Goal: Task Accomplishment & Management: Complete application form

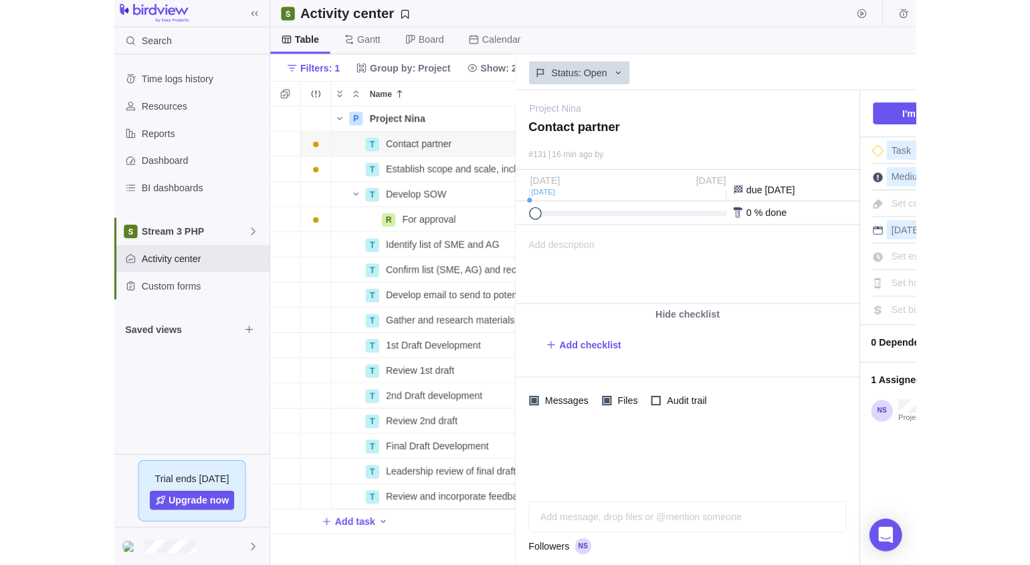
scroll to position [441, 230]
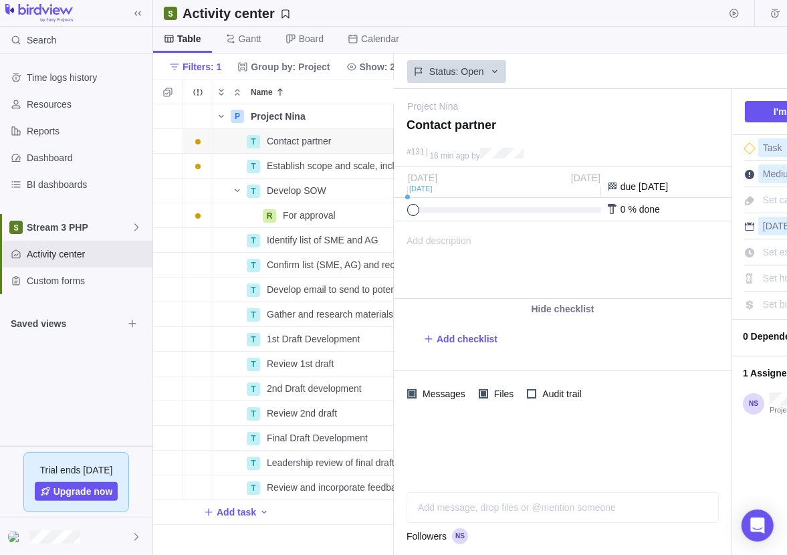
drag, startPoint x: 100, startPoint y: 392, endPoint x: 106, endPoint y: 389, distance: 6.9
click at [101, 392] on div "Time logs history Resources Reports Dashboard BI dashboards Stream 3 PHP Activi…" at bounding box center [76, 249] width 152 height 393
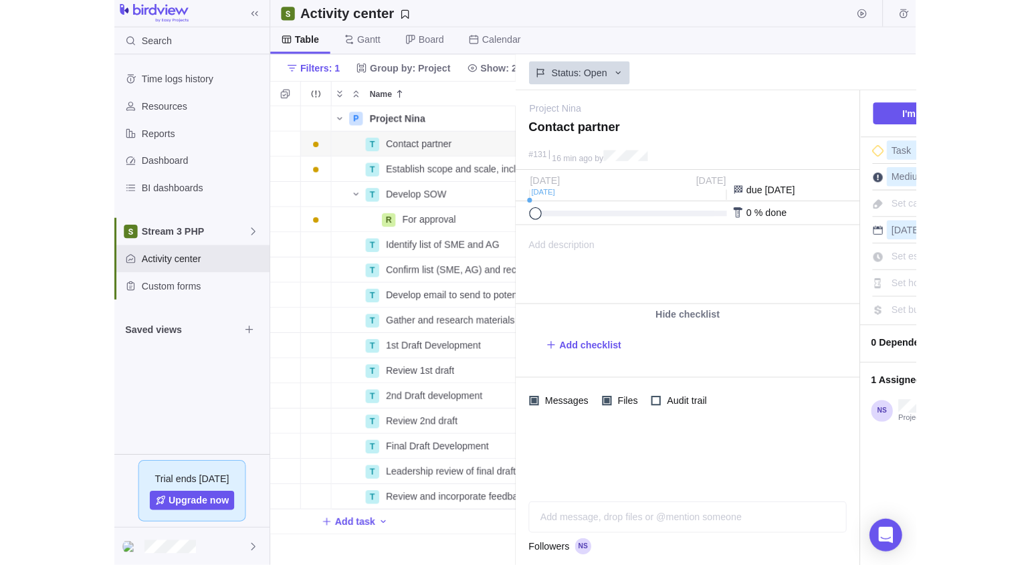
scroll to position [451, 308]
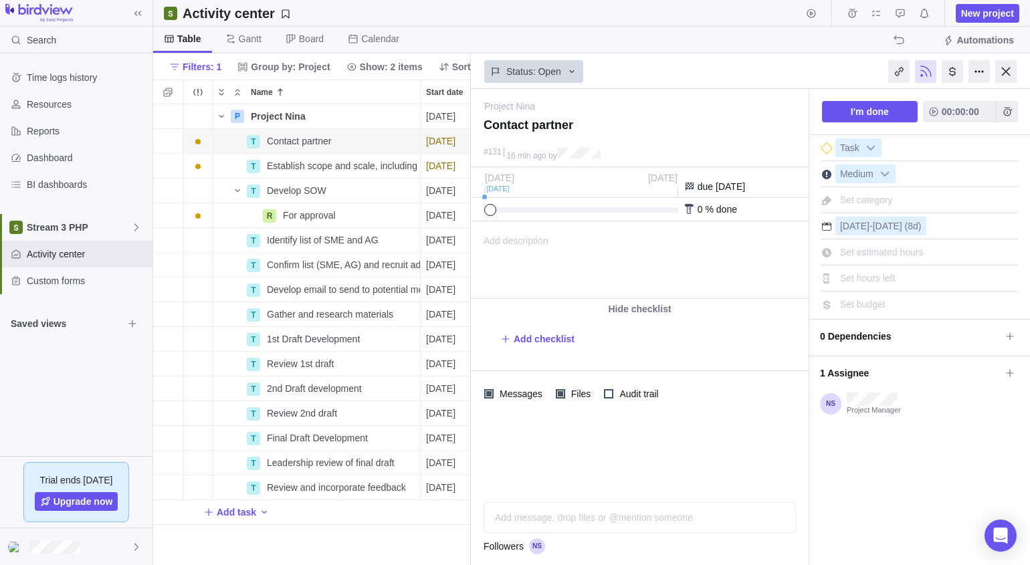
click at [786, 72] on div at bounding box center [1005, 71] width 21 height 23
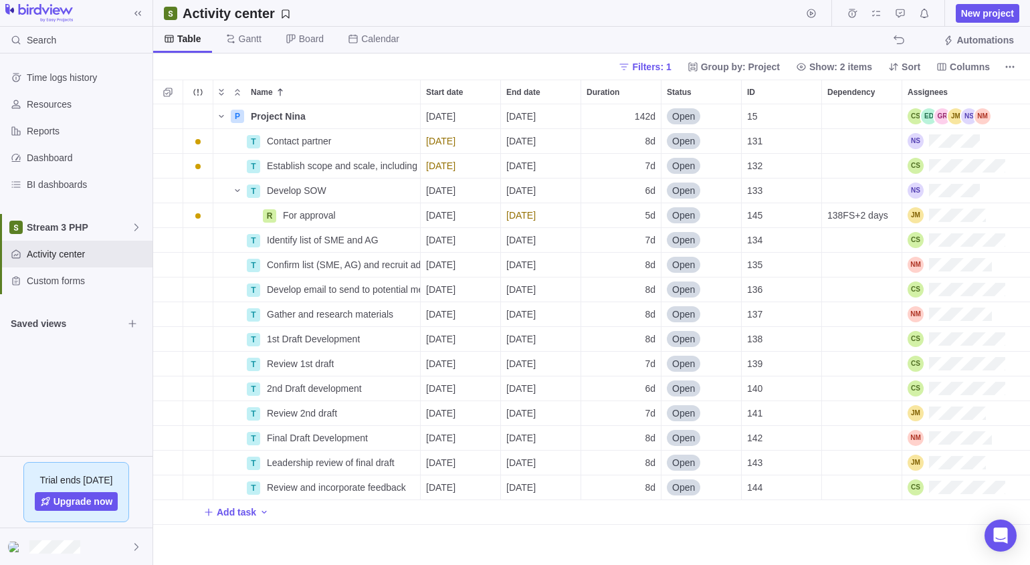
scroll to position [451, 867]
click at [0, 0] on icon "More actions" at bounding box center [0, 0] width 0 height 0
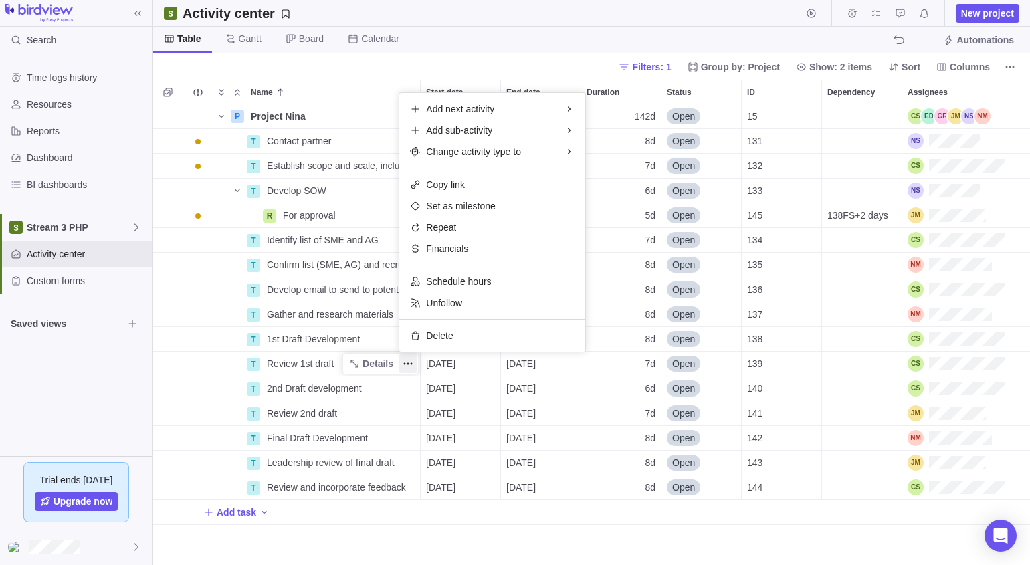
click at [377, 363] on div "P Project Nina Details [DATE] [DATE] 142d Open 15 T Contact partner Details [DA…" at bounding box center [591, 334] width 877 height 461
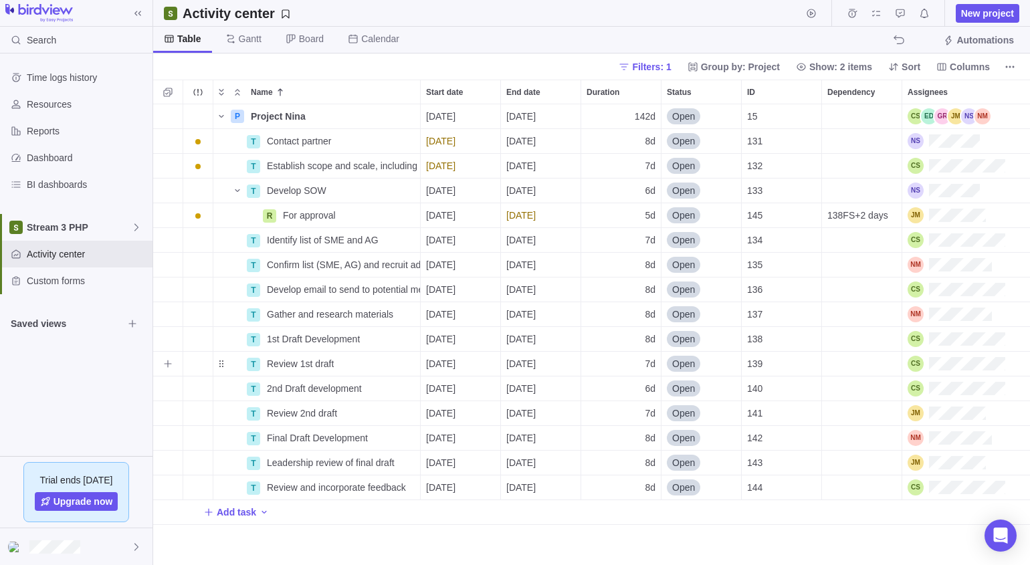
click at [0, 0] on span "Details" at bounding box center [0, 0] width 0 height 0
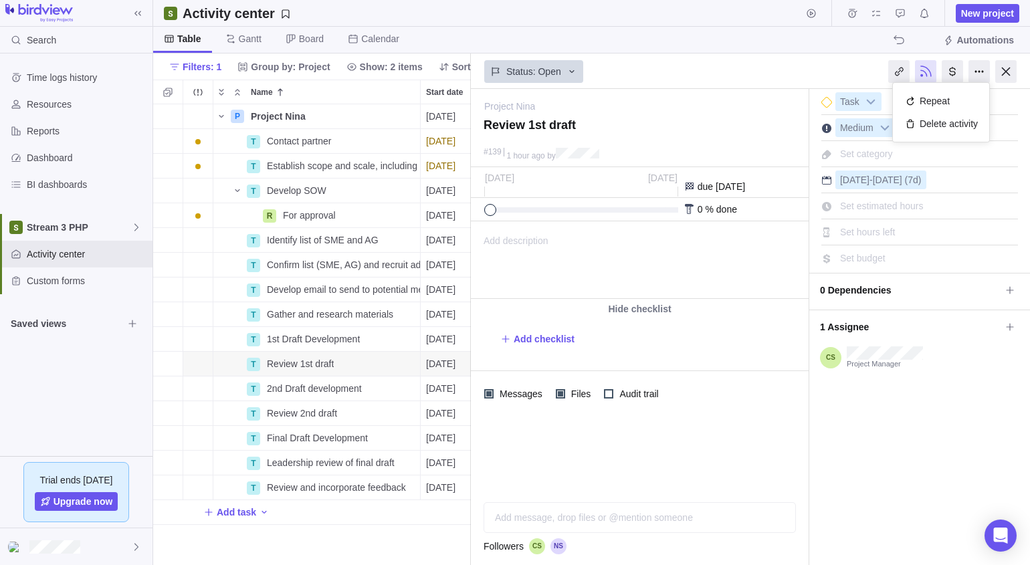
click at [786, 71] on div at bounding box center [978, 71] width 21 height 23
click at [786, 487] on div "I'm done Task Medium Set category [DATE] - [DATE] (7d) Set estimated hours Set …" at bounding box center [919, 327] width 221 height 477
click at [786, 284] on span "0 Dependencies" at bounding box center [910, 290] width 181 height 23
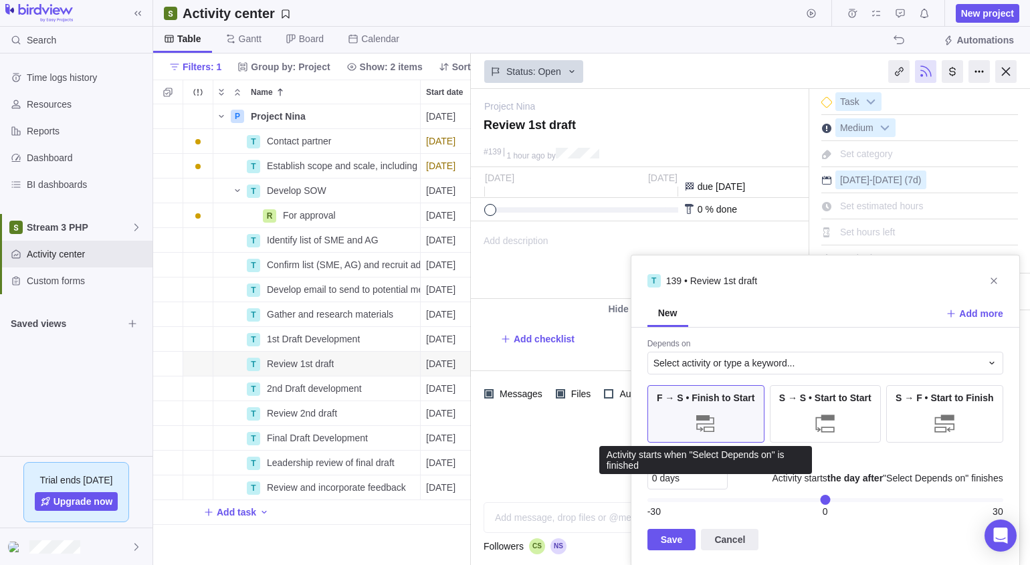
click at [705, 423] on div at bounding box center [705, 423] width 27 height 27
click at [711, 407] on div "F → S • Finish to Start" at bounding box center [705, 414] width 117 height 58
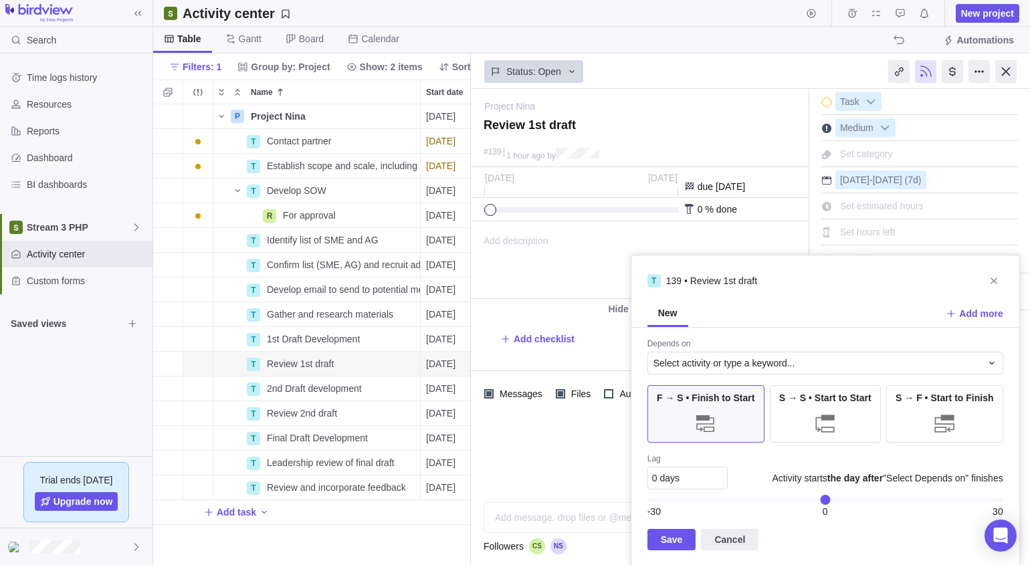
click at [786, 411] on div at bounding box center [825, 423] width 27 height 27
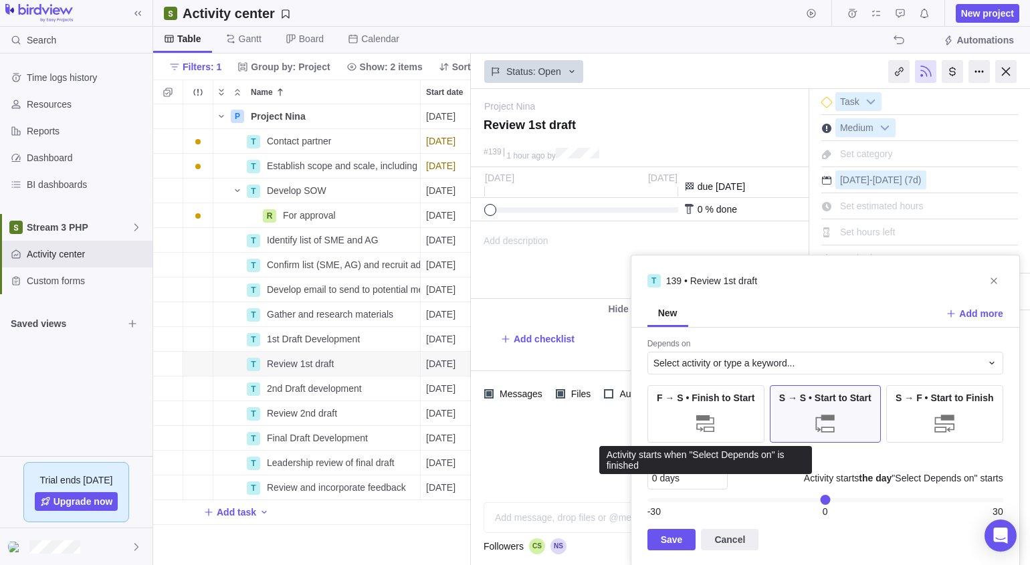
click at [714, 405] on div "F → S • Finish to Start" at bounding box center [705, 414] width 117 height 58
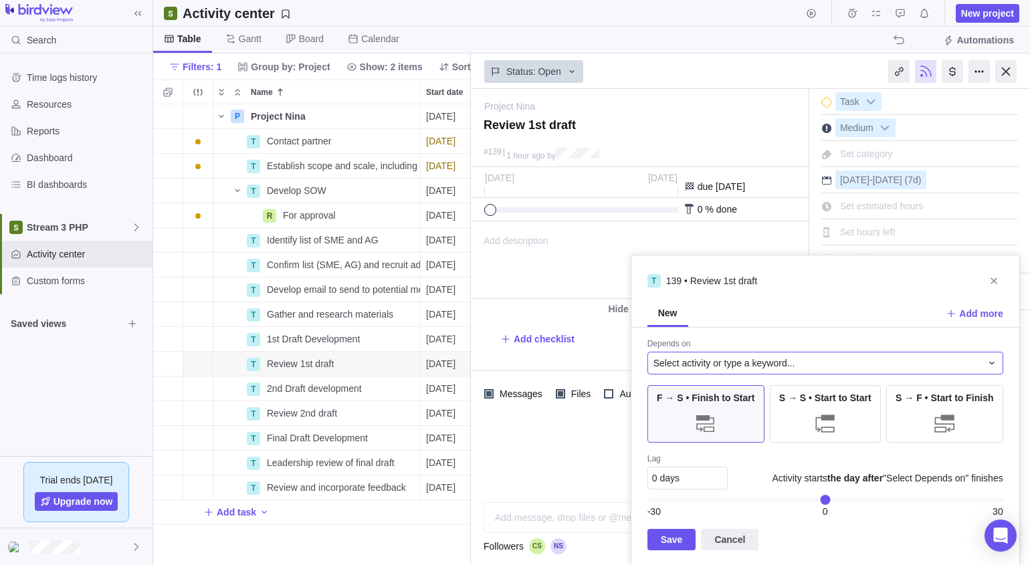
click at [786, 358] on span "Select activity or type a keyword..." at bounding box center [724, 362] width 142 height 13
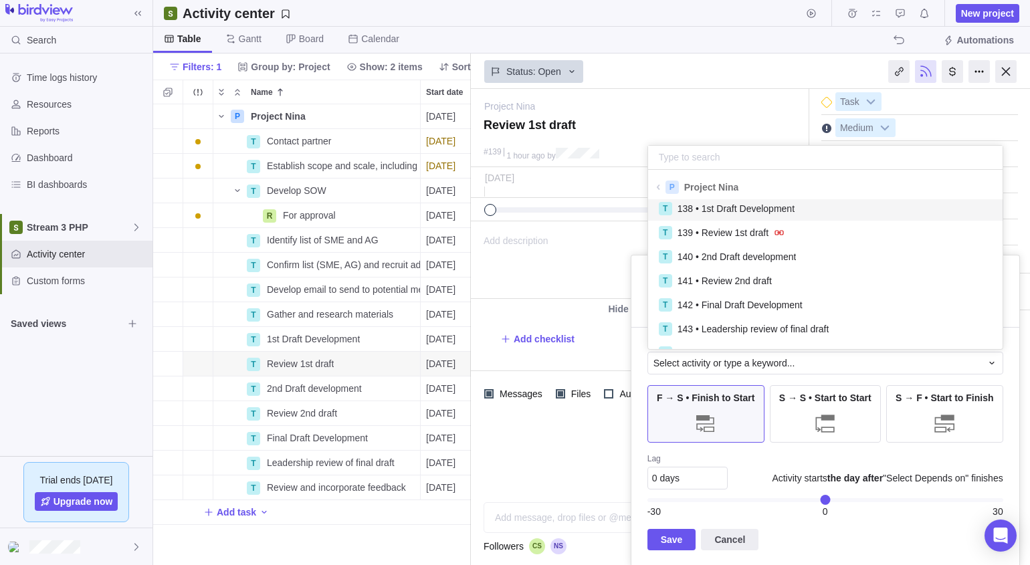
scroll to position [197, 0]
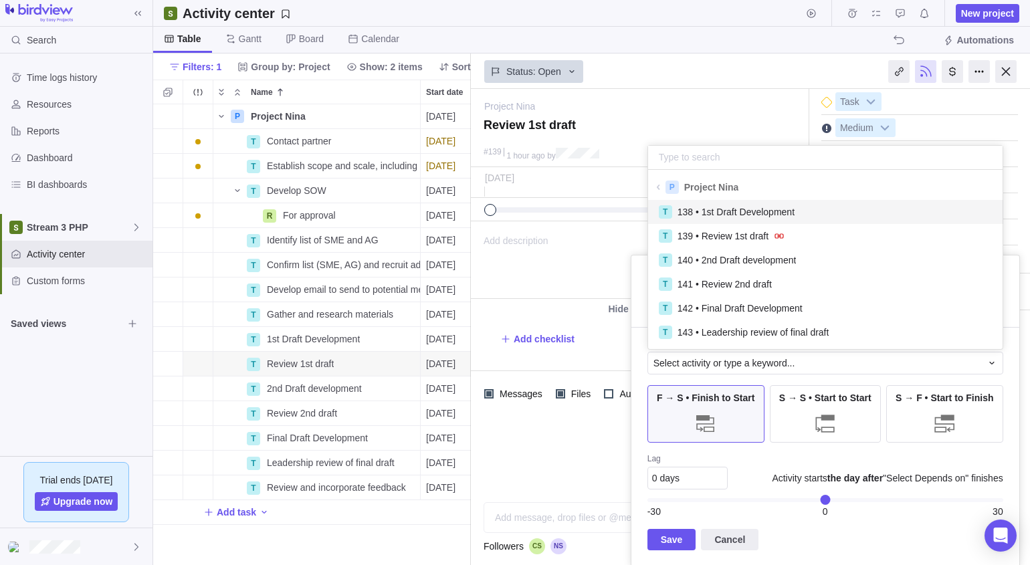
click at [786, 210] on div "T 138 • 1st Draft Development" at bounding box center [826, 212] width 334 height 14
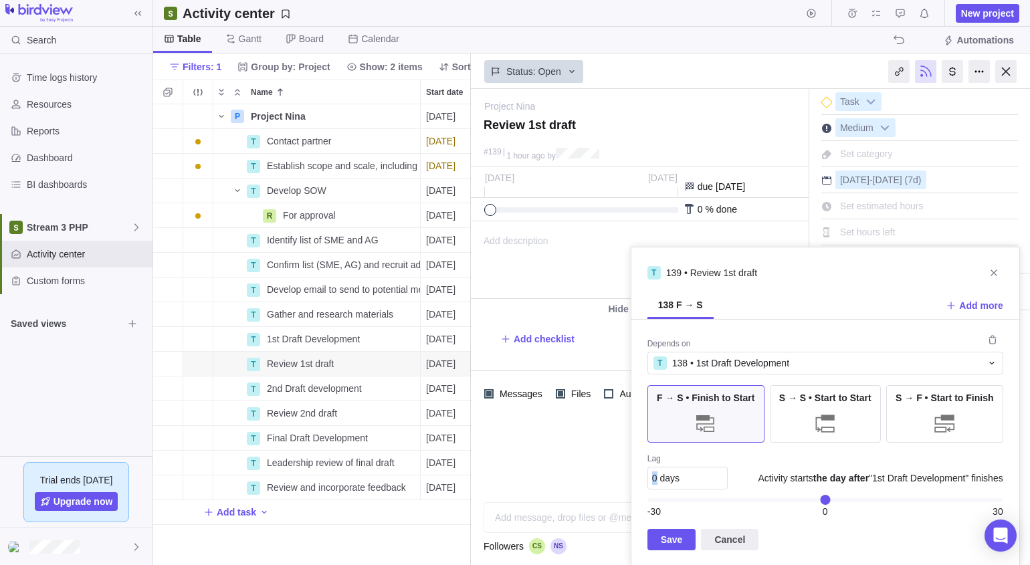
drag, startPoint x: 655, startPoint y: 477, endPoint x: 639, endPoint y: 477, distance: 16.0
click at [639, 477] on div "Depends on T 138 • 1st Draft Development F → S • Finish to Start S → S • Start …" at bounding box center [825, 443] width 388 height 247
drag, startPoint x: 639, startPoint y: 477, endPoint x: 653, endPoint y: 479, distance: 14.2
click at [653, 479] on span "0 days" at bounding box center [665, 478] width 27 height 11
type input "1"
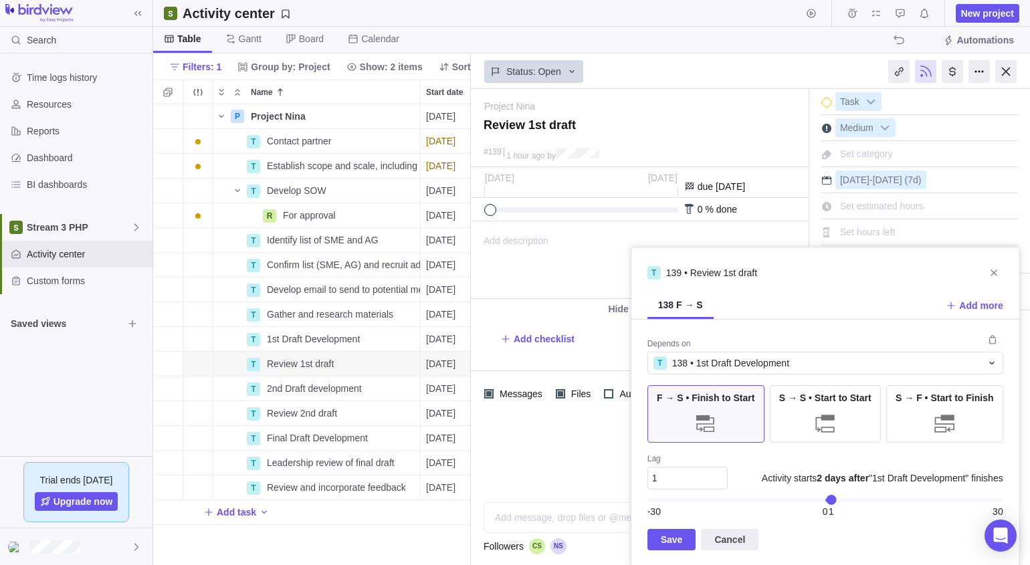
click at [671, 536] on span "Save" at bounding box center [672, 540] width 22 height 16
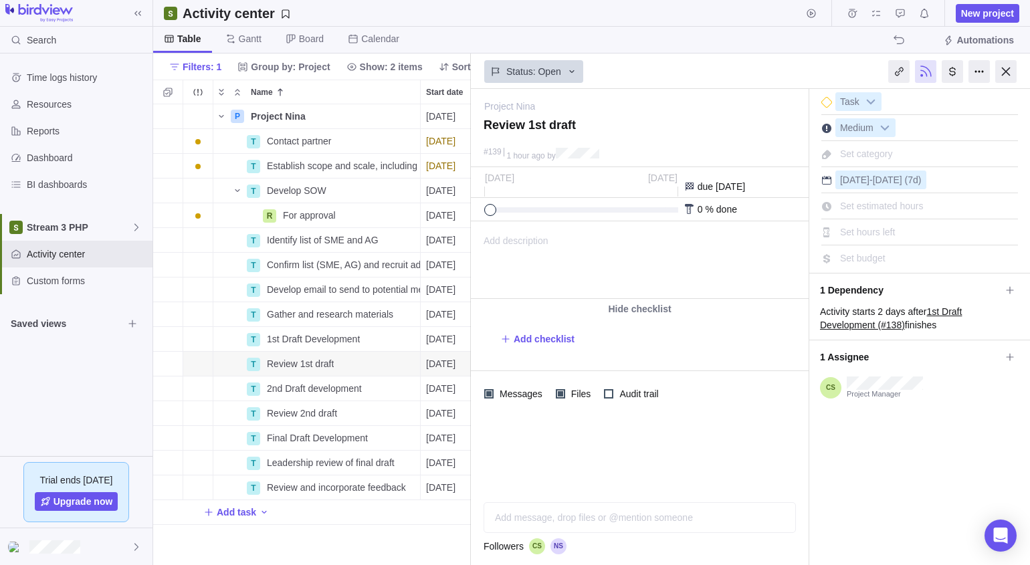
click at [786, 70] on div at bounding box center [1005, 71] width 21 height 23
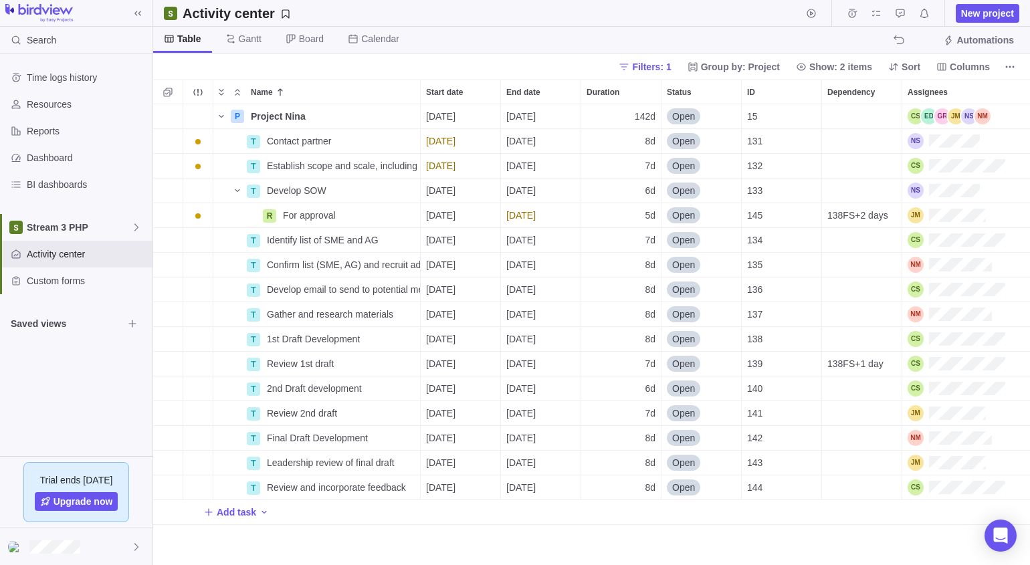
scroll to position [451, 867]
click at [0, 0] on icon "Name" at bounding box center [0, 0] width 0 height 0
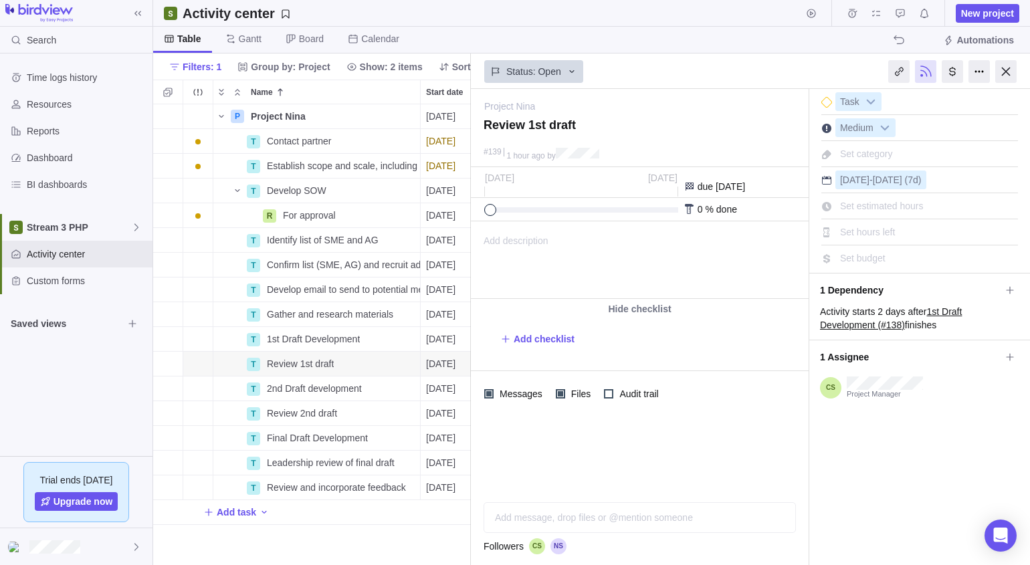
click at [786, 311] on div "Activity starts 2 days after 1st Draft Development (#138) finishes" at bounding box center [919, 318] width 199 height 27
click at [786, 286] on icon at bounding box center [1009, 290] width 11 height 11
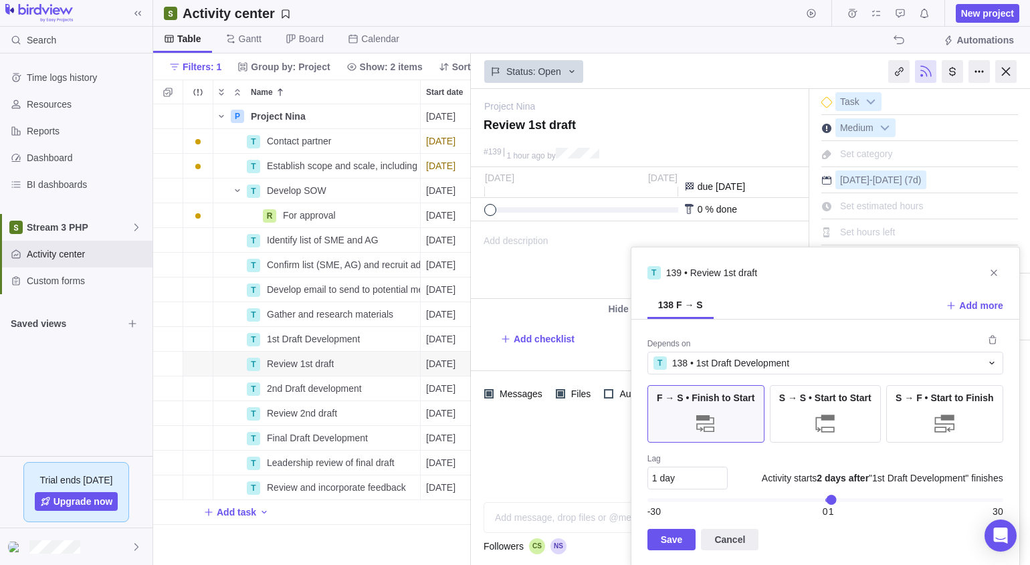
click at [695, 276] on span "139 • Review 1st draft" at bounding box center [711, 272] width 91 height 13
click at [688, 471] on div "1 day" at bounding box center [687, 478] width 80 height 23
click at [673, 535] on span "Save" at bounding box center [672, 540] width 22 height 16
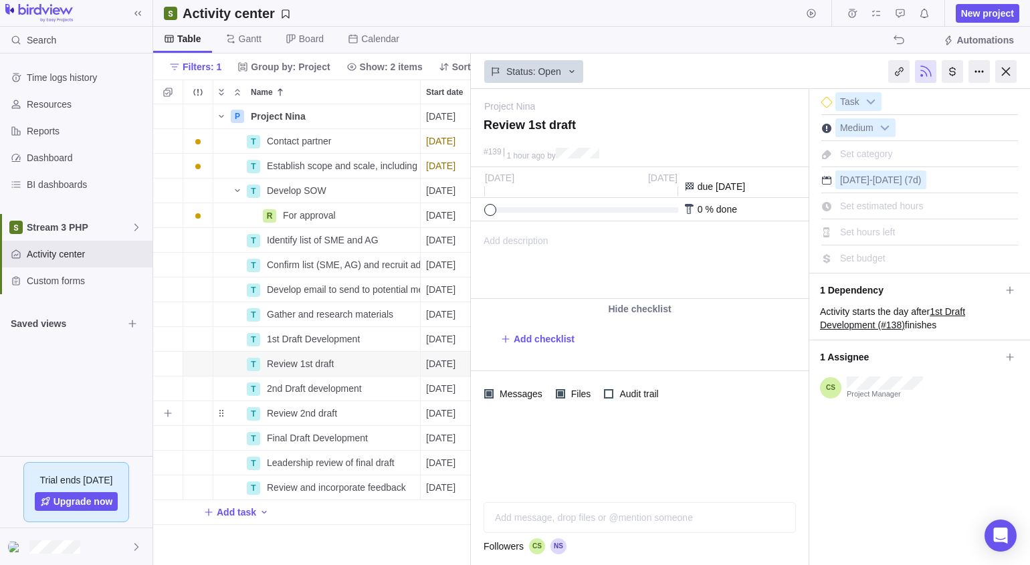
click at [312, 411] on span "Review 2nd draft" at bounding box center [302, 413] width 70 height 13
click at [225, 418] on div "P Project Nina Details [DATE] [DATE] 142d Open 15 T Contact partner Details [DA…" at bounding box center [312, 334] width 318 height 461
click at [167, 410] on icon "Add sub-activity" at bounding box center [167, 413] width 11 height 11
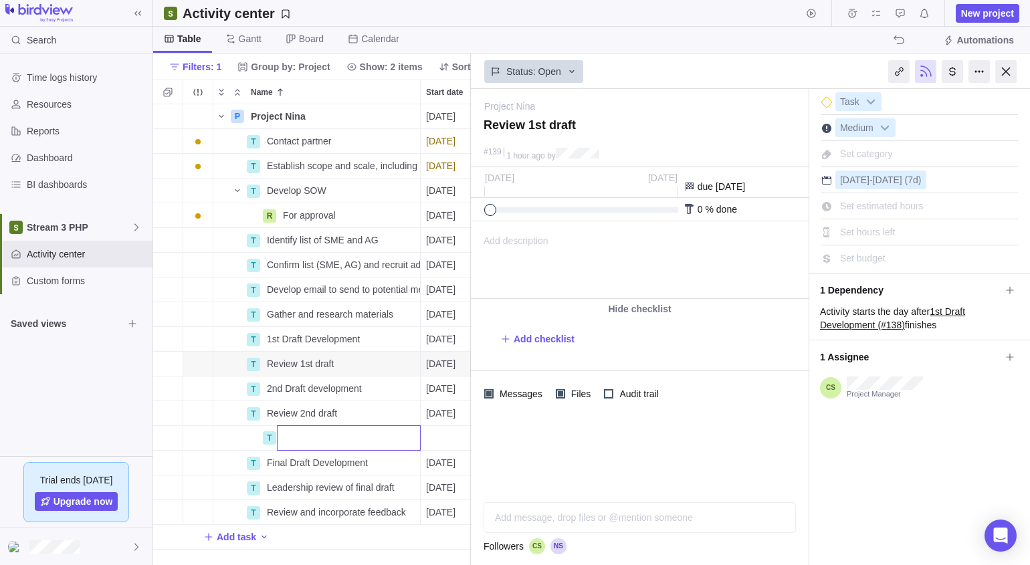
click at [786, 67] on body "Search Time logs history Resources Reports Dashboard BI dashboards Stream 3 PHP…" at bounding box center [515, 282] width 1030 height 565
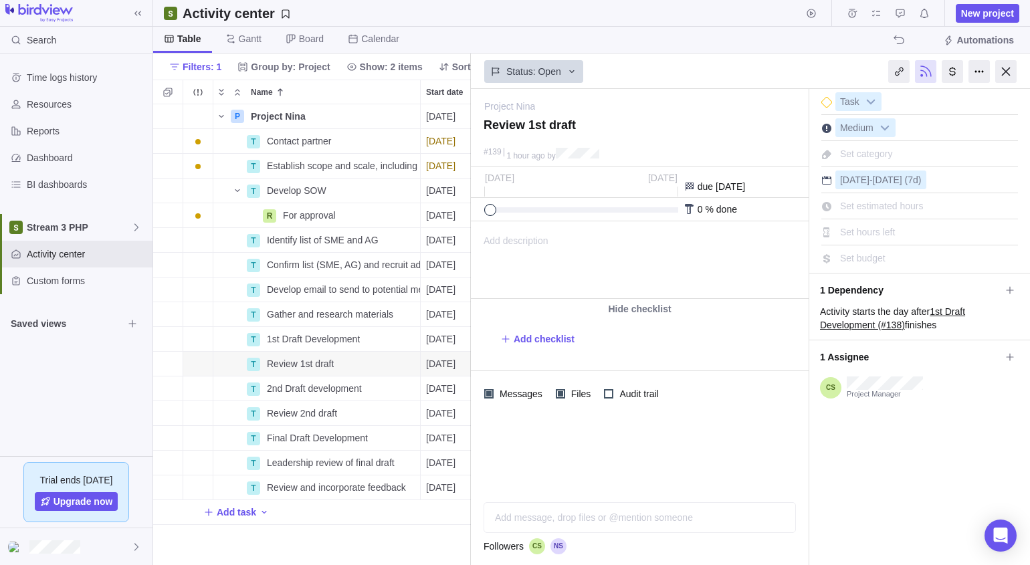
click at [786, 72] on div at bounding box center [1005, 71] width 21 height 23
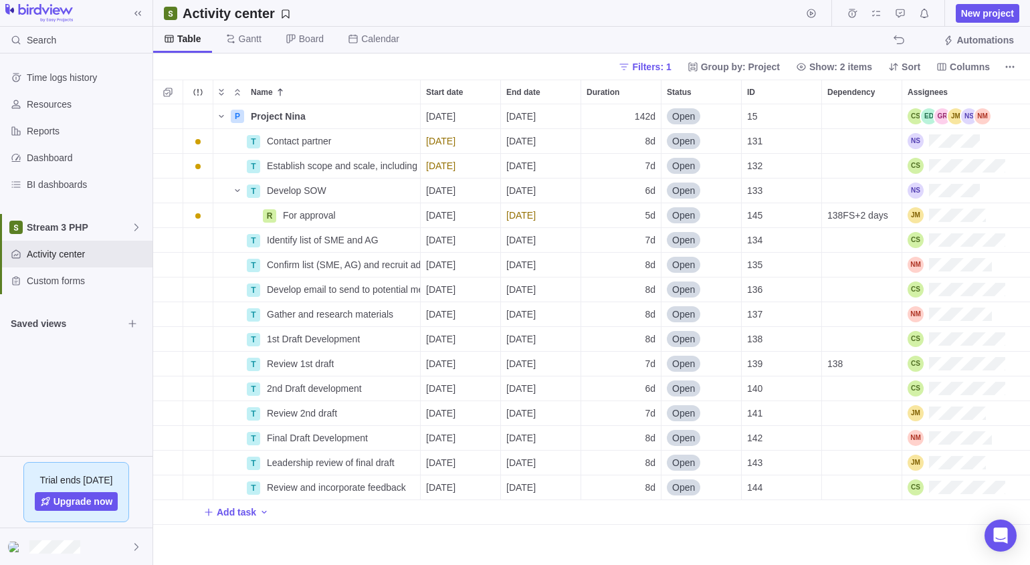
scroll to position [451, 867]
click at [786, 366] on div "Assignees" at bounding box center [956, 364] width 98 height 16
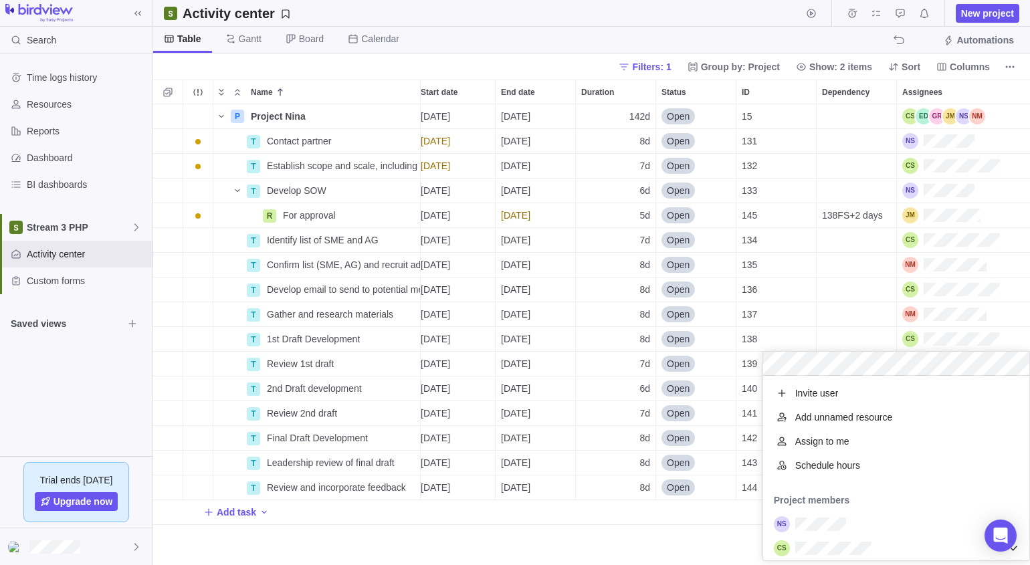
scroll to position [174, 256]
click at [217, 361] on div "P Project Nina Details [DATE] [DATE] 142d Open 15 T Contact partner Details [DA…" at bounding box center [591, 334] width 877 height 461
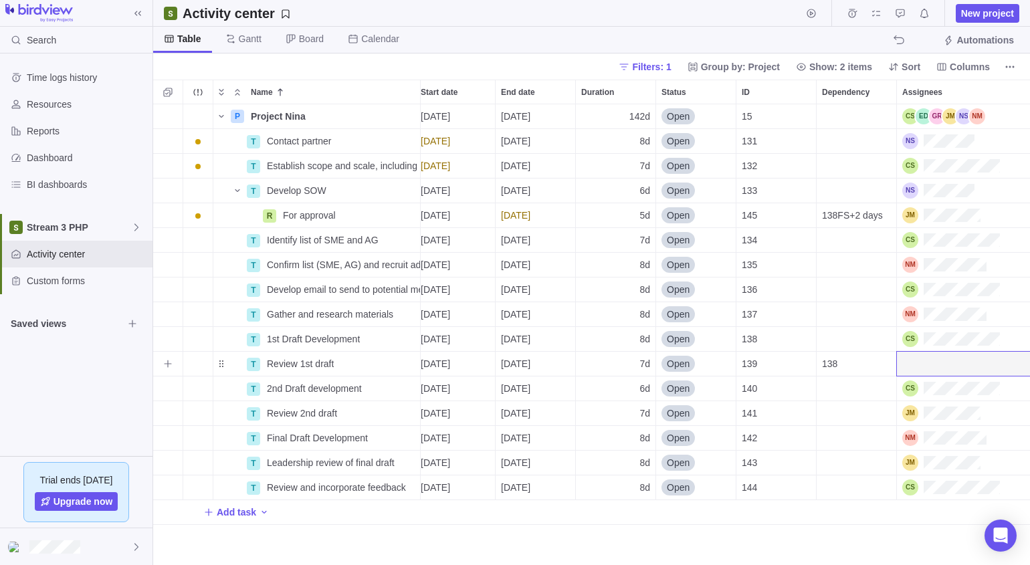
click at [786, 365] on div "Assignees" at bounding box center [964, 364] width 134 height 24
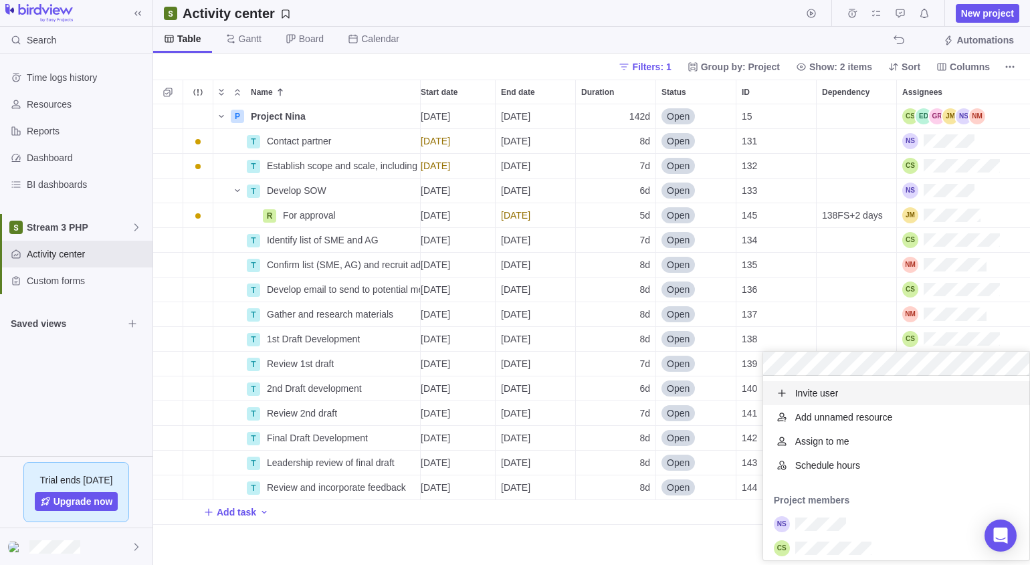
click at [185, 399] on div "P Project Nina Details [DATE] [DATE] 142d Open 15 T Contact partner Details [DA…" at bounding box center [591, 334] width 877 height 461
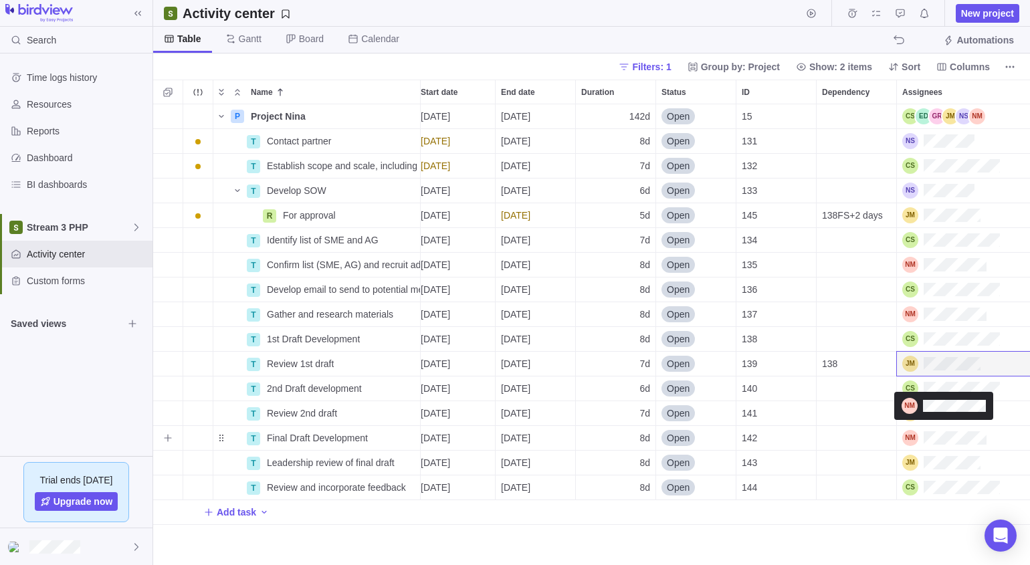
click at [786, 438] on div "Assignees" at bounding box center [944, 438] width 84 height 16
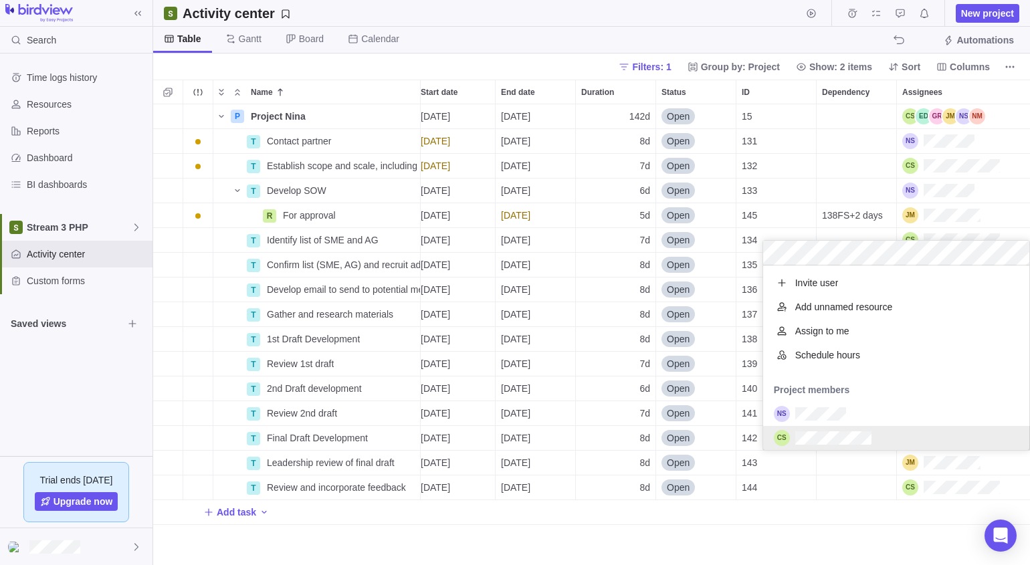
click at [786, 531] on div "P Project Nina Details [DATE] [DATE] 142d Open 15 T Contact partner Details [DA…" at bounding box center [591, 334] width 877 height 461
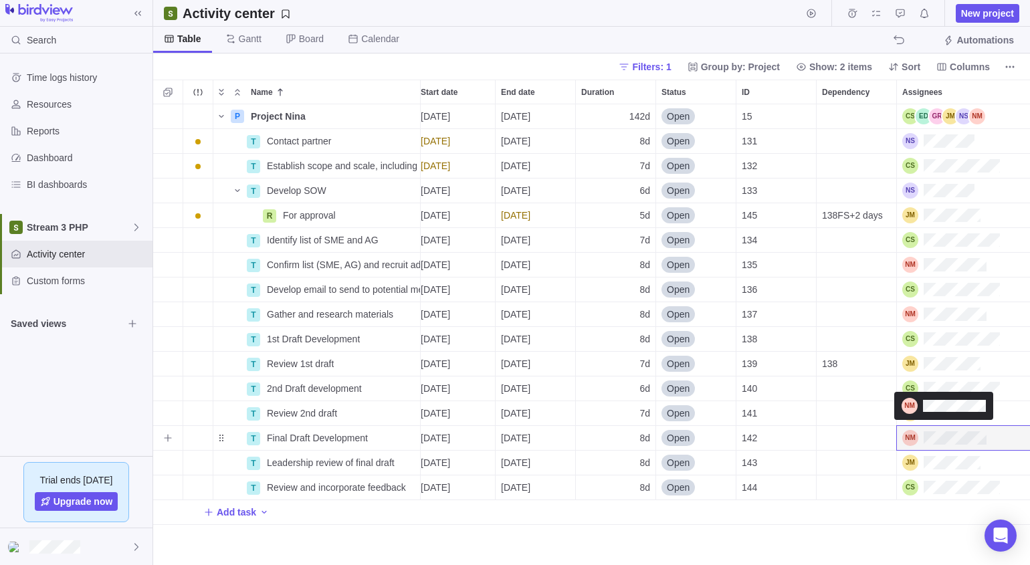
click at [786, 439] on div "Assignees" at bounding box center [944, 438] width 84 height 16
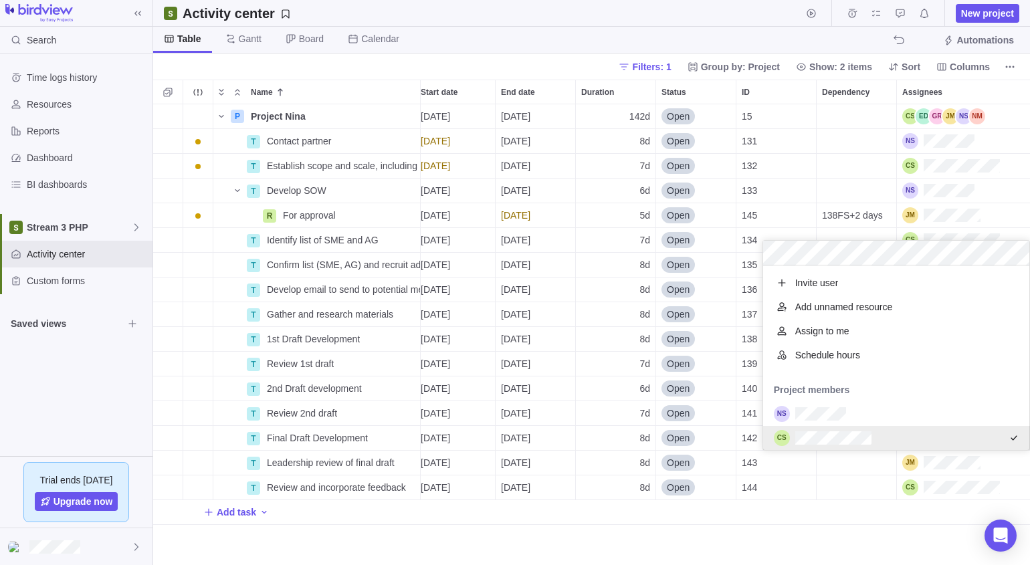
click at [786, 532] on div "P Project Nina Details [DATE] [DATE] 142d Open 15 T Contact partner Details [DA…" at bounding box center [591, 334] width 877 height 461
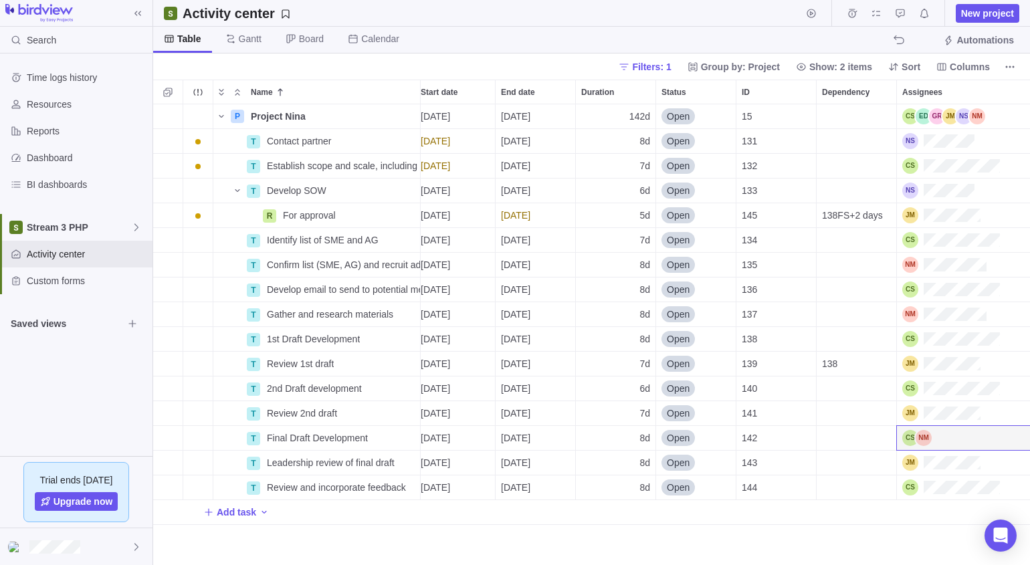
click at [786, 508] on div "Add task" at bounding box center [589, 512] width 883 height 24
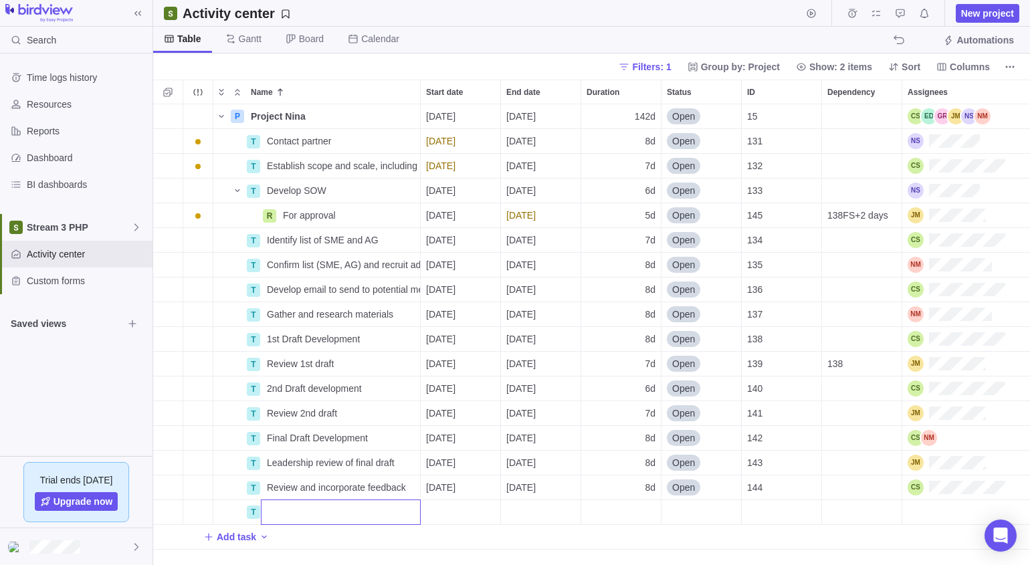
click at [786, 429] on div "P Project Nina Details [DATE] [DATE] 142d Open 15 T Contact partner Details [DA…" at bounding box center [591, 334] width 877 height 461
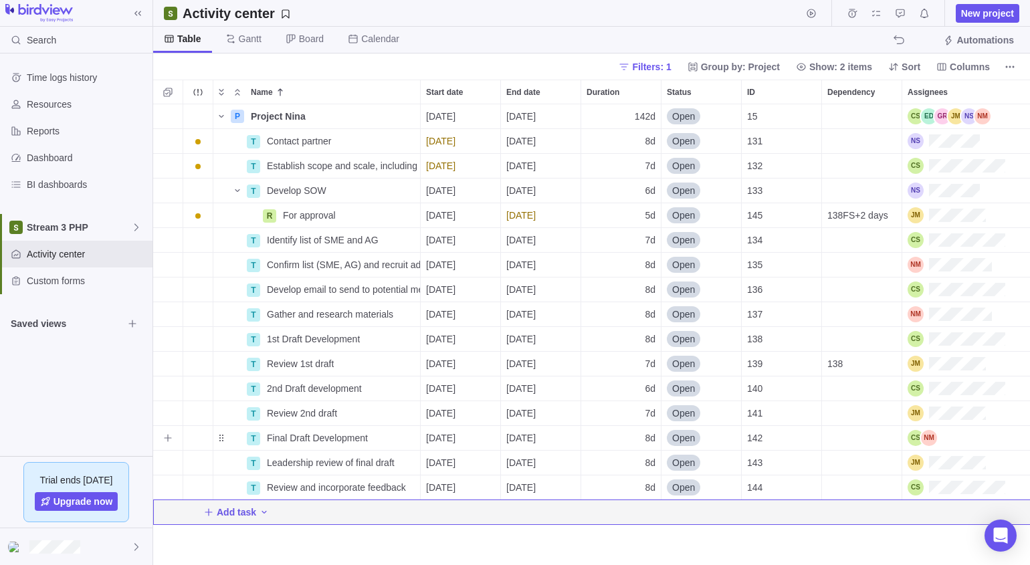
click at [786, 434] on div "Assignees" at bounding box center [921, 438] width 29 height 16
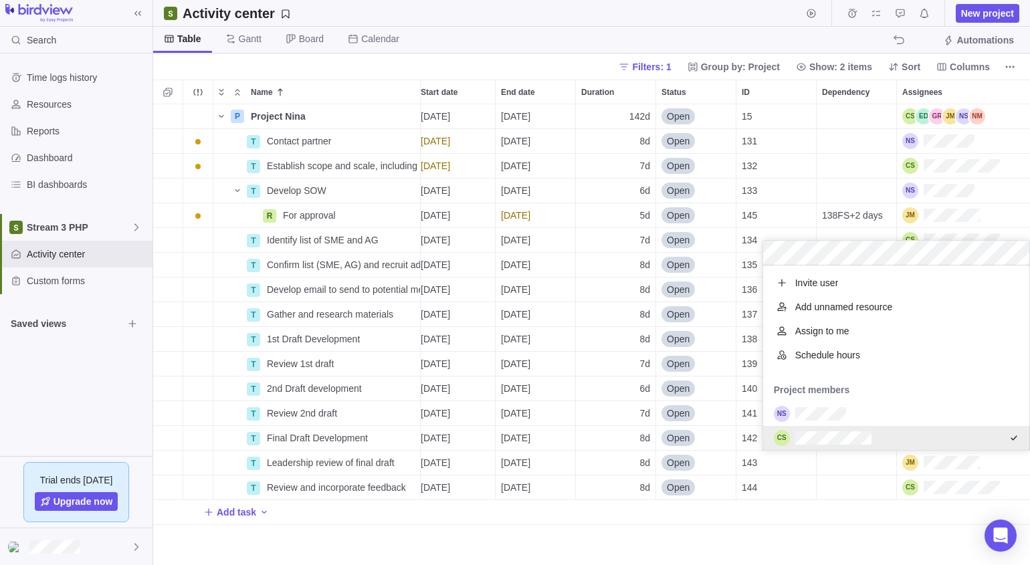
scroll to position [174, 256]
click at [786, 524] on div "P Project Nina Details [DATE] [DATE] 142d Open 15 T Contact partner Details [DA…" at bounding box center [591, 334] width 877 height 461
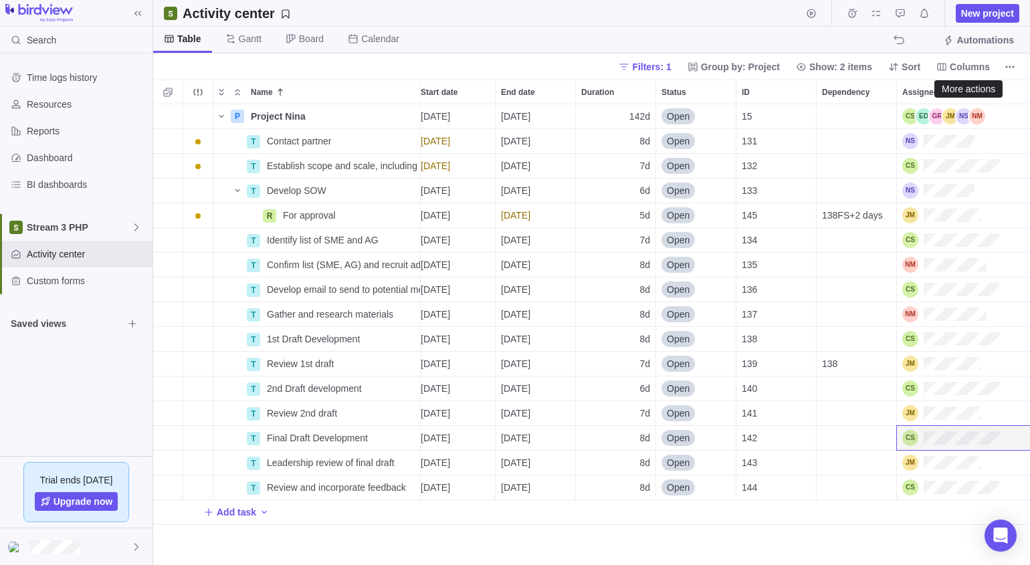
click at [786, 68] on icon "More actions" at bounding box center [1009, 67] width 11 height 11
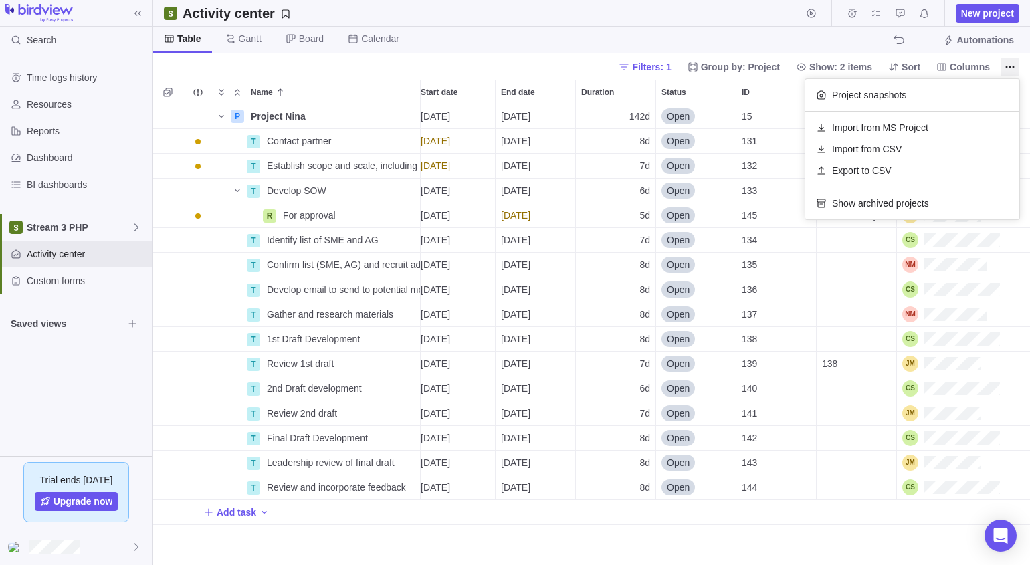
click at [134, 221] on body "Search Time logs history Resources Reports Dashboard BI dashboards Stream 3 PHP…" at bounding box center [515, 282] width 1030 height 565
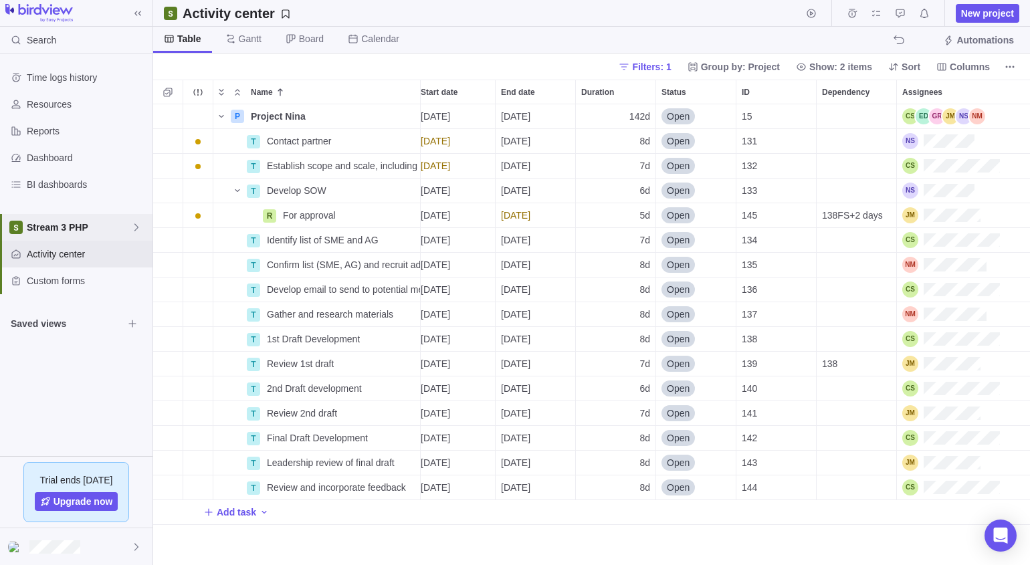
click at [134, 223] on icon at bounding box center [136, 227] width 11 height 11
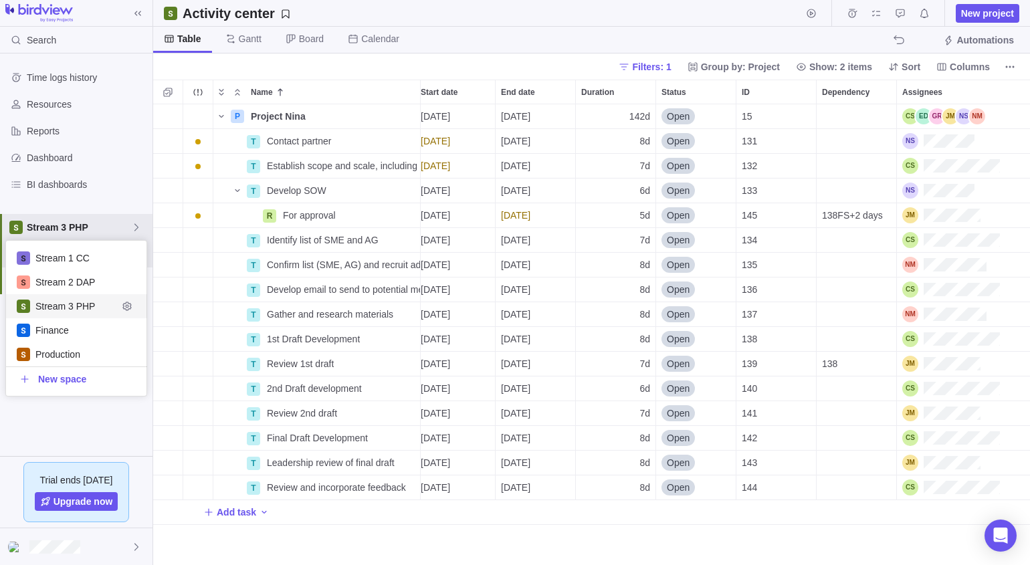
scroll to position [145, 130]
click at [58, 352] on span "Production" at bounding box center [76, 354] width 82 height 13
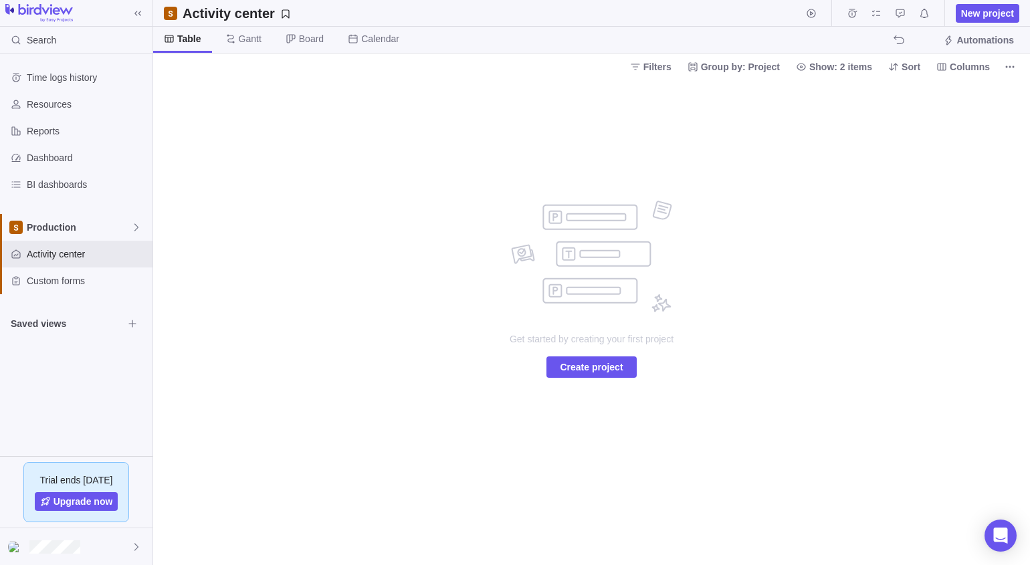
click at [786, 13] on span "New project" at bounding box center [987, 13] width 53 height 13
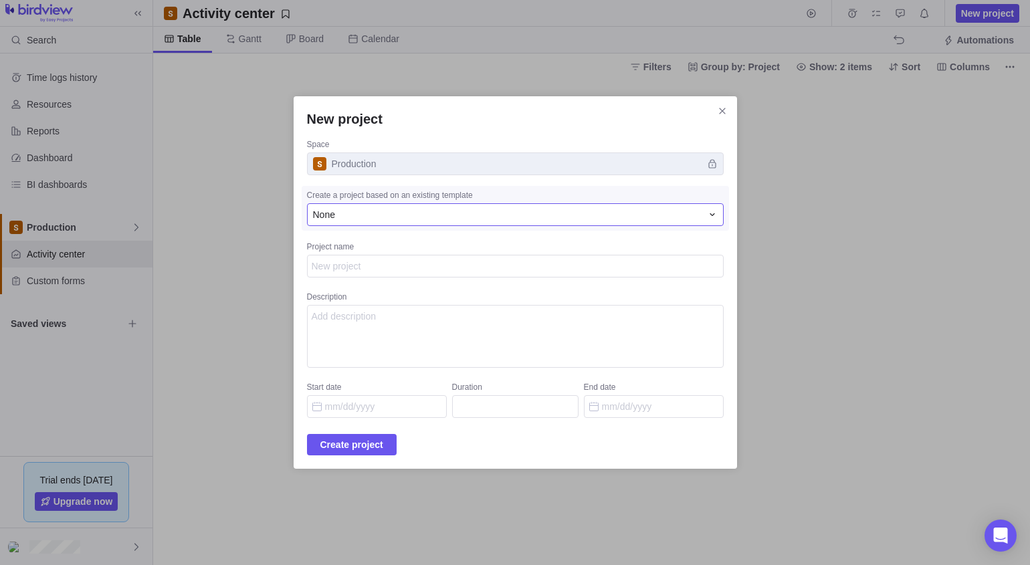
type textarea "x"
click at [394, 214] on div "None" at bounding box center [507, 214] width 389 height 13
click at [366, 241] on input "New project" at bounding box center [498, 241] width 381 height 24
type input "F"
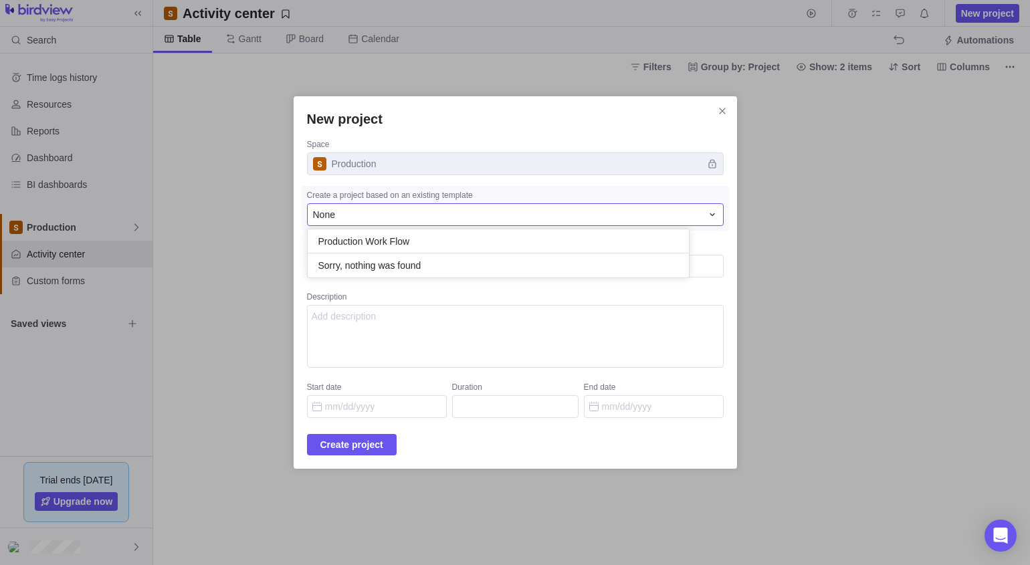
type input "Production Work Flow"
click at [372, 334] on div "New project Space Production Create a project based on an existing template Non…" at bounding box center [515, 282] width 1030 height 565
drag, startPoint x: 368, startPoint y: 439, endPoint x: 383, endPoint y: 219, distance: 220.5
click at [383, 219] on div "New project Space Production Create a project based on an existing template Non…" at bounding box center [515, 282] width 443 height 372
click at [367, 262] on textarea "Project name" at bounding box center [515, 266] width 417 height 22
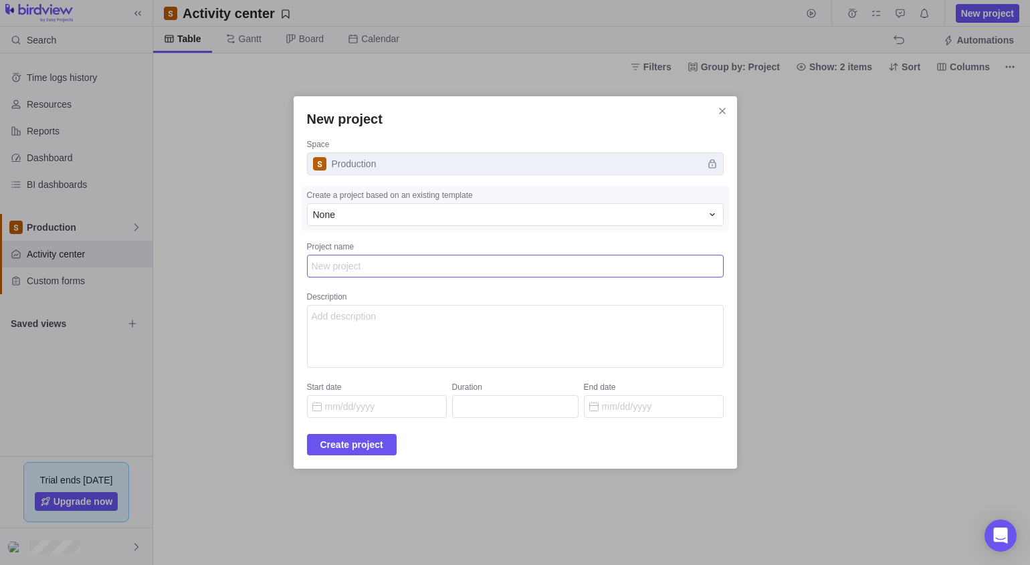
type textarea "x"
type textarea "P"
type textarea "x"
type textarea "Pr"
type textarea "x"
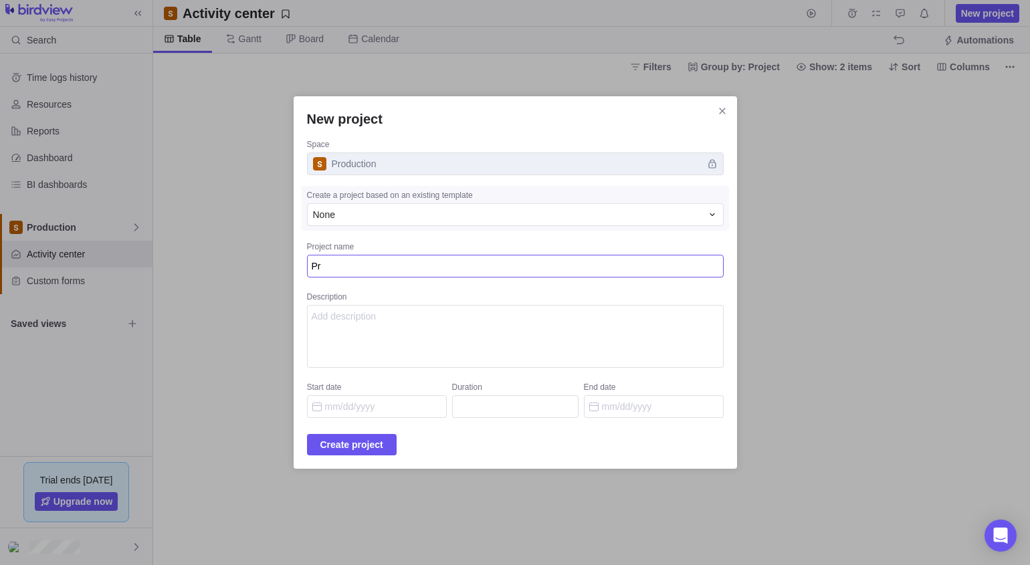
type textarea "Pro"
type textarea "x"
type textarea "Prod"
type textarea "x"
type textarea "Produ"
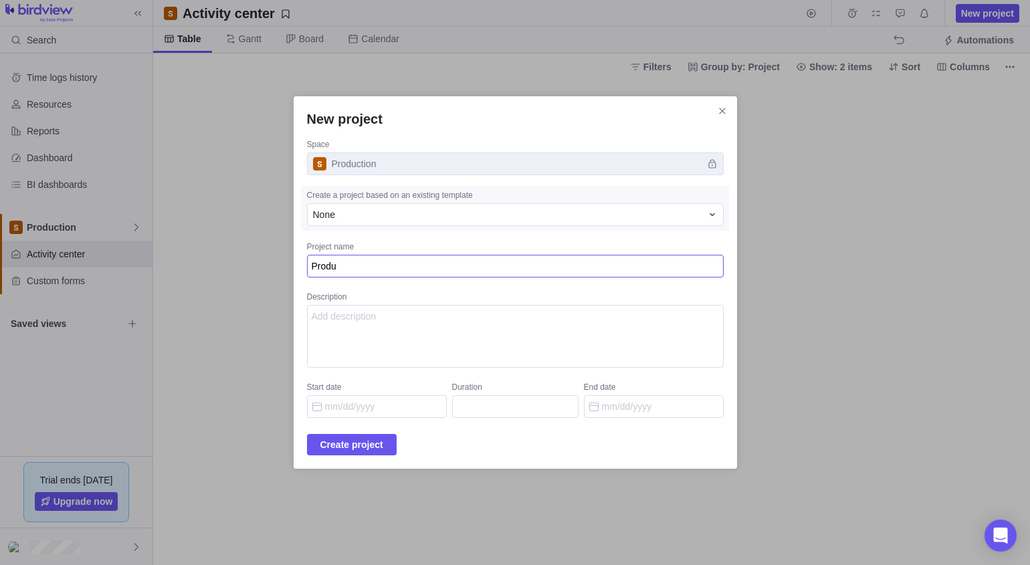
type textarea "x"
type textarea "Produc"
type textarea "x"
type textarea "Product"
type textarea "x"
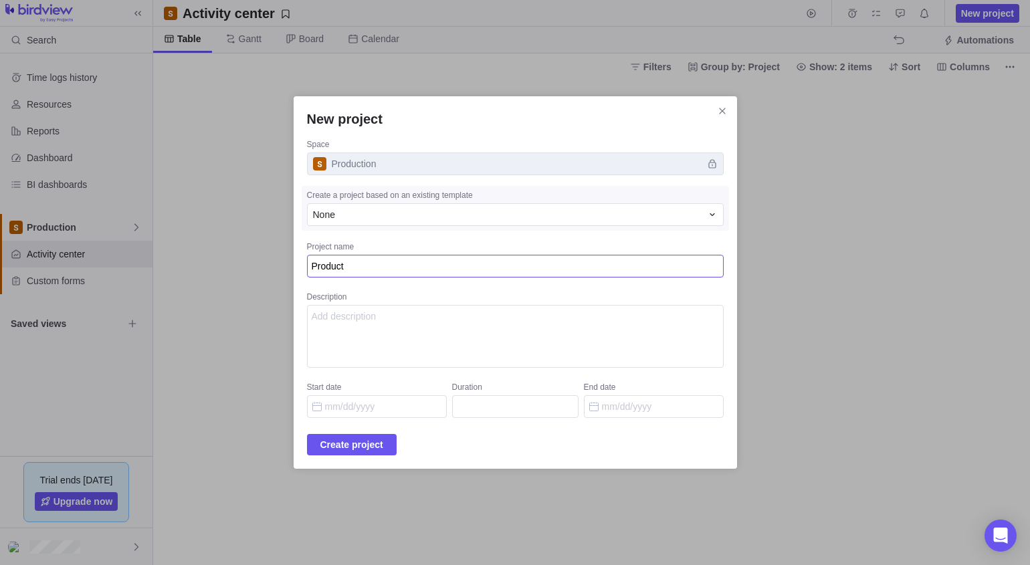
type textarea "Producti"
type textarea "x"
type textarea "Productio"
type textarea "x"
type textarea "Production"
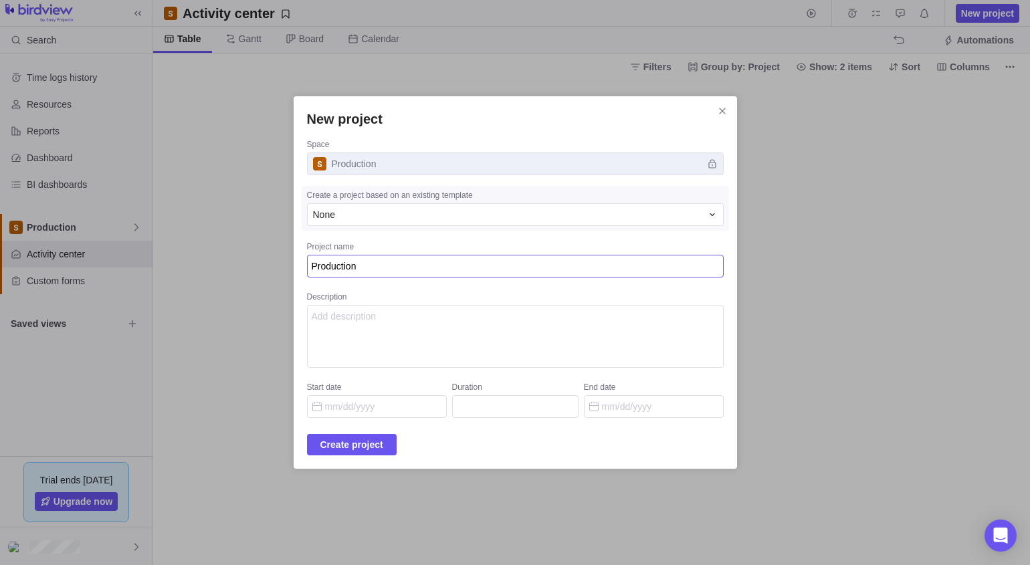
type textarea "x"
type textarea "Production"
type textarea "x"
type textarea "Production Wo"
type textarea "x"
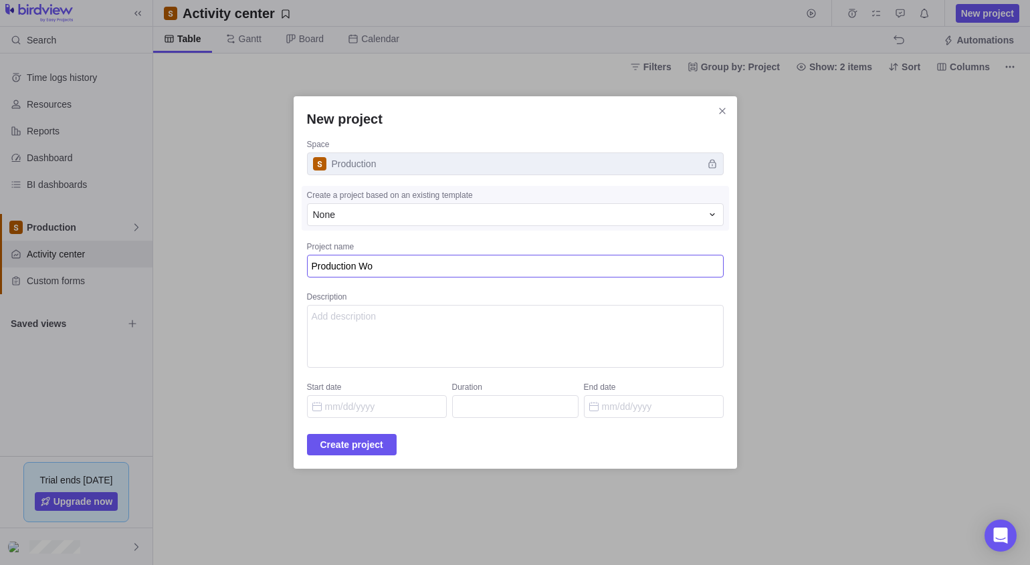
type textarea "Production Wor"
type textarea "x"
type textarea "Production Work"
type textarea "x"
type textarea "Production Workf"
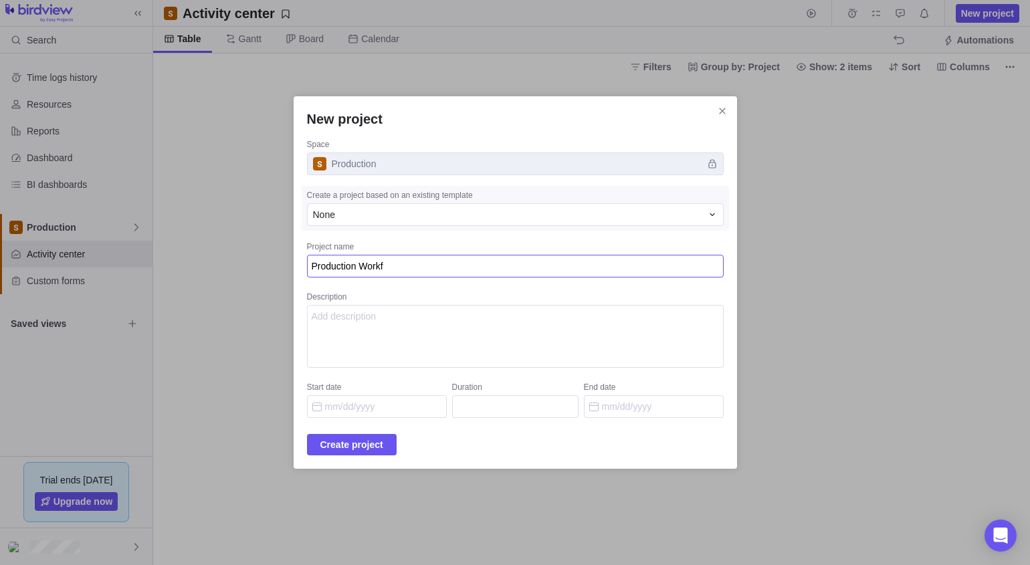
type textarea "x"
type textarea "Production Workfl"
type textarea "x"
type textarea "Production Workflo"
type textarea "x"
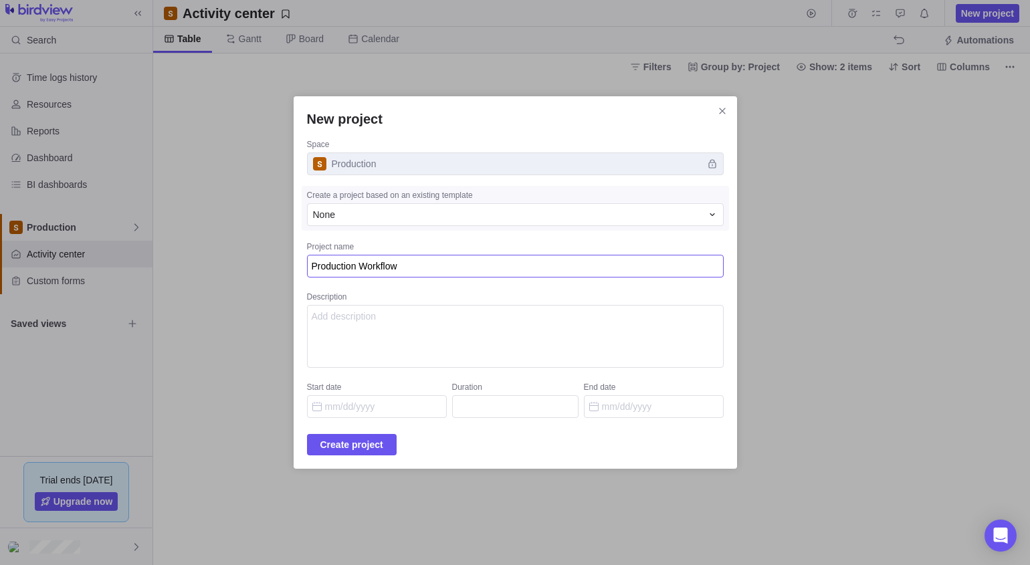
type textarea "Production Workflow"
drag, startPoint x: 373, startPoint y: 447, endPoint x: 376, endPoint y: 409, distance: 38.3
click at [380, 405] on div "New project Space Production Create a project based on an existing template Non…" at bounding box center [515, 282] width 443 height 372
click at [376, 409] on input "Start date" at bounding box center [377, 406] width 140 height 23
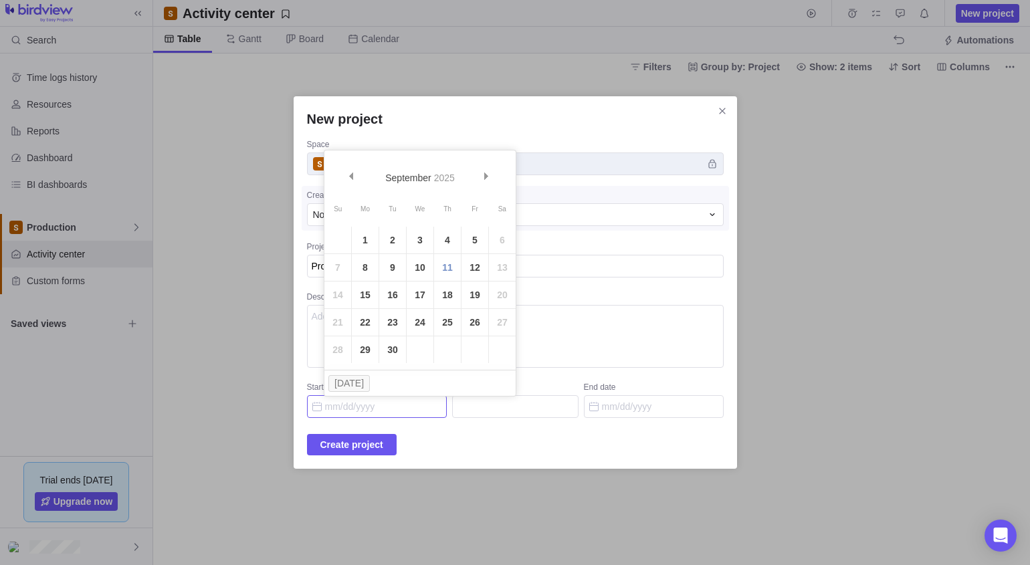
click at [451, 271] on link "11" at bounding box center [447, 267] width 27 height 27
type input "[DATE]"
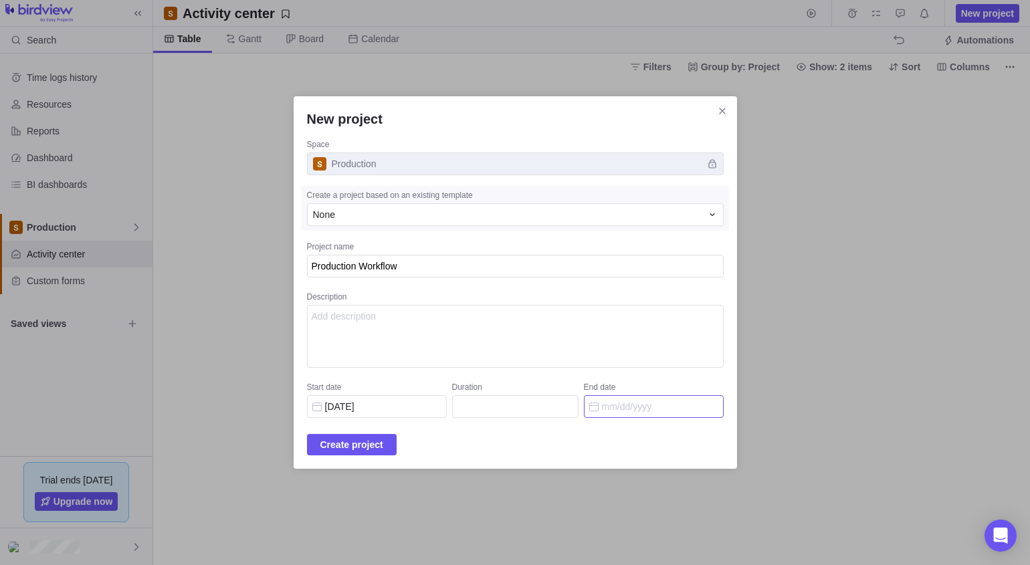
click at [640, 413] on input "End date" at bounding box center [654, 406] width 140 height 23
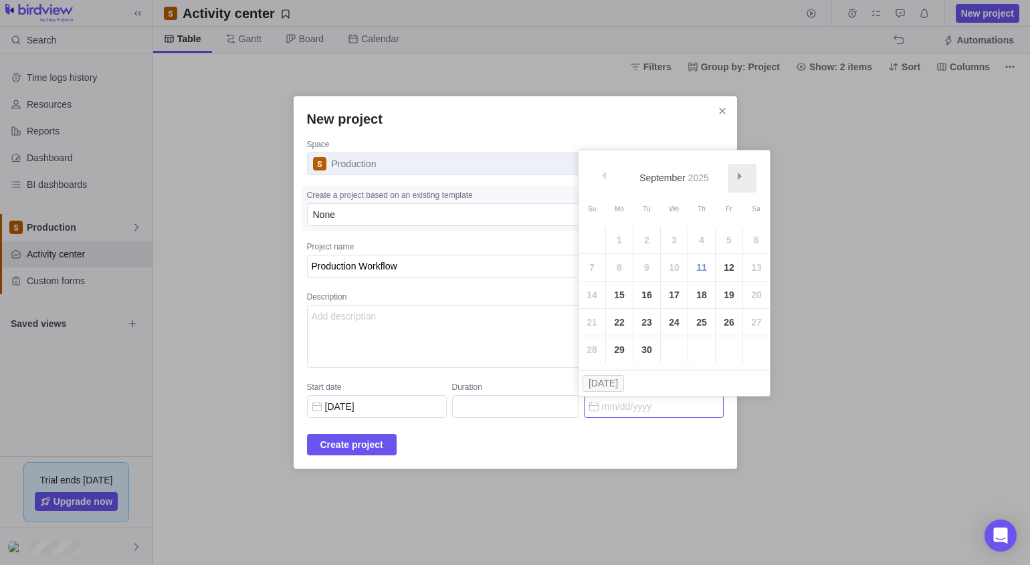
click at [746, 170] on link "Next" at bounding box center [742, 178] width 29 height 29
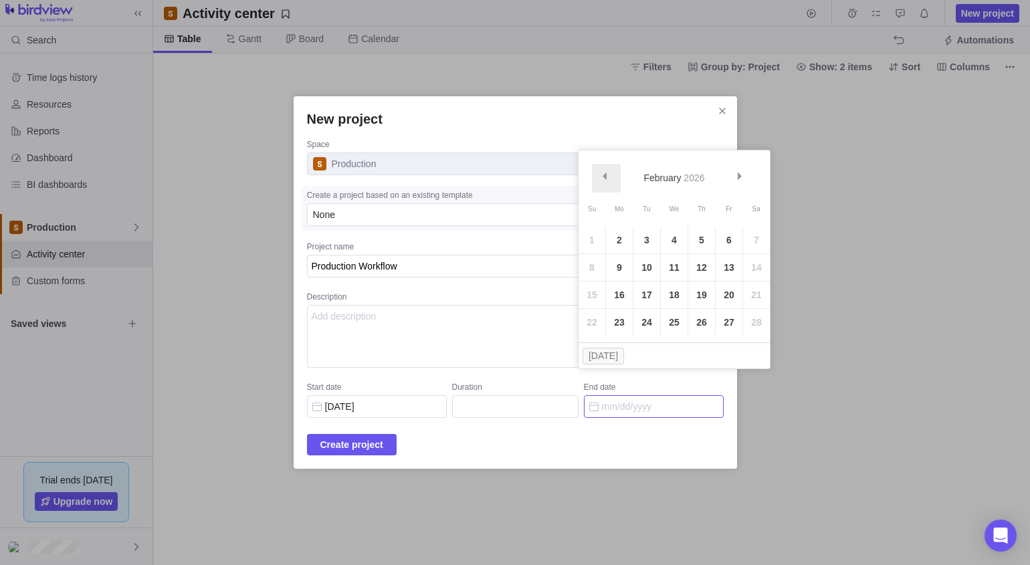
click at [611, 171] on link "Prev" at bounding box center [606, 178] width 29 height 29
click at [477, 429] on div "New project Space Production Create a project based on an existing template Non…" at bounding box center [515, 282] width 443 height 372
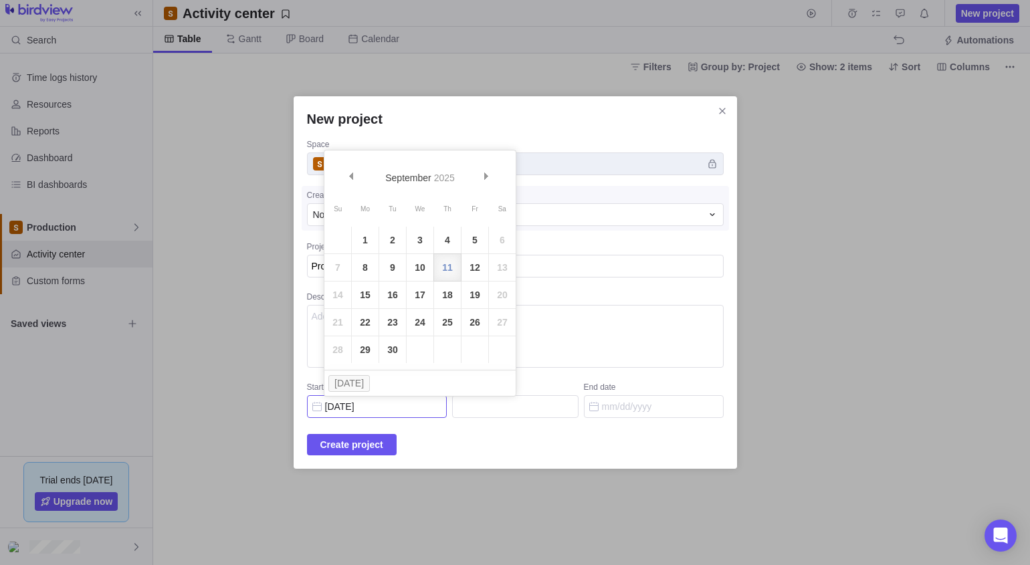
drag, startPoint x: 413, startPoint y: 405, endPoint x: 312, endPoint y: 402, distance: 101.0
click at [312, 402] on div "New project Space Production Create a project based on an existing template Non…" at bounding box center [515, 282] width 443 height 372
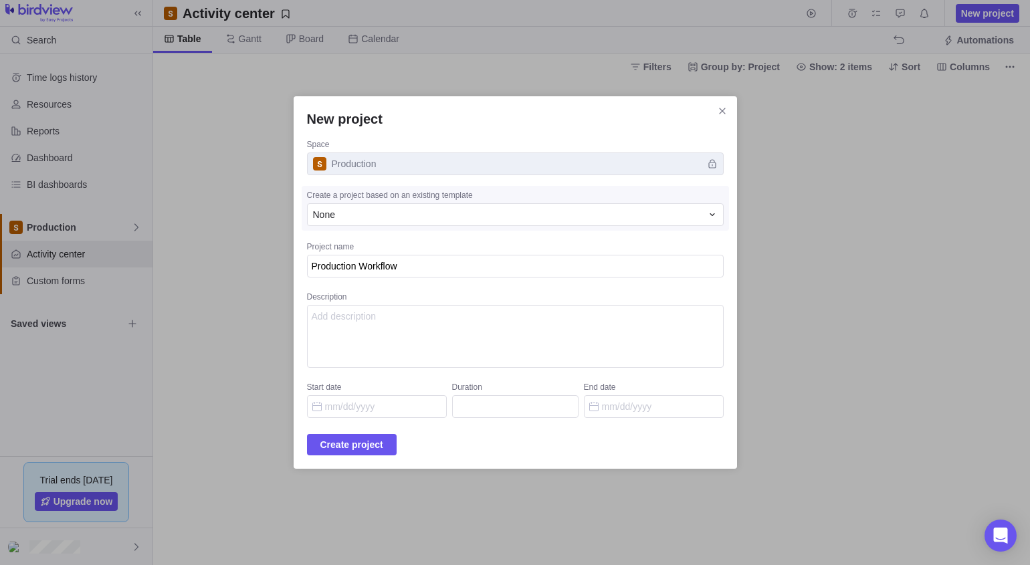
click at [378, 443] on span "Create project" at bounding box center [351, 445] width 63 height 16
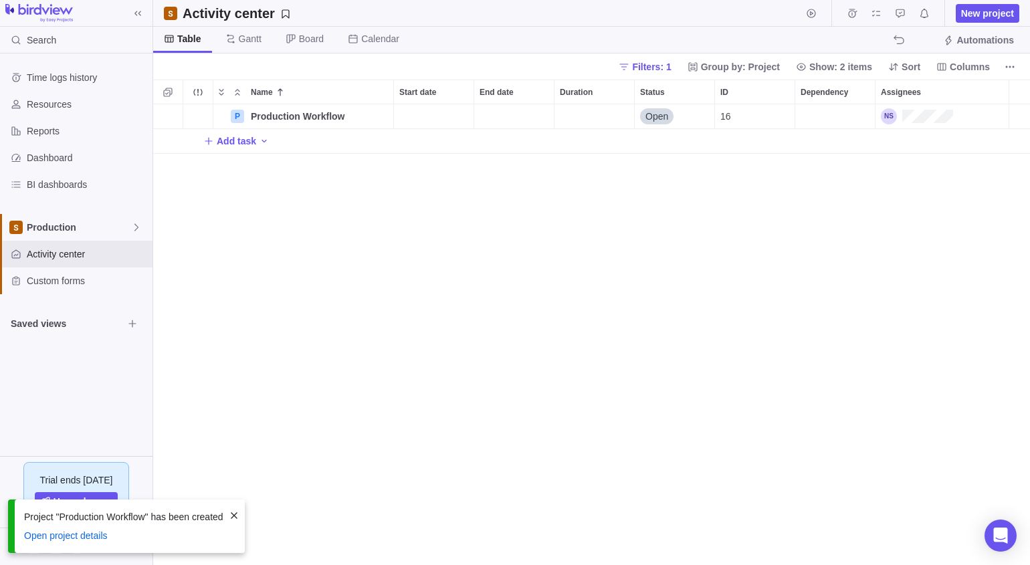
scroll to position [451, 867]
click at [786, 64] on icon "More actions" at bounding box center [1009, 67] width 11 height 11
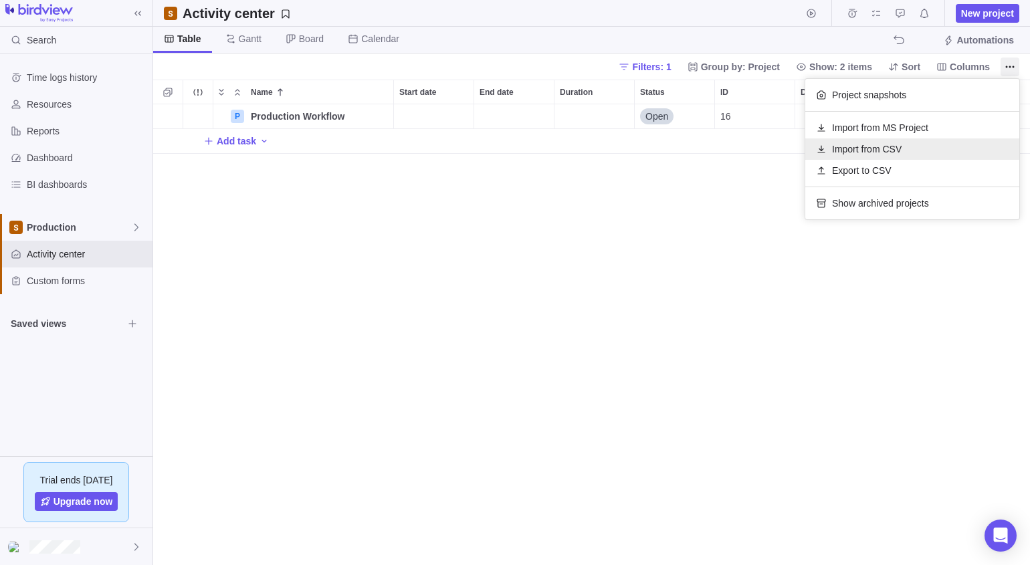
click at [786, 144] on span "Import from CSV" at bounding box center [867, 148] width 70 height 13
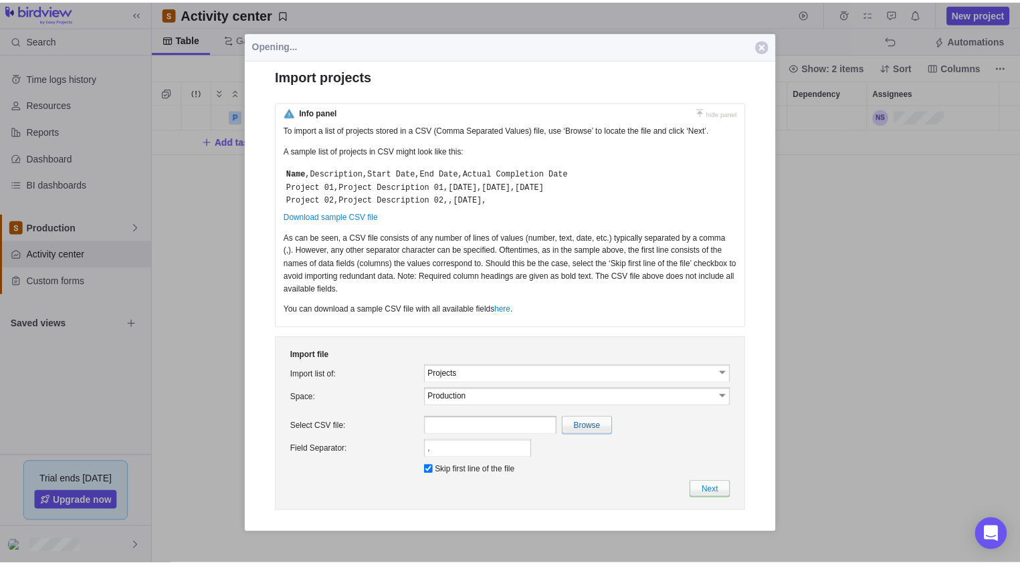
scroll to position [0, 0]
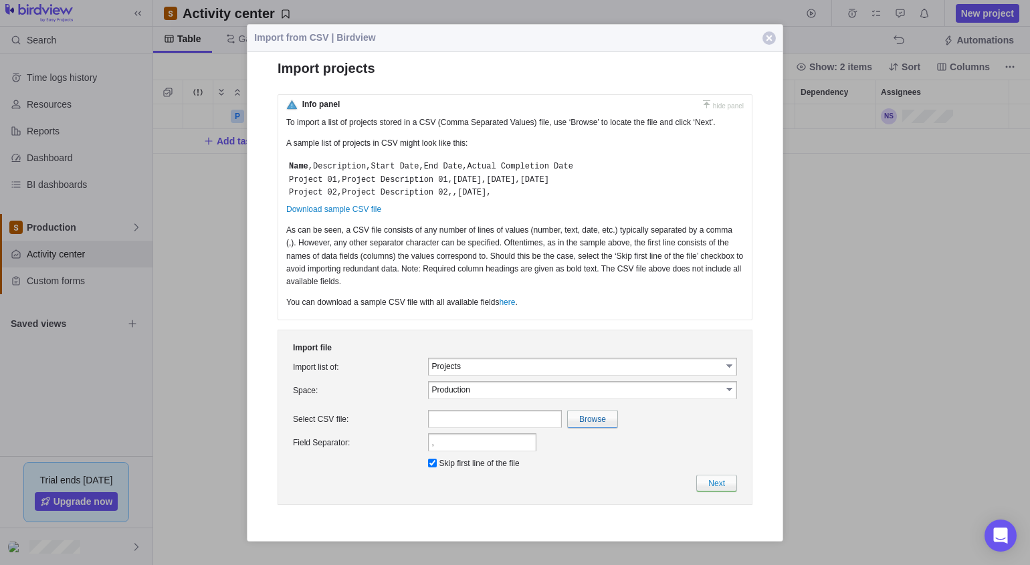
click at [502, 365] on input "Projects" at bounding box center [577, 365] width 290 height 11
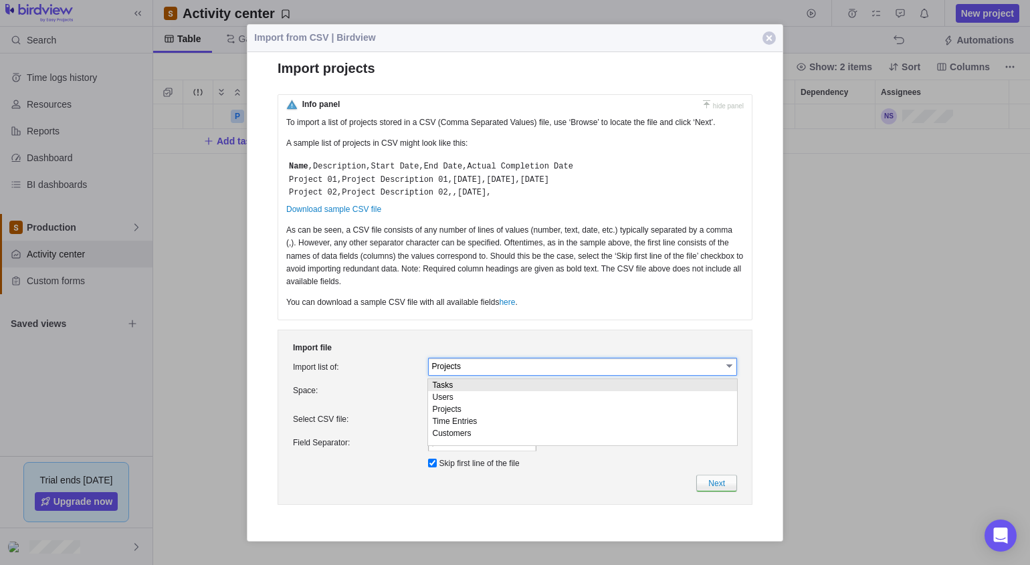
click at [452, 383] on li "Tasks" at bounding box center [582, 385] width 309 height 12
type input "Tasks"
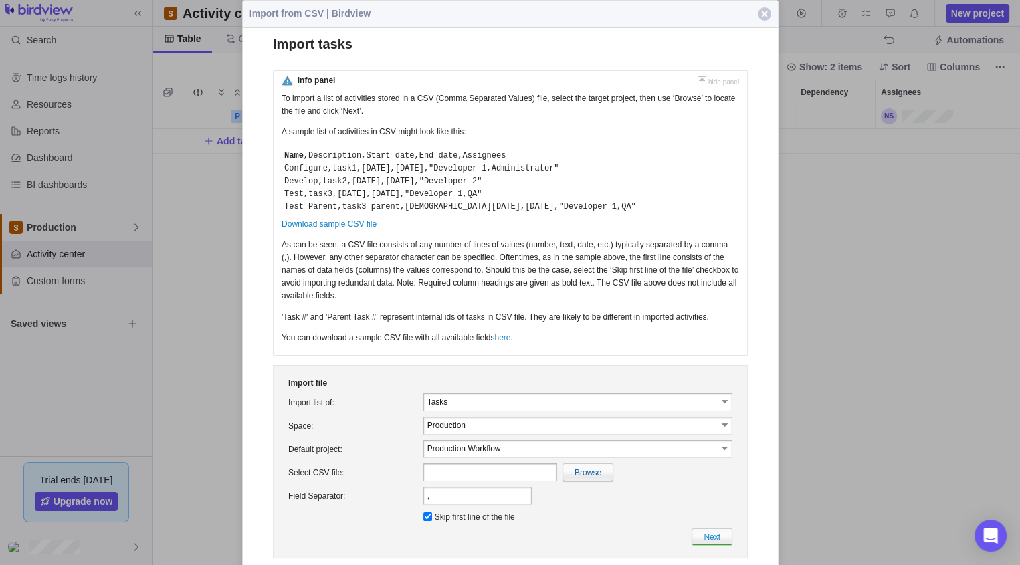
scroll to position [10, 11]
click at [506, 453] on input "Production Workflow" at bounding box center [572, 448] width 290 height 11
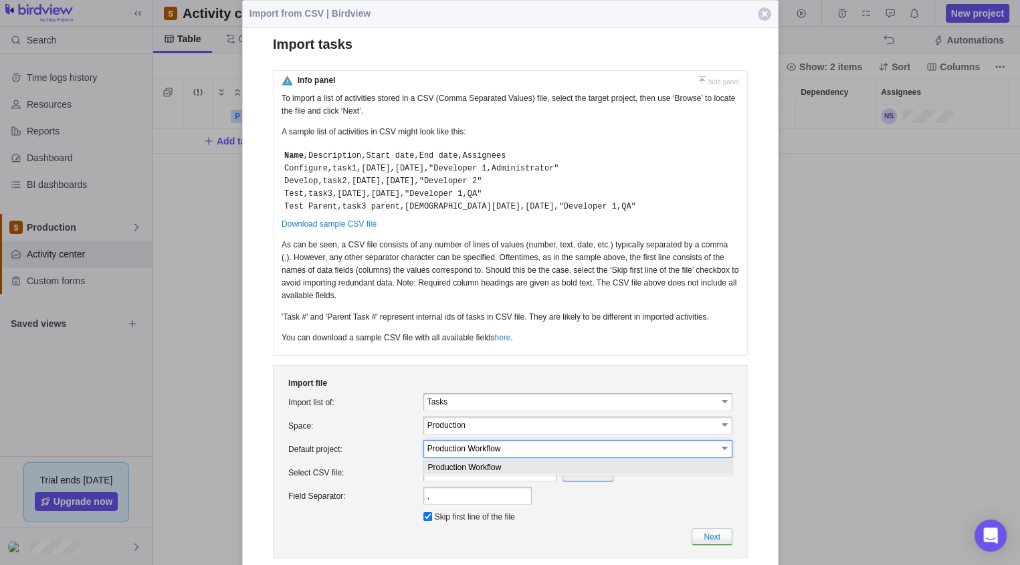
click at [506, 453] on input "Production Workflow" at bounding box center [572, 448] width 290 height 11
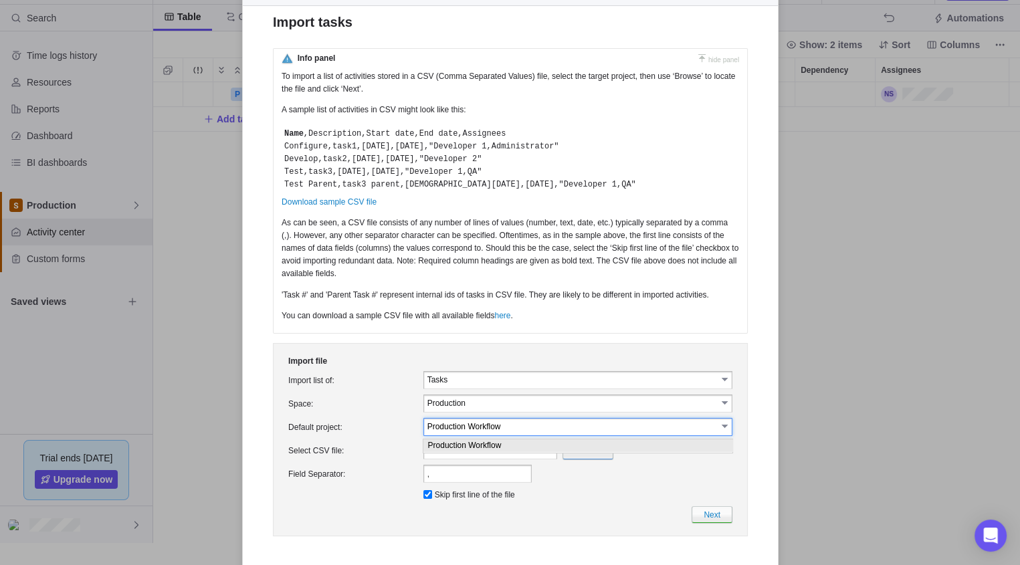
scroll to position [28, 0]
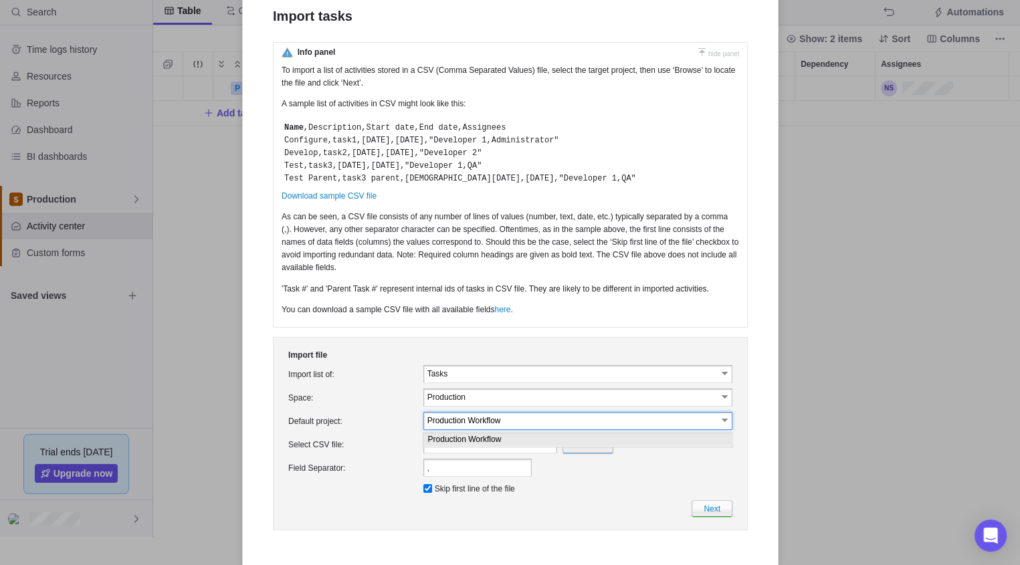
click at [591, 483] on td "Skip first line of the file" at bounding box center [577, 488] width 314 height 18
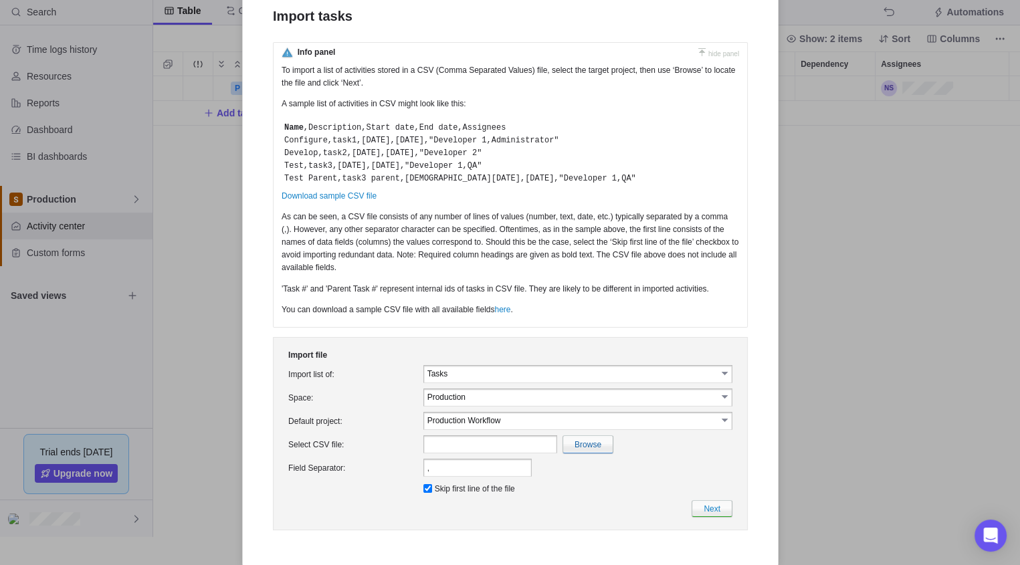
click at [587, 449] on input "file" at bounding box center [295, 444] width 633 height 17
type input "C:\fakepath\Production_Tasks.csv"
type input "Production_Tasks.csv"
click at [711, 510] on link "Next" at bounding box center [711, 508] width 41 height 17
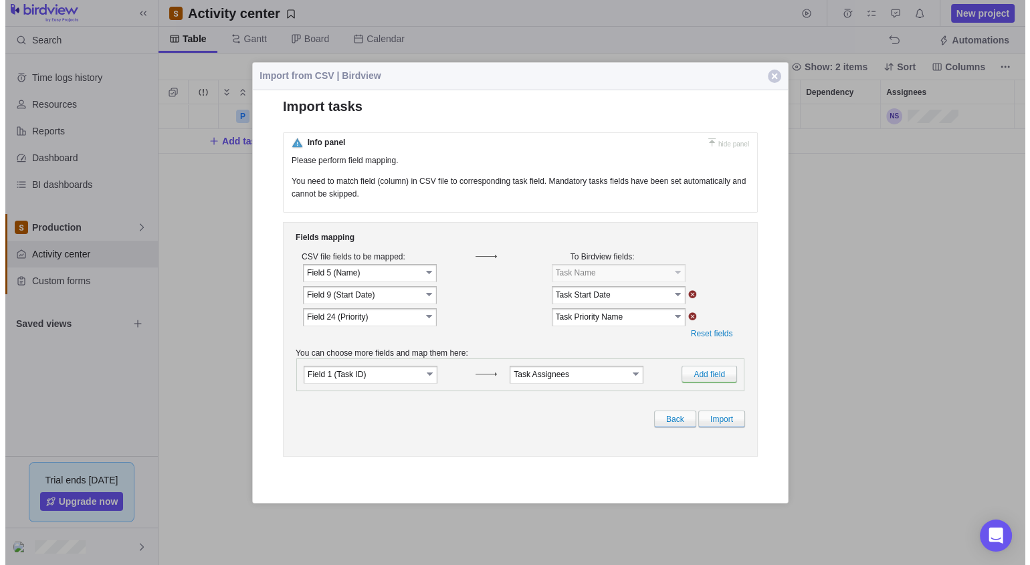
scroll to position [451, 867]
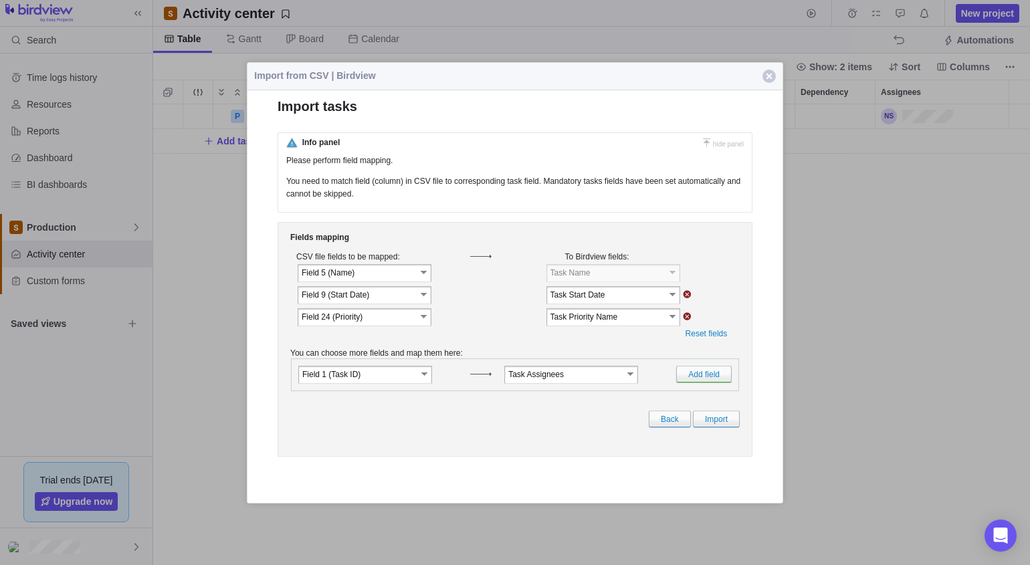
click at [425, 278] on link "select" at bounding box center [425, 271] width 12 height 13
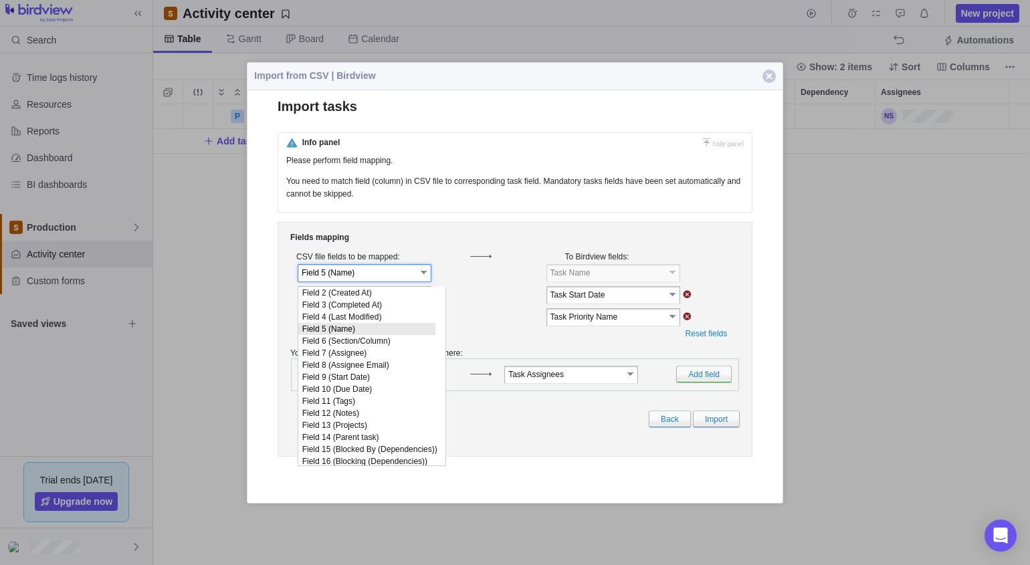
scroll to position [53, 0]
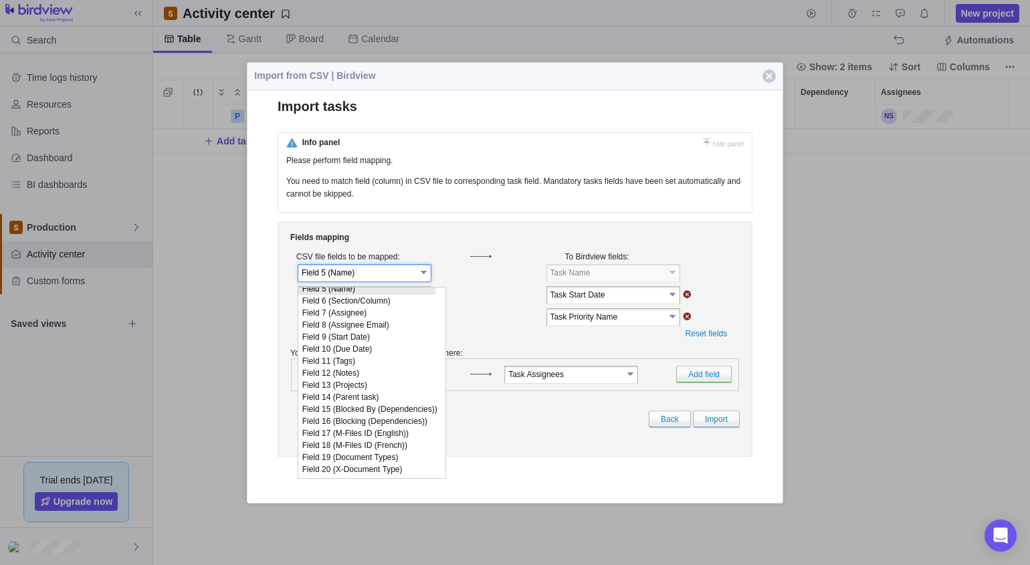
click at [425, 278] on link "select" at bounding box center [425, 271] width 12 height 13
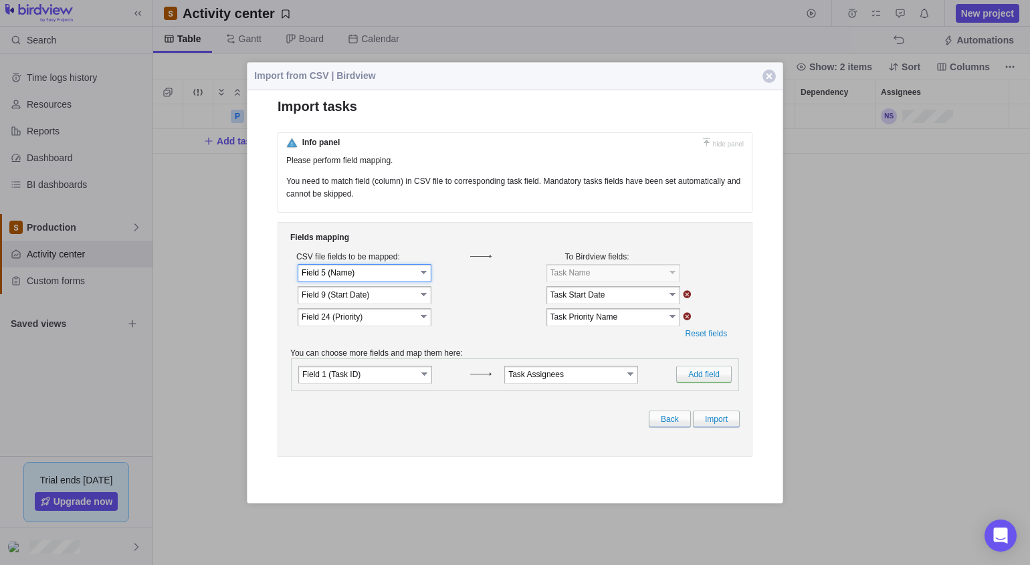
click at [425, 278] on link "select" at bounding box center [425, 271] width 12 height 13
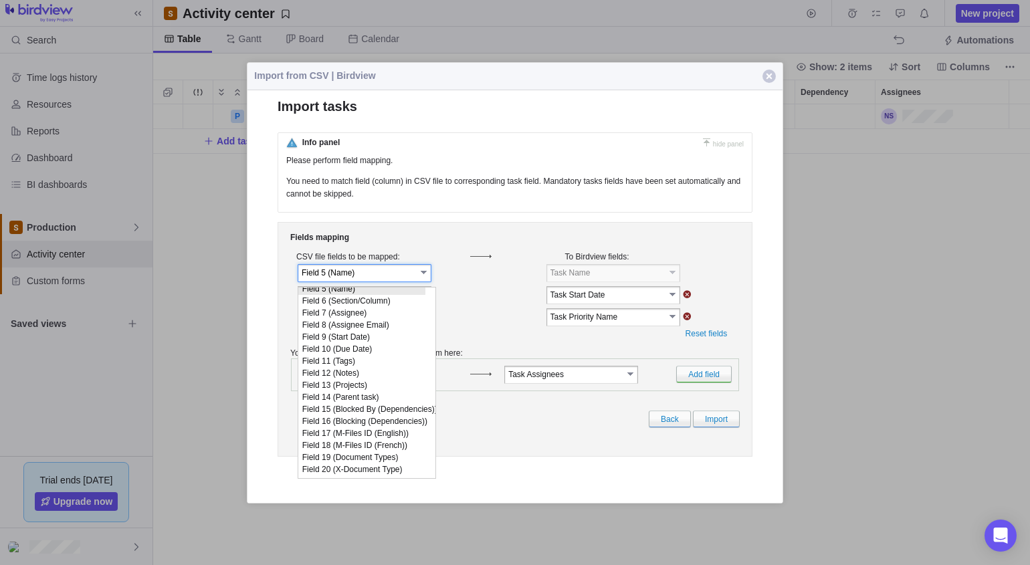
click at [391, 295] on li "Field 5 (Name)" at bounding box center [361, 289] width 127 height 12
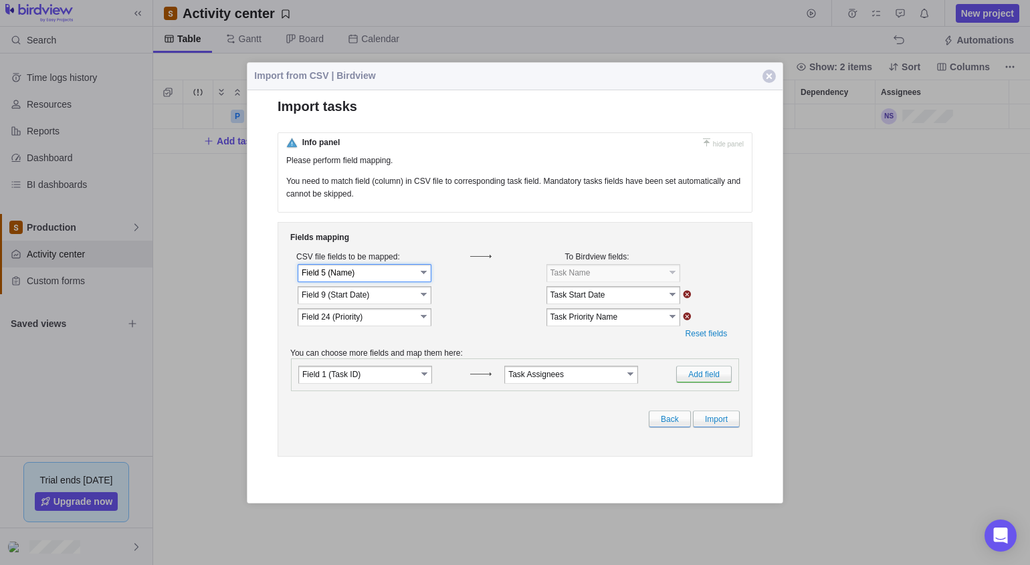
click at [419, 279] on link "select" at bounding box center [425, 271] width 12 height 13
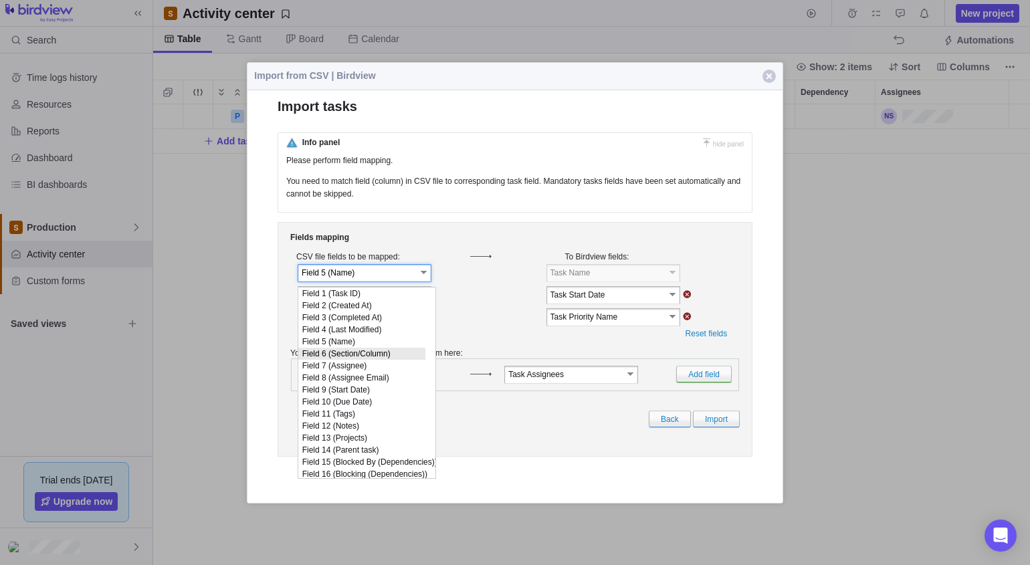
scroll to position [66, 0]
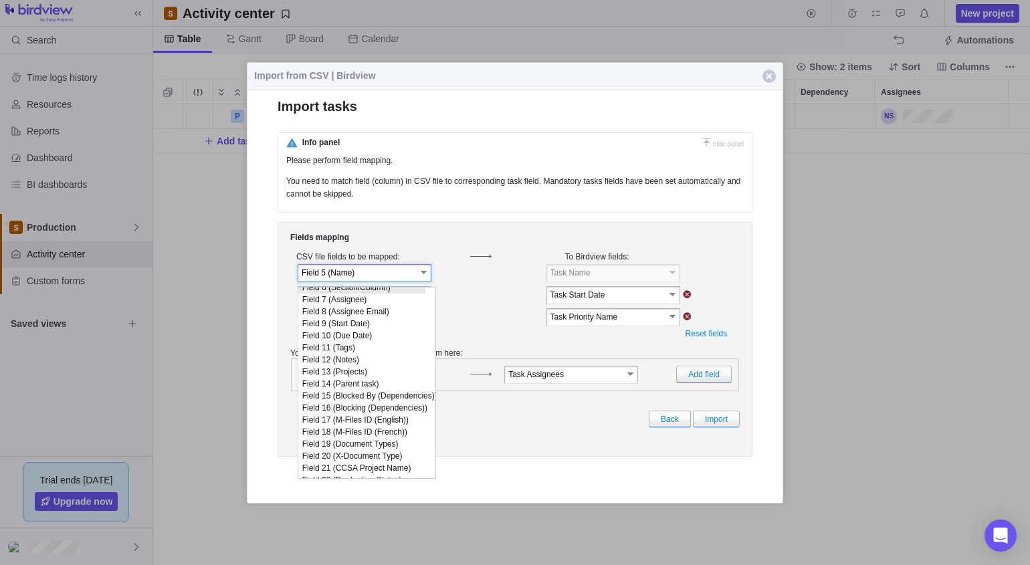
click at [495, 312] on td at bounding box center [488, 317] width 35 height 21
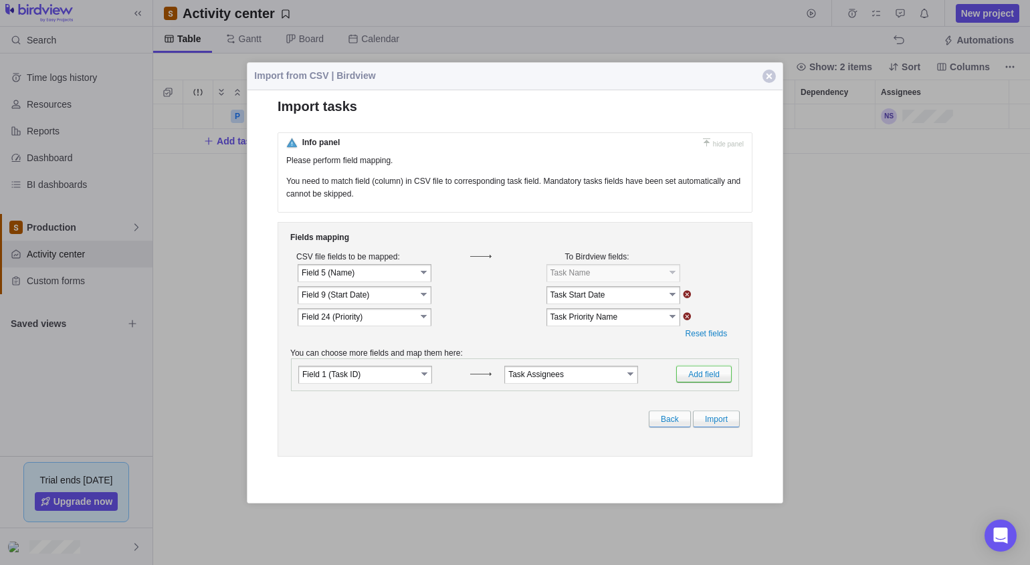
click at [687, 377] on link "Add field" at bounding box center [704, 374] width 56 height 17
click at [690, 377] on link "Add field" at bounding box center [704, 374] width 56 height 17
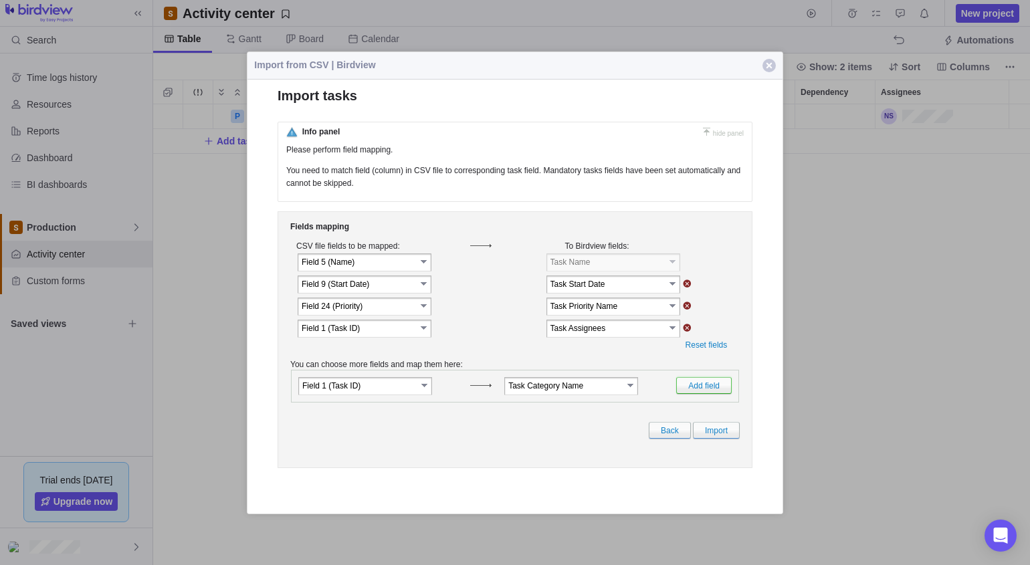
click at [702, 389] on link "Add field" at bounding box center [704, 384] width 56 height 17
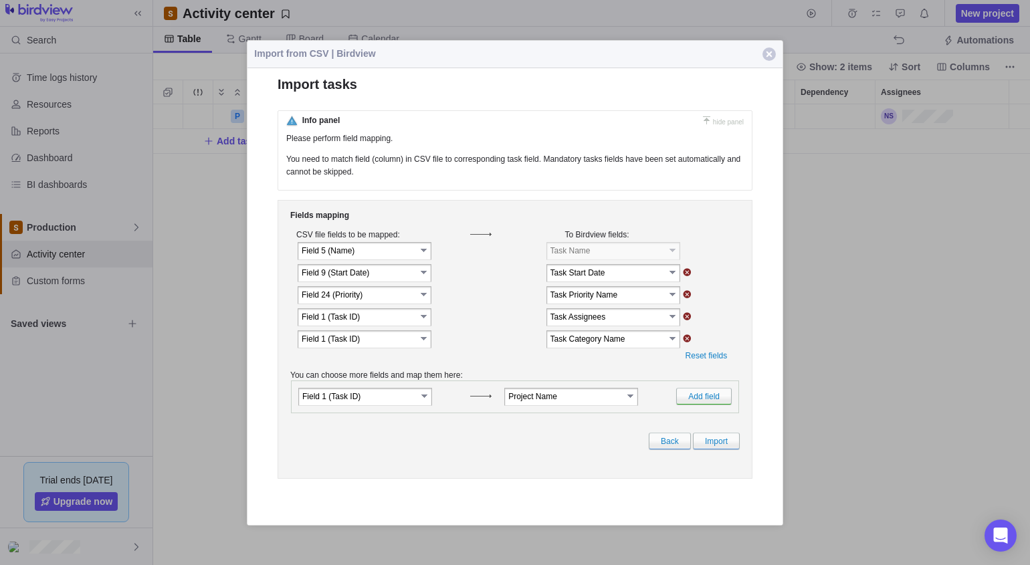
click at [425, 257] on link "select" at bounding box center [425, 249] width 12 height 13
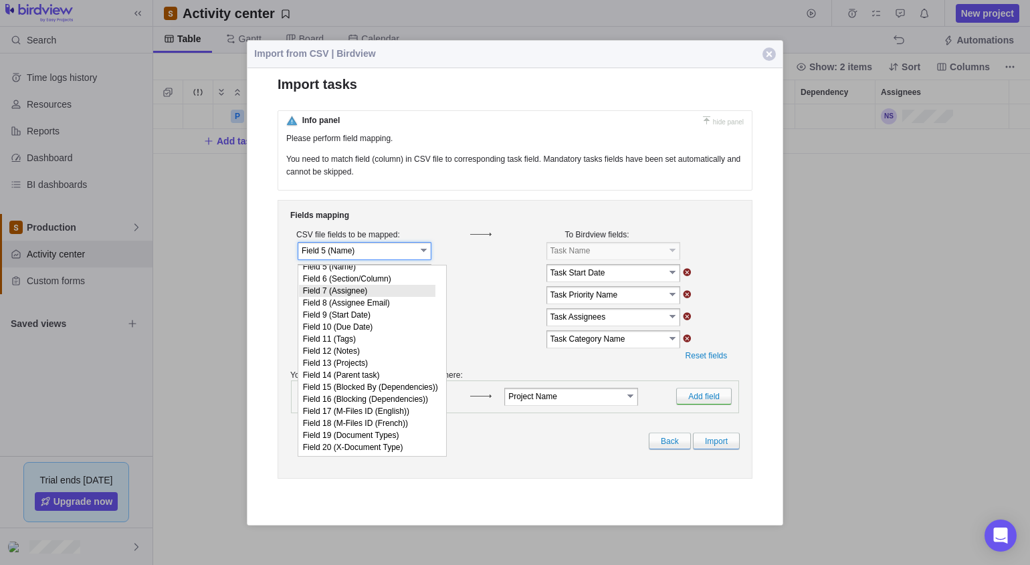
click at [378, 297] on li "Field 7 (Assignee)" at bounding box center [367, 291] width 136 height 12
type input "Field 7 (Assignee)"
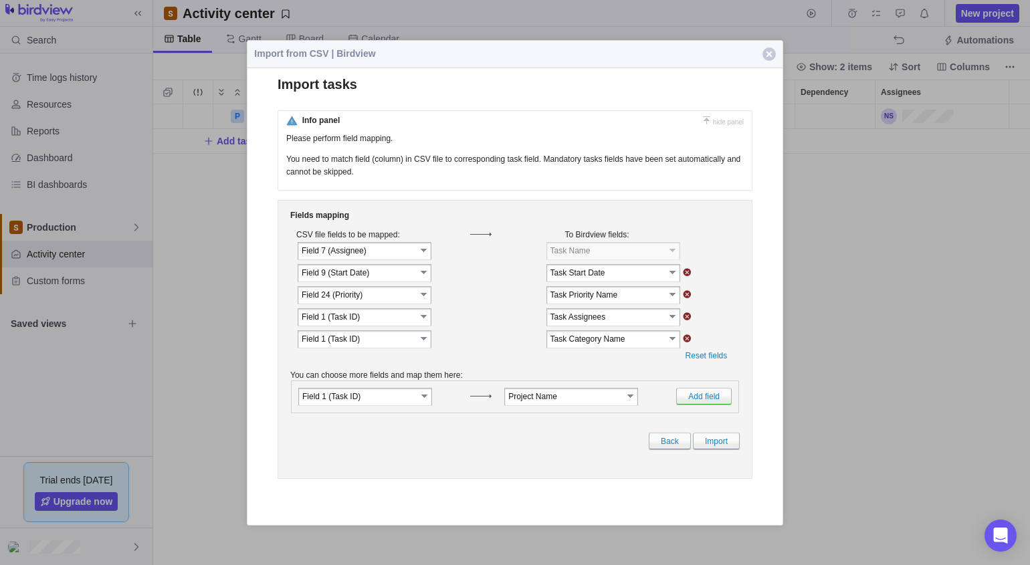
click at [423, 255] on link "select" at bounding box center [425, 249] width 12 height 13
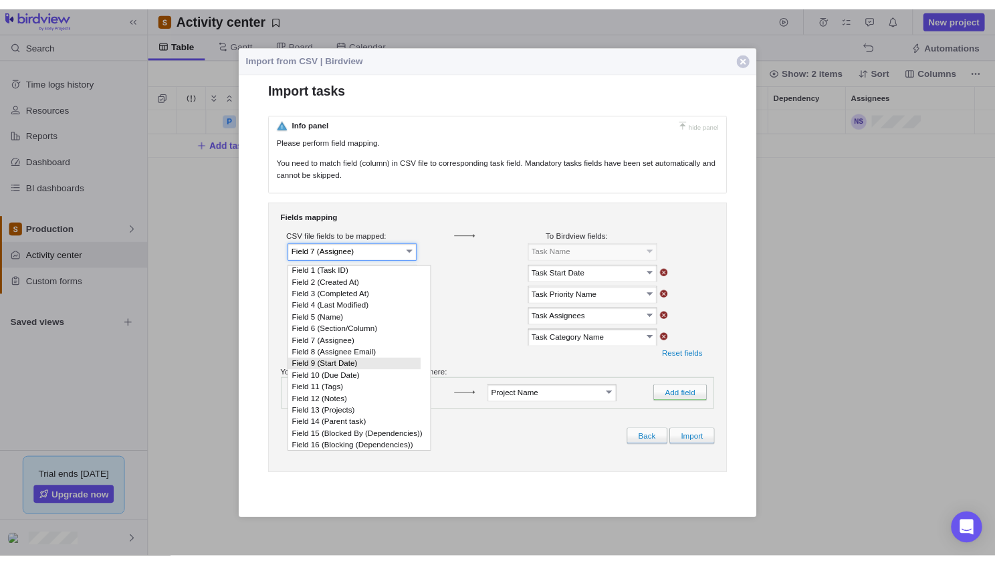
scroll to position [0, 0]
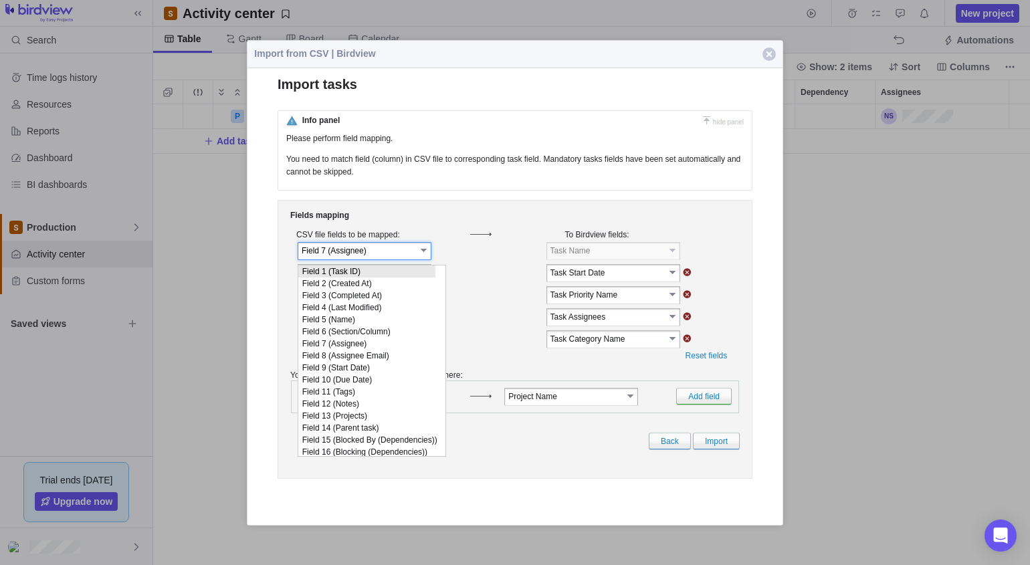
click at [406, 269] on li "Field 1 (Task ID)" at bounding box center [366, 271] width 137 height 12
type input "Field 1 (Task ID)"
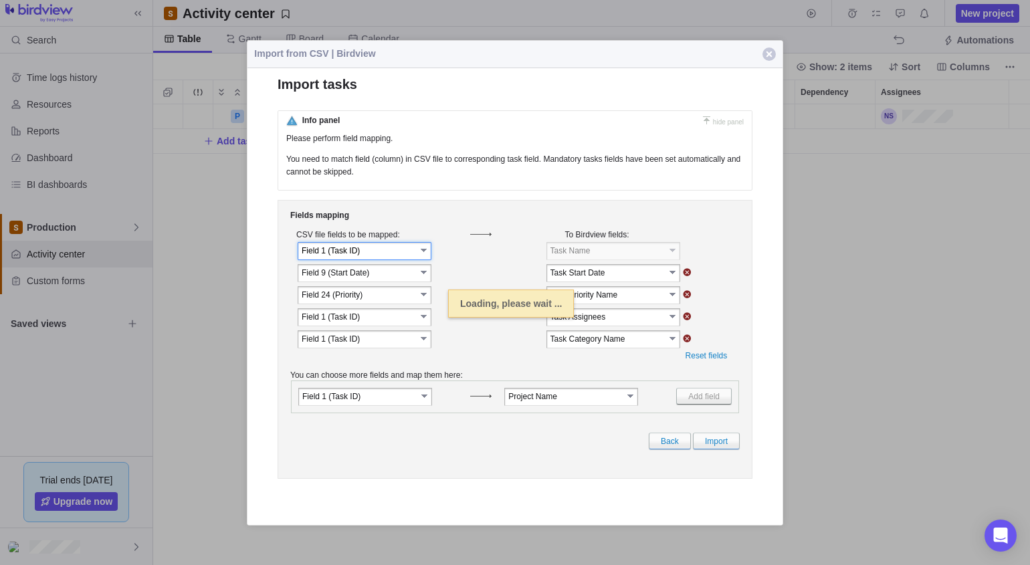
click at [424, 255] on link "select" at bounding box center [425, 249] width 12 height 13
click at [428, 251] on link "select" at bounding box center [425, 249] width 12 height 13
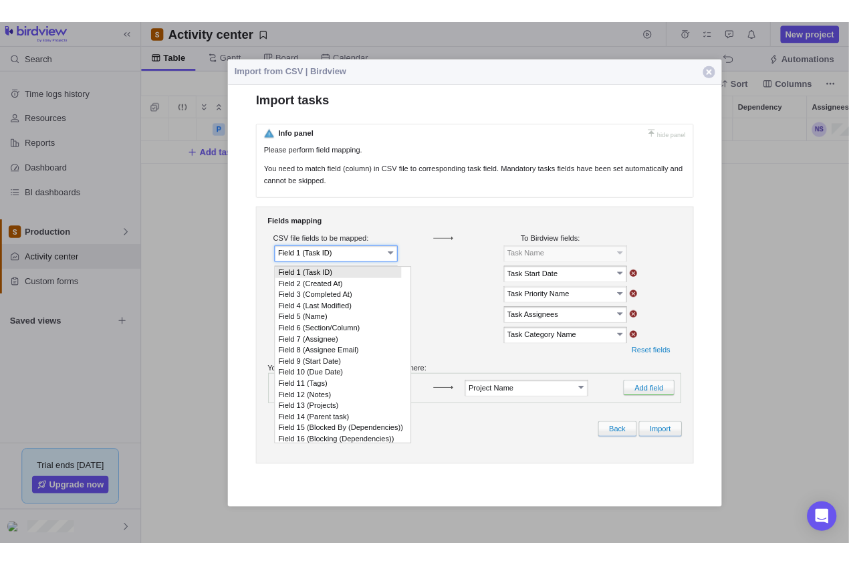
scroll to position [10, 11]
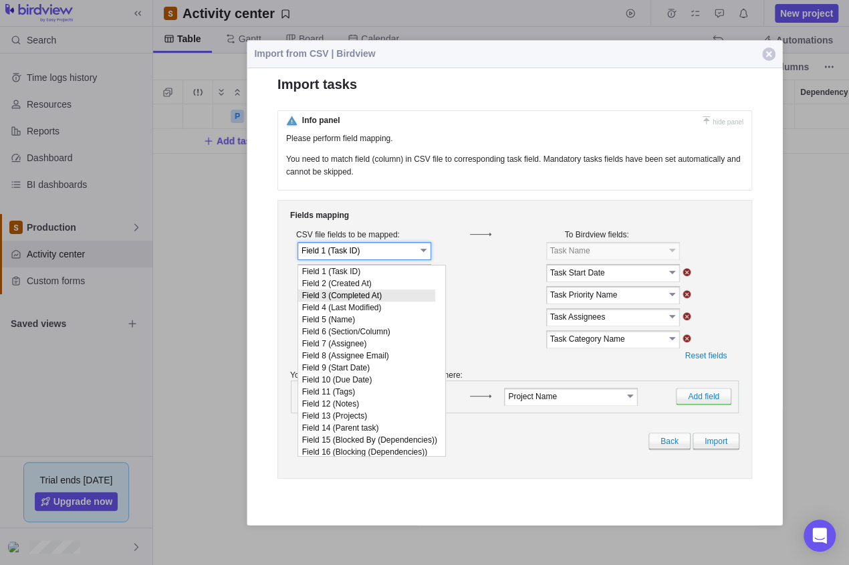
click at [427, 253] on link "select" at bounding box center [425, 249] width 12 height 13
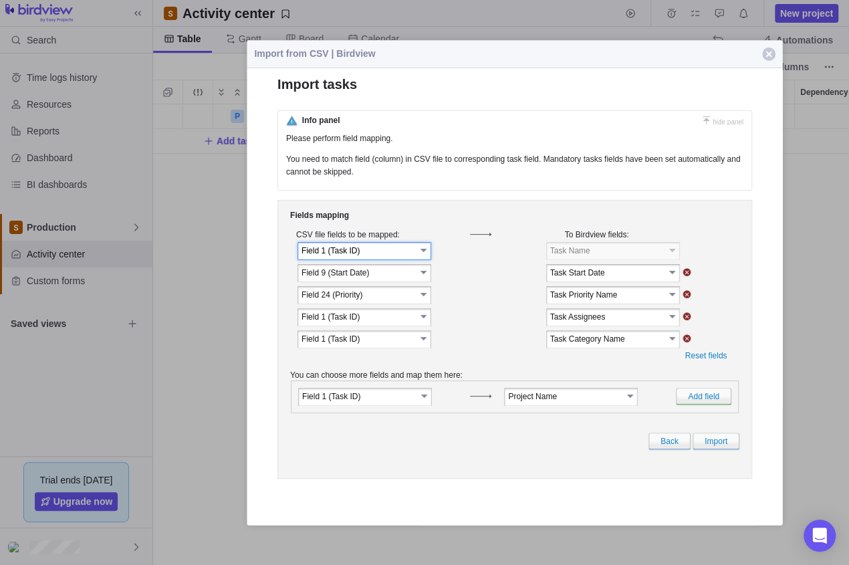
click at [423, 253] on link "select" at bounding box center [425, 249] width 12 height 13
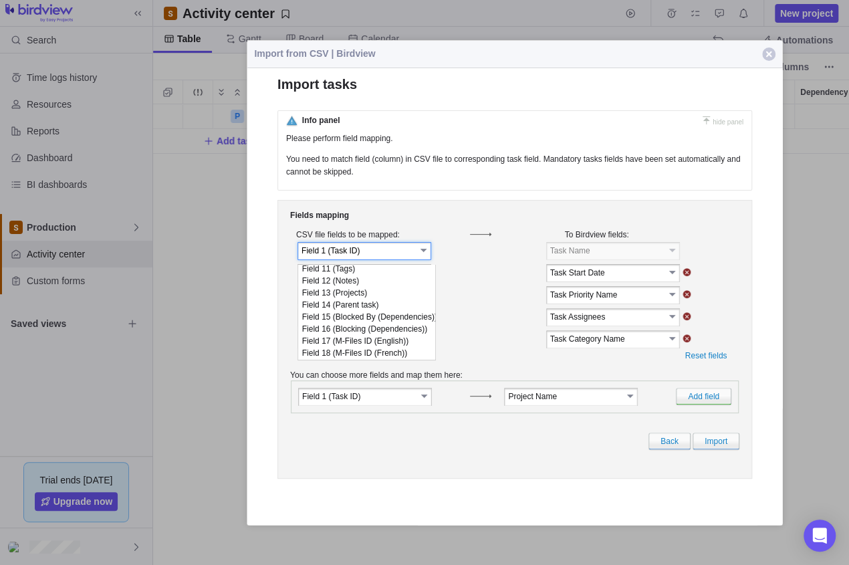
scroll to position [0, 0]
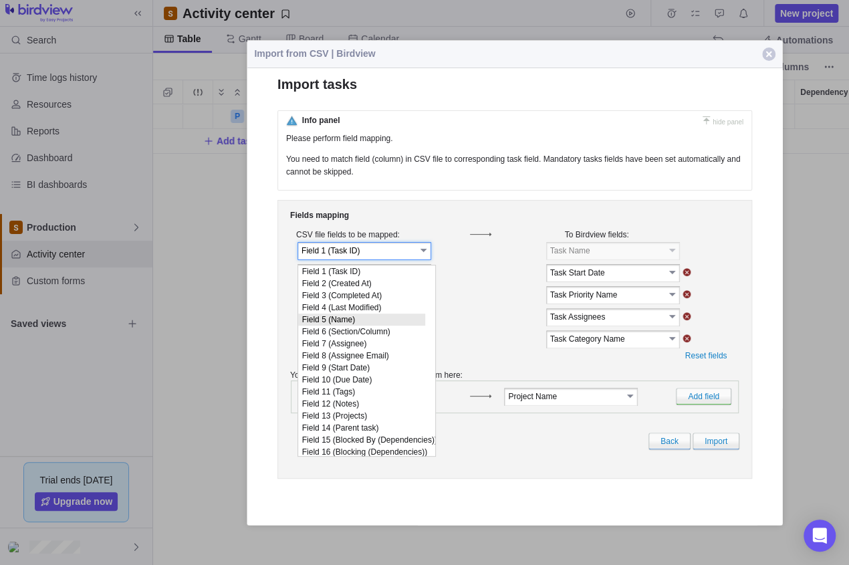
click at [360, 323] on li "Field 5 (Name)" at bounding box center [361, 320] width 127 height 12
type input "Field 5 (Name)"
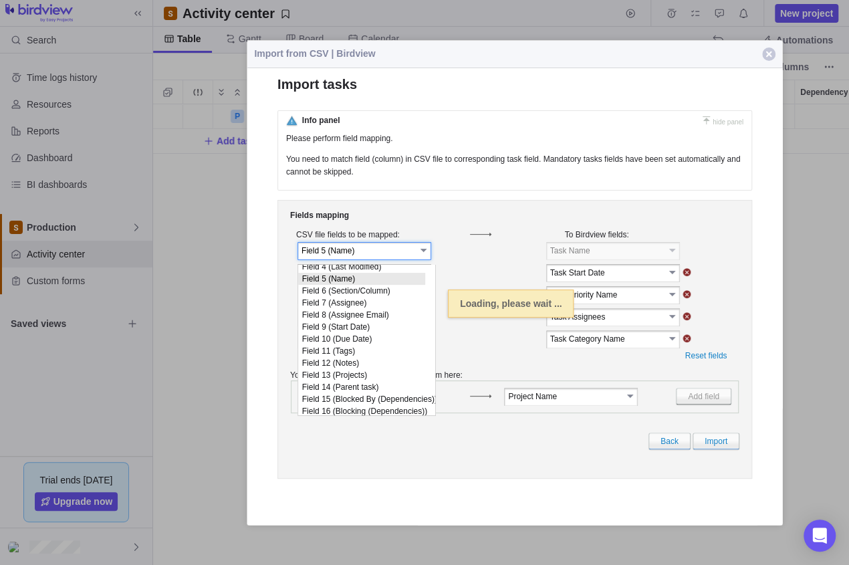
scroll to position [53, 0]
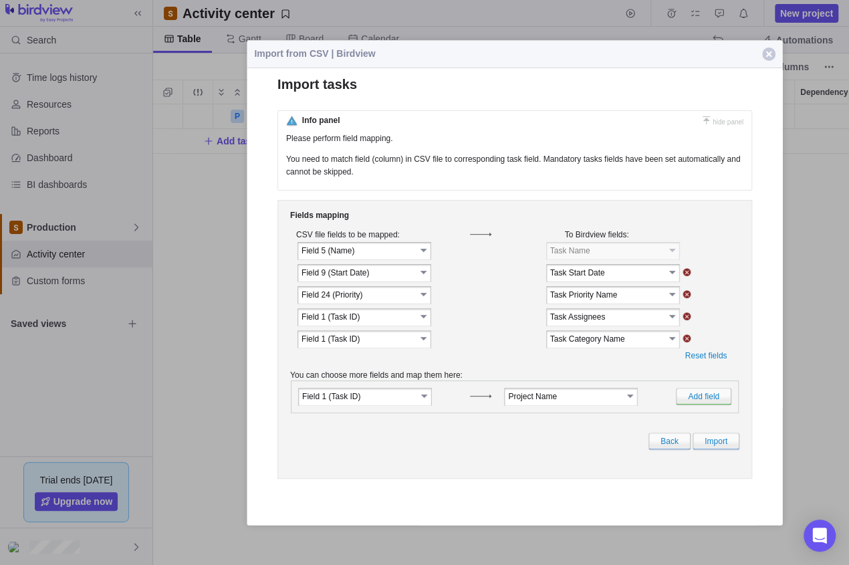
click at [430, 279] on link "select" at bounding box center [425, 271] width 12 height 13
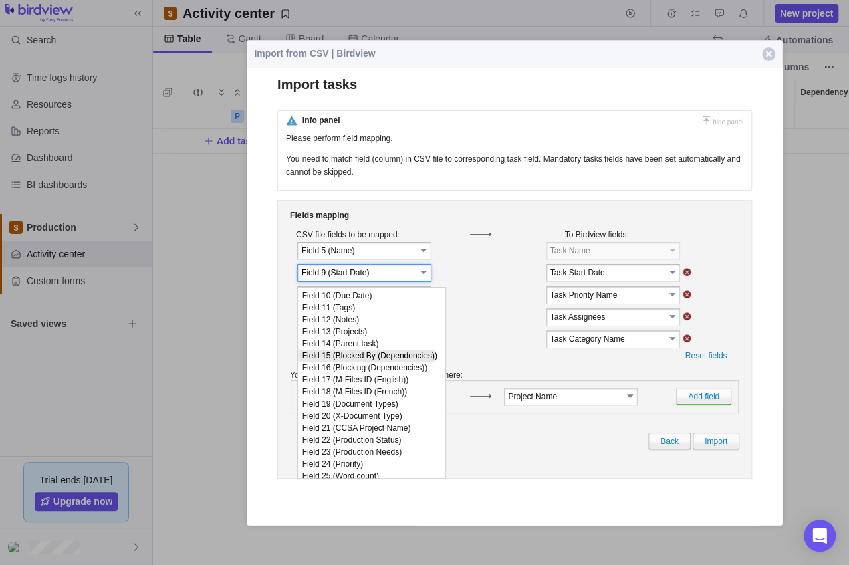
scroll to position [194, 0]
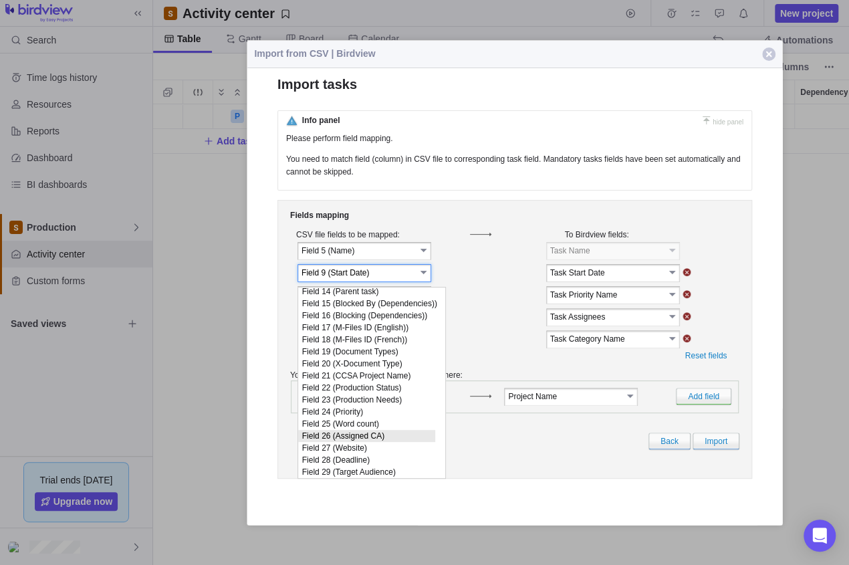
click at [380, 433] on li "Field 26 (Assigned CA)" at bounding box center [366, 436] width 137 height 12
type input "Field 26 (Assigned CA)"
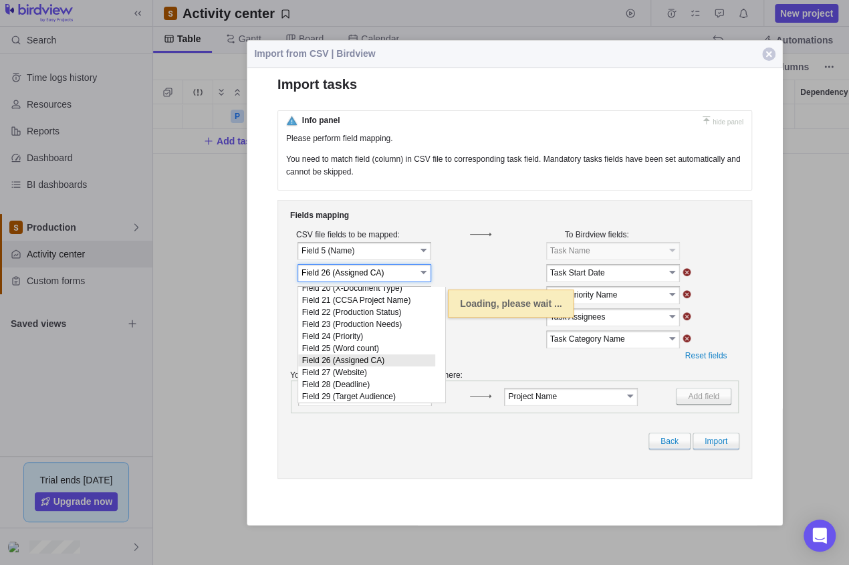
scroll to position [195, 0]
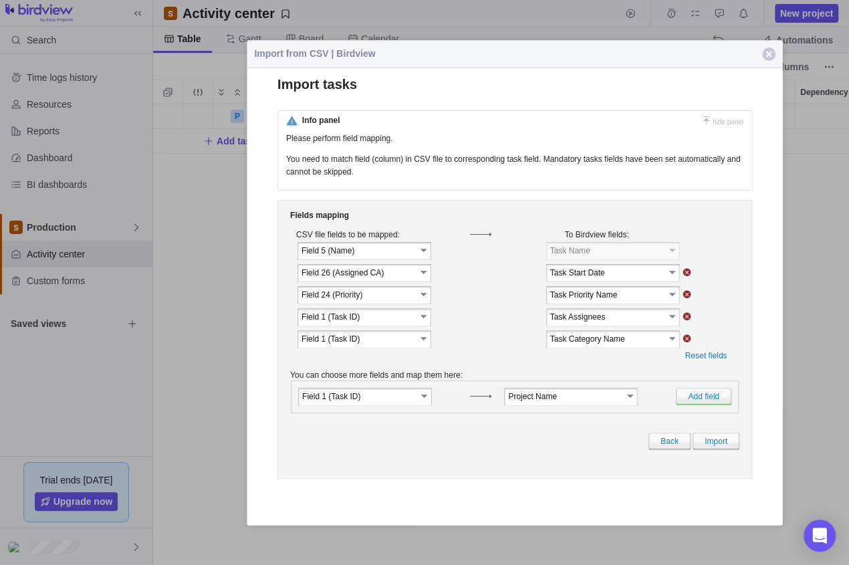
click at [423, 278] on link "select" at bounding box center [425, 271] width 12 height 13
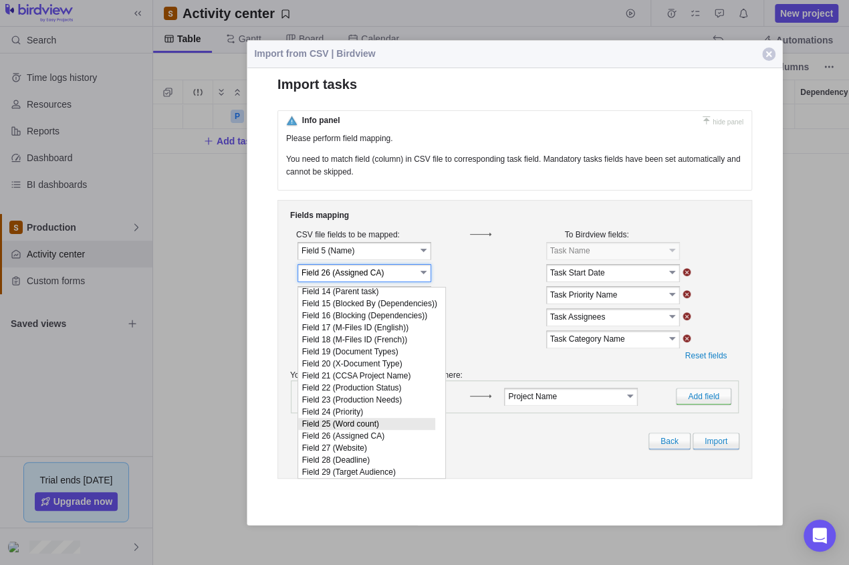
scroll to position [194, 0]
click at [385, 430] on li "Field 26 (Assigned CA)" at bounding box center [366, 436] width 137 height 12
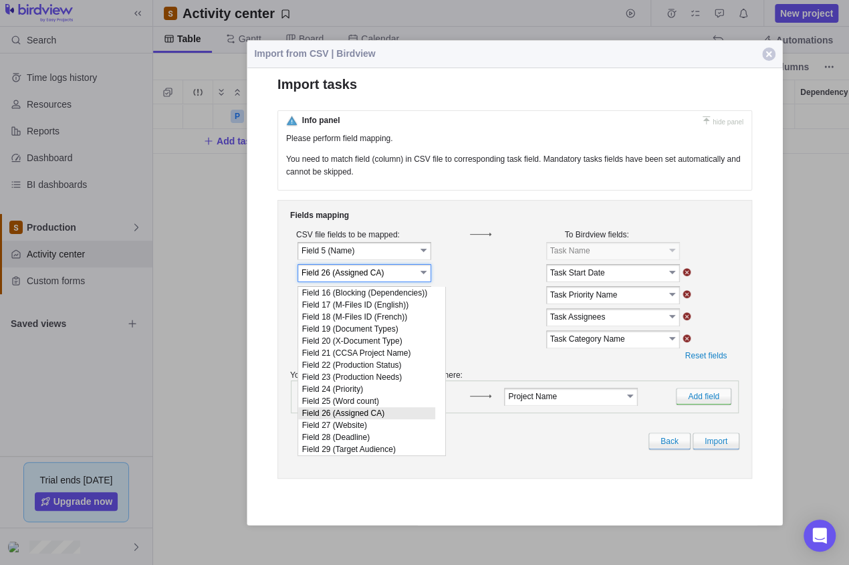
scroll to position [195, 0]
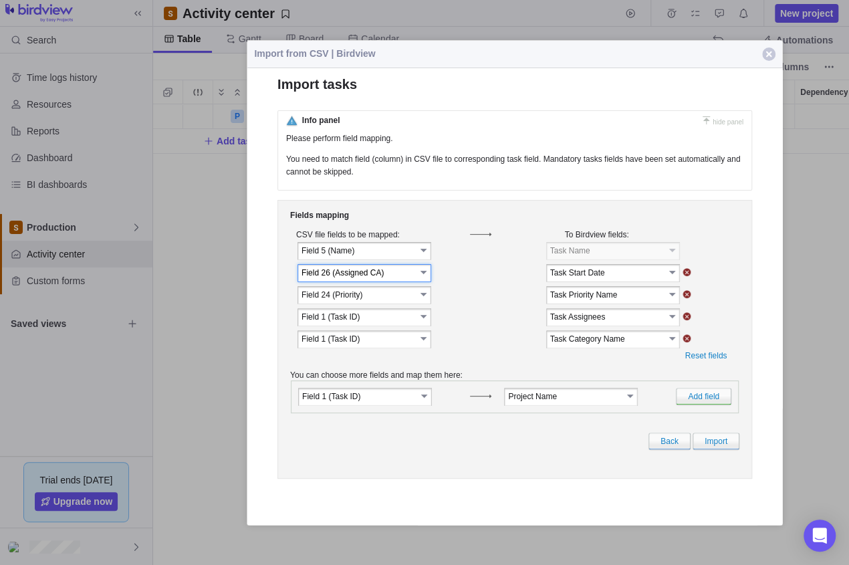
click at [669, 277] on link "select" at bounding box center [673, 271] width 12 height 13
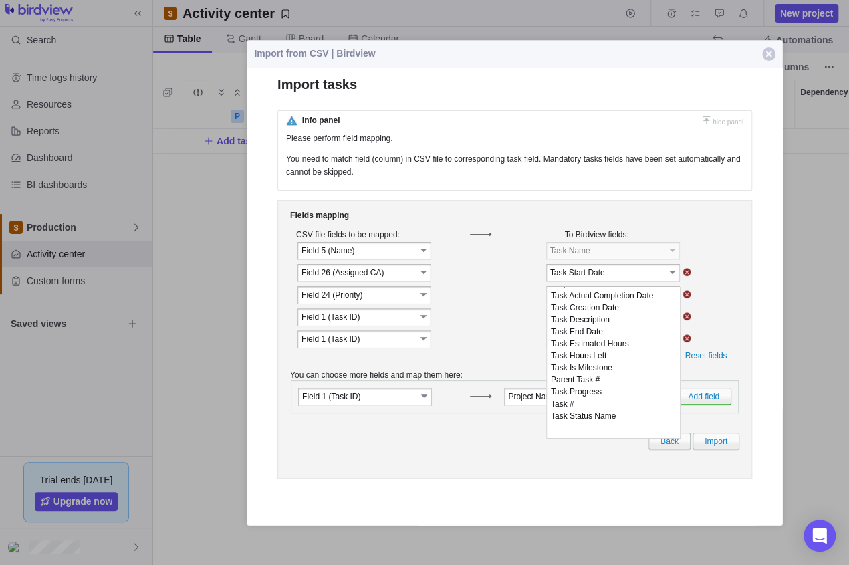
click at [710, 273] on td at bounding box center [707, 273] width 53 height 21
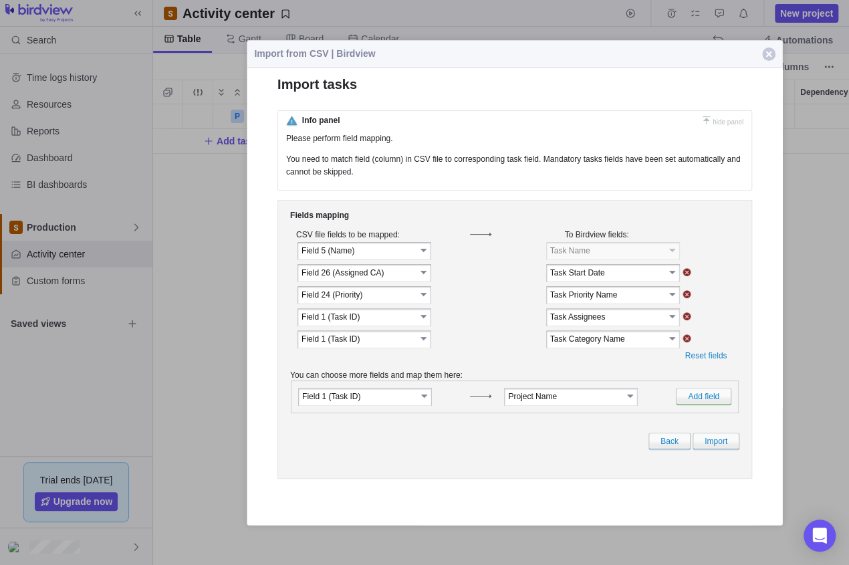
click at [685, 274] on input "image" at bounding box center [687, 272] width 9 height 8
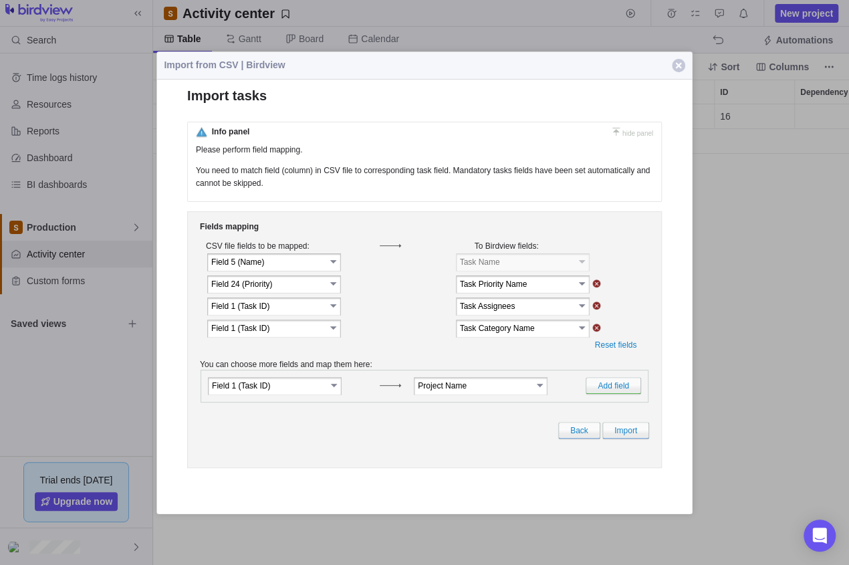
click at [334, 288] on link "select" at bounding box center [334, 282] width 12 height 13
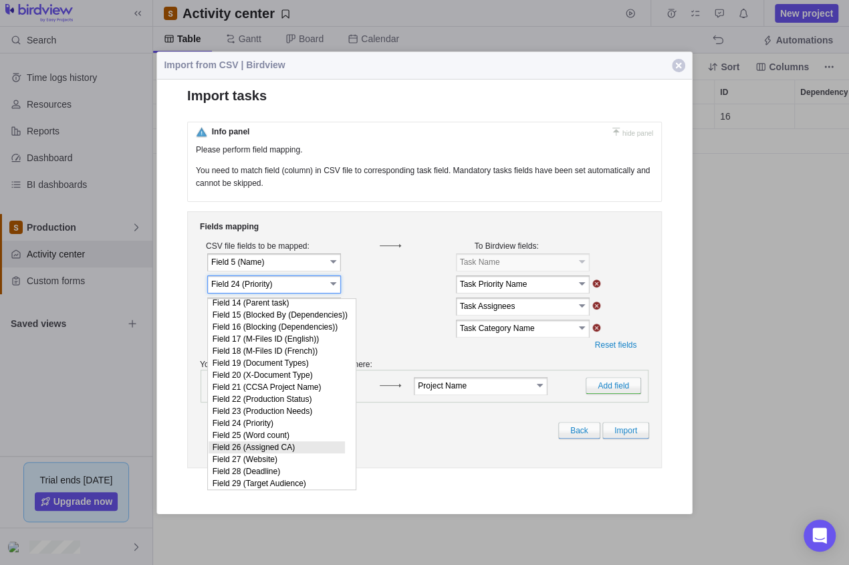
click at [288, 446] on li "Field 26 (Assigned CA)" at bounding box center [277, 447] width 136 height 12
type input "Field 26 (Assigned CA)"
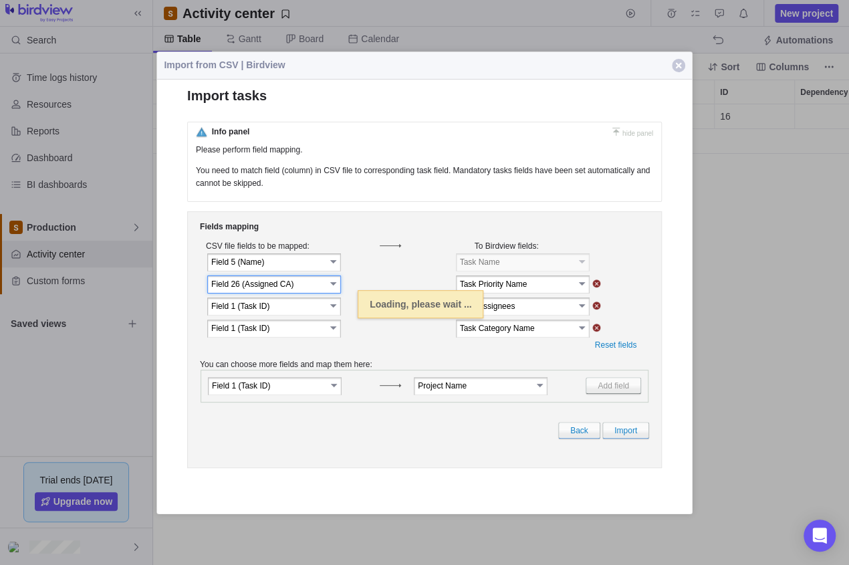
click at [582, 288] on link "select" at bounding box center [583, 282] width 12 height 13
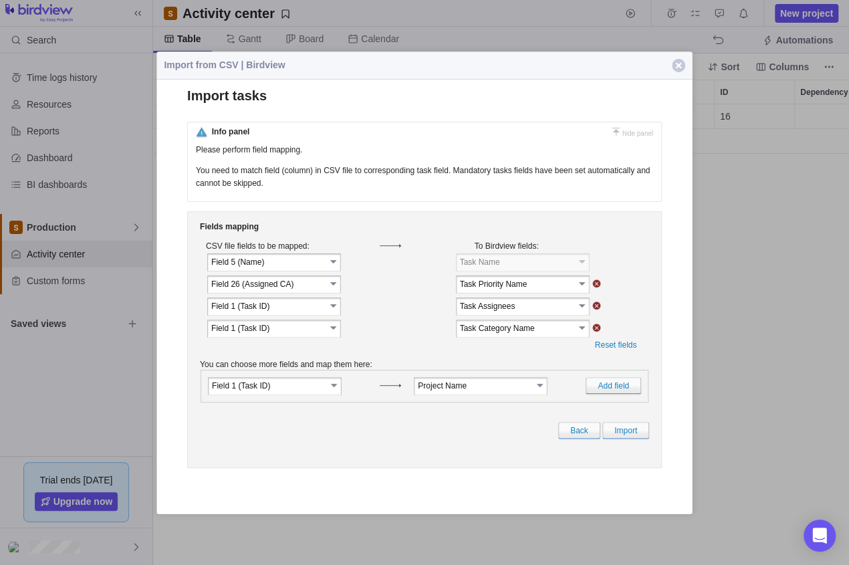
click at [516, 288] on input "Task Priority Name" at bounding box center [517, 283] width 114 height 11
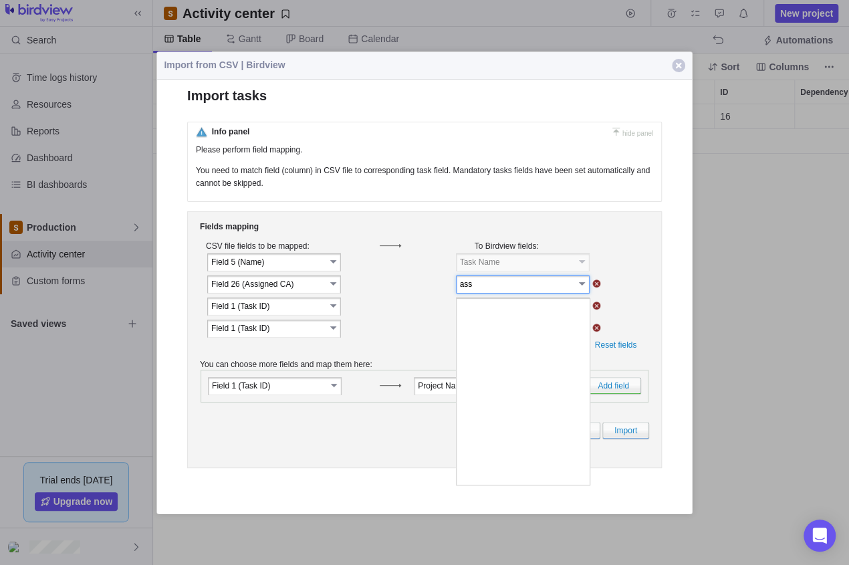
type input "Task Priority Name"
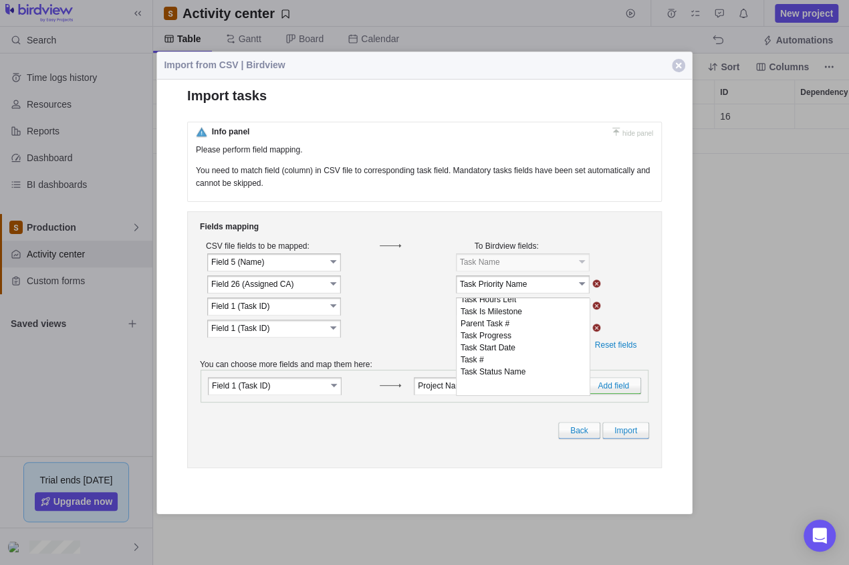
click at [625, 266] on td at bounding box center [617, 261] width 53 height 21
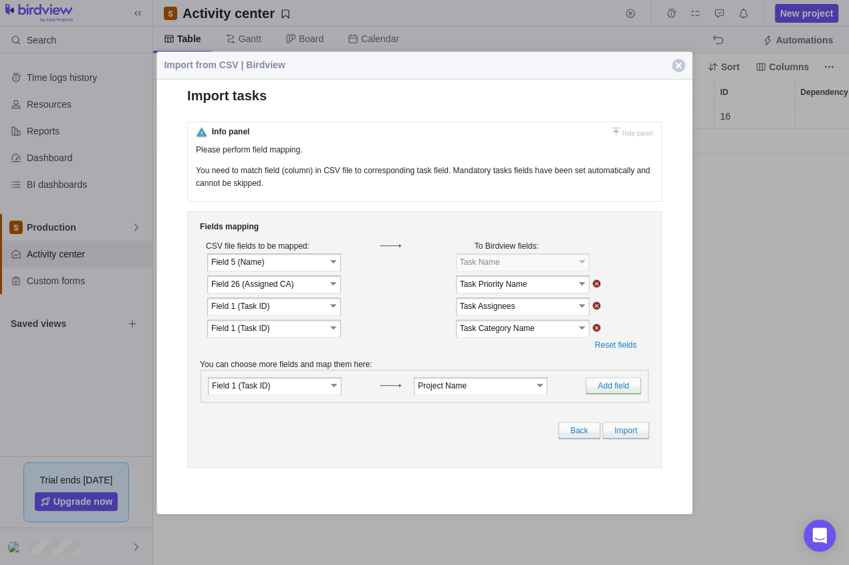
click at [595, 287] on input "image" at bounding box center [596, 283] width 9 height 8
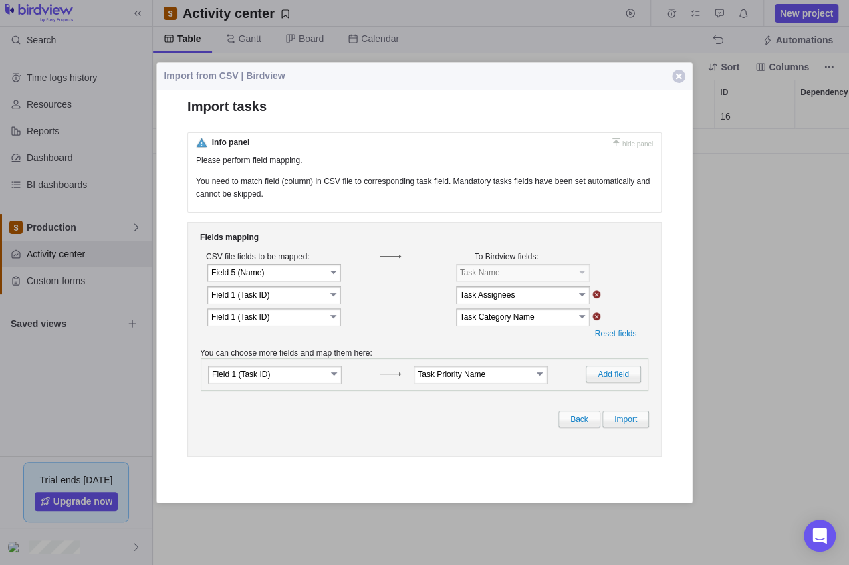
click at [336, 380] on link "select" at bounding box center [335, 373] width 12 height 13
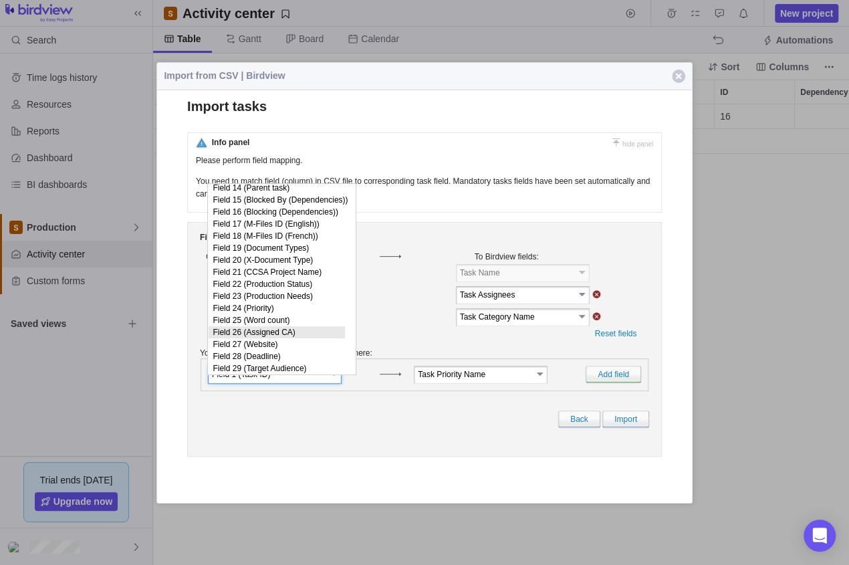
click at [286, 326] on li "Field 26 (Assigned CA)" at bounding box center [277, 332] width 136 height 12
type input "Field 26 (Assigned CA)"
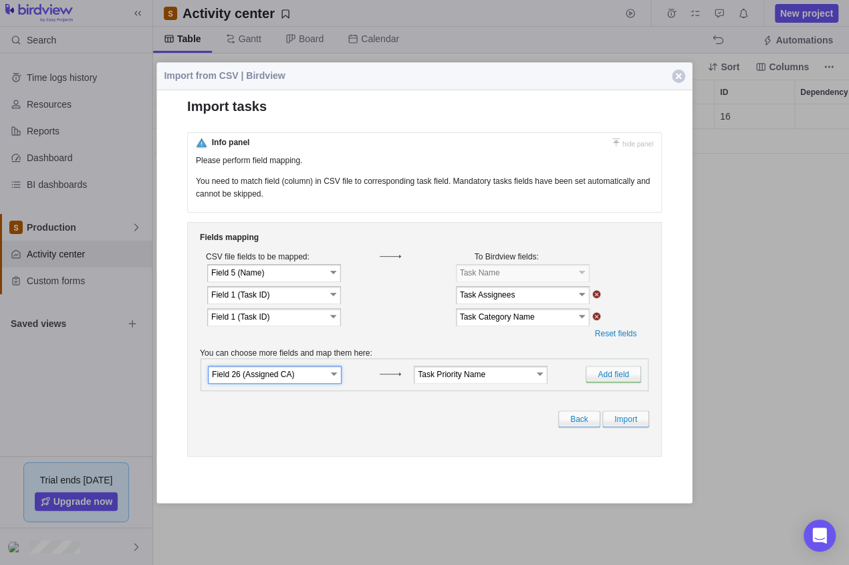
click at [547, 380] on link "select" at bounding box center [541, 373] width 12 height 13
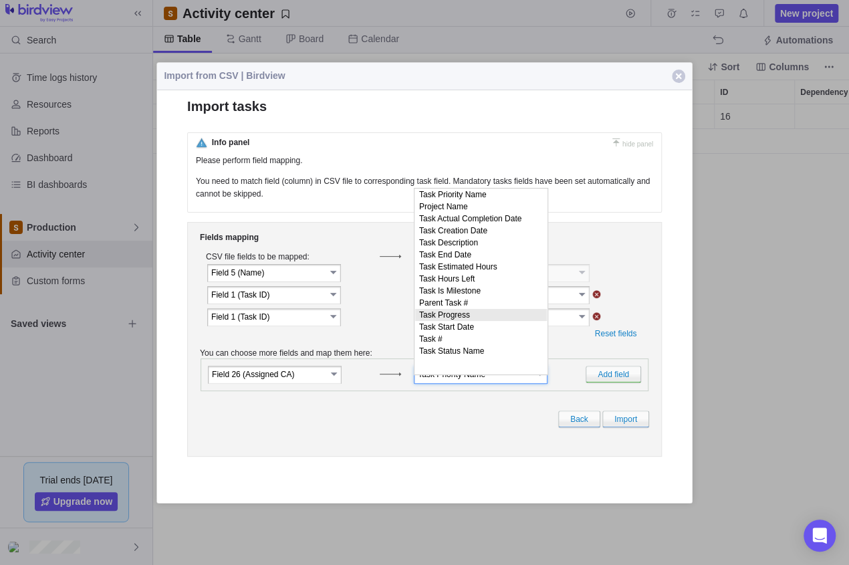
click at [618, 261] on td at bounding box center [621, 256] width 53 height 9
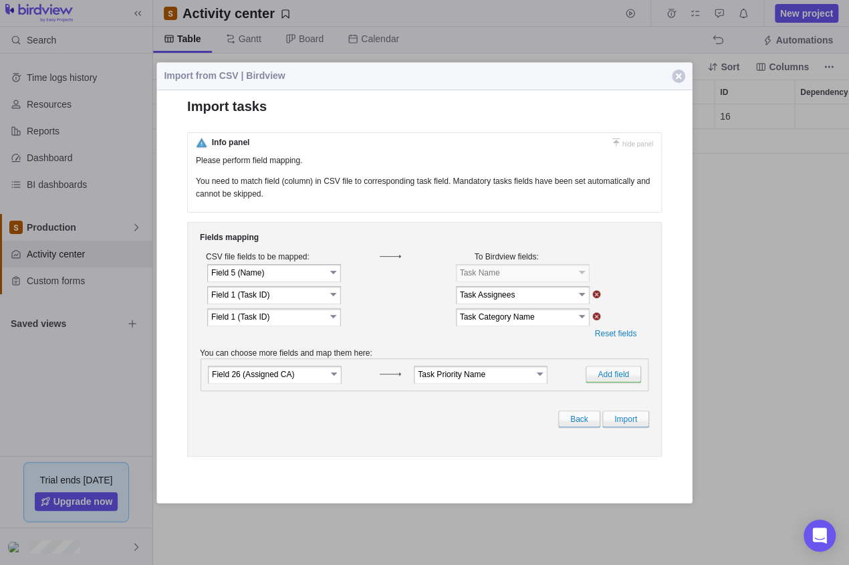
click at [578, 297] on link "select" at bounding box center [583, 294] width 12 height 13
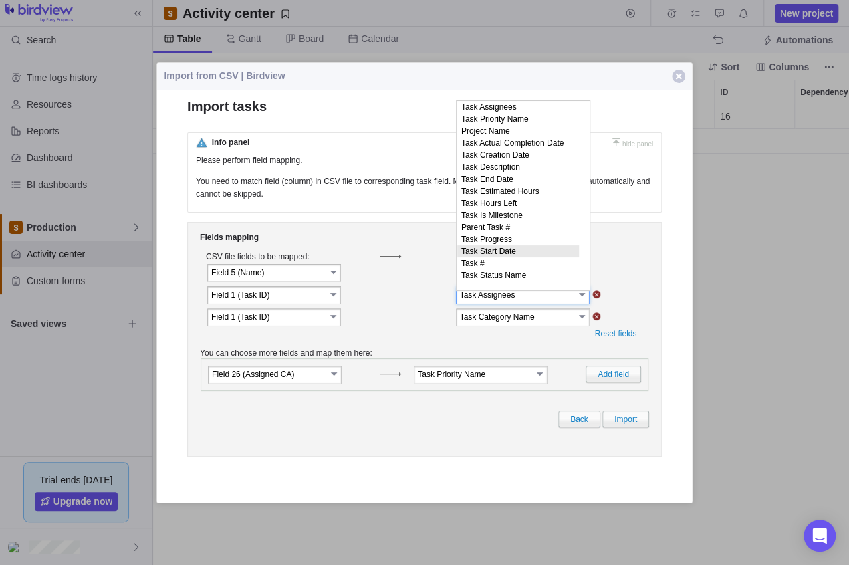
scroll to position [0, 0]
click at [642, 261] on td at bounding box center [621, 256] width 53 height 9
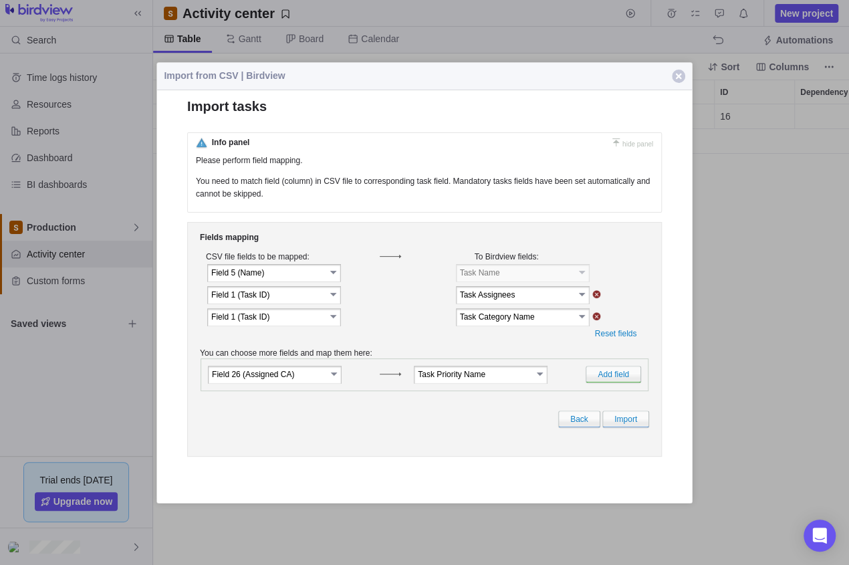
click at [329, 296] on link "select" at bounding box center [334, 294] width 12 height 13
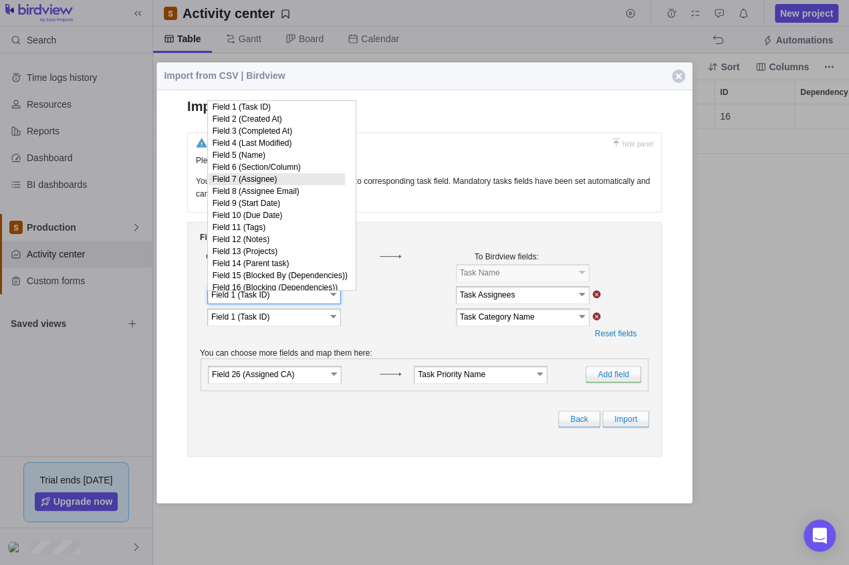
click at [292, 183] on li "Field 7 (Assignee)" at bounding box center [277, 179] width 136 height 12
type input "Field 7 (Assignee)"
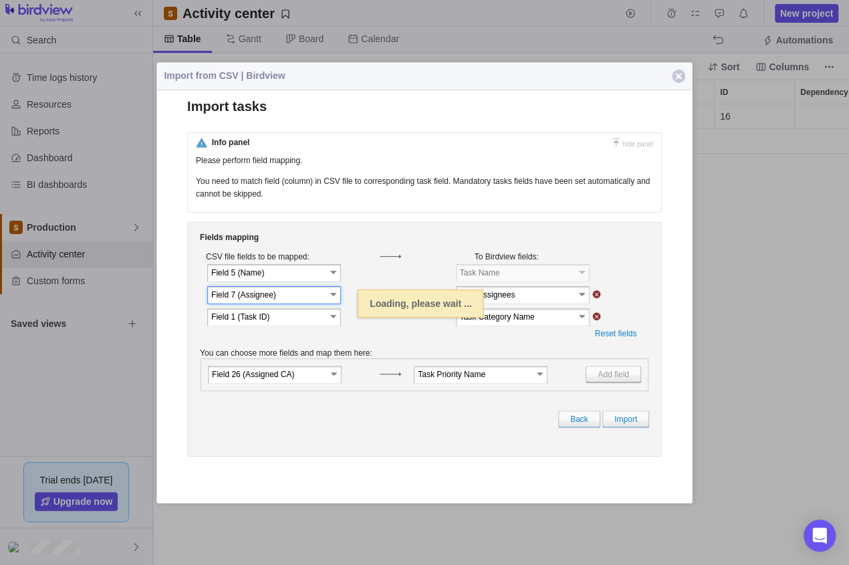
click at [417, 344] on div "Fields mapping CSV file fields to be mapped: To Birdview fields: Field 5 (Name)" at bounding box center [424, 339] width 475 height 235
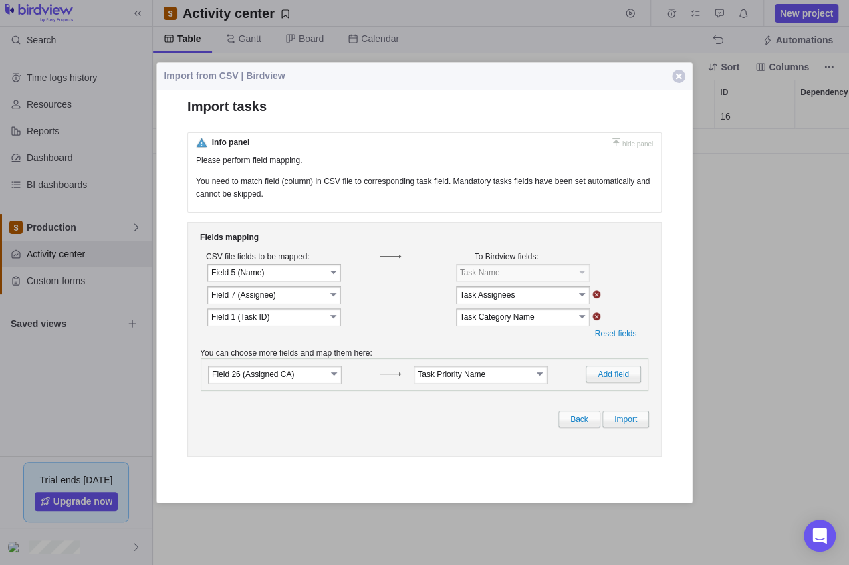
click at [330, 320] on link "select" at bounding box center [334, 316] width 12 height 13
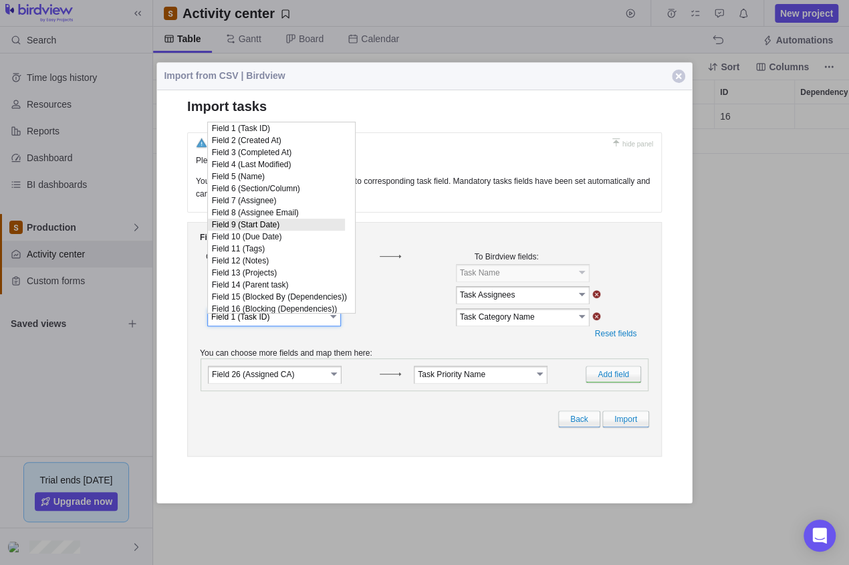
click at [282, 231] on li "Field 9 (Start Date)" at bounding box center [276, 225] width 137 height 12
type input "Field 9 (Start Date)"
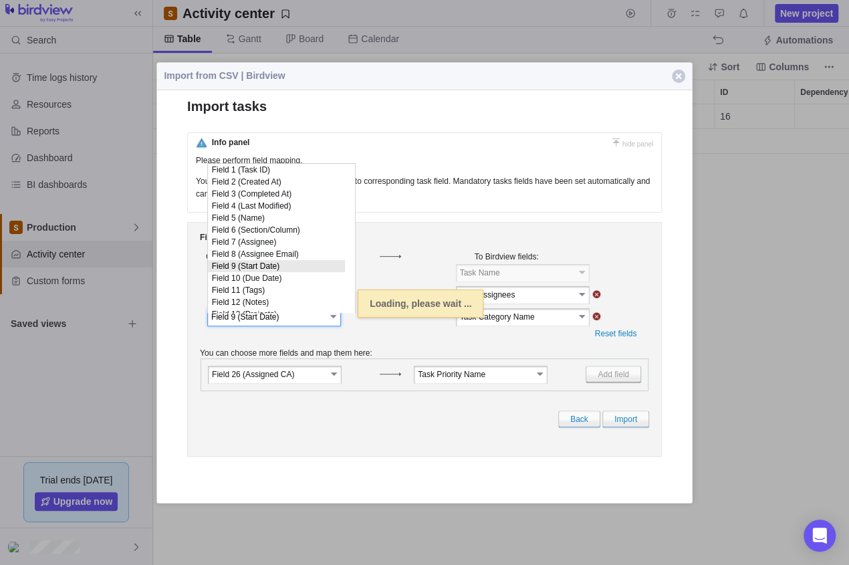
scroll to position [106, 0]
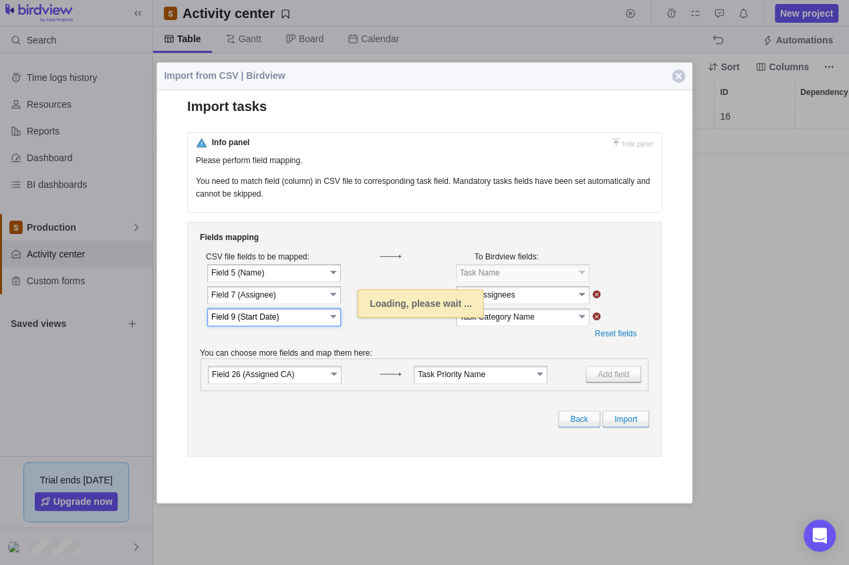
click at [576, 320] on td "Task Category Name" at bounding box center [517, 316] width 120 height 15
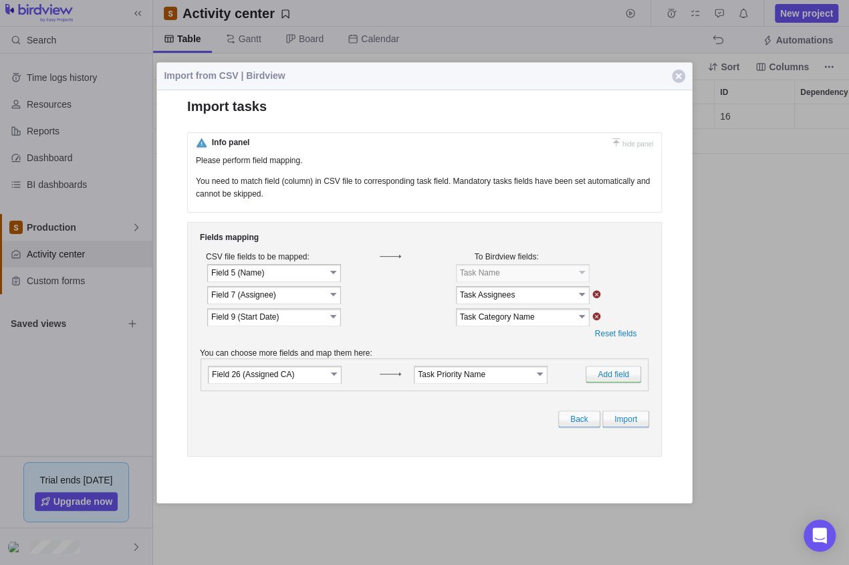
click at [576, 321] on td "Task Category Name" at bounding box center [517, 316] width 120 height 15
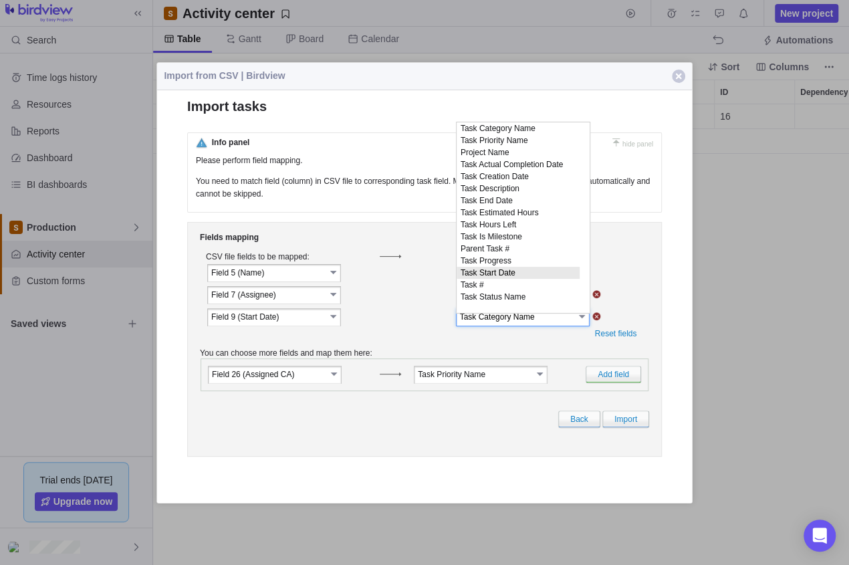
click at [518, 279] on li "Task Start Date" at bounding box center [518, 273] width 123 height 12
type input "Task Start Date"
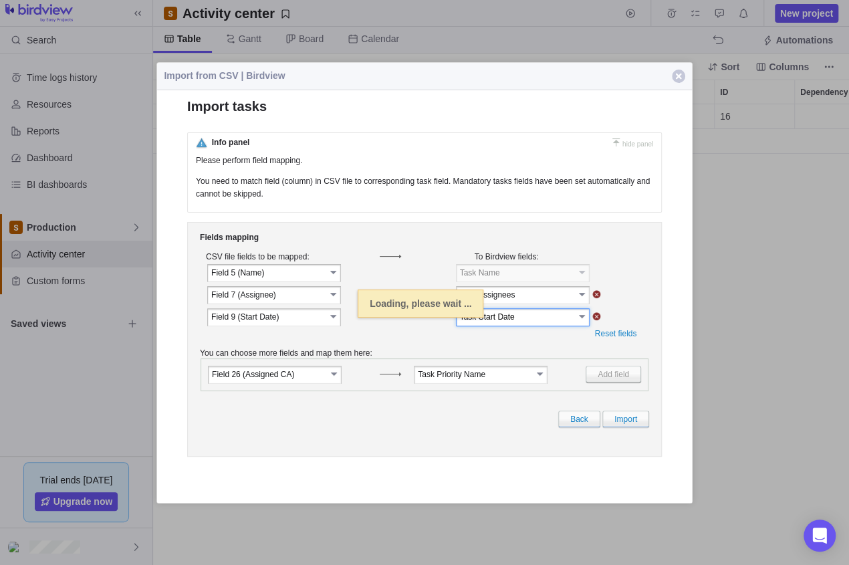
click at [330, 380] on link "select" at bounding box center [335, 373] width 12 height 13
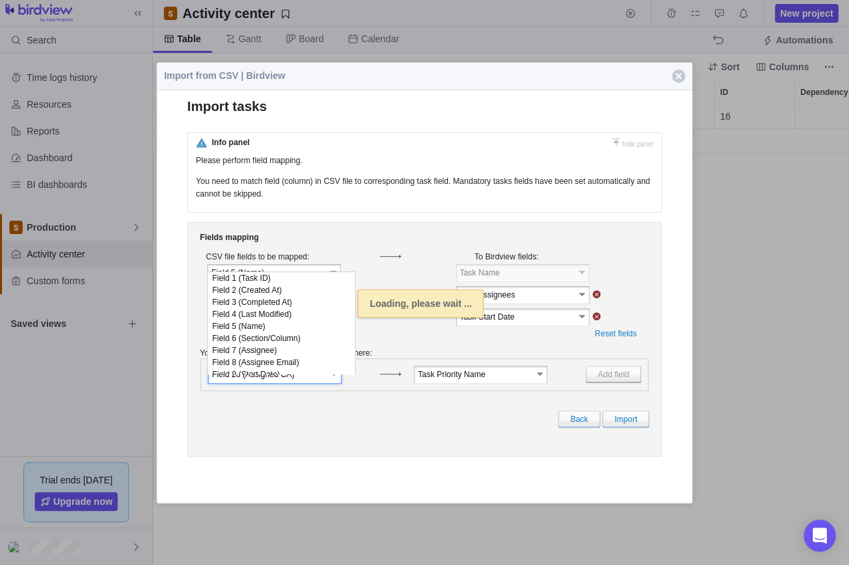
scroll to position [195, 0]
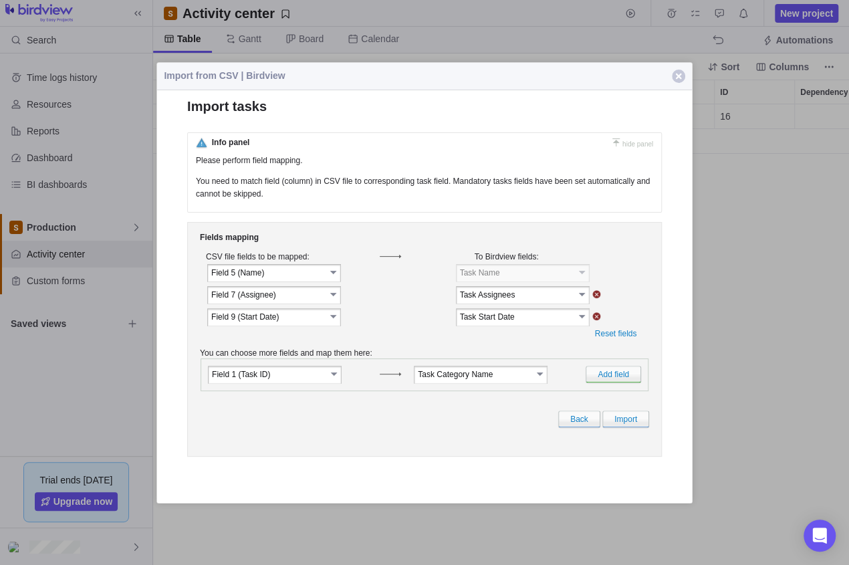
click at [329, 380] on link "select" at bounding box center [335, 373] width 12 height 13
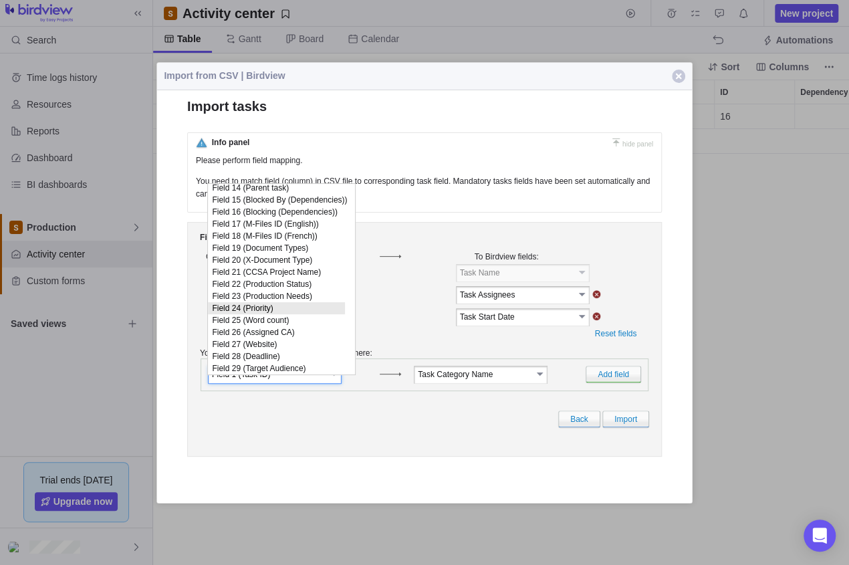
scroll to position [0, 0]
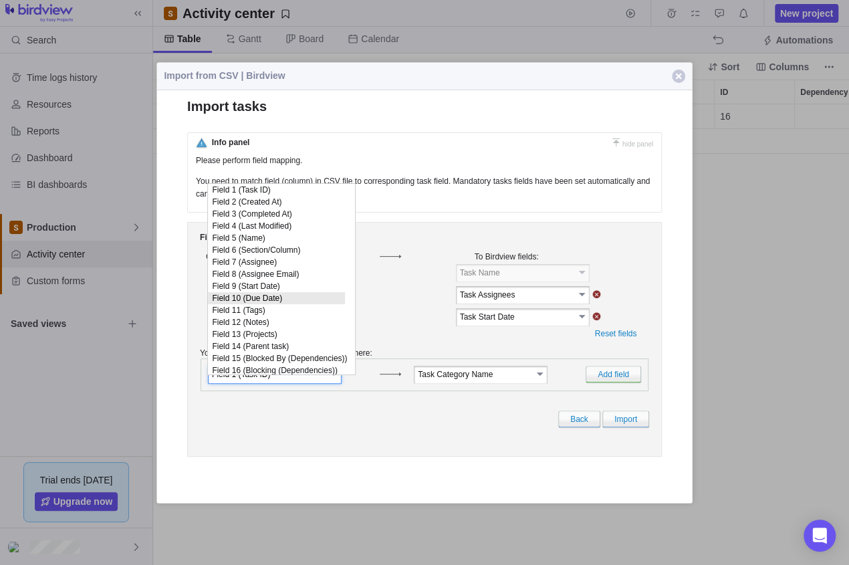
drag, startPoint x: 294, startPoint y: 309, endPoint x: 320, endPoint y: 312, distance: 26.2
click at [294, 304] on li "Field 10 (Due Date)" at bounding box center [276, 298] width 137 height 12
type input "Field 10 (Due Date)"
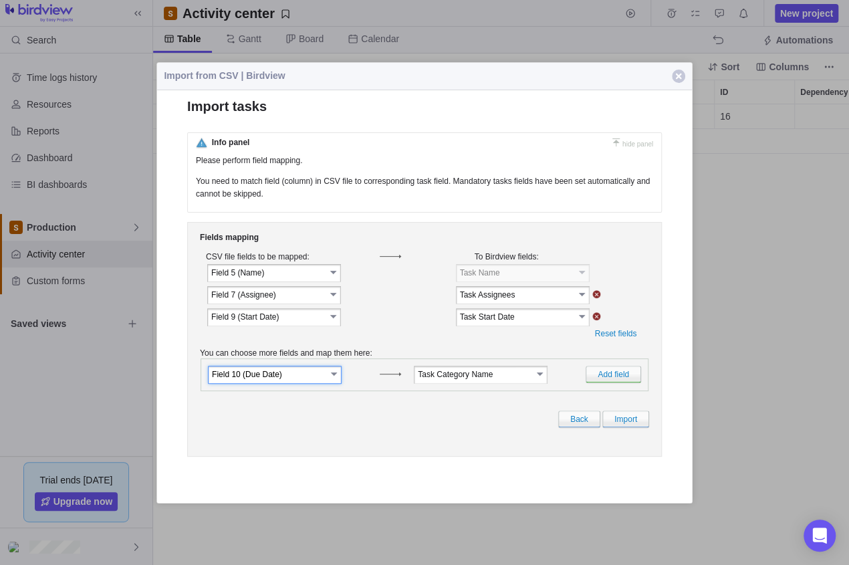
click at [526, 380] on input "Task Category Name" at bounding box center [475, 373] width 114 height 11
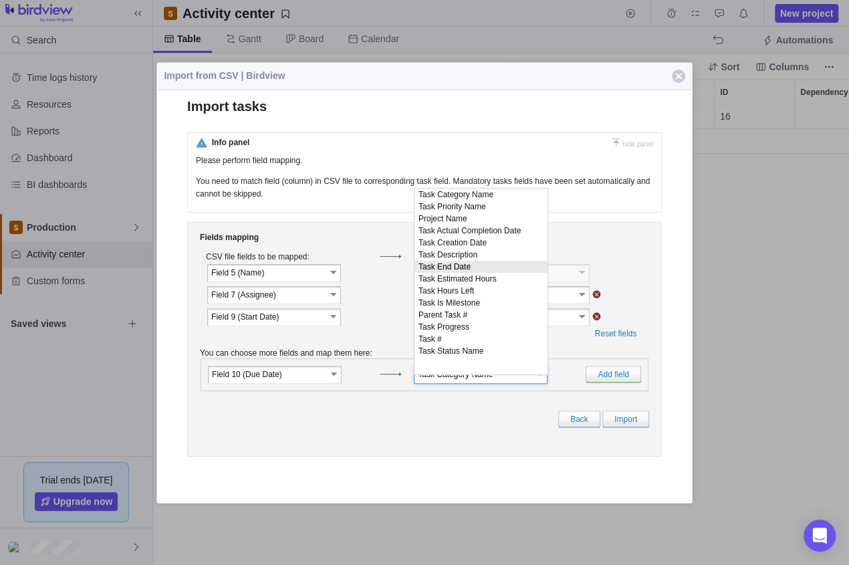
click at [475, 271] on li "Task End Date" at bounding box center [481, 267] width 133 height 12
type input "Task End Date"
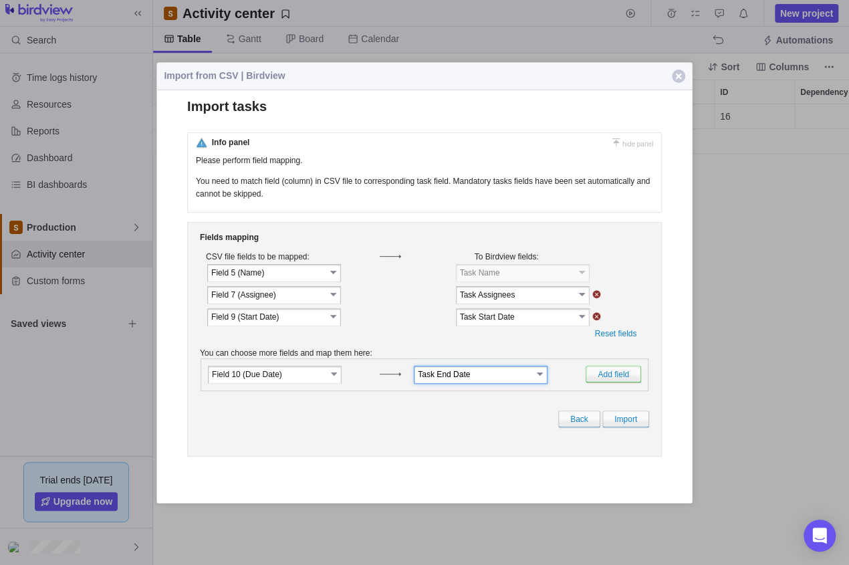
click at [625, 382] on link "Add field" at bounding box center [614, 374] width 56 height 17
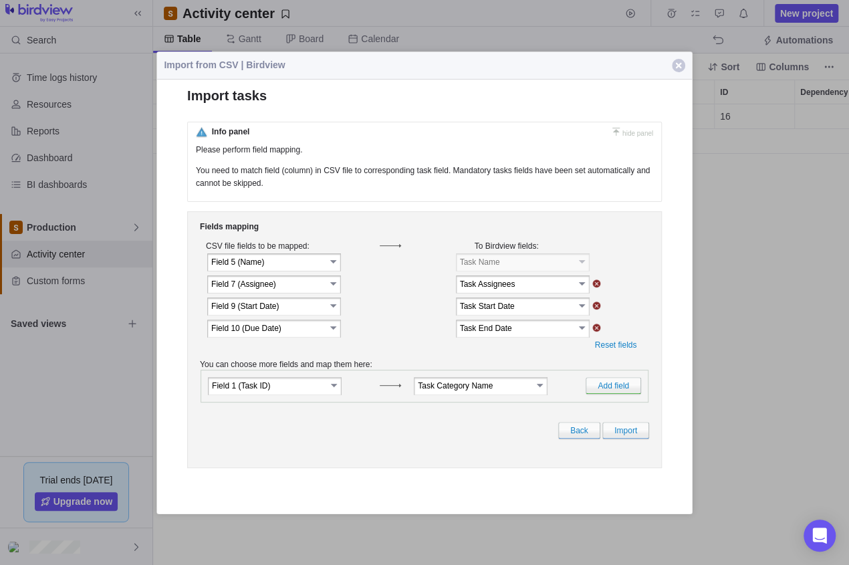
click at [339, 391] on link "select" at bounding box center [335, 384] width 12 height 13
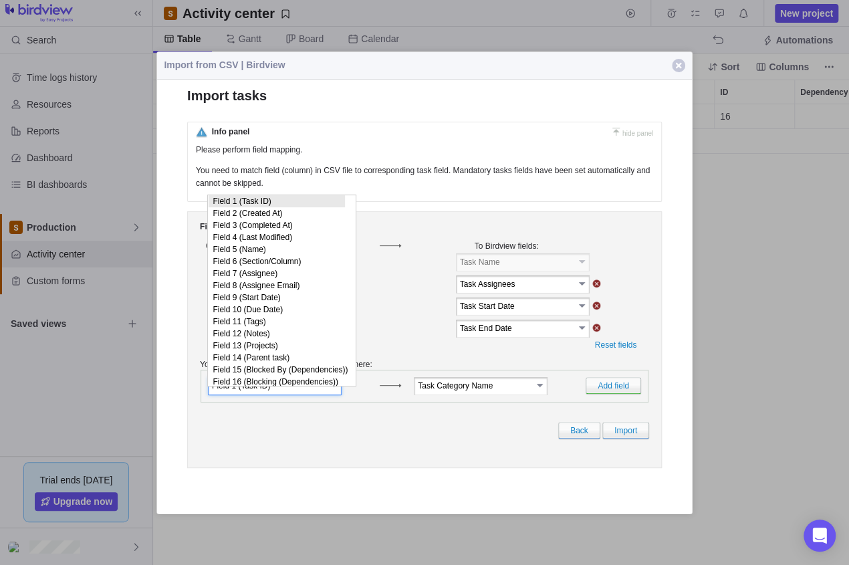
click at [545, 391] on link "select" at bounding box center [541, 384] width 12 height 13
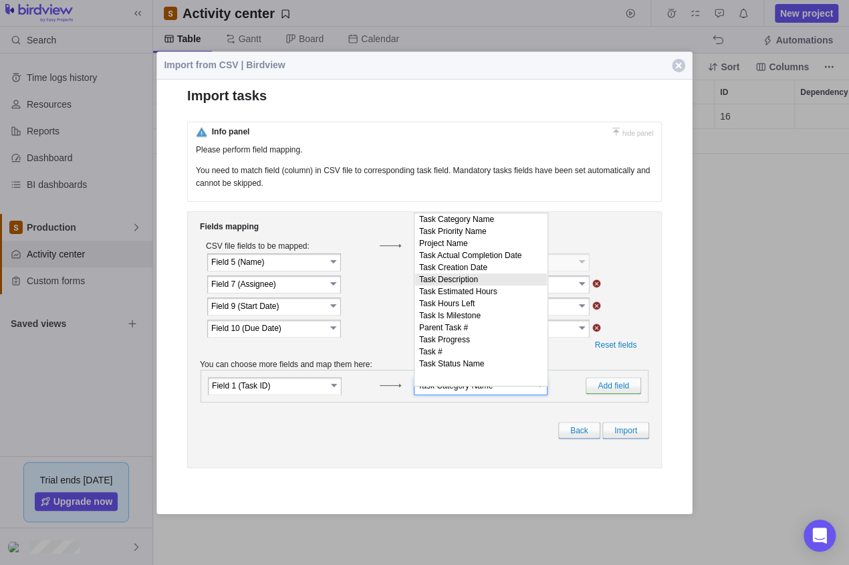
click at [502, 285] on li "Task Description" at bounding box center [481, 279] width 132 height 12
type input "Task Description"
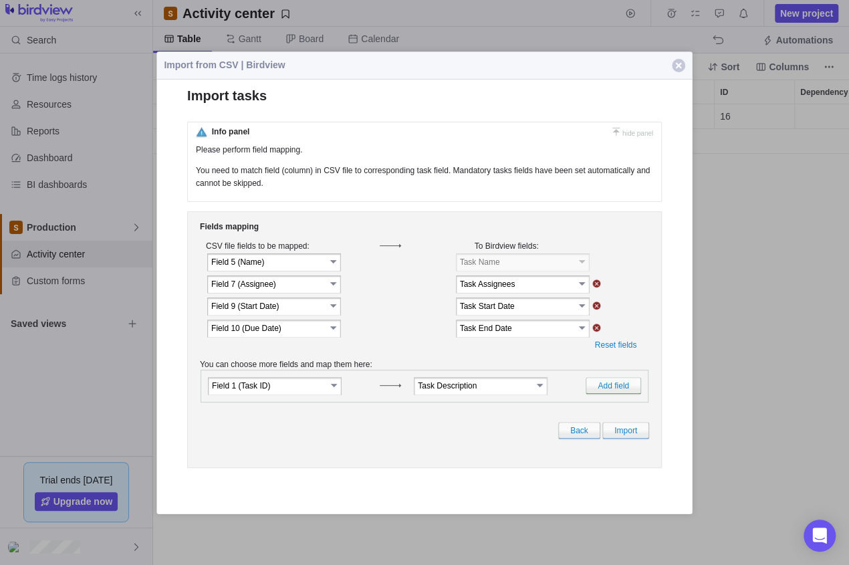
click at [329, 391] on link "select" at bounding box center [335, 384] width 12 height 13
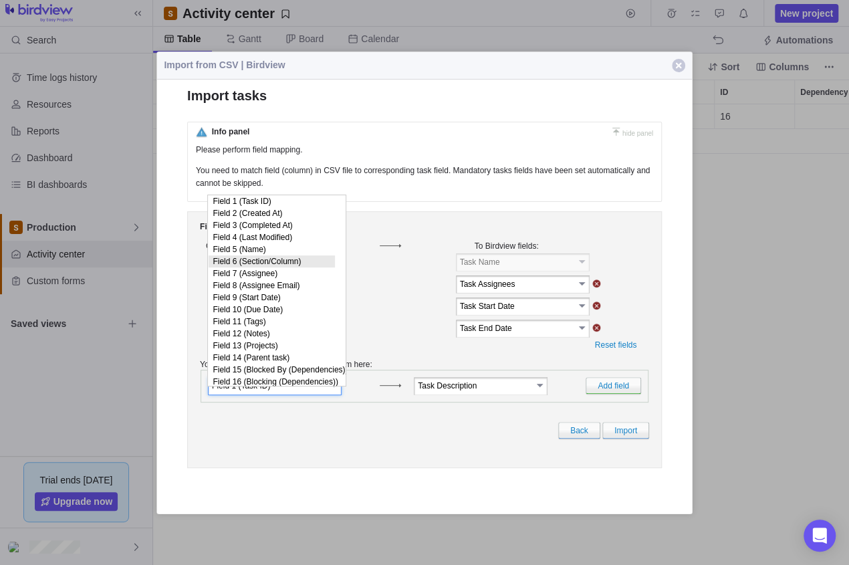
click at [298, 267] on li "Field 6 (Section/Column)" at bounding box center [272, 261] width 126 height 12
type input "Field 6 (Section/Column)"
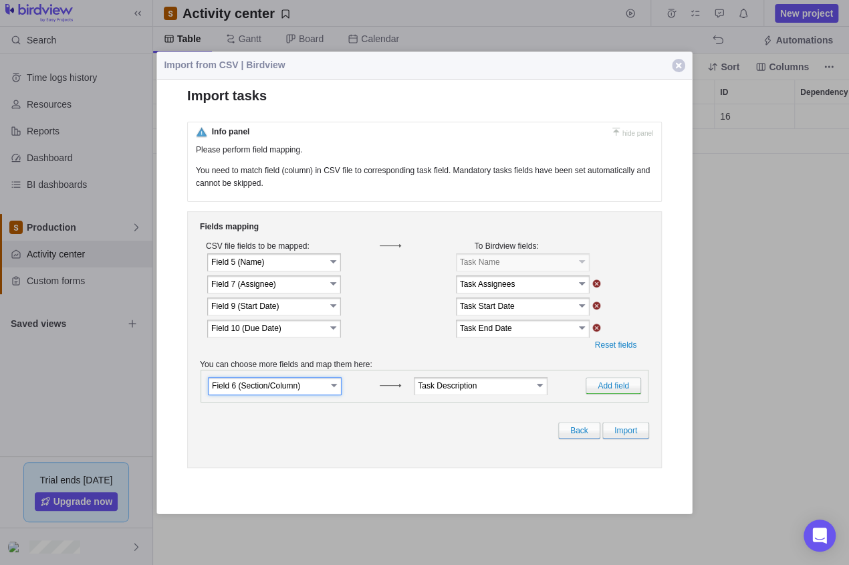
click at [542, 391] on link "select" at bounding box center [541, 384] width 12 height 13
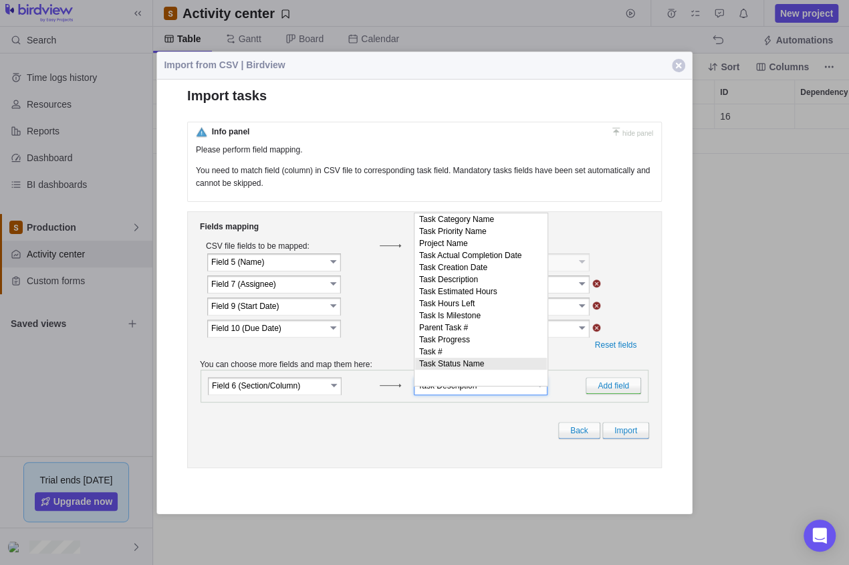
click at [468, 369] on li "Task Status Name" at bounding box center [481, 363] width 132 height 12
type input "Task Status Name"
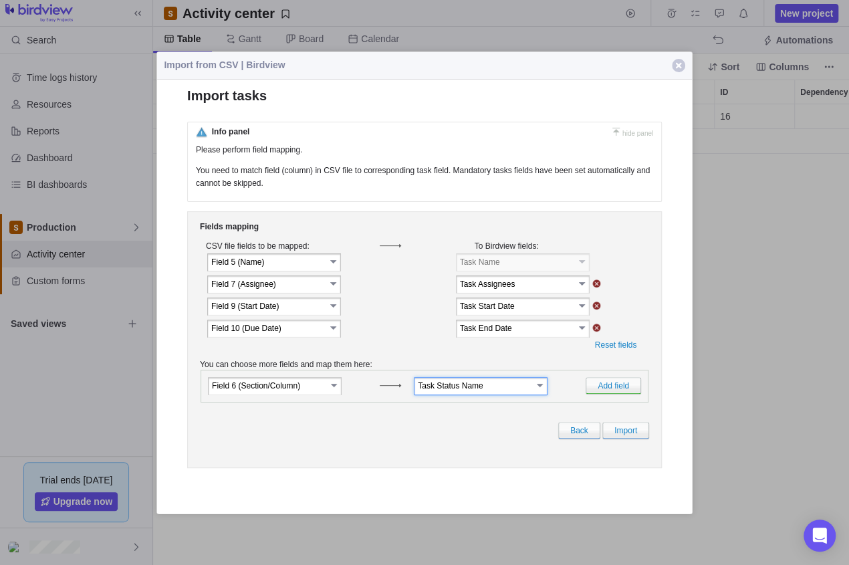
click at [531, 391] on input "Task Status Name" at bounding box center [475, 384] width 114 height 11
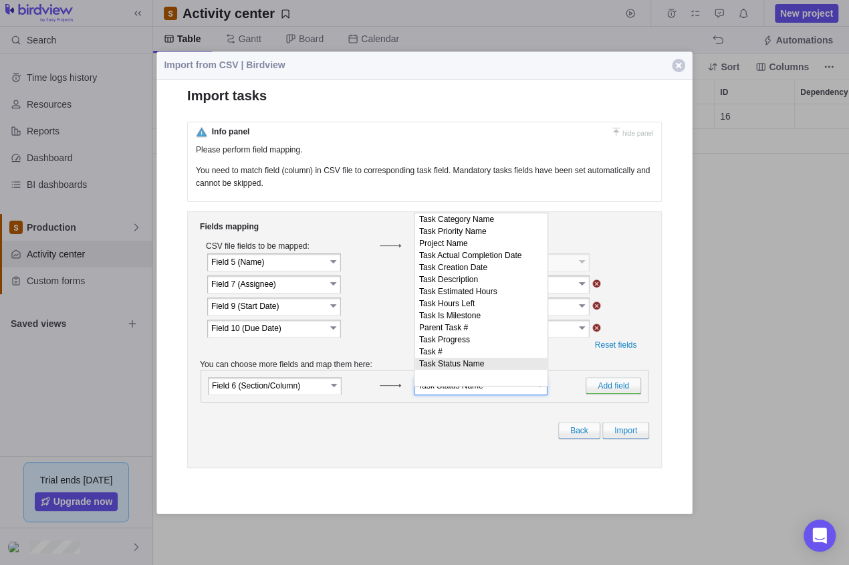
click at [492, 428] on div "Fields mapping CSV file fields to be mapped: To Birdview fields: Field 5 (Name)" at bounding box center [424, 339] width 475 height 257
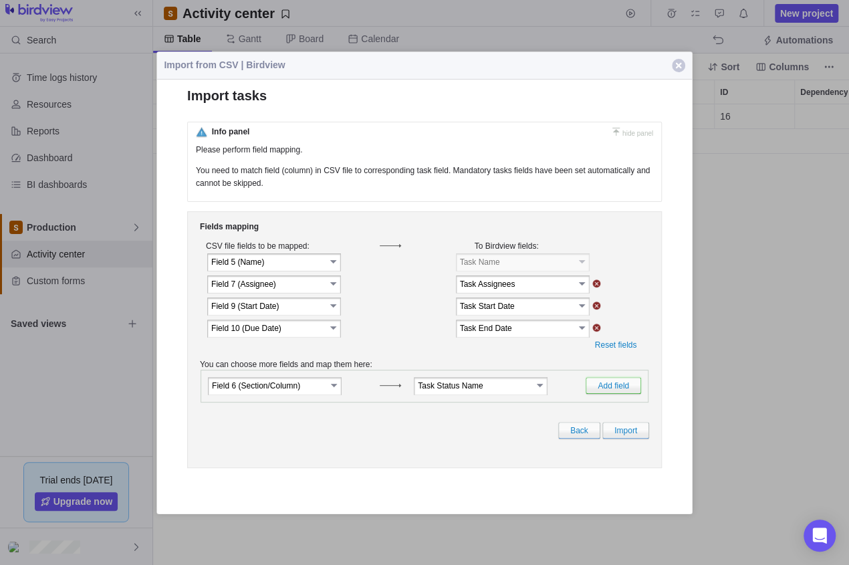
click at [612, 393] on link "Add field" at bounding box center [614, 384] width 56 height 17
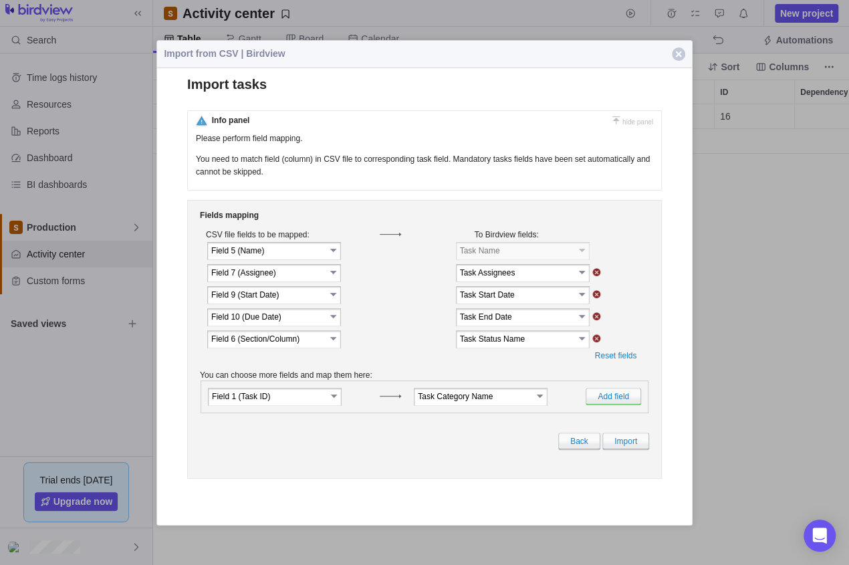
click at [337, 403] on link "select" at bounding box center [335, 395] width 12 height 13
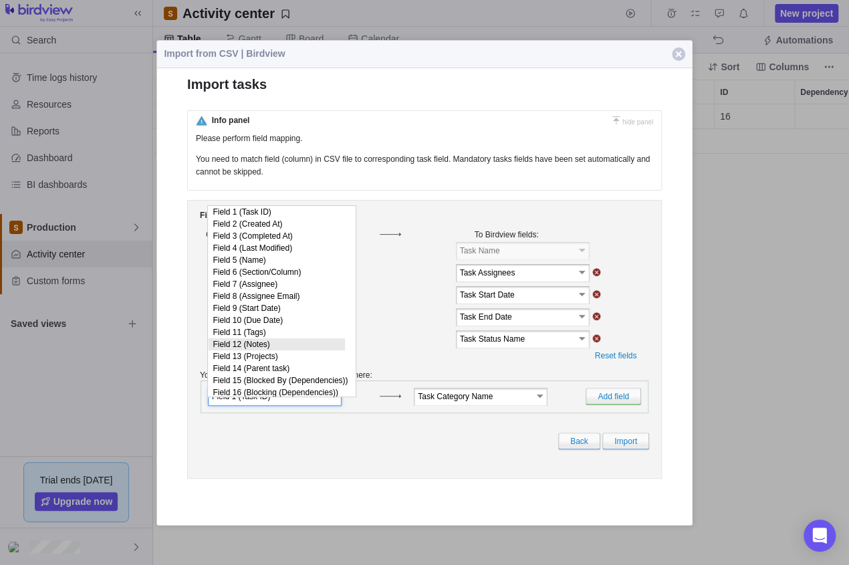
scroll to position [194, 0]
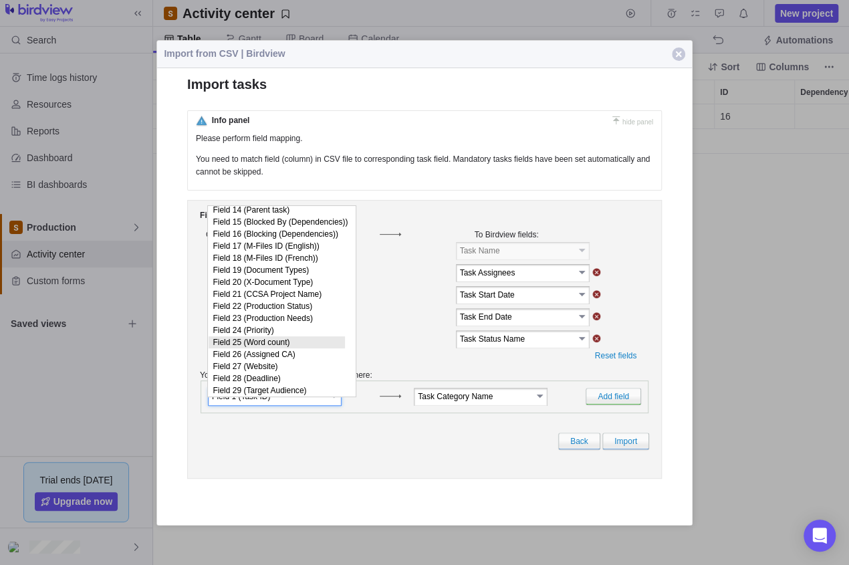
click at [294, 336] on li "Field 25 (Word count)" at bounding box center [277, 342] width 136 height 12
type input "Field 25 (Word count)"
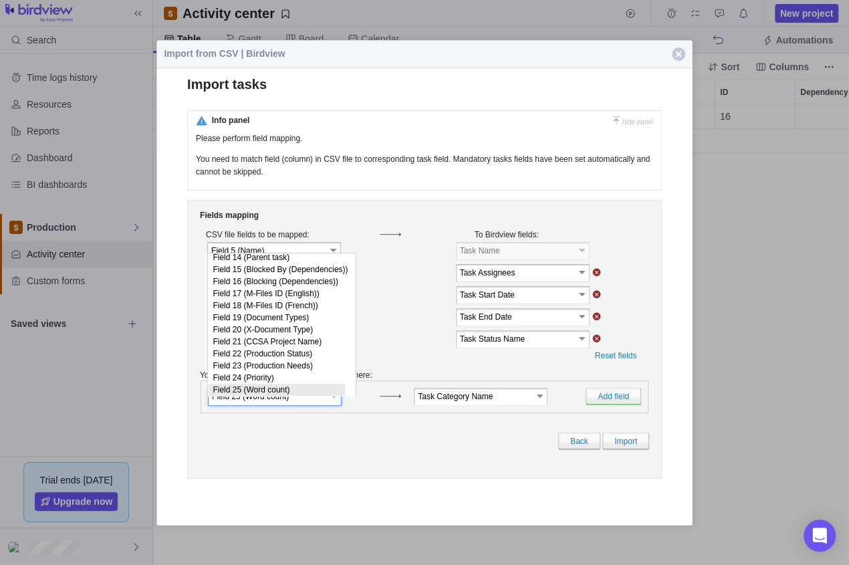
scroll to position [195, 0]
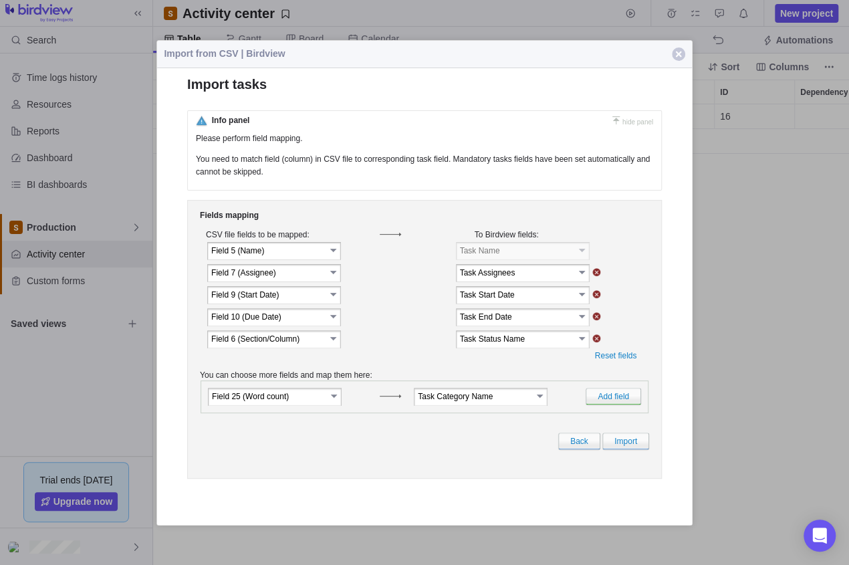
click at [536, 403] on link "select" at bounding box center [541, 395] width 12 height 13
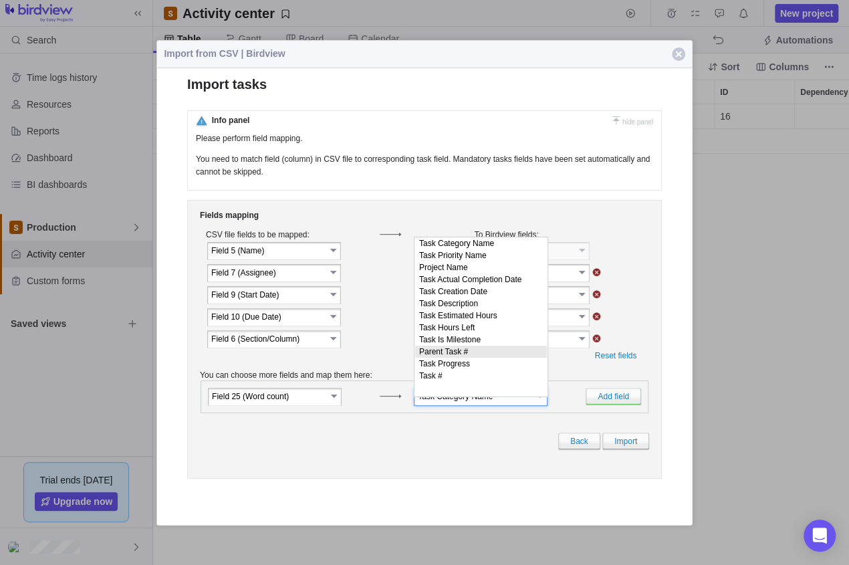
click at [332, 402] on link "select" at bounding box center [335, 395] width 12 height 13
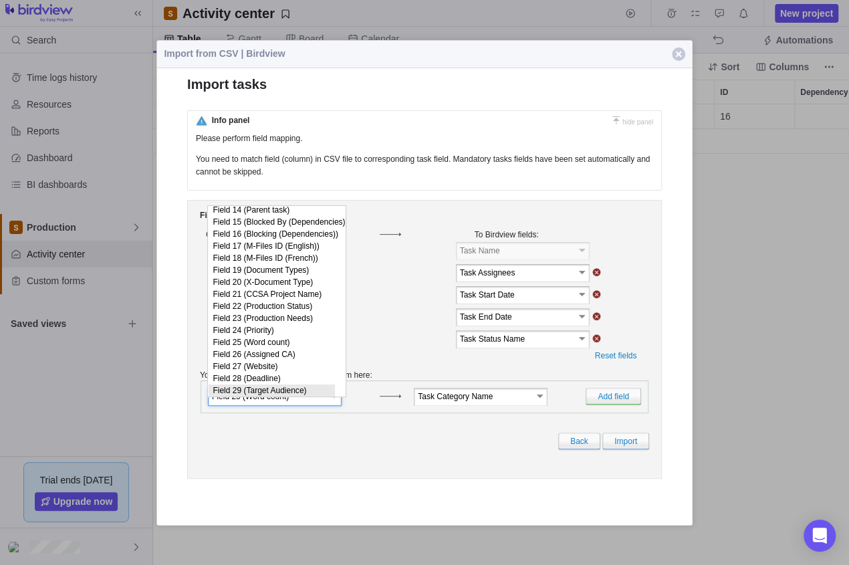
click at [542, 403] on link "select" at bounding box center [541, 395] width 12 height 13
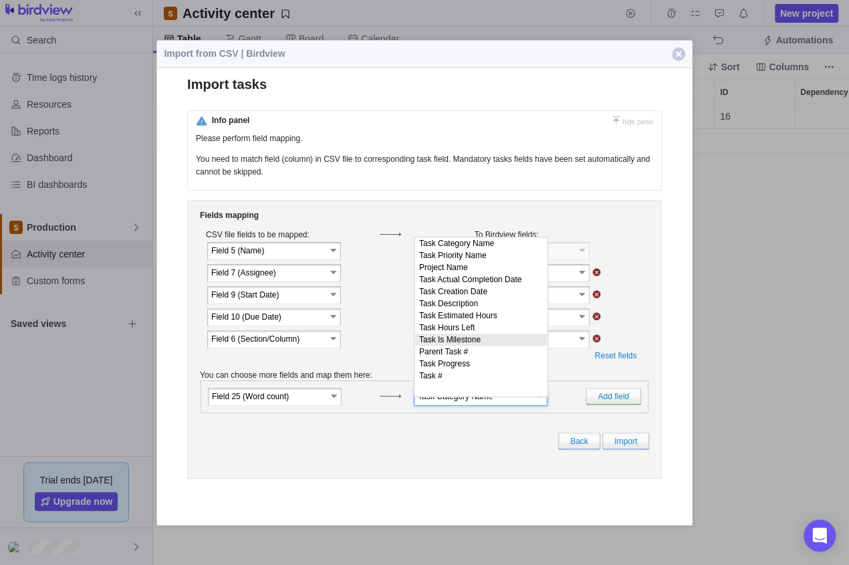
click at [584, 343] on link "select" at bounding box center [583, 338] width 12 height 13
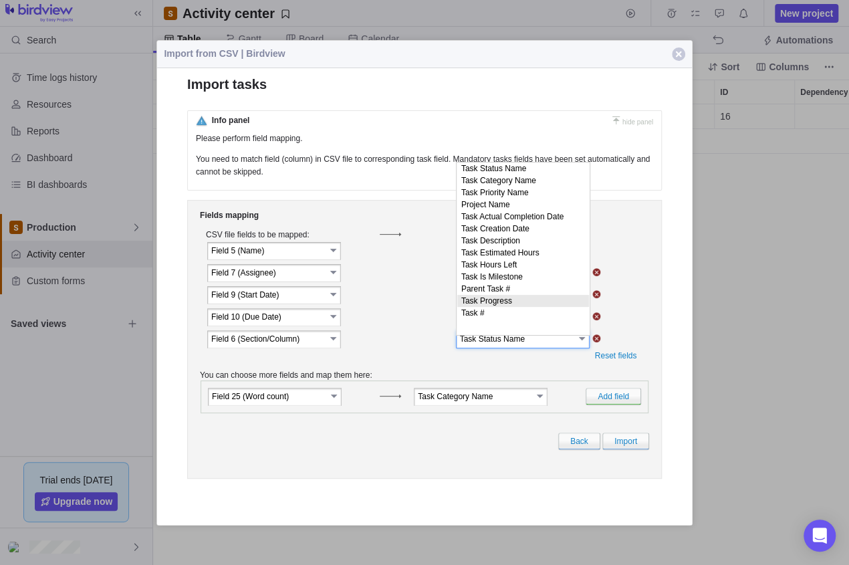
click at [502, 307] on li "Task Progress" at bounding box center [523, 301] width 132 height 12
type input "Task Progress"
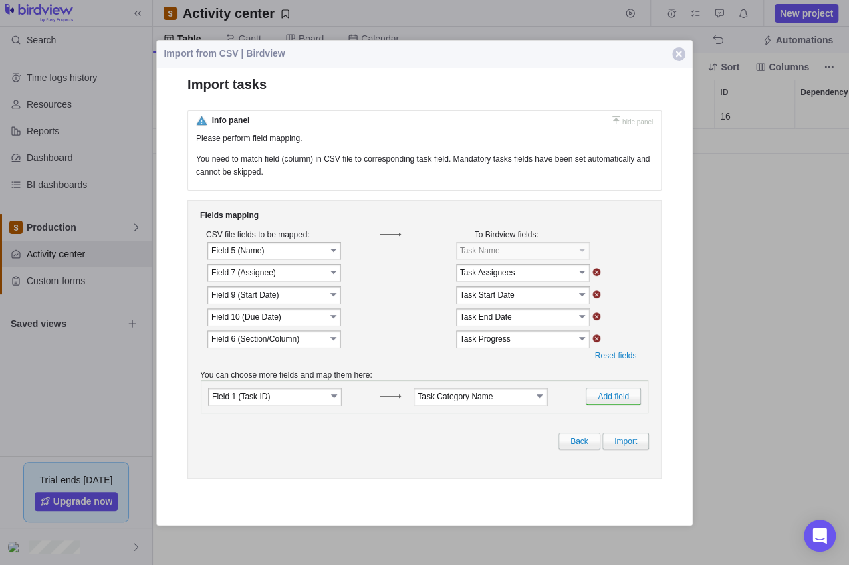
click at [578, 344] on link "select" at bounding box center [583, 338] width 12 height 13
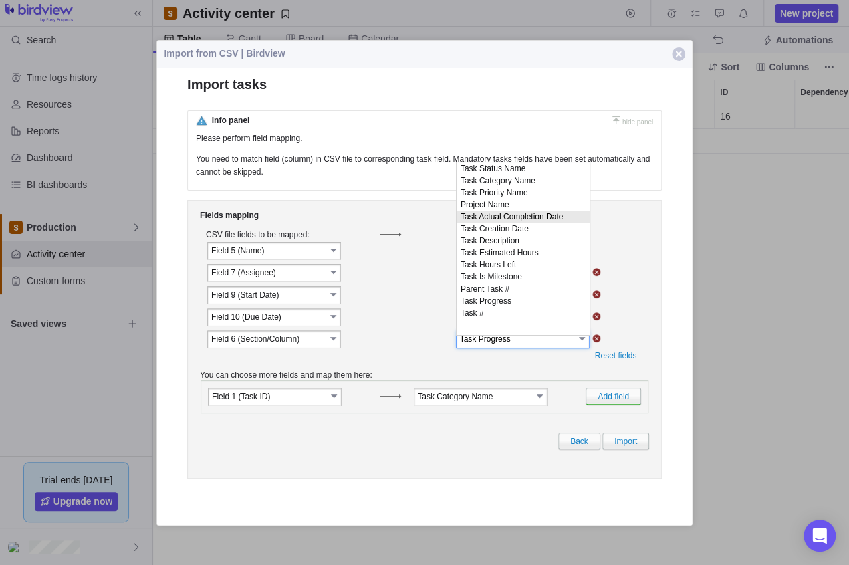
click at [331, 344] on link "select" at bounding box center [334, 338] width 12 height 13
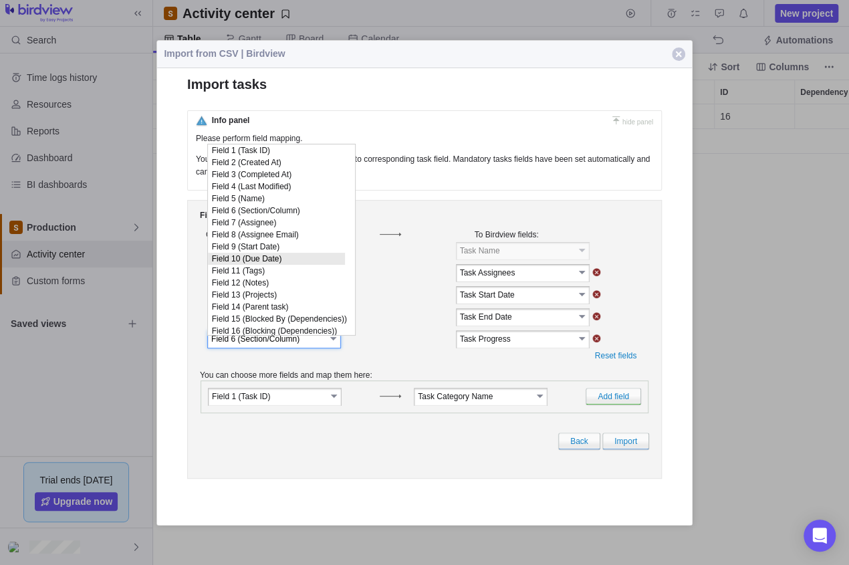
scroll to position [194, 0]
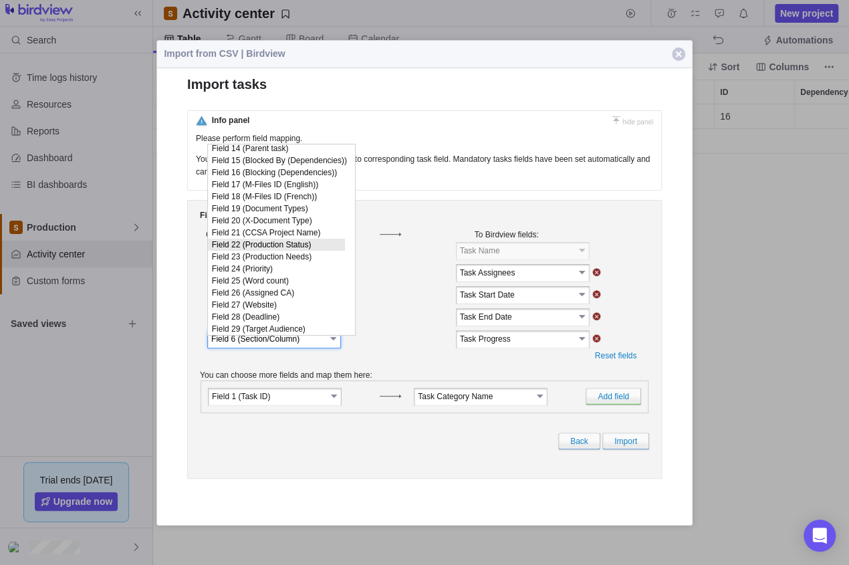
click at [301, 239] on li "Field 22 (Production Status)" at bounding box center [276, 245] width 137 height 12
type input "Field 22 (Production Status)"
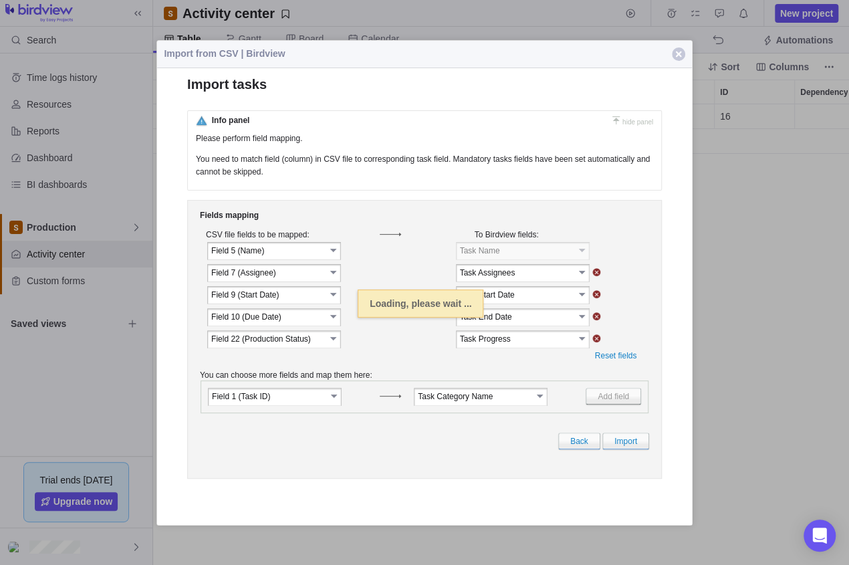
click at [580, 345] on link "select" at bounding box center [583, 338] width 12 height 13
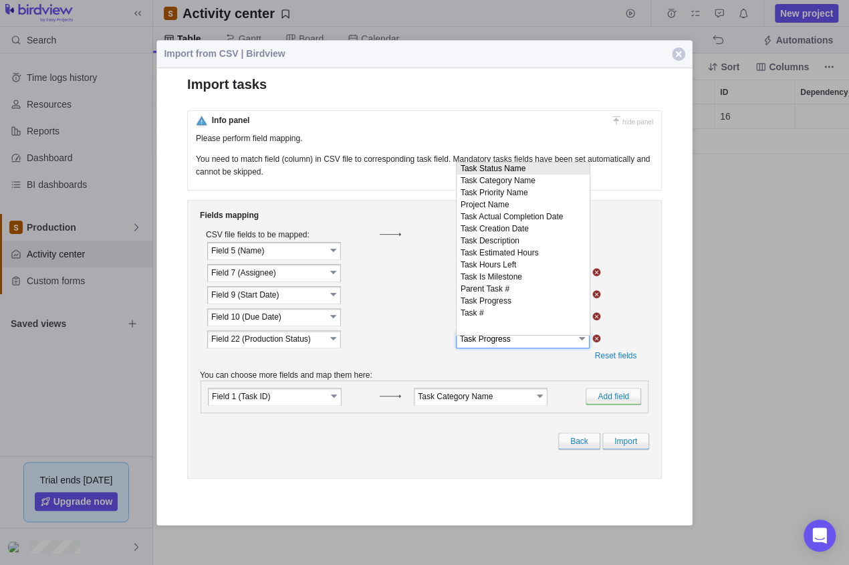
drag, startPoint x: 554, startPoint y: 319, endPoint x: 548, endPoint y: 167, distance: 151.9
click at [548, 167] on ul "Task Status Name Task Category Name Task Priority Name Project Name Task Actual…" at bounding box center [523, 240] width 133 height 156
click at [540, 170] on li "Task Status Name" at bounding box center [523, 168] width 133 height 12
type input "Task Status Name"
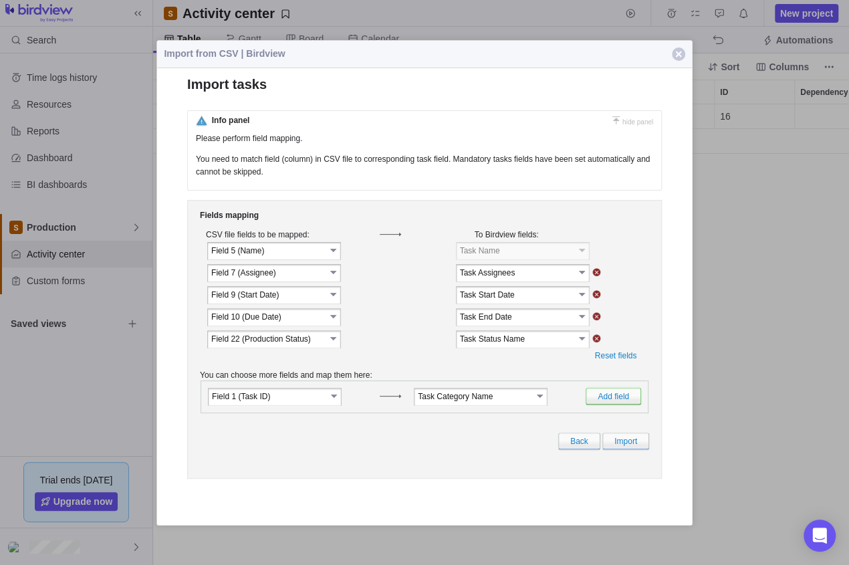
click at [627, 402] on link "Add field" at bounding box center [614, 396] width 56 height 17
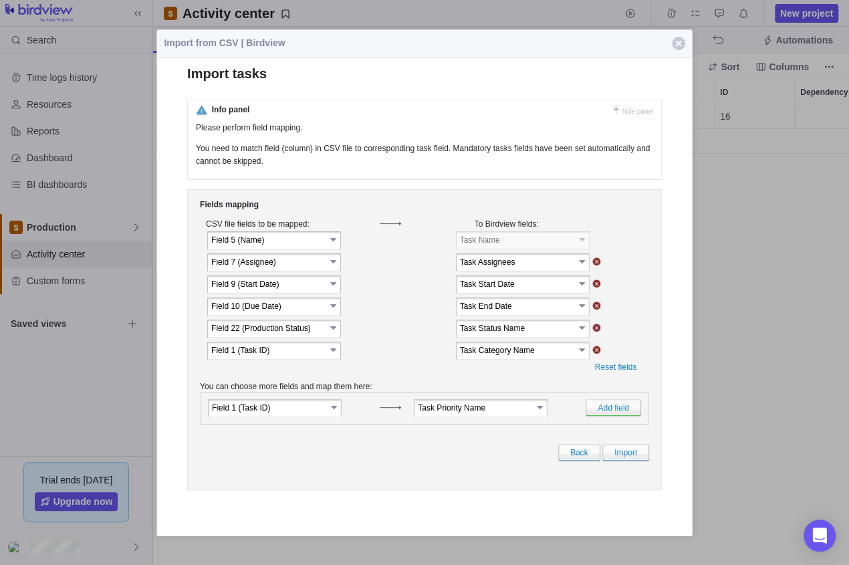
click at [333, 413] on link "select" at bounding box center [335, 406] width 12 height 13
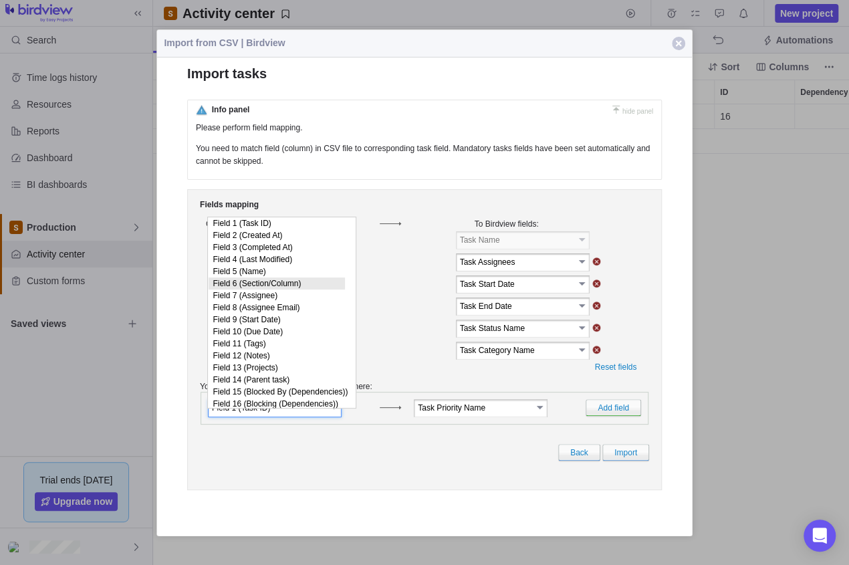
click at [294, 287] on li "Field 6 (Section/Column)" at bounding box center [277, 283] width 136 height 12
type input "Field 6 (Section/Column)"
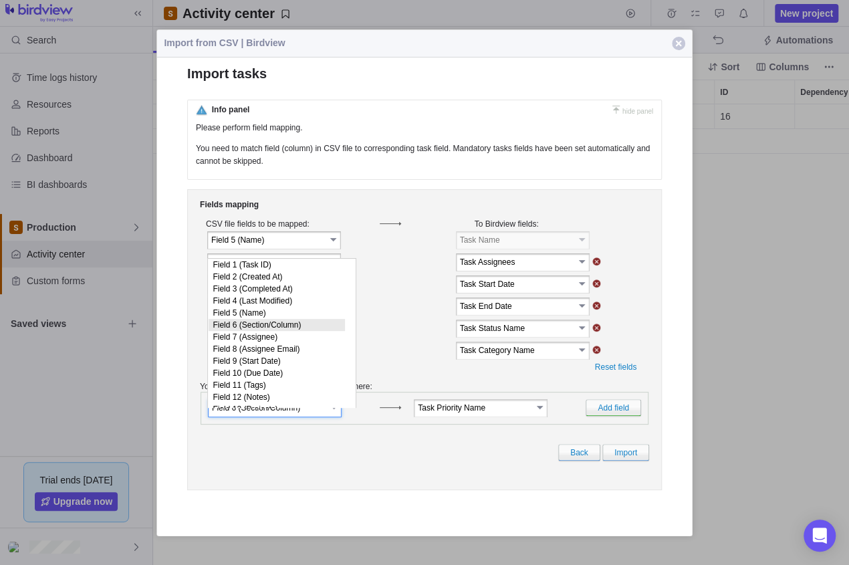
scroll to position [66, 0]
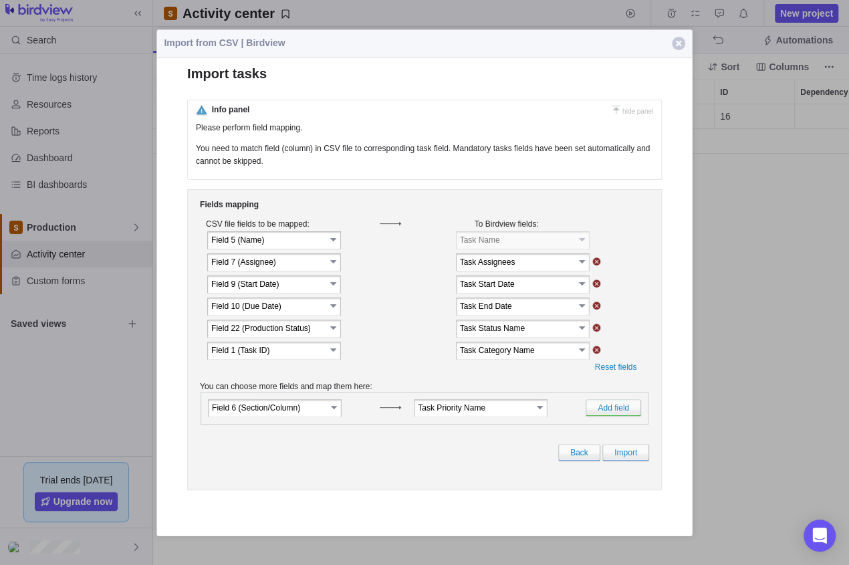
click at [330, 352] on link "select" at bounding box center [334, 348] width 12 height 13
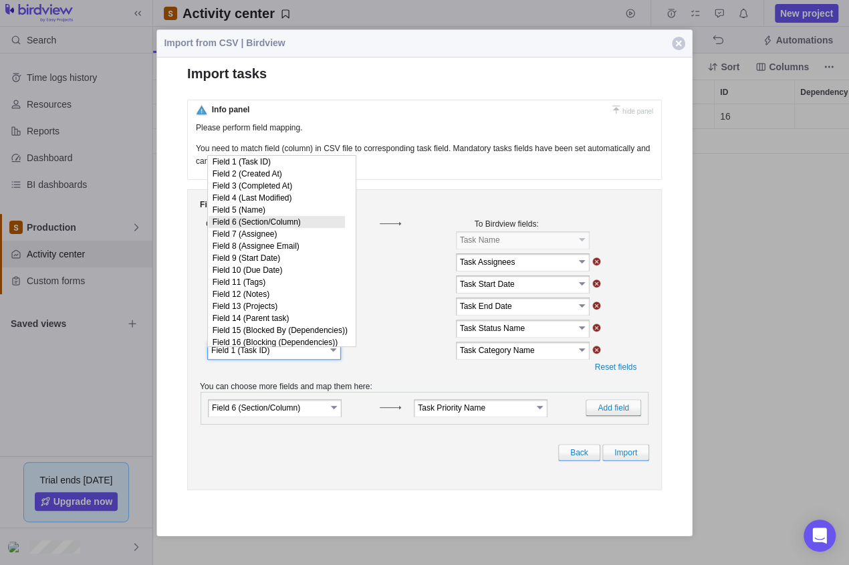
click at [286, 227] on li "Field 6 (Section/Column)" at bounding box center [277, 221] width 136 height 12
type input "Field 6 (Section/Column)"
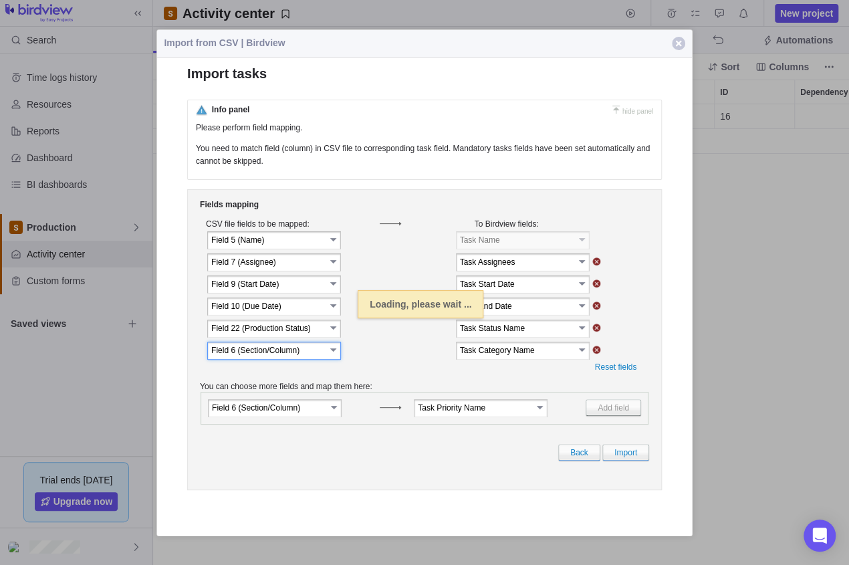
click at [584, 354] on link "select" at bounding box center [583, 348] width 12 height 13
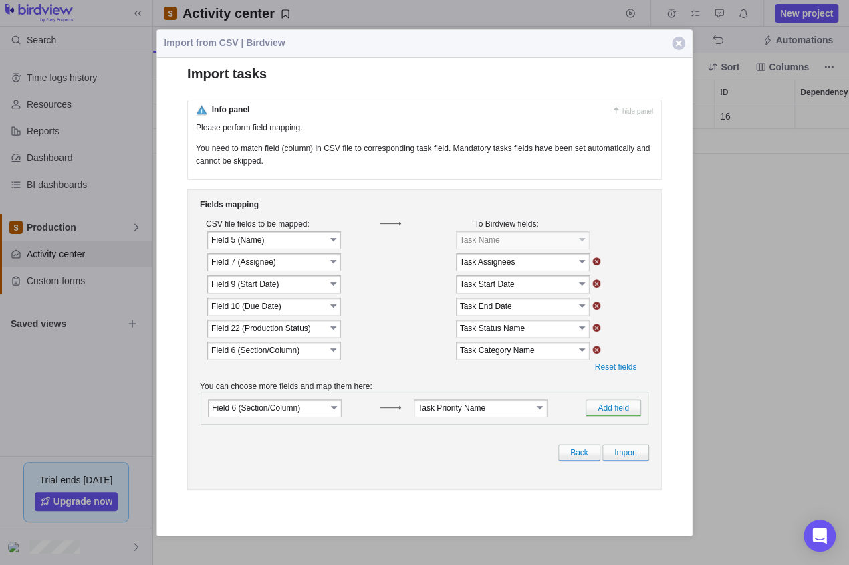
click at [580, 354] on link "select" at bounding box center [583, 348] width 12 height 13
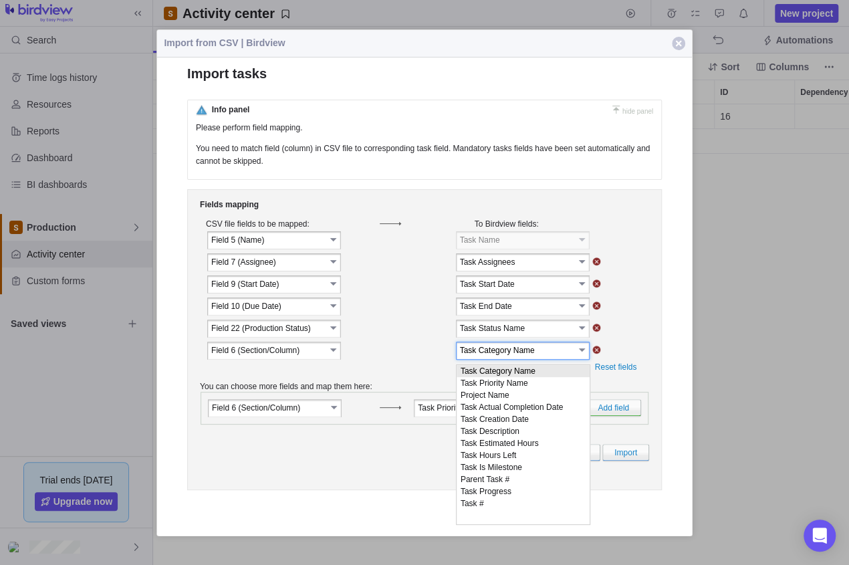
click at [538, 370] on li "Task Category Name" at bounding box center [523, 370] width 133 height 12
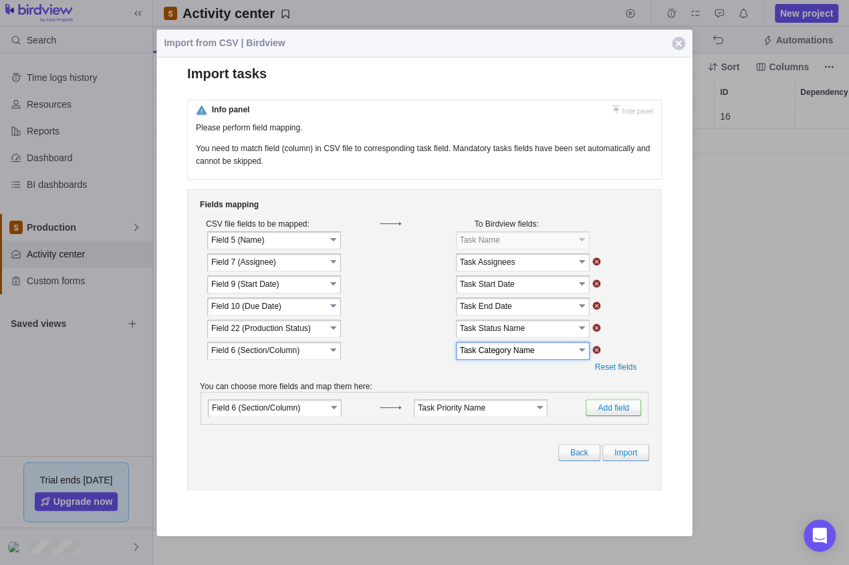
click at [611, 415] on link "Add field" at bounding box center [614, 407] width 56 height 17
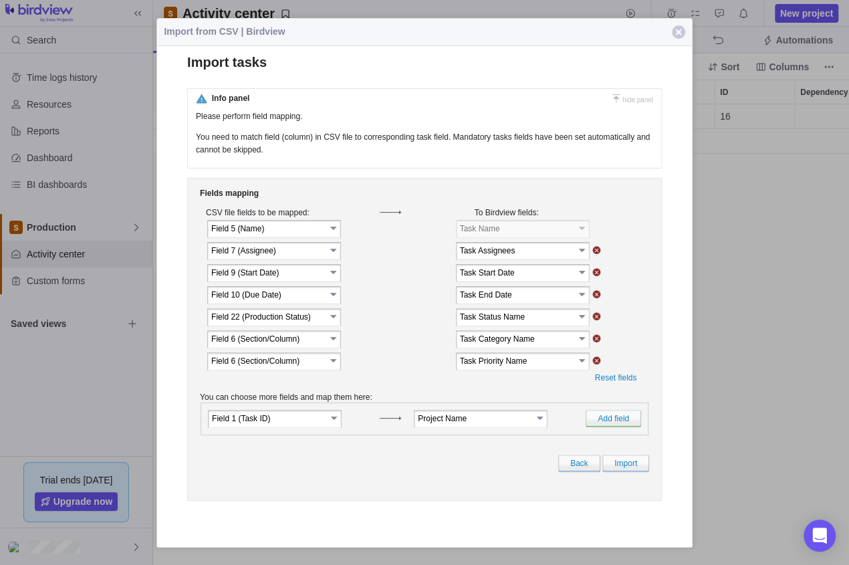
click at [336, 367] on link "select" at bounding box center [334, 360] width 12 height 13
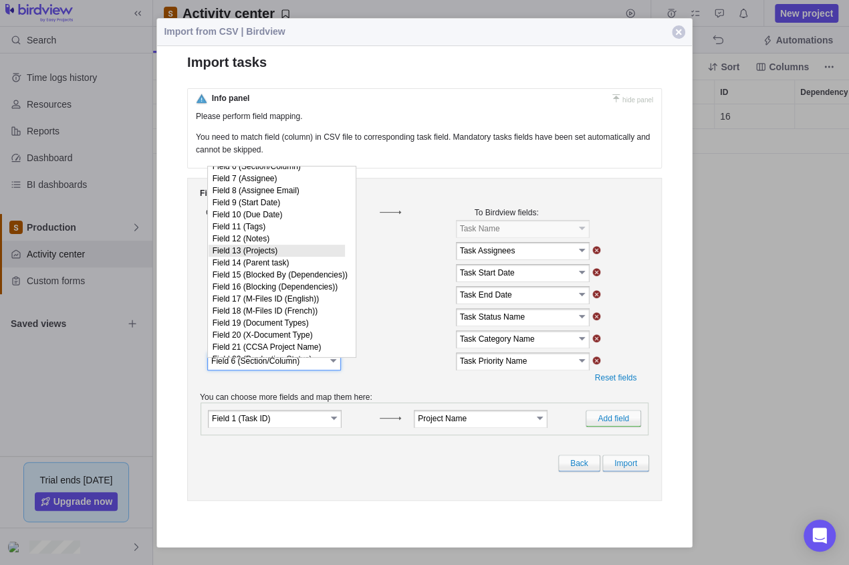
click at [284, 257] on li "Field 13 (Projects)" at bounding box center [277, 251] width 136 height 12
type input "Field 13 (Projects)"
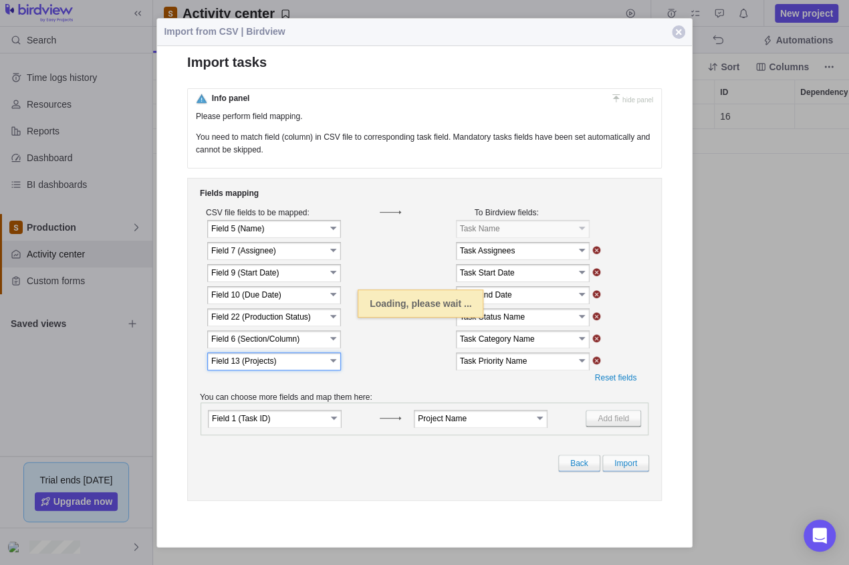
click at [580, 364] on link "select" at bounding box center [583, 360] width 12 height 13
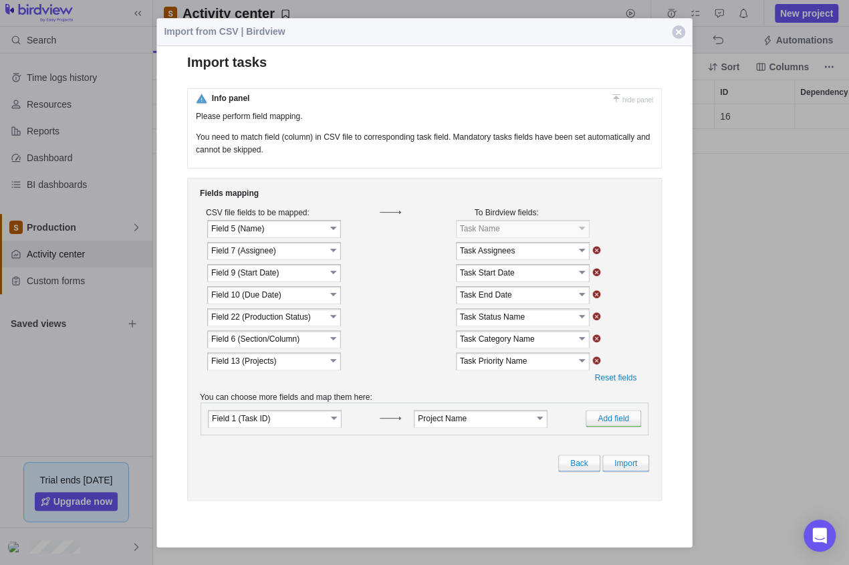
click at [582, 365] on link "select" at bounding box center [583, 360] width 12 height 13
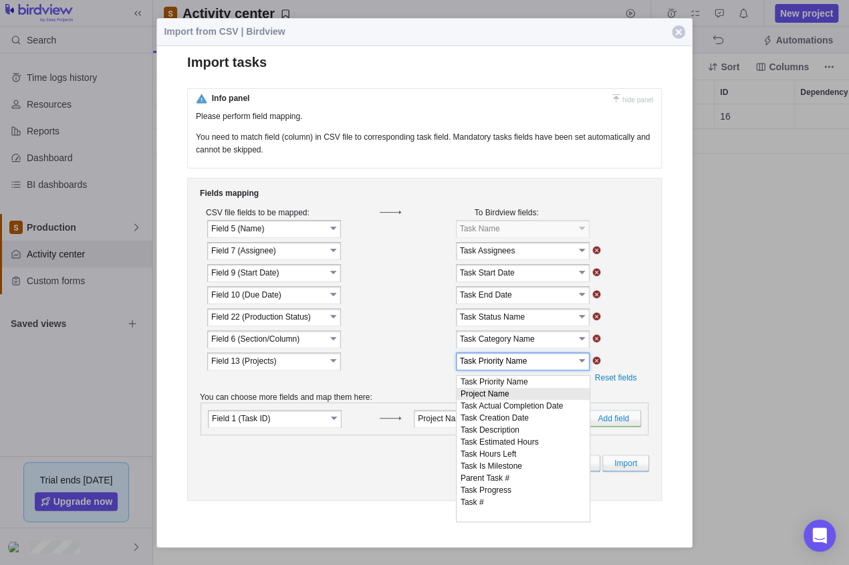
click at [519, 391] on li "Project Name" at bounding box center [523, 394] width 133 height 12
type input "Project Name"
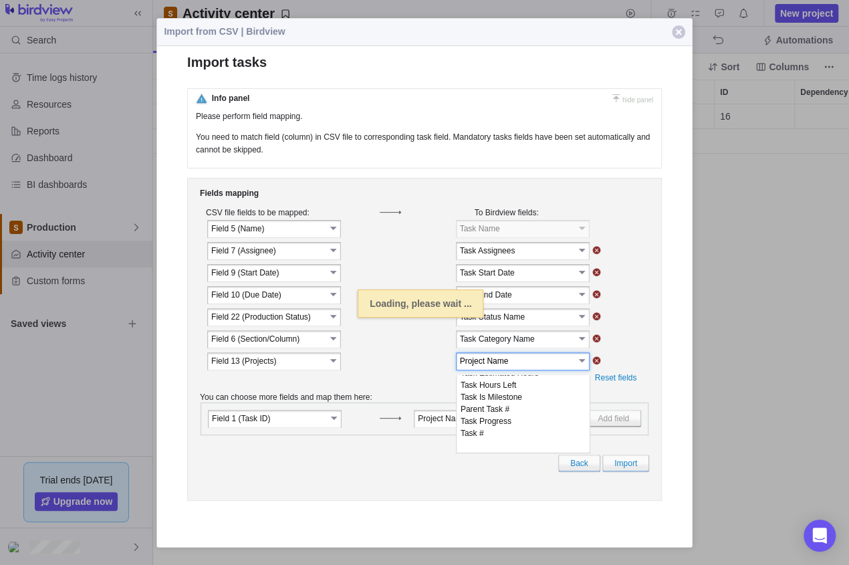
scroll to position [0, 0]
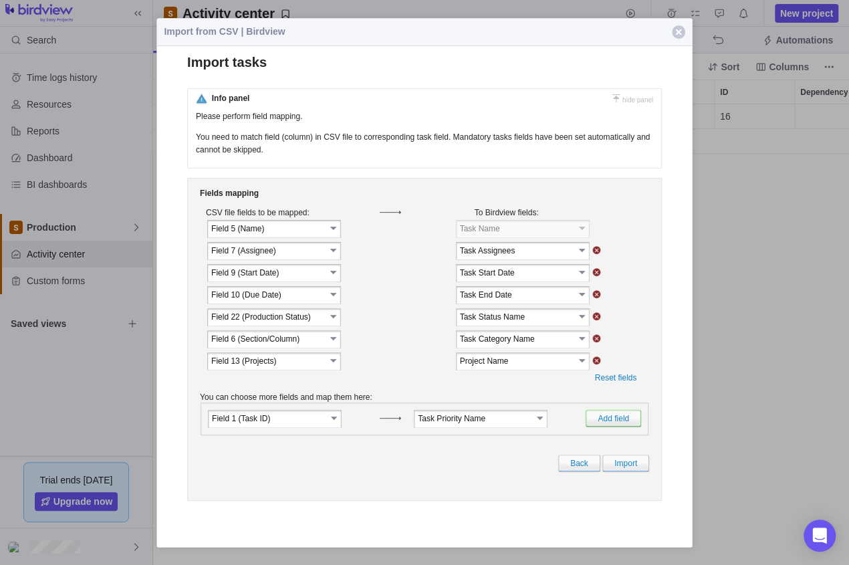
click at [618, 427] on link "Add field" at bounding box center [614, 418] width 56 height 17
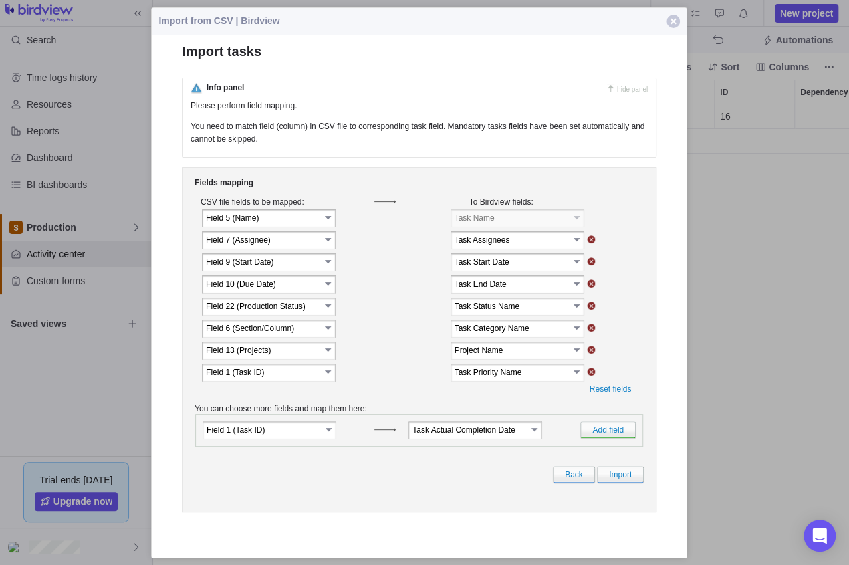
scroll to position [451, 686]
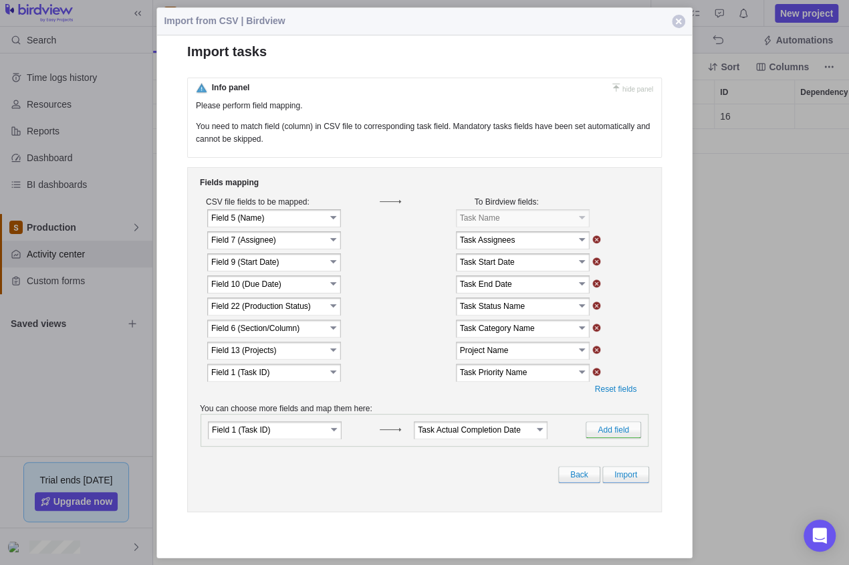
click at [331, 376] on link "select" at bounding box center [334, 370] width 12 height 13
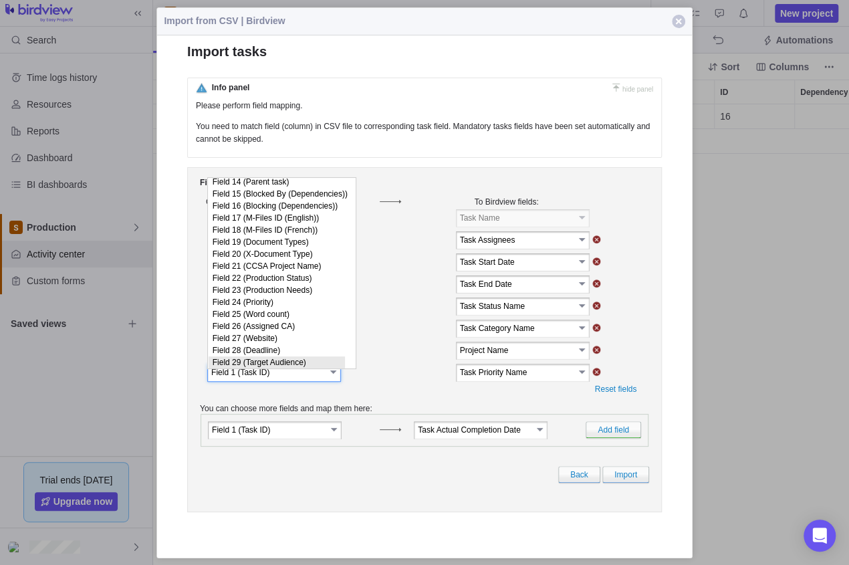
scroll to position [0, 0]
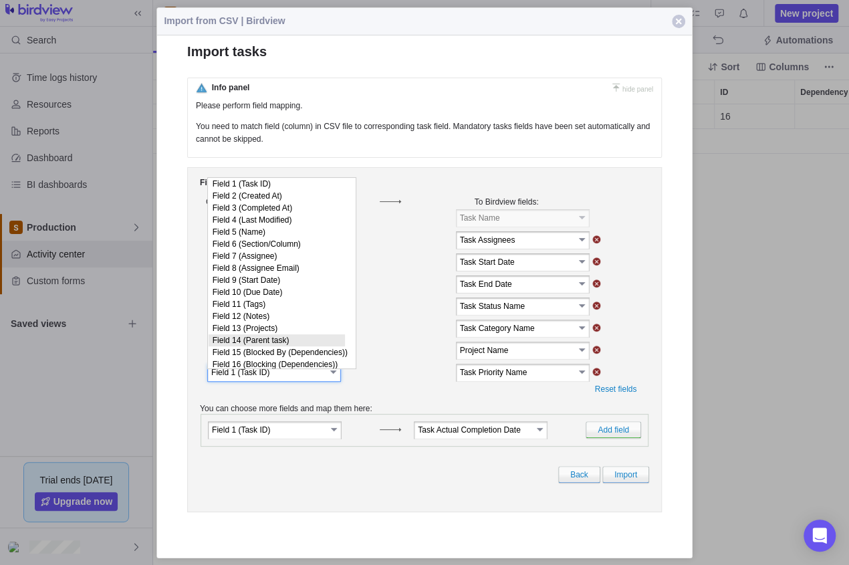
click at [305, 346] on li "Field 14 (Parent task)" at bounding box center [277, 340] width 136 height 12
type input "Field 14 (Parent task)"
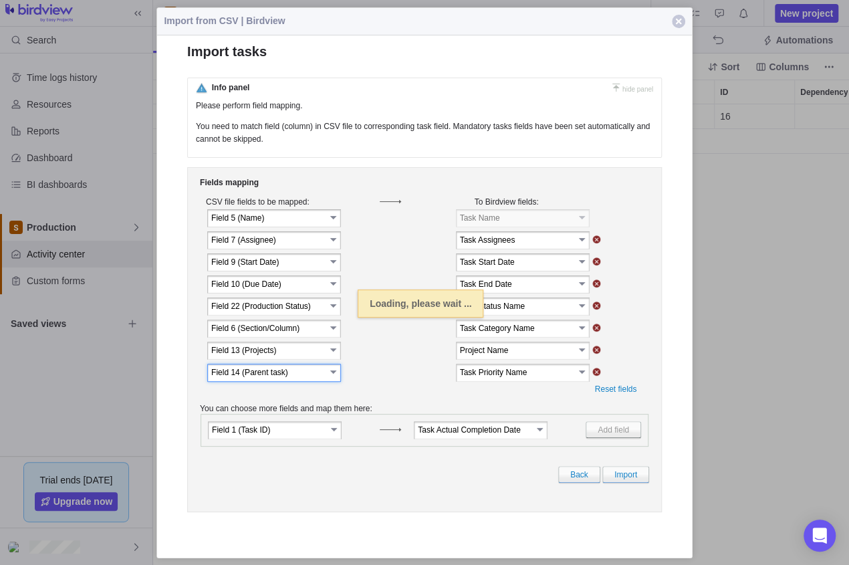
click at [584, 376] on link "select" at bounding box center [583, 370] width 12 height 13
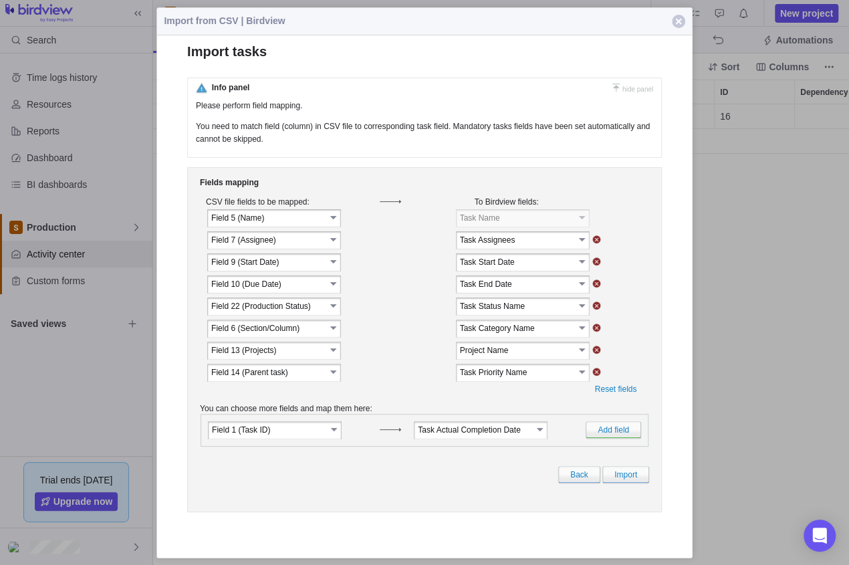
click at [584, 378] on link "select" at bounding box center [583, 370] width 12 height 13
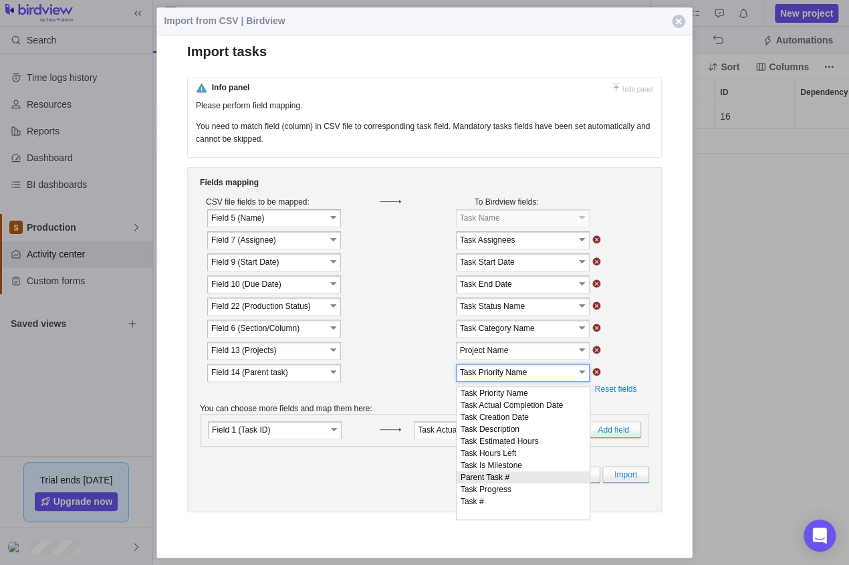
click at [520, 483] on li "Parent Task #" at bounding box center [523, 477] width 133 height 12
type input "Parent Task #"
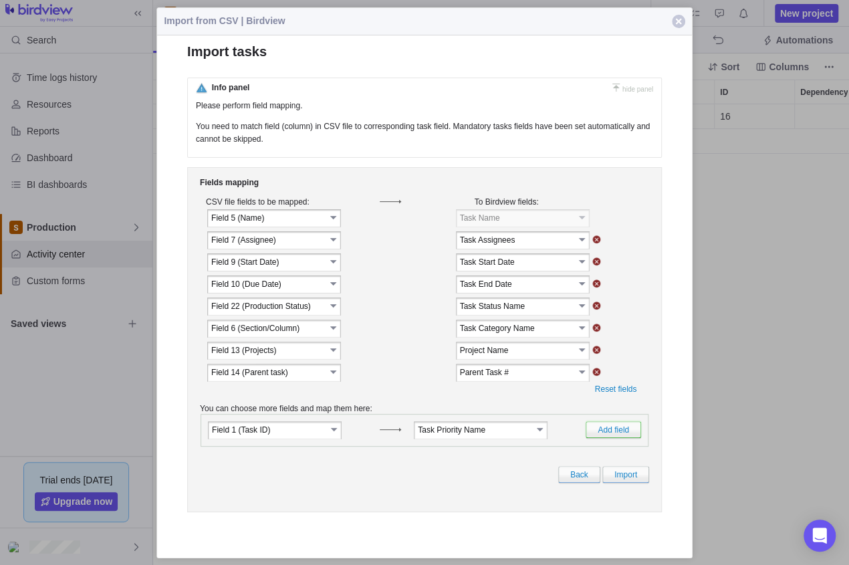
click at [611, 435] on link "Add field" at bounding box center [614, 429] width 56 height 17
click at [584, 377] on link "select" at bounding box center [583, 370] width 12 height 13
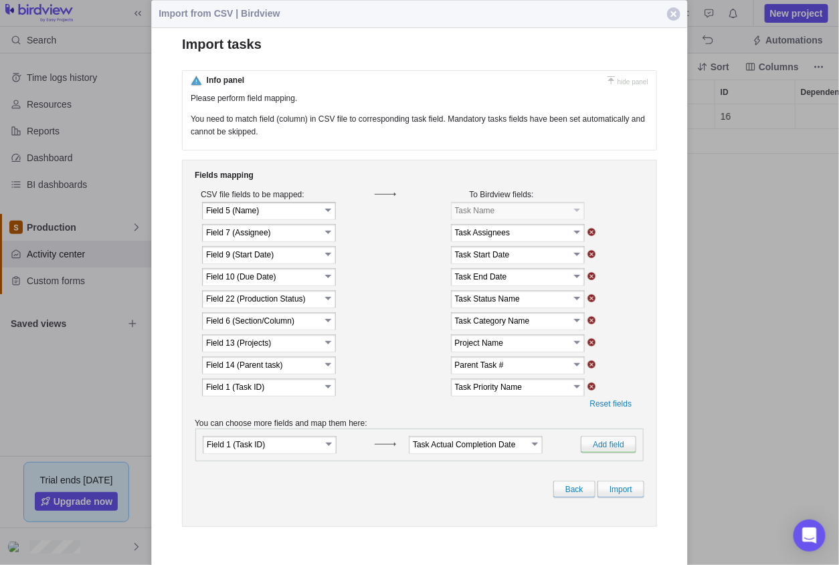
scroll to position [10, 11]
click at [572, 368] on link "select" at bounding box center [578, 363] width 12 height 13
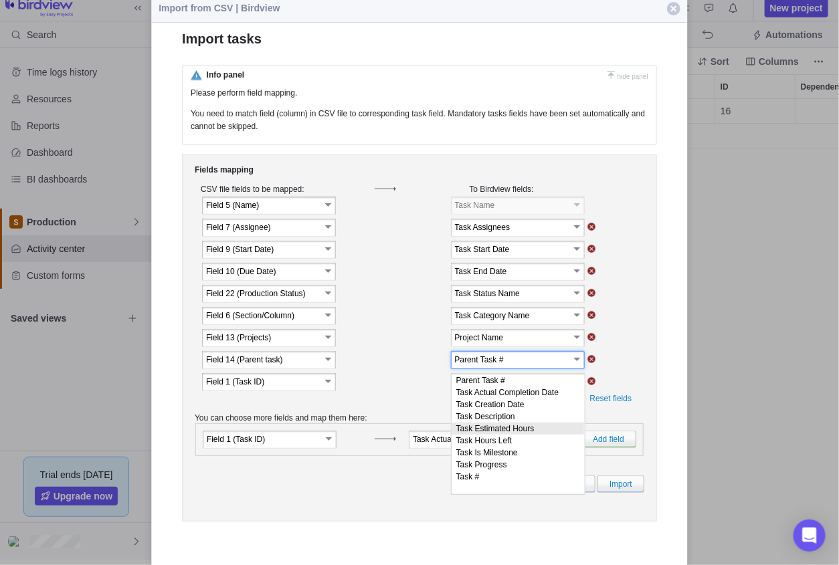
scroll to position [7, 0]
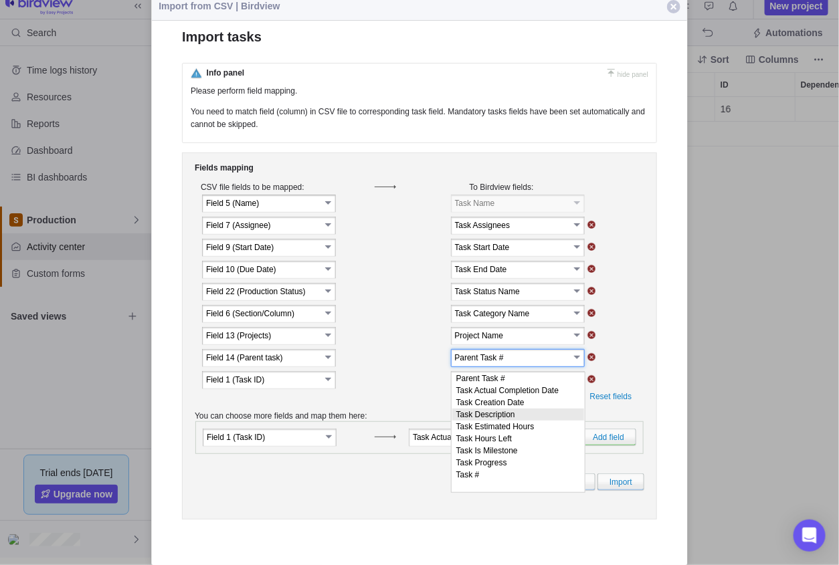
click at [523, 420] on li "Task Description" at bounding box center [518, 414] width 132 height 12
type input "Task Description"
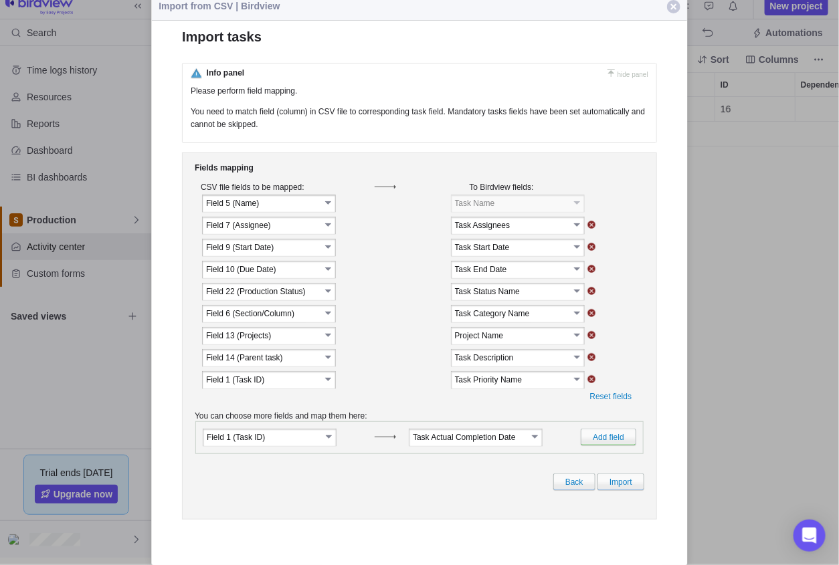
click at [326, 382] on link "select" at bounding box center [329, 378] width 12 height 13
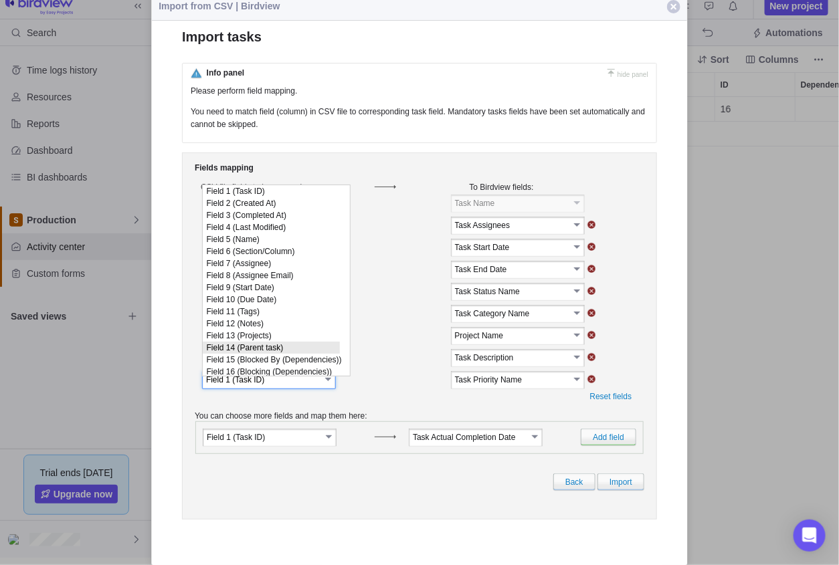
scroll to position [194, 0]
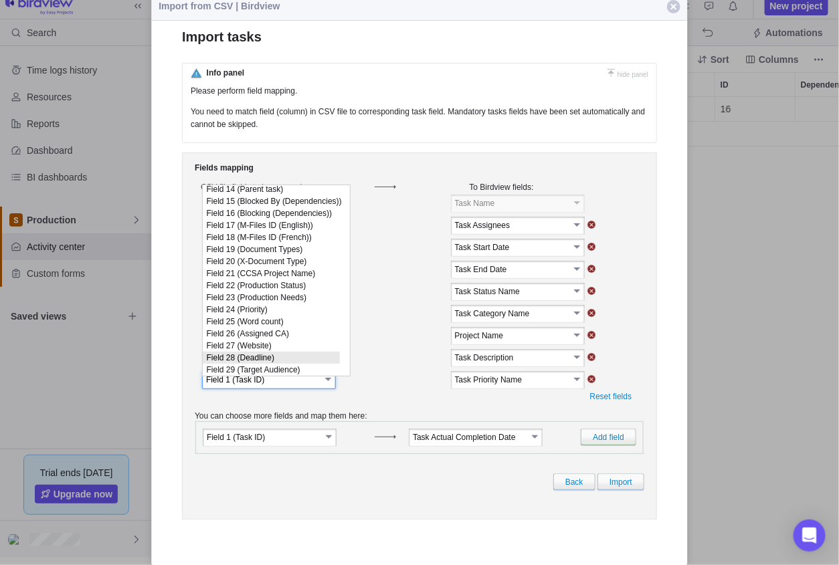
click at [563, 408] on div "Fields mapping CSV file fields to be mapped: To Birdview fields: Field 5 (Name)" at bounding box center [419, 335] width 475 height 367
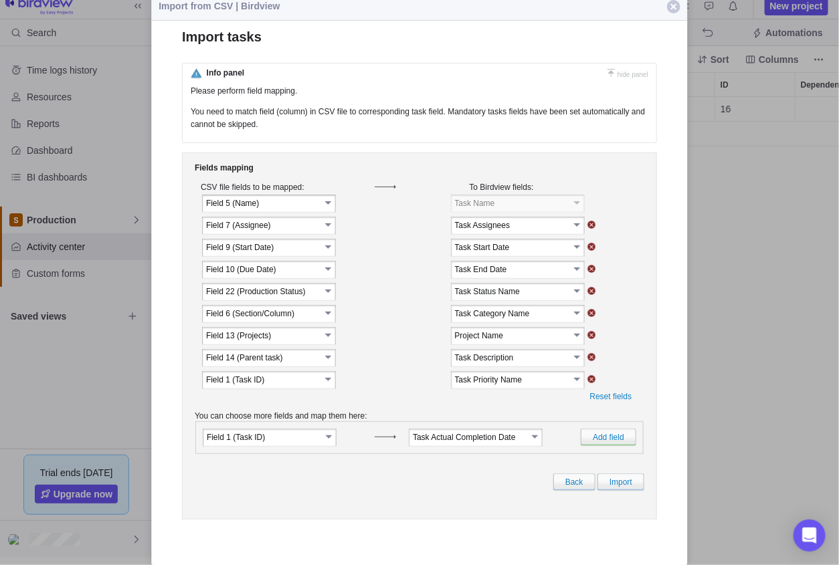
click at [574, 381] on link "select" at bounding box center [578, 378] width 12 height 13
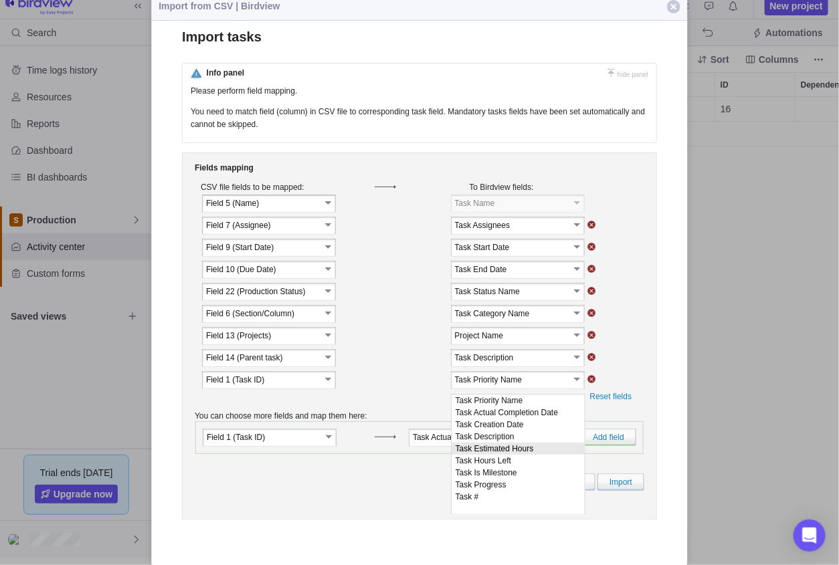
click at [330, 382] on link "select" at bounding box center [329, 378] width 12 height 13
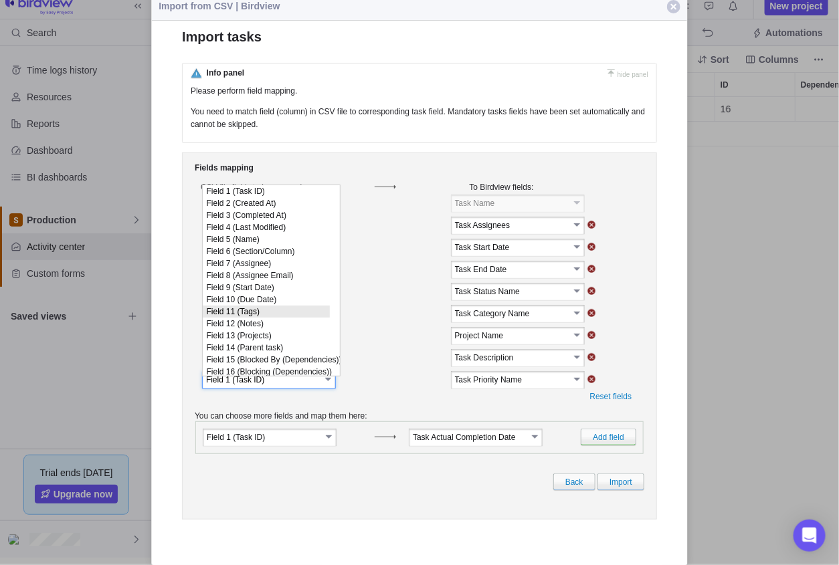
scroll to position [194, 0]
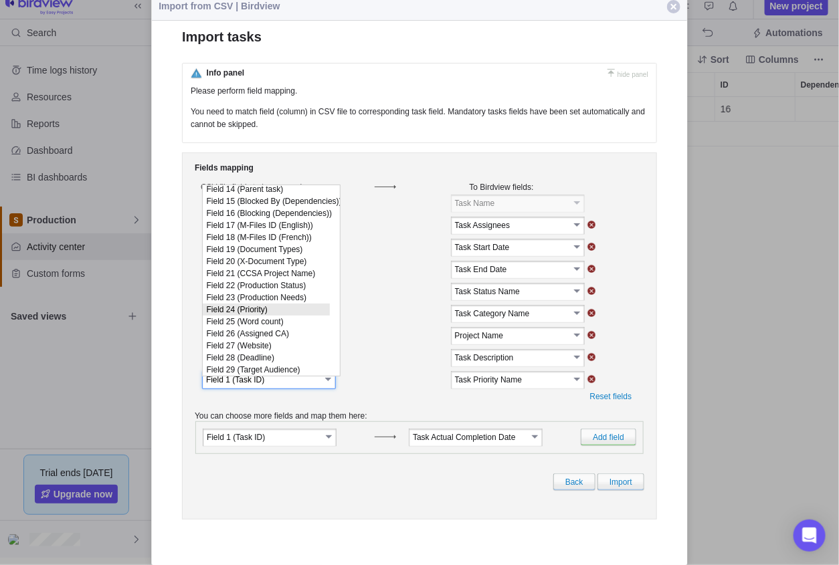
click at [275, 304] on li "Field 24 (Priority)" at bounding box center [266, 309] width 127 height 12
type input "Field 24 (Priority)"
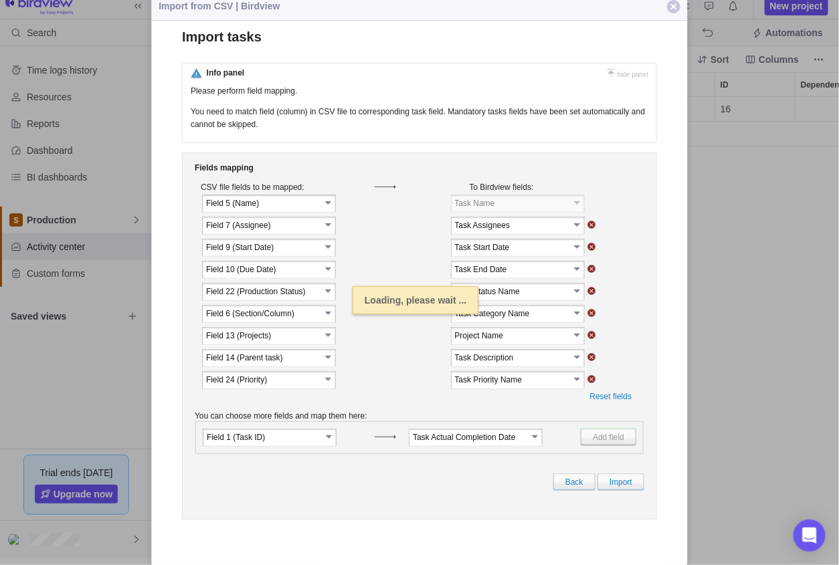
click at [601, 445] on link "Add field" at bounding box center [608, 436] width 56 height 17
click at [613, 441] on link "Add field" at bounding box center [608, 436] width 56 height 17
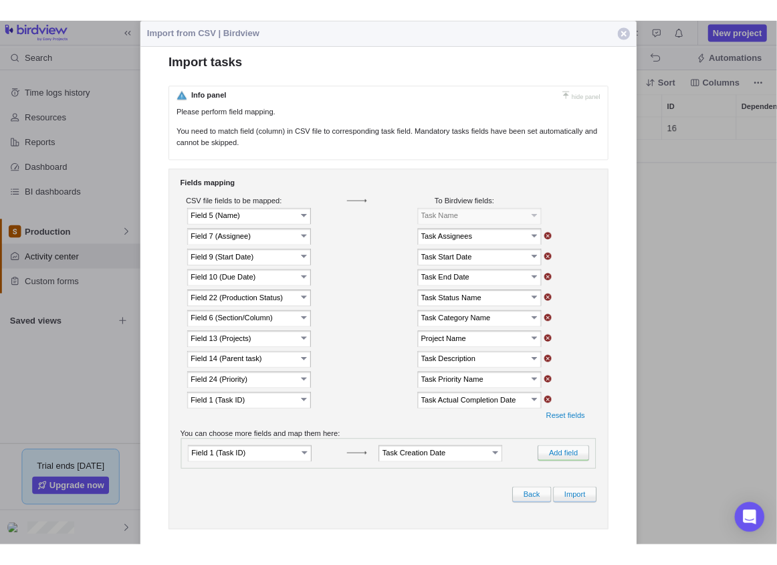
scroll to position [10, 11]
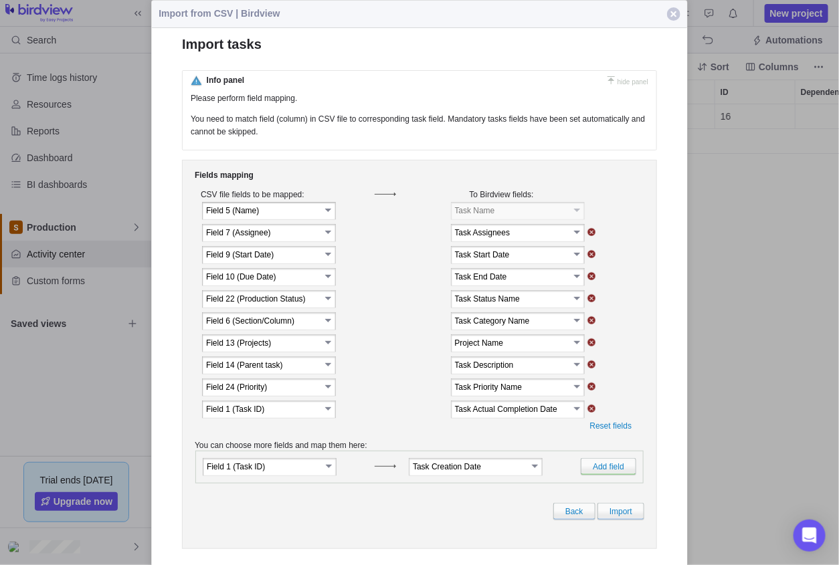
click at [329, 414] on link "select" at bounding box center [329, 407] width 12 height 13
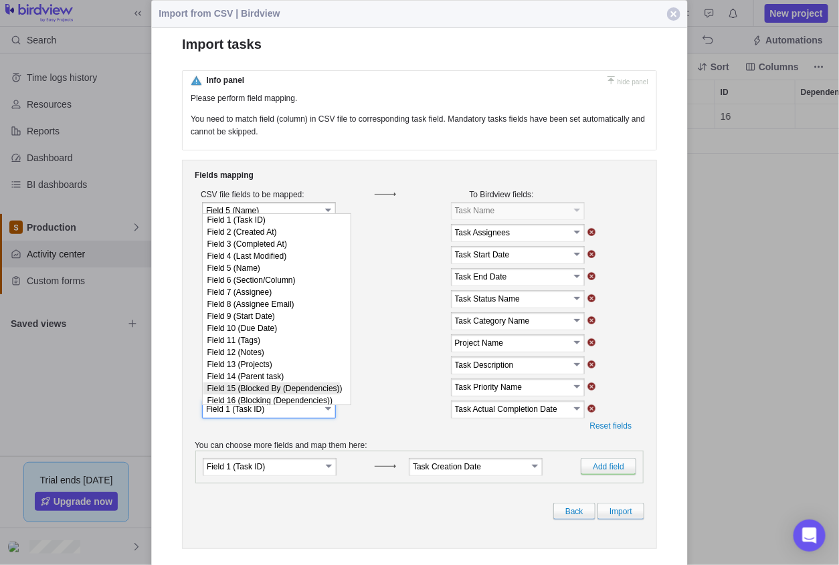
click at [743, 152] on div at bounding box center [419, 282] width 839 height 565
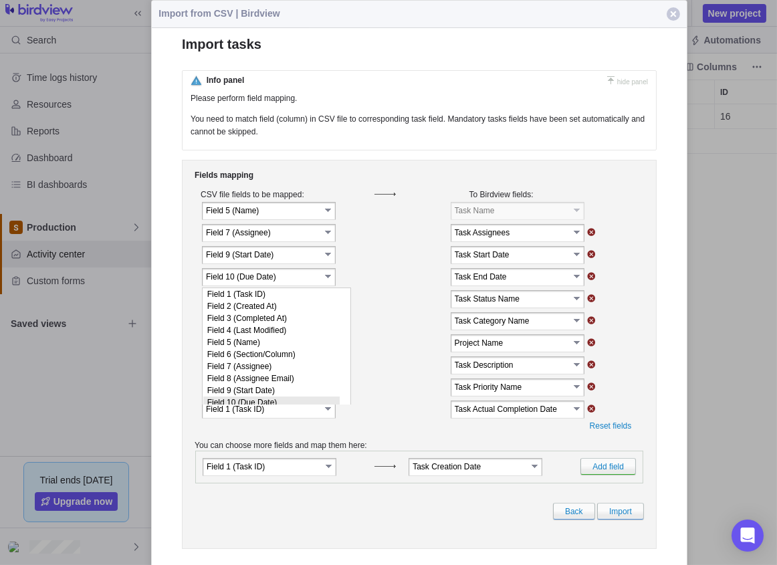
scroll to position [120, 0]
click at [405, 340] on td at bounding box center [393, 343] width 35 height 21
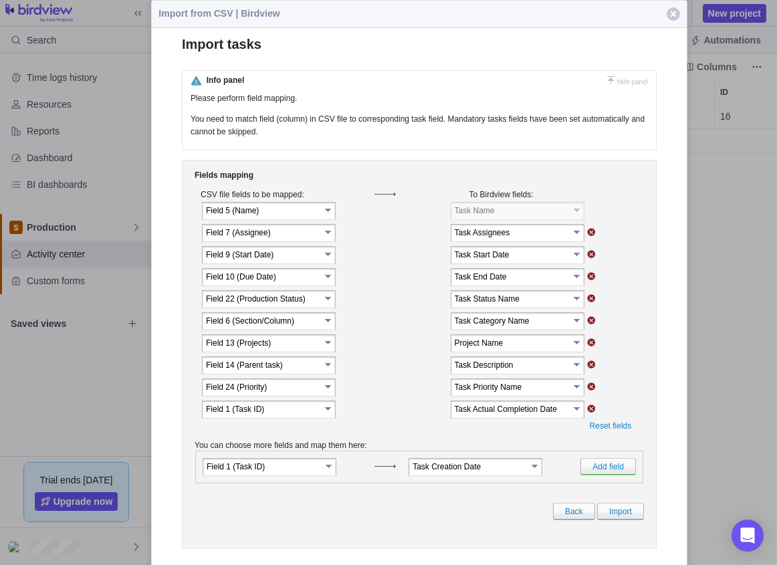
click at [328, 366] on link "select" at bounding box center [329, 364] width 12 height 13
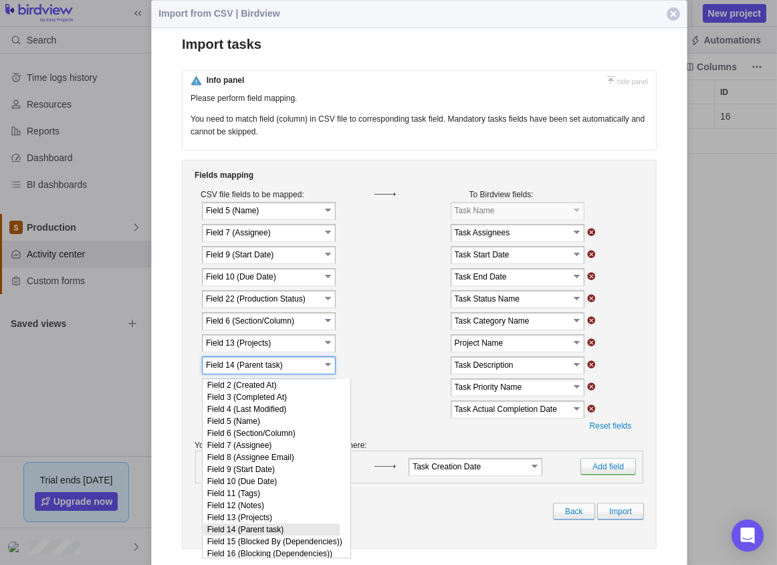
scroll to position [172, 0]
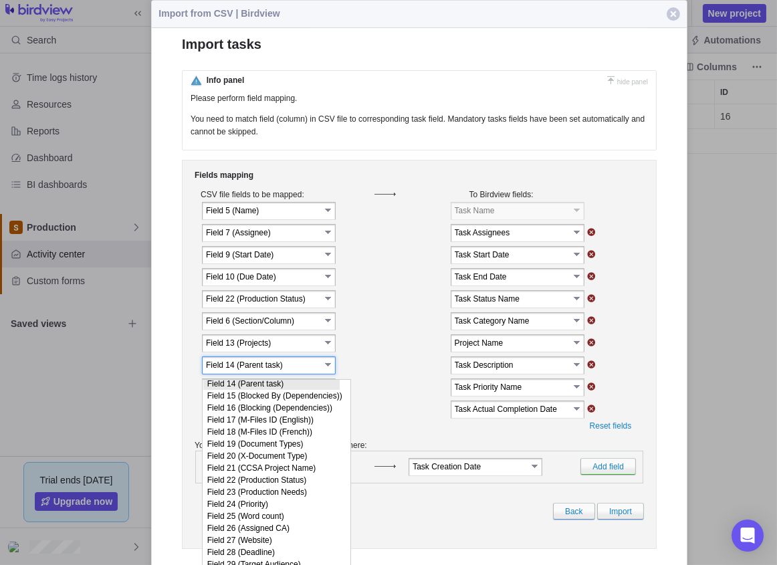
click at [328, 366] on link "select" at bounding box center [329, 364] width 12 height 13
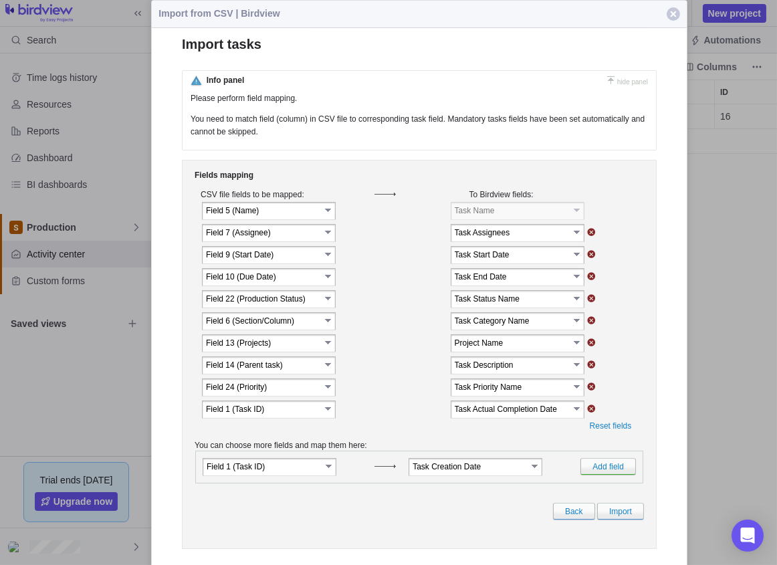
click at [572, 370] on link "select" at bounding box center [578, 364] width 12 height 13
click at [609, 370] on td at bounding box center [612, 365] width 53 height 21
click at [574, 371] on link "select" at bounding box center [578, 364] width 12 height 13
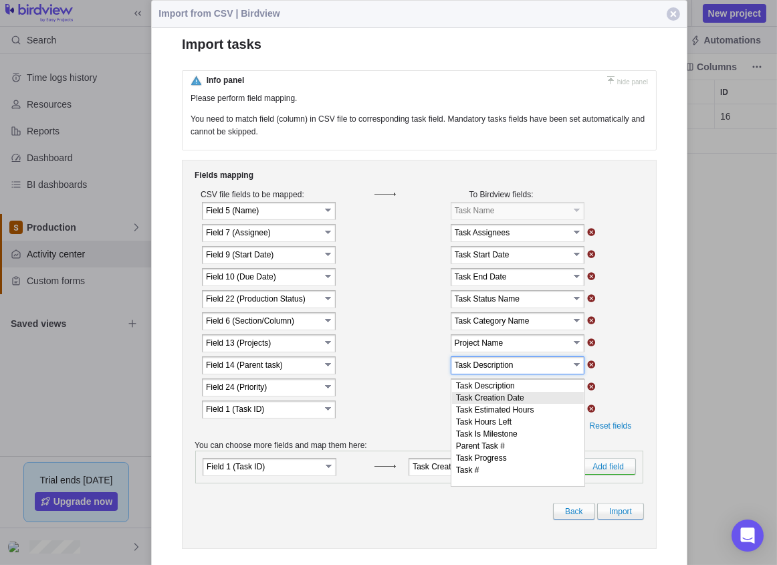
click at [641, 374] on div "Field 14 (Parent task) select Task Description select" at bounding box center [419, 365] width 448 height 21
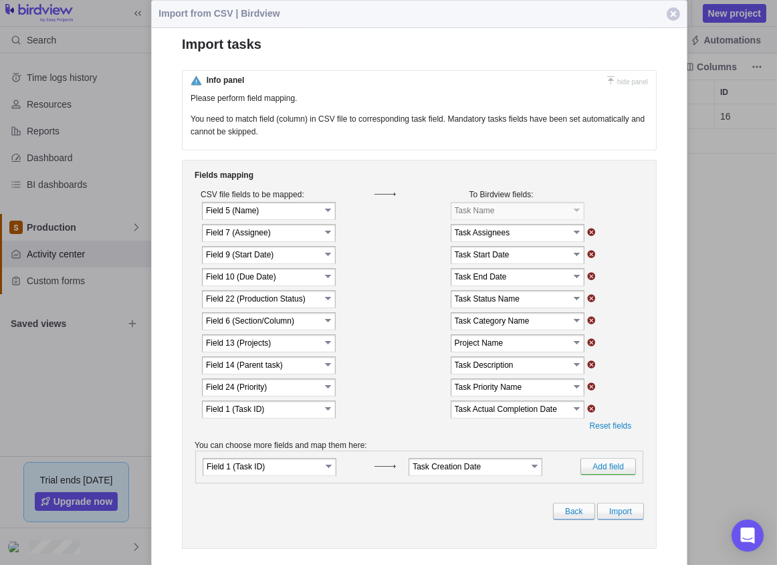
click at [324, 327] on link "select" at bounding box center [329, 320] width 12 height 13
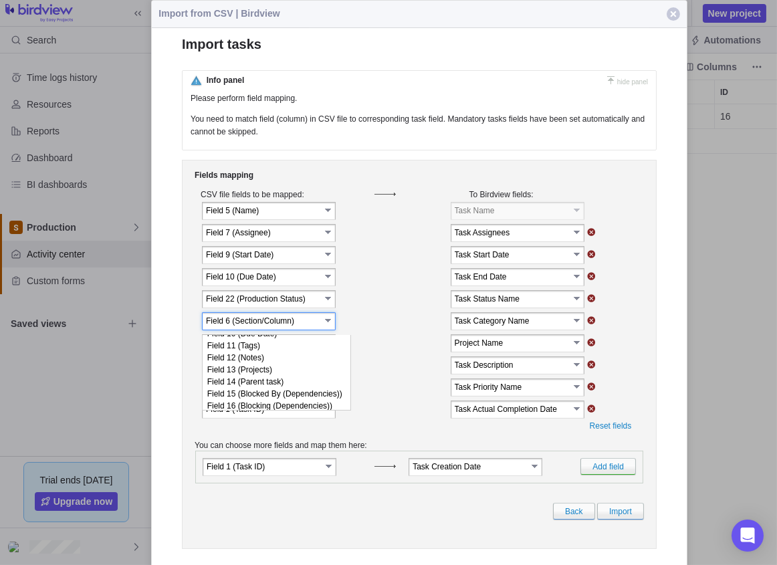
scroll to position [66, 0]
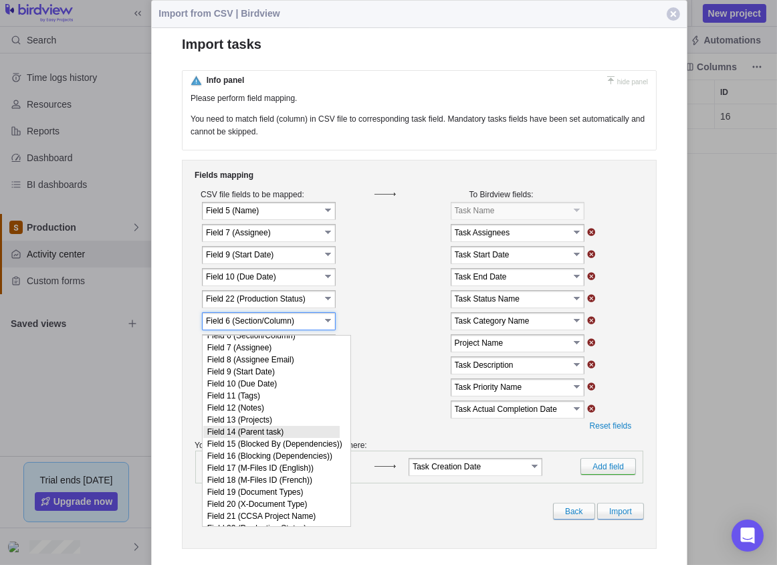
click at [295, 438] on li "Field 14 (Parent task)" at bounding box center [271, 432] width 136 height 12
type input "Field 14 (Parent task)"
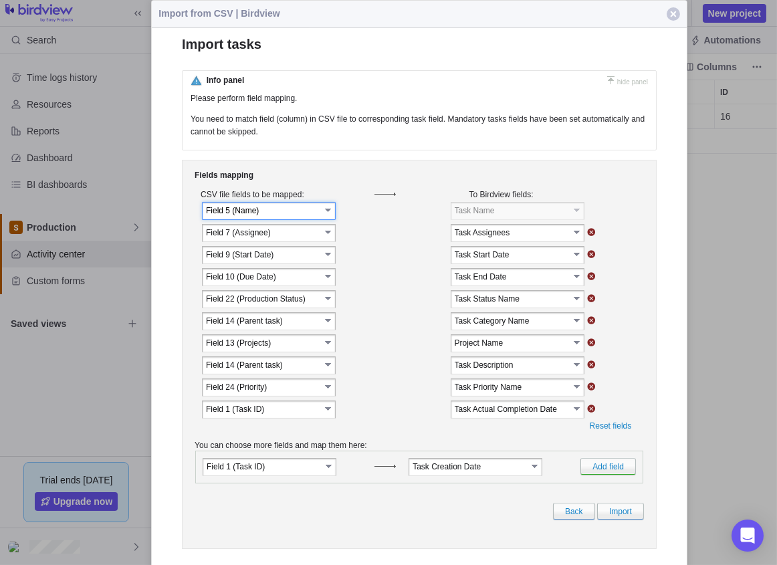
click at [298, 216] on input "Field 5 (Name)" at bounding box center [263, 210] width 114 height 11
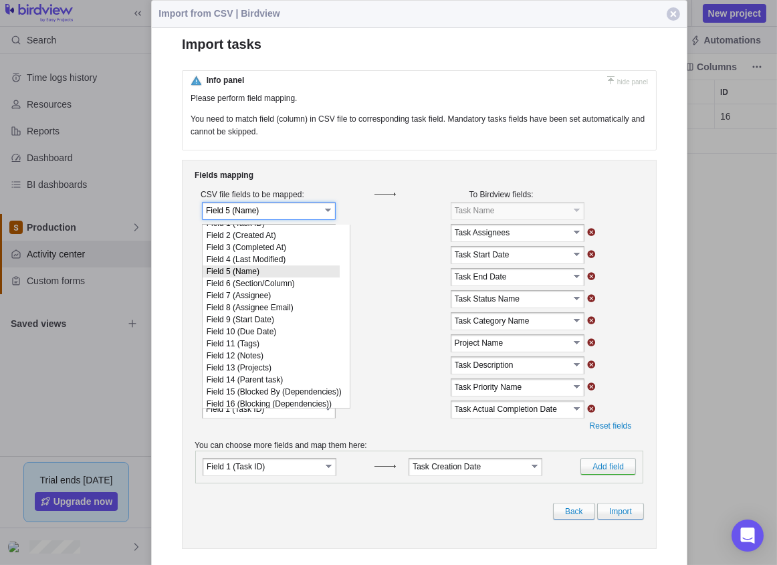
scroll to position [53, 0]
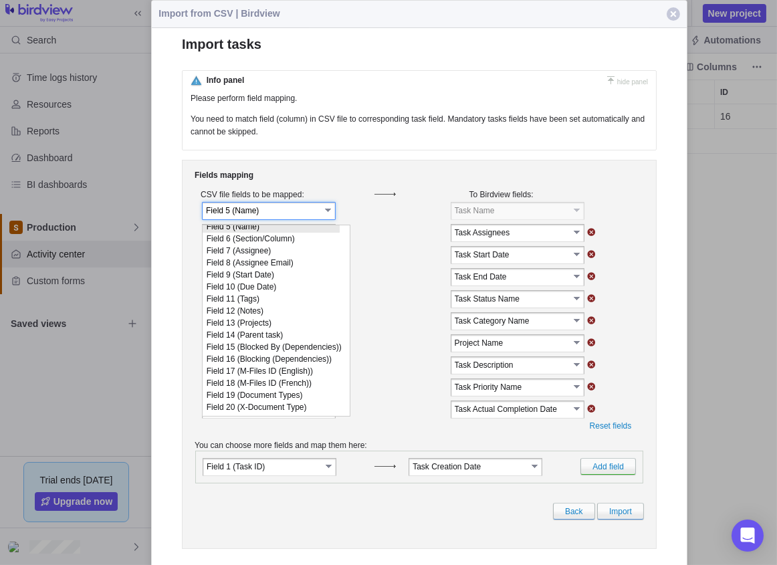
click at [333, 215] on link "select" at bounding box center [329, 209] width 12 height 13
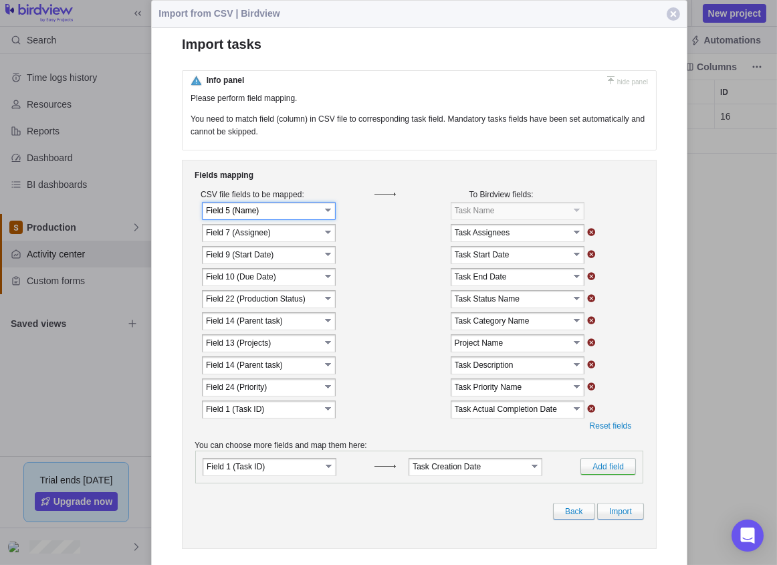
click at [329, 215] on link "select" at bounding box center [329, 209] width 12 height 13
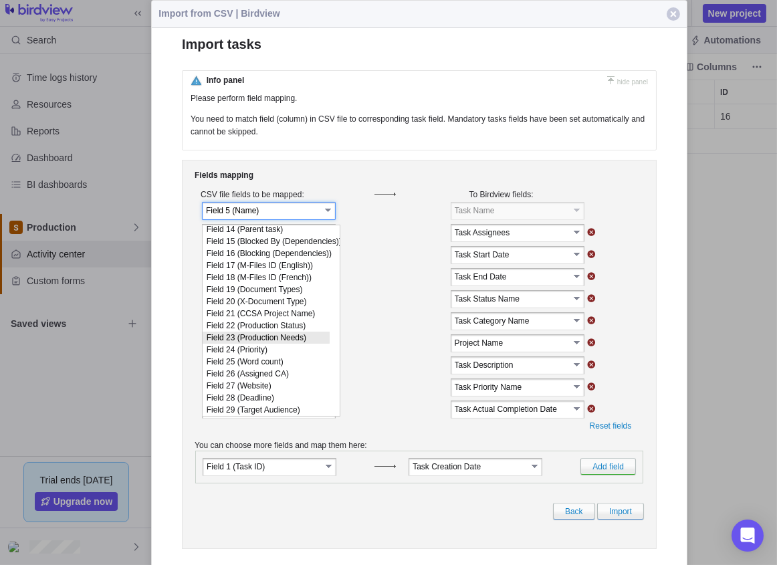
scroll to position [195, 0]
click at [300, 332] on li "Field 23 (Production Needs)" at bounding box center [266, 338] width 127 height 12
type input "Field 23 (Production Needs)"
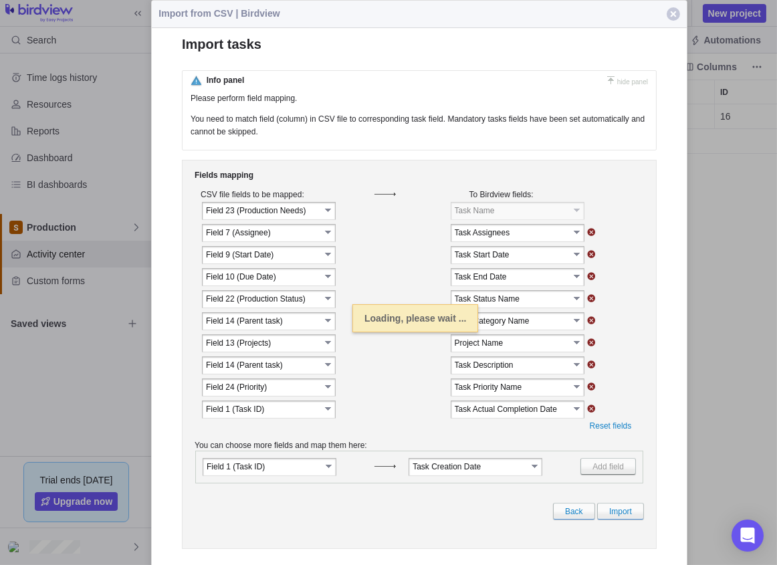
click at [333, 236] on link "select" at bounding box center [329, 231] width 12 height 13
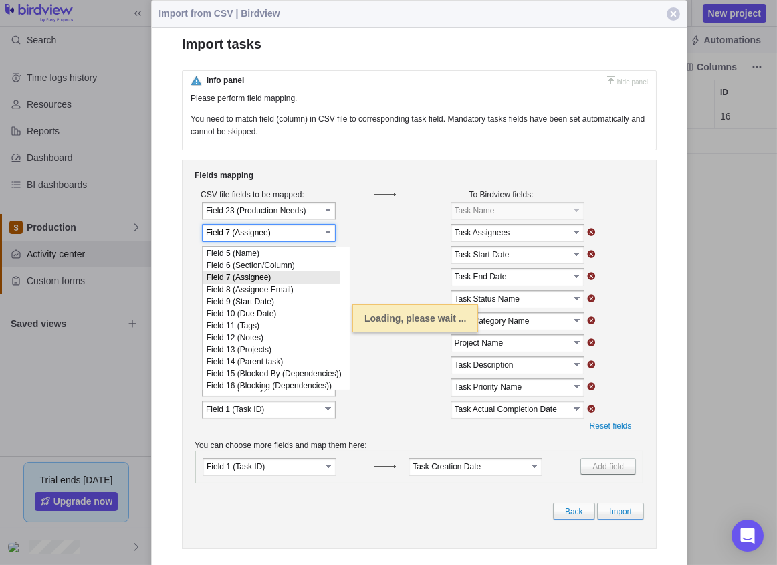
scroll to position [80, 0]
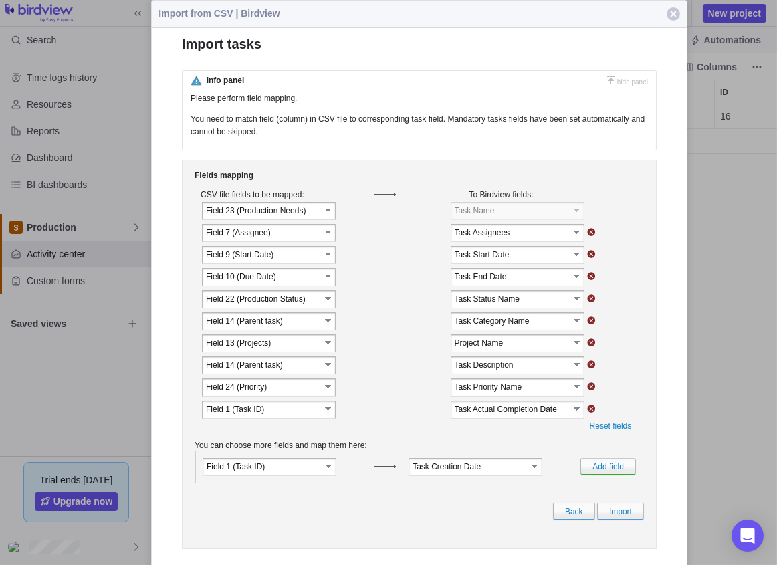
click at [326, 235] on link "select" at bounding box center [329, 231] width 12 height 13
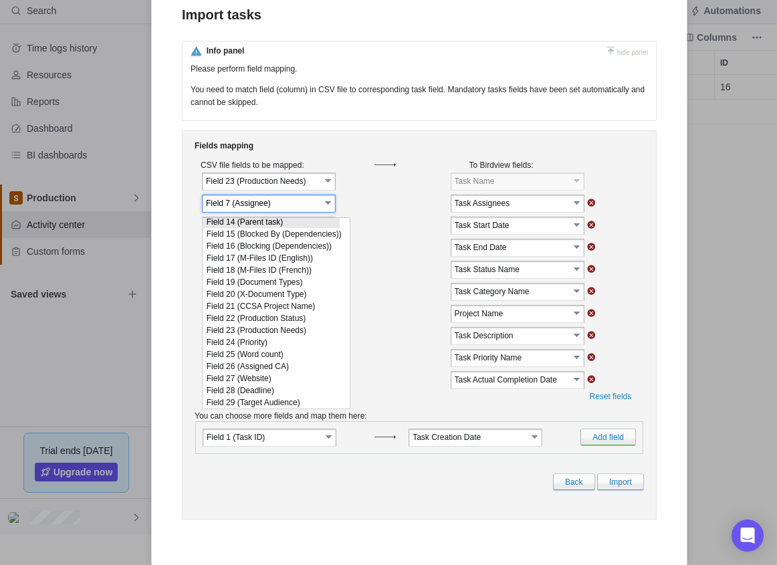
scroll to position [0, 0]
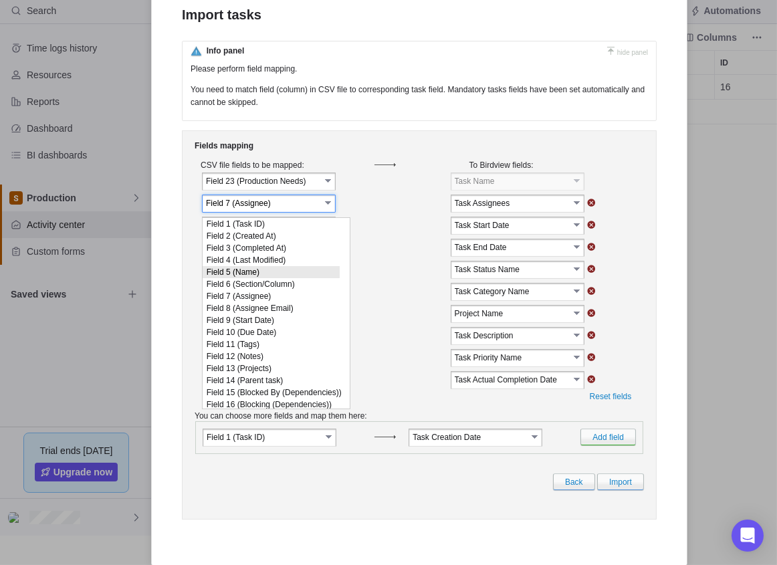
drag, startPoint x: 257, startPoint y: 280, endPoint x: 272, endPoint y: 280, distance: 15.4
click at [257, 278] on li "Field 5 (Name)" at bounding box center [271, 272] width 137 height 12
type input "Field 5 (Name)"
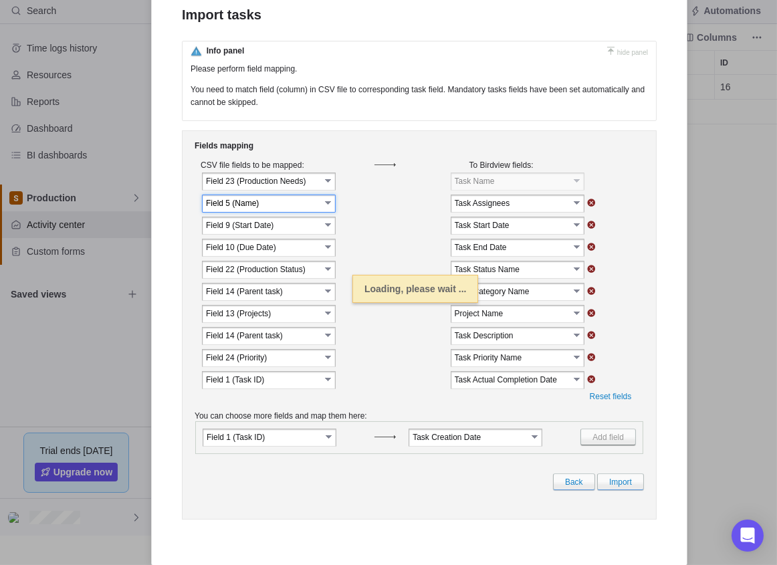
click at [572, 208] on link "select" at bounding box center [578, 202] width 12 height 13
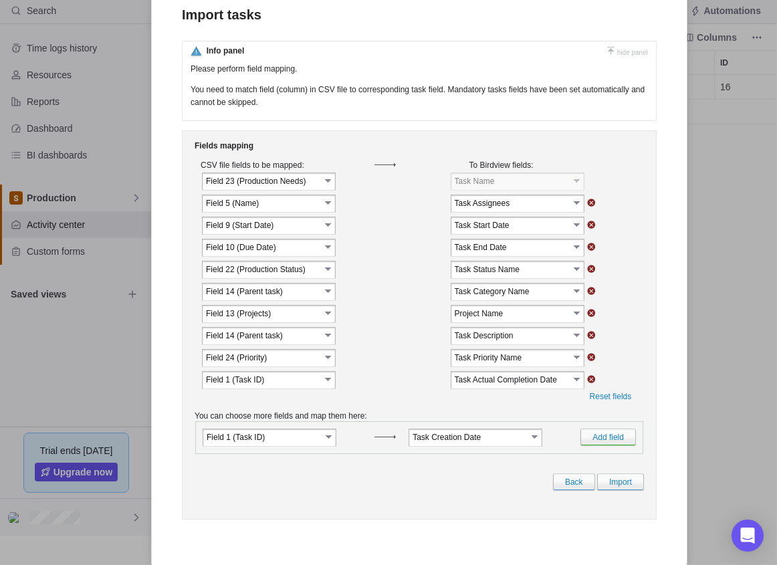
click at [575, 207] on link "select" at bounding box center [578, 202] width 12 height 13
click at [326, 186] on link "select" at bounding box center [329, 180] width 12 height 13
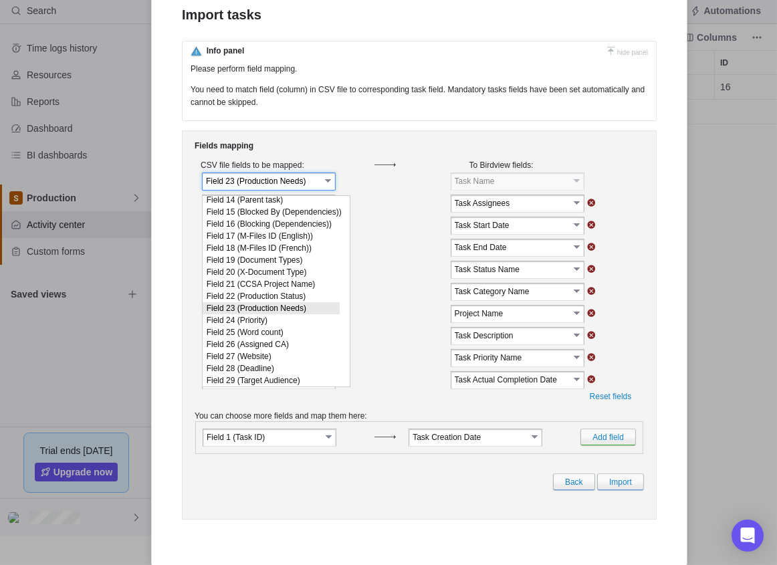
scroll to position [0, 0]
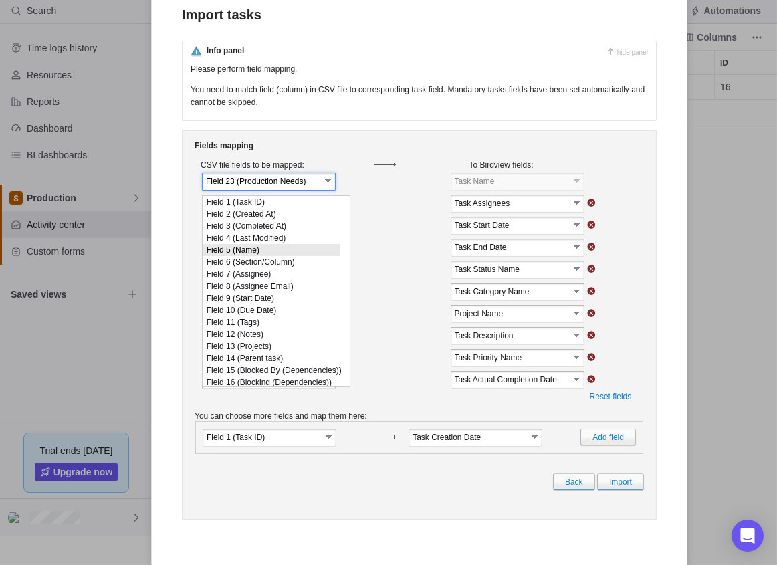
click at [271, 256] on li "Field 5 (Name)" at bounding box center [271, 250] width 137 height 12
type input "Field 5 (Name)"
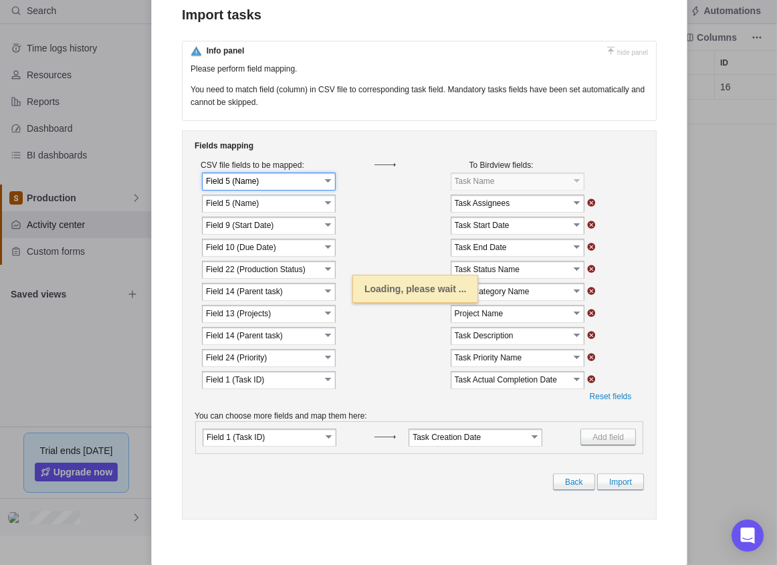
click at [327, 207] on link "select" at bounding box center [329, 202] width 12 height 13
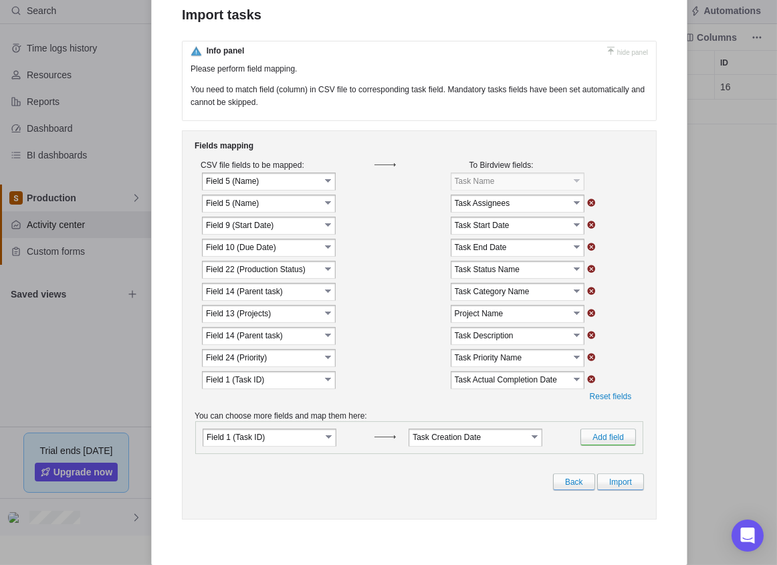
click at [328, 207] on link "select" at bounding box center [329, 202] width 12 height 13
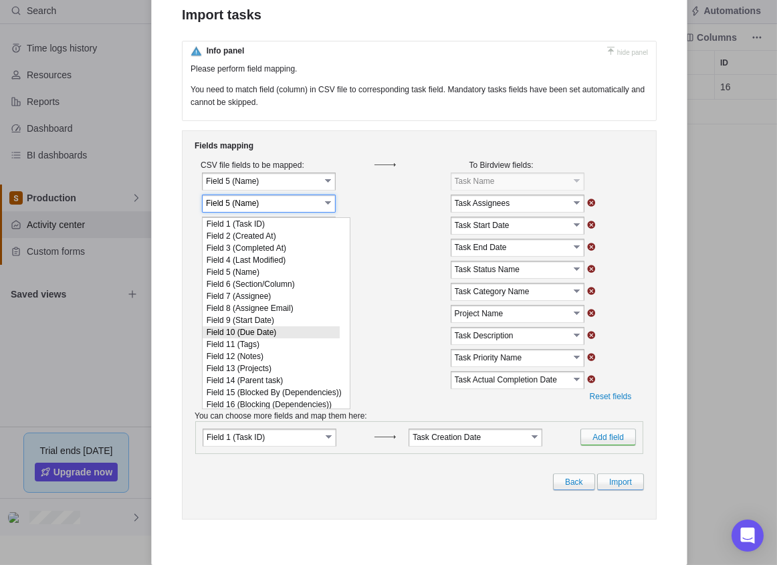
scroll to position [194, 0]
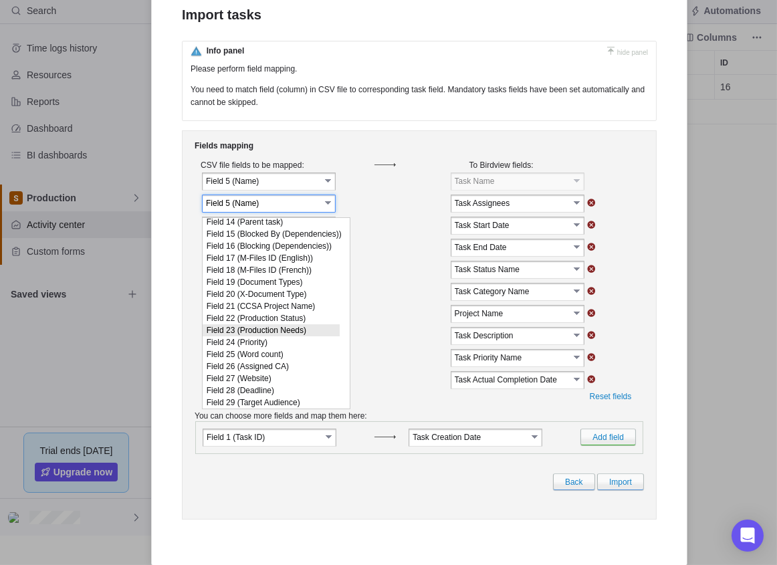
click at [310, 324] on li "Field 23 (Production Needs)" at bounding box center [271, 330] width 137 height 12
type input "Field 23 (Production Needs)"
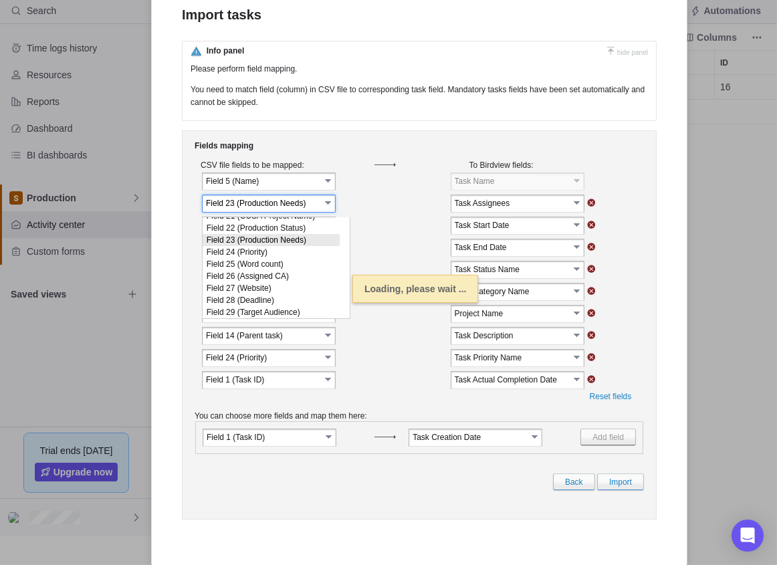
scroll to position [195, 0]
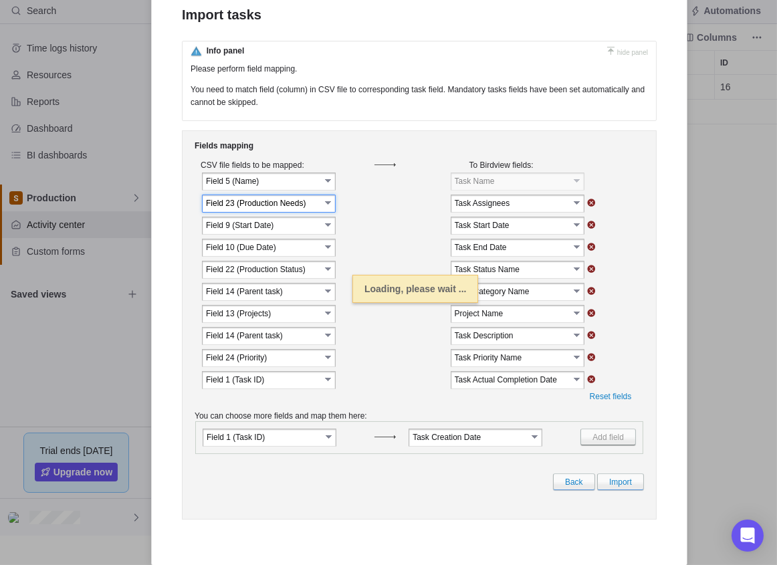
click at [574, 207] on link "select" at bounding box center [578, 202] width 12 height 13
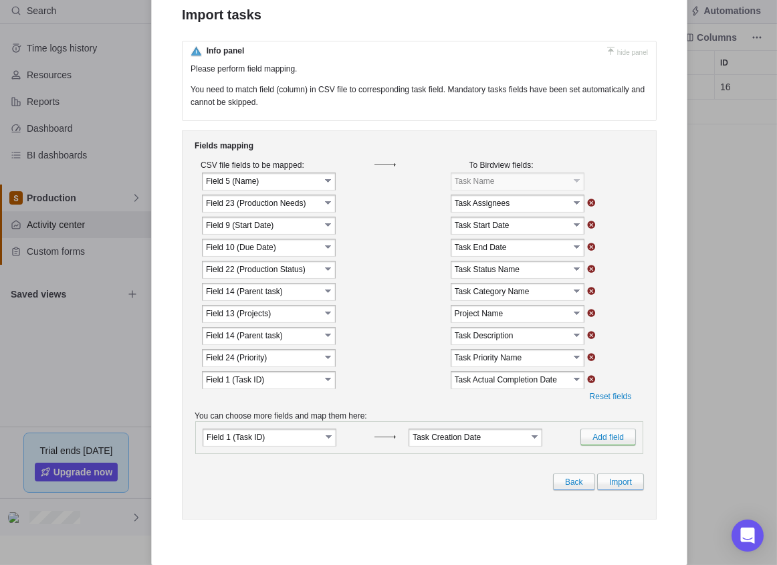
click at [575, 208] on link "select" at bounding box center [578, 202] width 12 height 13
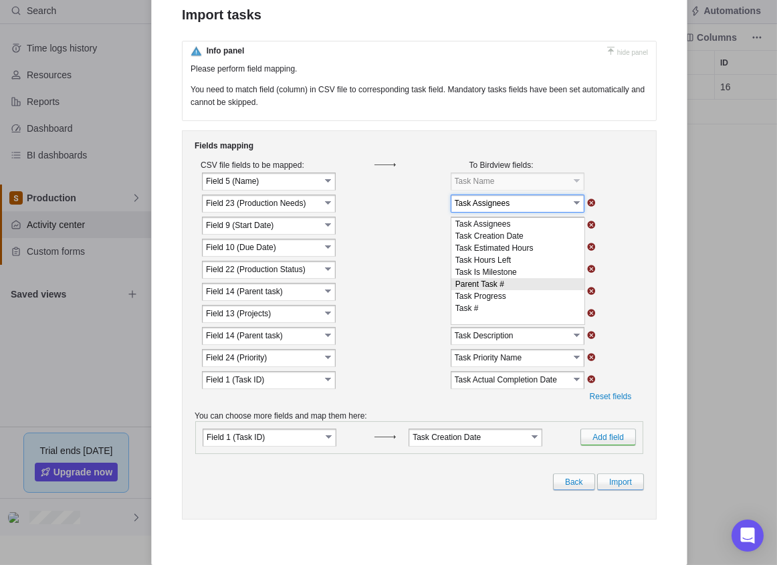
click at [496, 290] on li "Parent Task #" at bounding box center [517, 284] width 133 height 12
type input "Parent Task #"
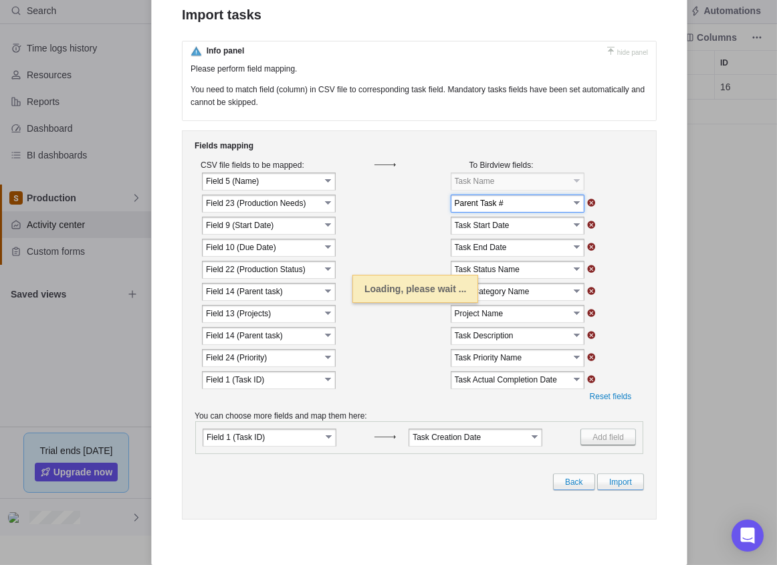
click at [574, 206] on link "select" at bounding box center [578, 202] width 12 height 13
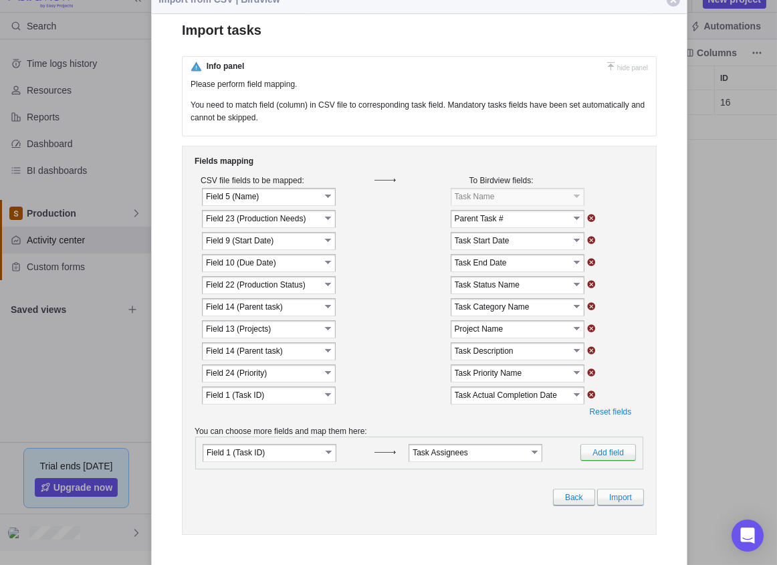
scroll to position [0, 0]
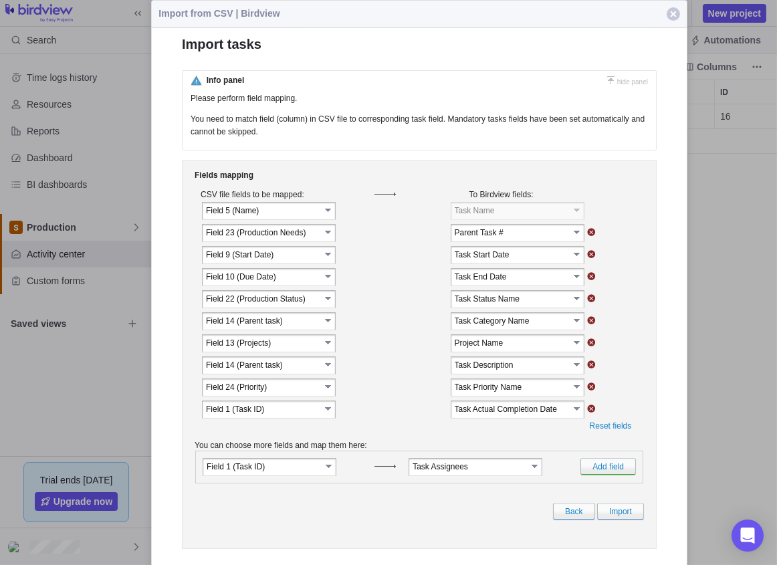
click at [578, 233] on link "select" at bounding box center [578, 231] width 12 height 13
click at [627, 298] on td at bounding box center [612, 299] width 53 height 21
click at [588, 346] on input "image" at bounding box center [591, 342] width 9 height 8
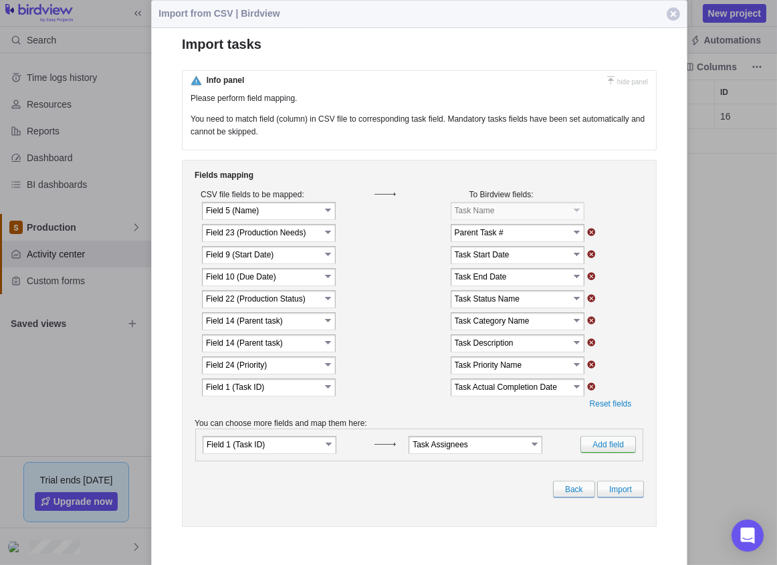
scroll to position [10, 10]
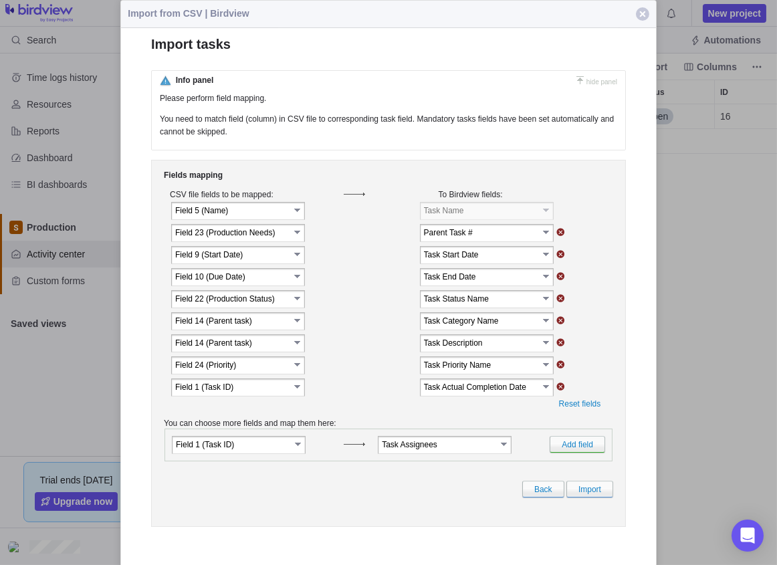
click at [544, 235] on link "select" at bounding box center [547, 231] width 12 height 13
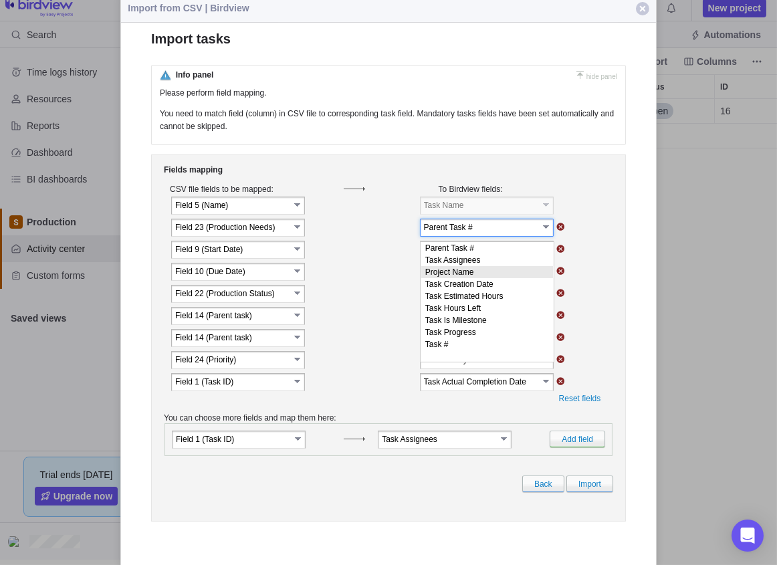
scroll to position [7, 0]
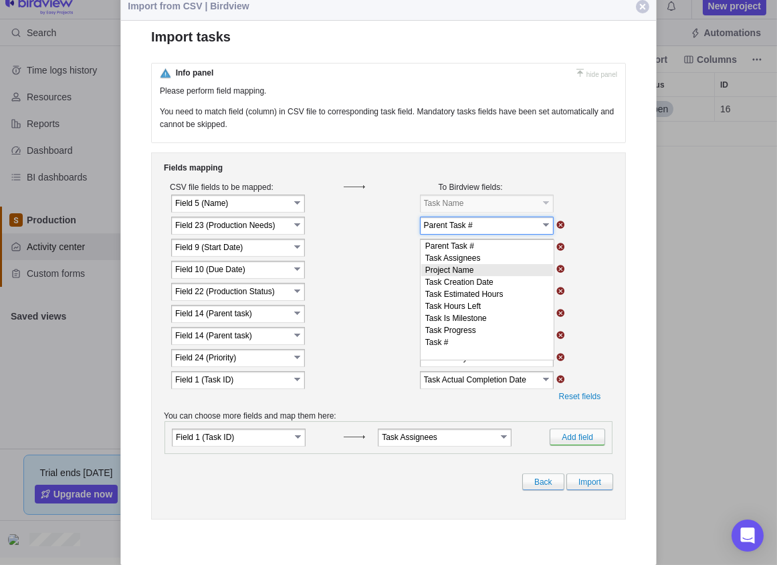
click at [618, 264] on div "Fields mapping CSV file fields to be mapped: To Birdview fields: Field 5 (Name)" at bounding box center [388, 335] width 475 height 367
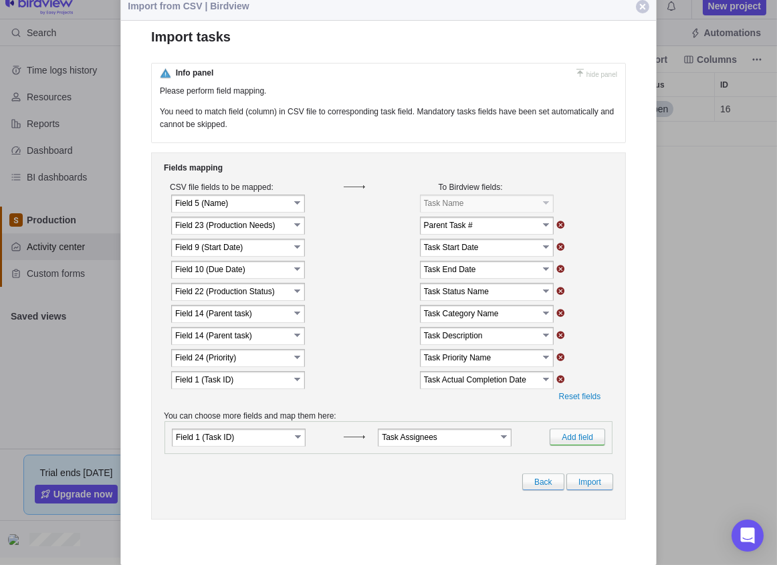
click at [558, 315] on input "image" at bounding box center [560, 313] width 9 height 8
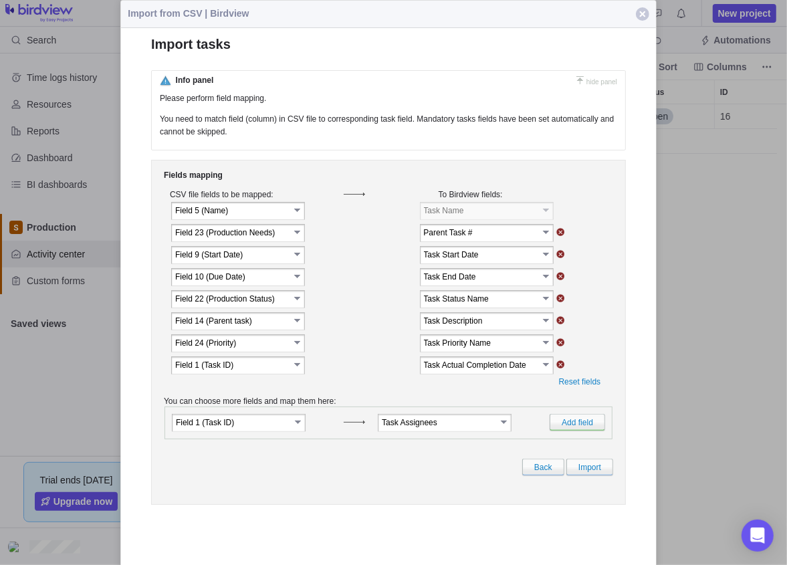
scroll to position [451, 624]
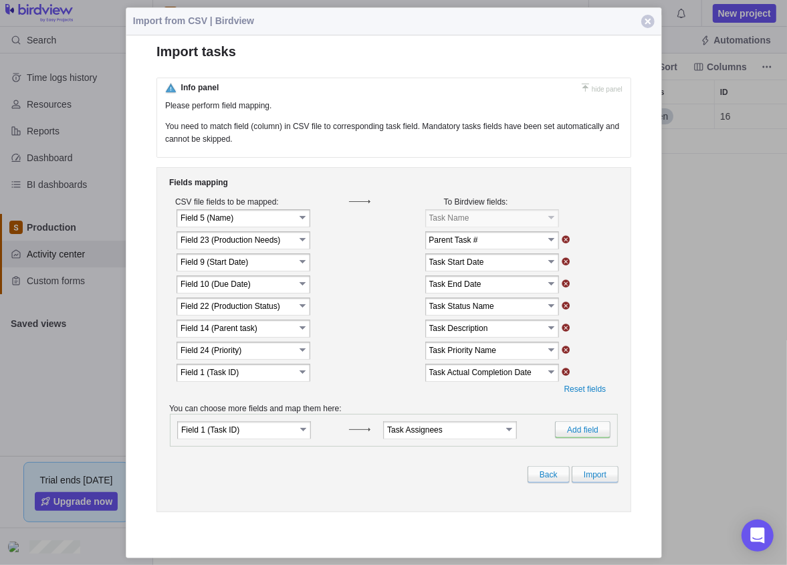
click at [546, 243] on link "select" at bounding box center [552, 238] width 12 height 13
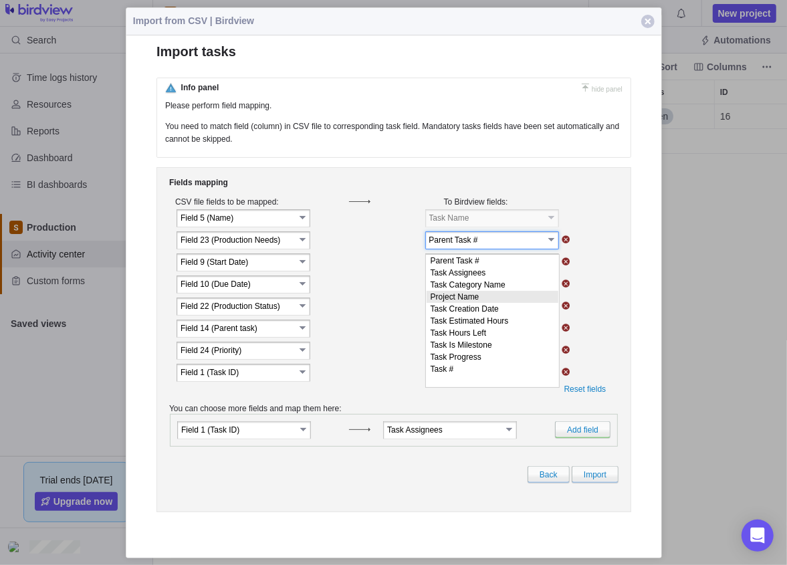
scroll to position [0, 0]
click at [487, 287] on li "Task Category Name" at bounding box center [492, 284] width 132 height 12
type input "Task Category Name"
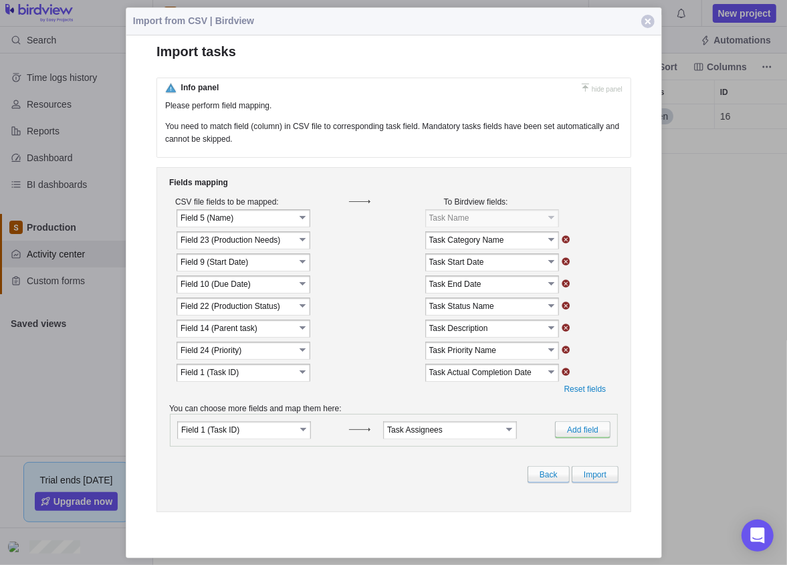
click at [547, 242] on link "select" at bounding box center [552, 238] width 12 height 13
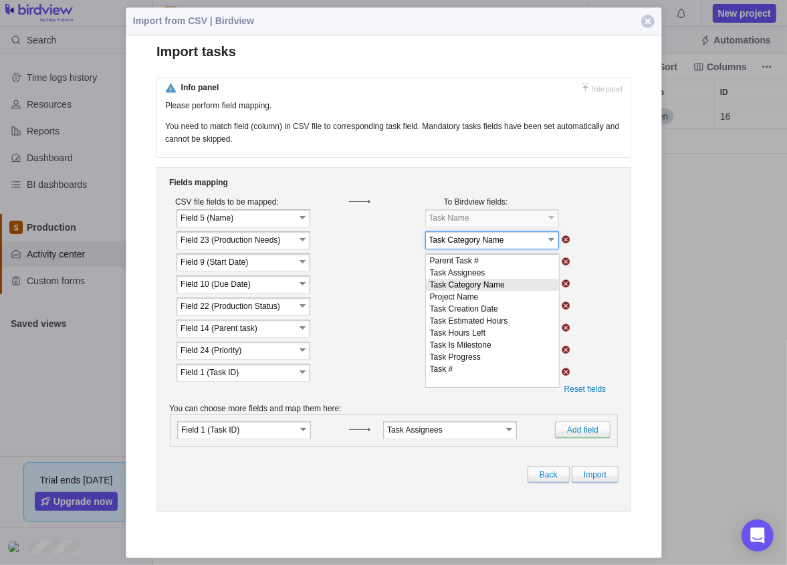
click at [475, 286] on li "Task Category Name" at bounding box center [491, 284] width 133 height 12
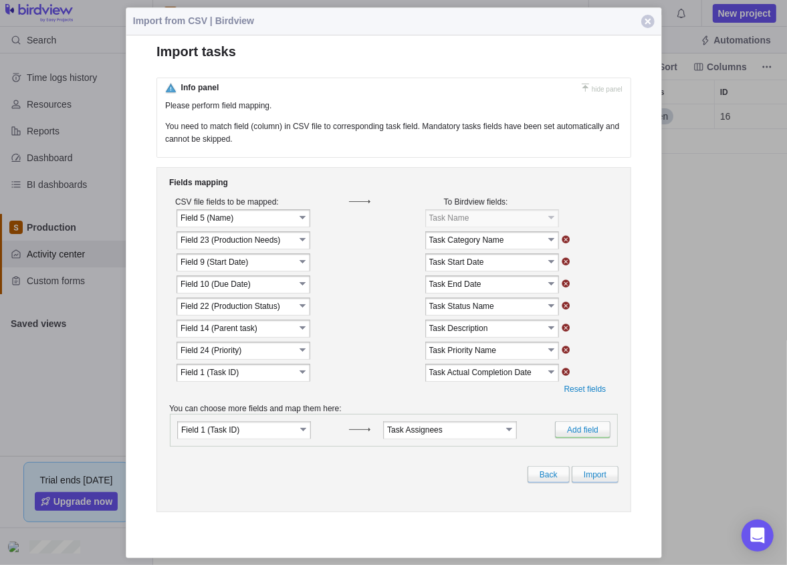
click at [300, 267] on link "select" at bounding box center [303, 260] width 12 height 13
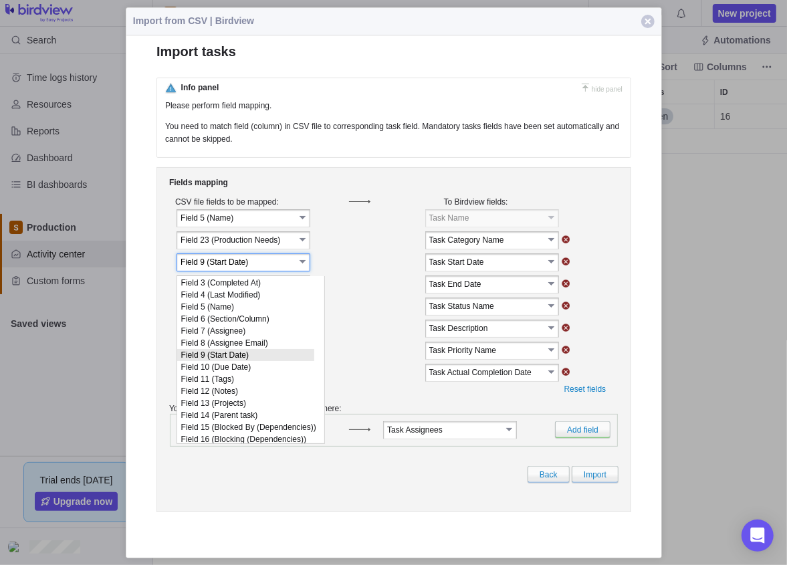
scroll to position [106, 0]
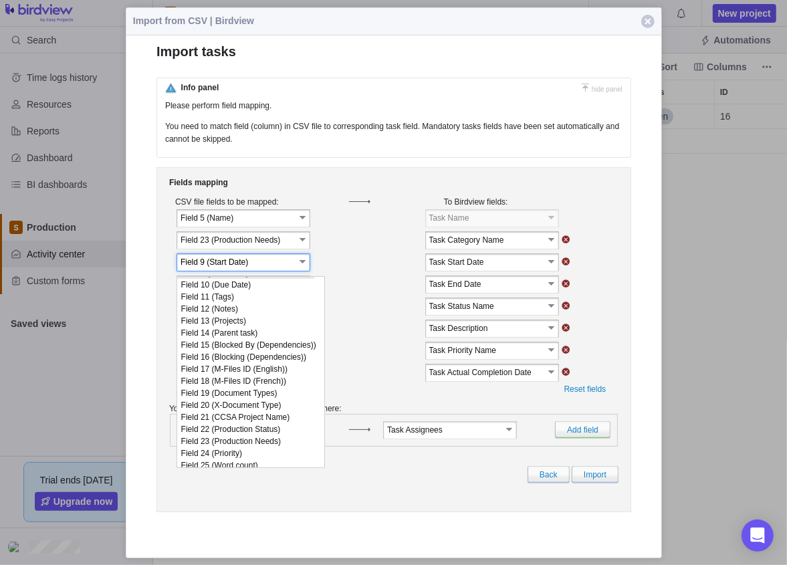
click at [300, 267] on link "select" at bounding box center [303, 260] width 12 height 13
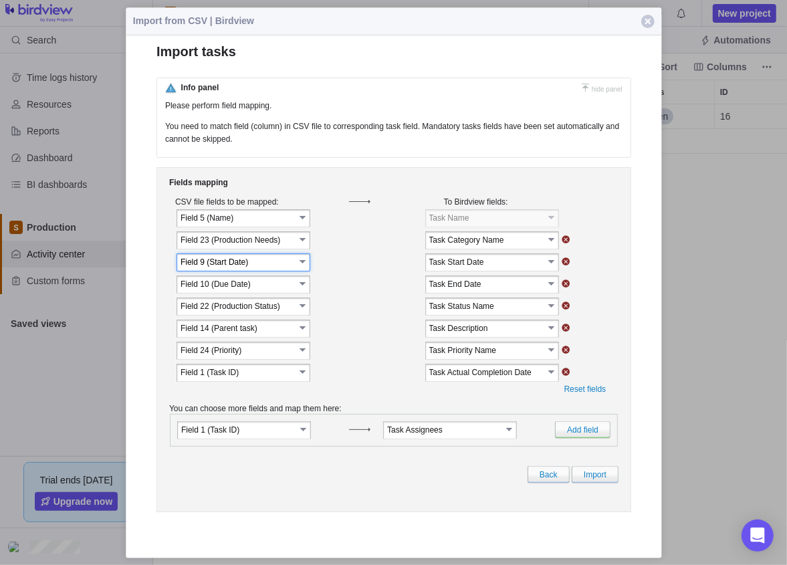
click at [304, 262] on link "select" at bounding box center [303, 260] width 12 height 13
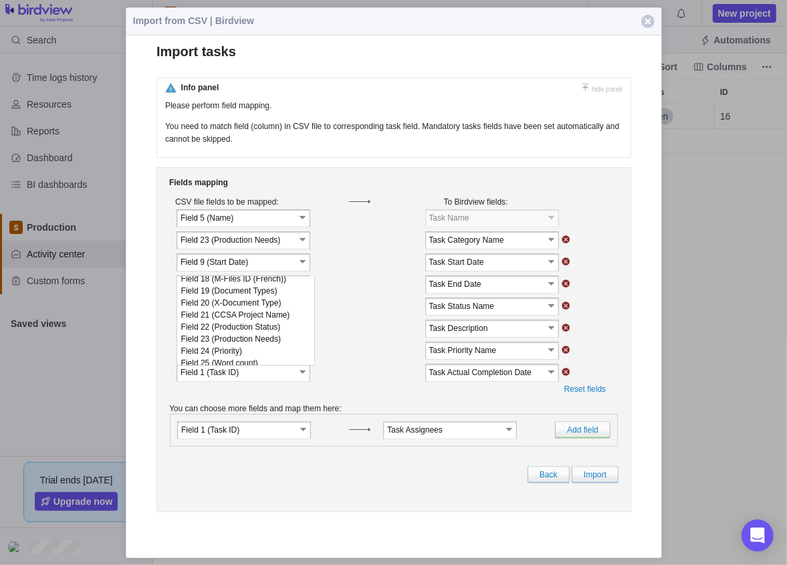
click at [339, 261] on td "Field 9 (Start Date) select" at bounding box center [262, 261] width 175 height 21
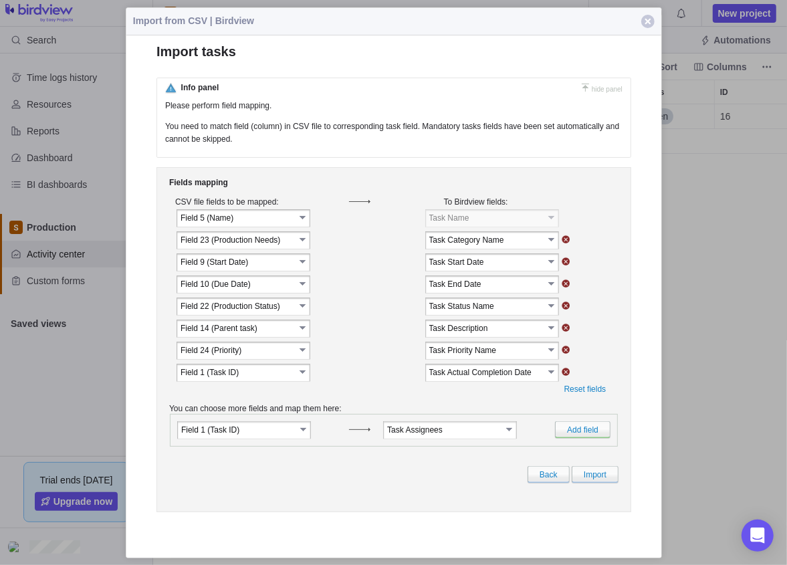
click at [298, 376] on link "select" at bounding box center [303, 370] width 12 height 13
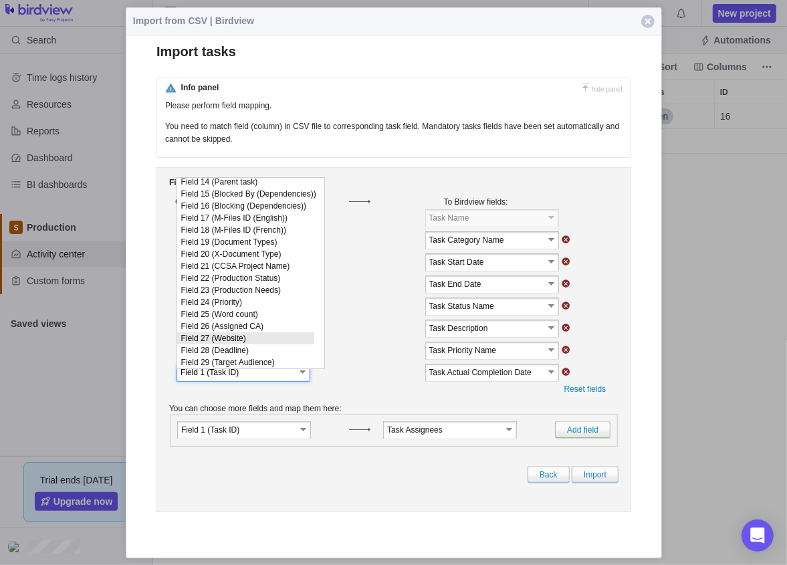
scroll to position [0, 0]
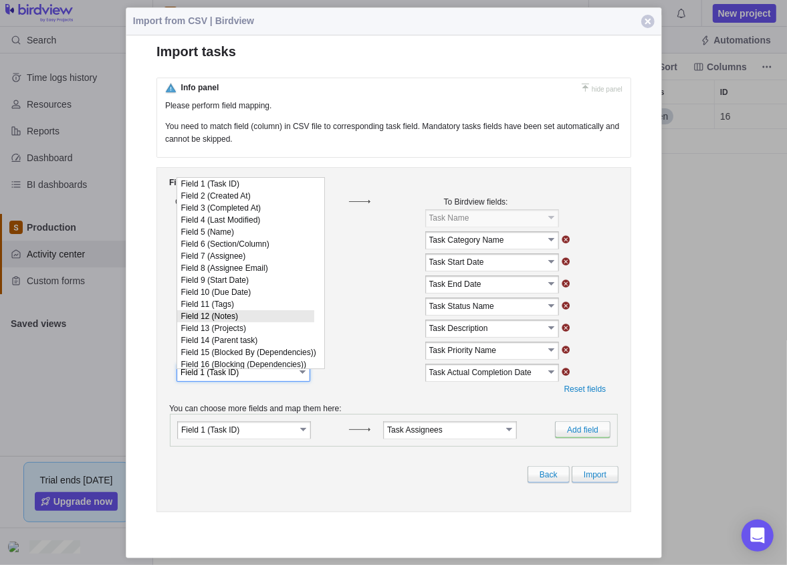
click at [261, 322] on li "Field 12 (Notes)" at bounding box center [245, 316] width 137 height 12
type input "Field 12 (Notes)"
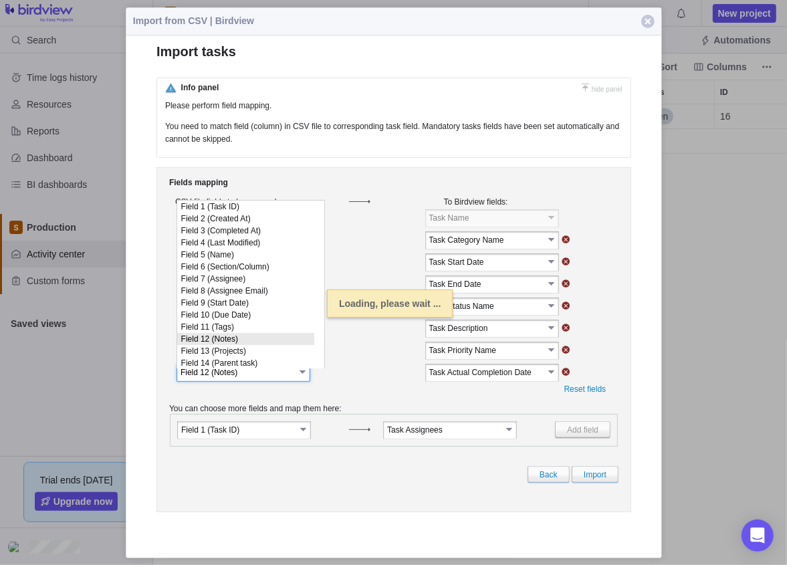
scroll to position [145, 0]
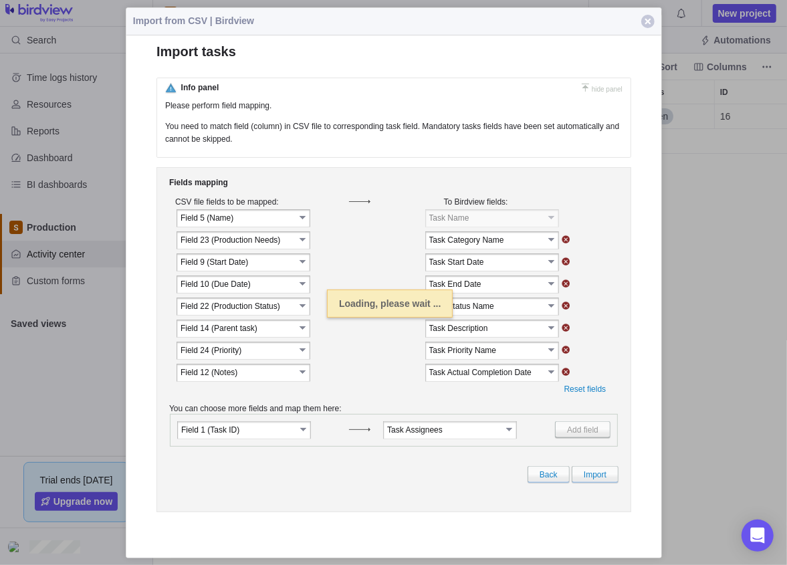
click at [546, 376] on link "select" at bounding box center [552, 370] width 12 height 13
click at [550, 376] on link "select" at bounding box center [552, 370] width 12 height 13
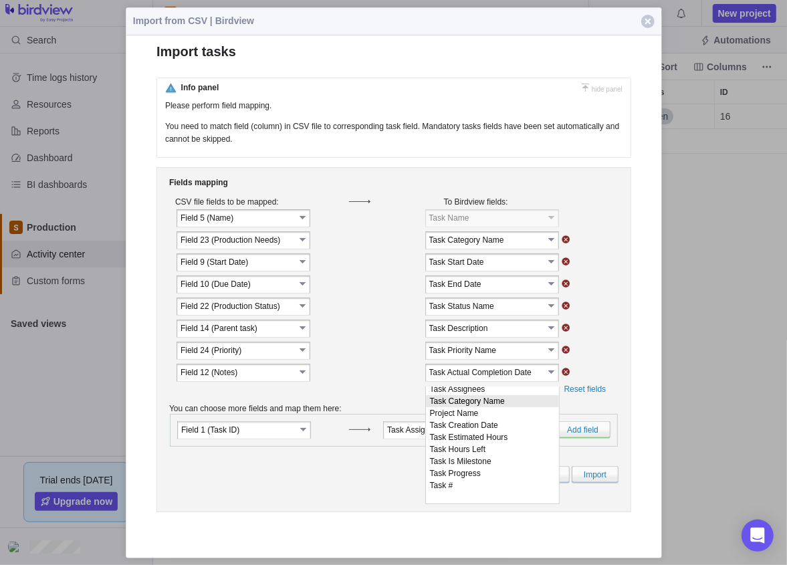
scroll to position [0, 0]
click at [565, 374] on input "image" at bounding box center [565, 371] width 9 height 8
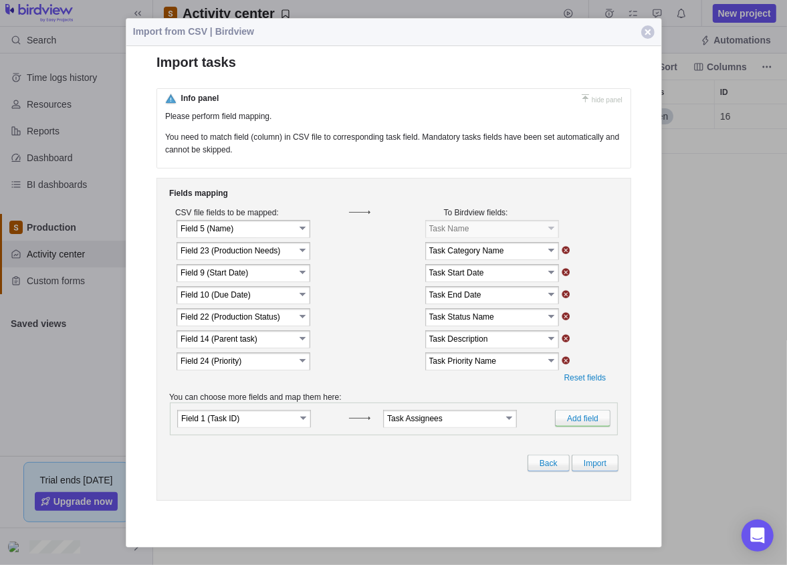
click at [506, 422] on link "select" at bounding box center [510, 417] width 12 height 13
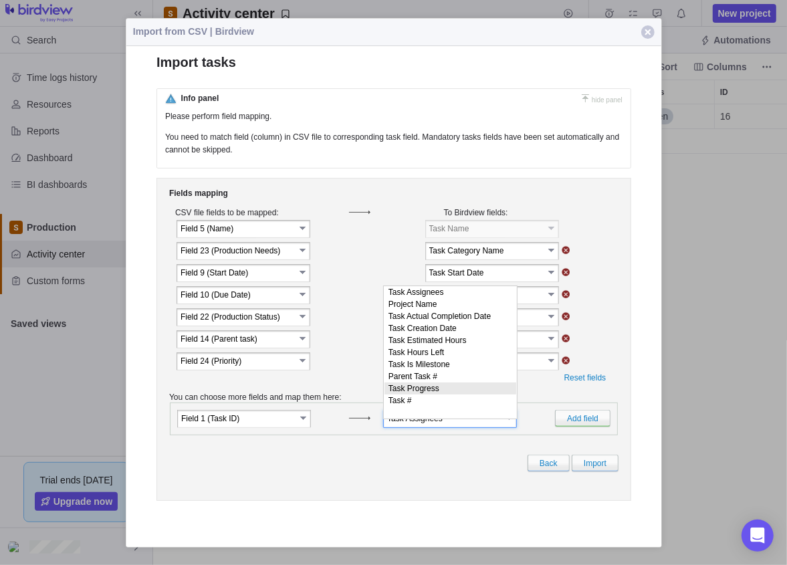
click at [602, 350] on td at bounding box center [586, 339] width 53 height 21
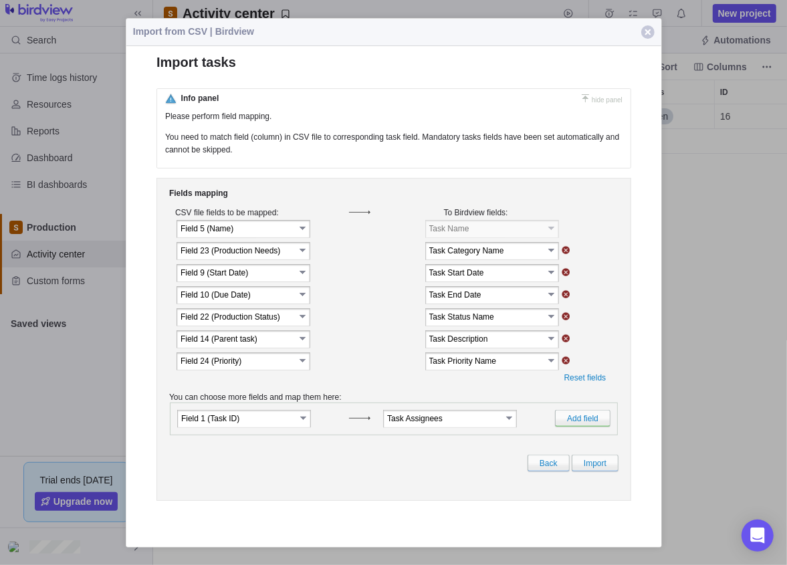
click at [300, 424] on link "select" at bounding box center [304, 417] width 12 height 13
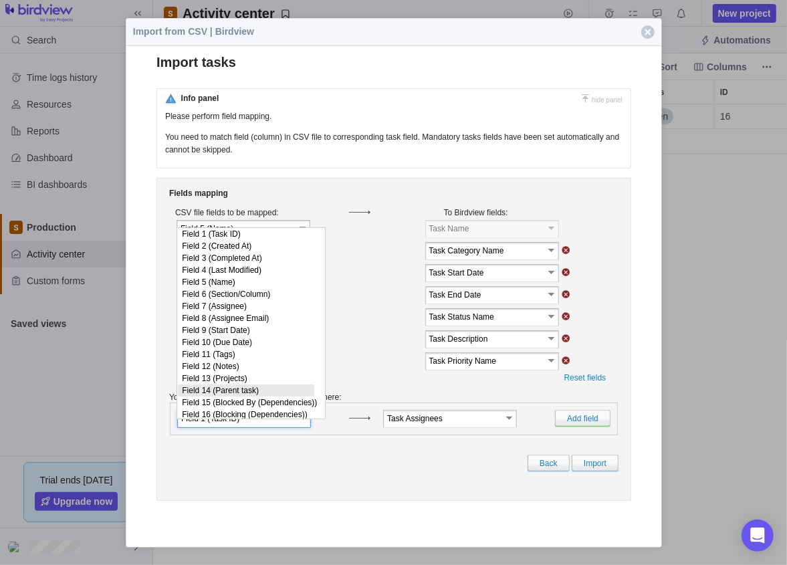
click at [256, 397] on li "Field 14 (Parent task)" at bounding box center [245, 390] width 136 height 12
type input "Field 14 (Parent task)"
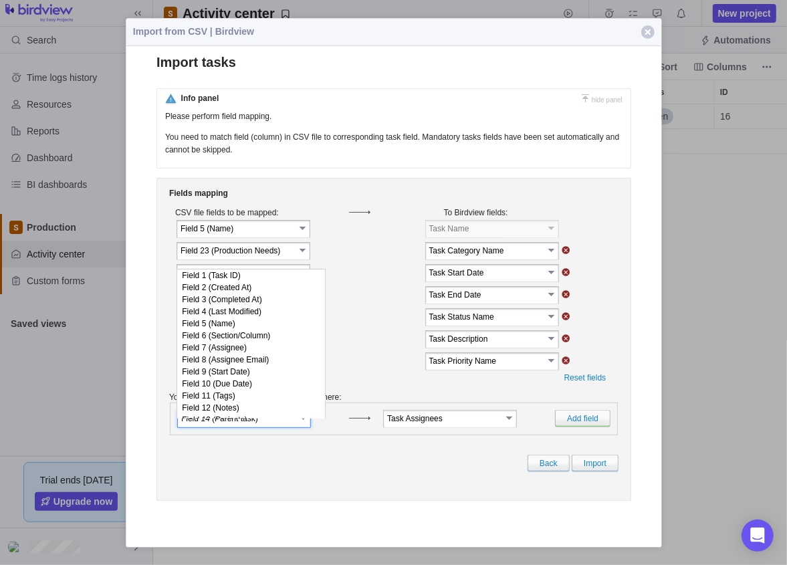
scroll to position [172, 0]
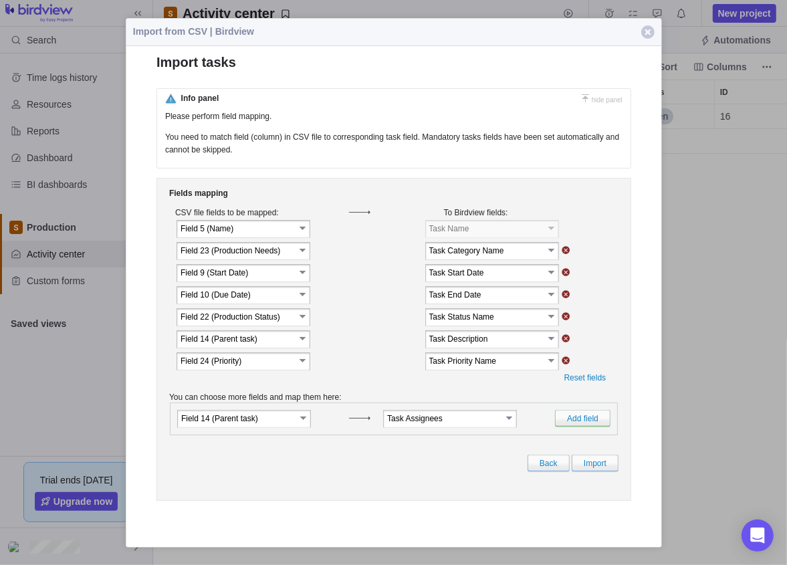
click at [495, 424] on input "Task Assignees" at bounding box center [444, 418] width 114 height 11
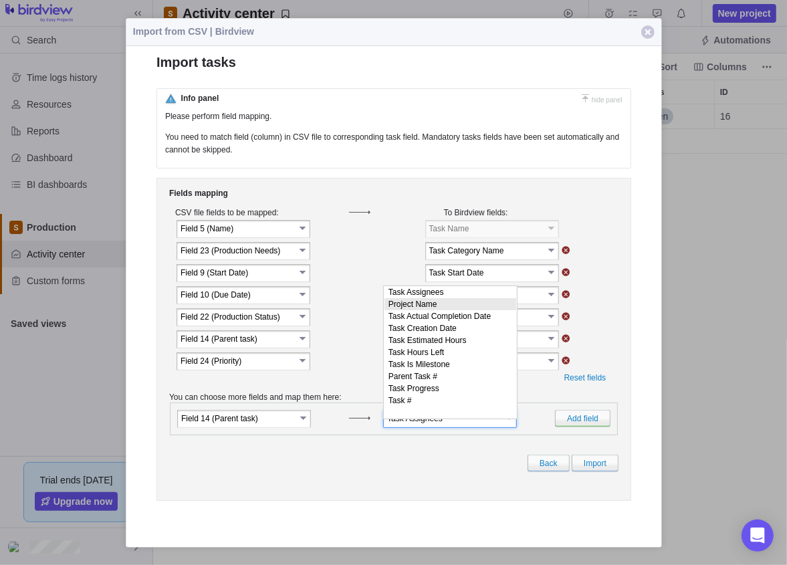
click at [457, 302] on li "Project Name" at bounding box center [450, 304] width 132 height 12
type input "Project Name"
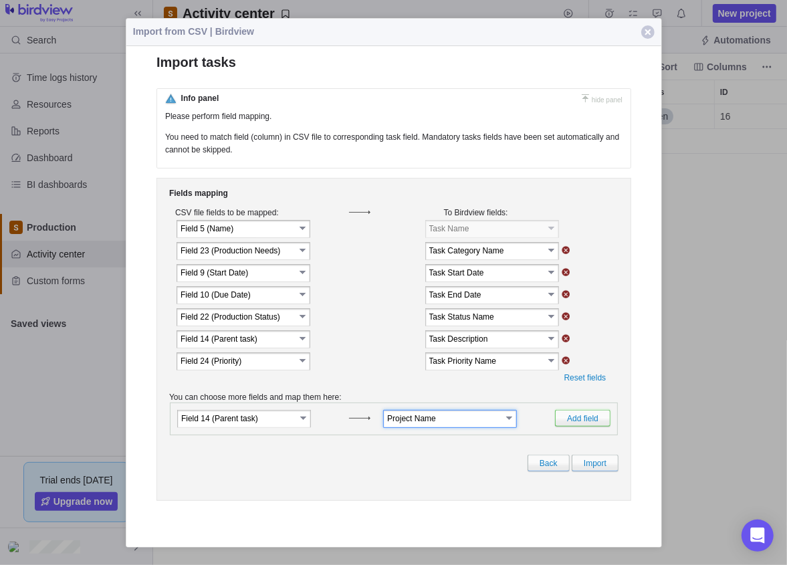
click at [588, 423] on link "Add field" at bounding box center [582, 418] width 56 height 17
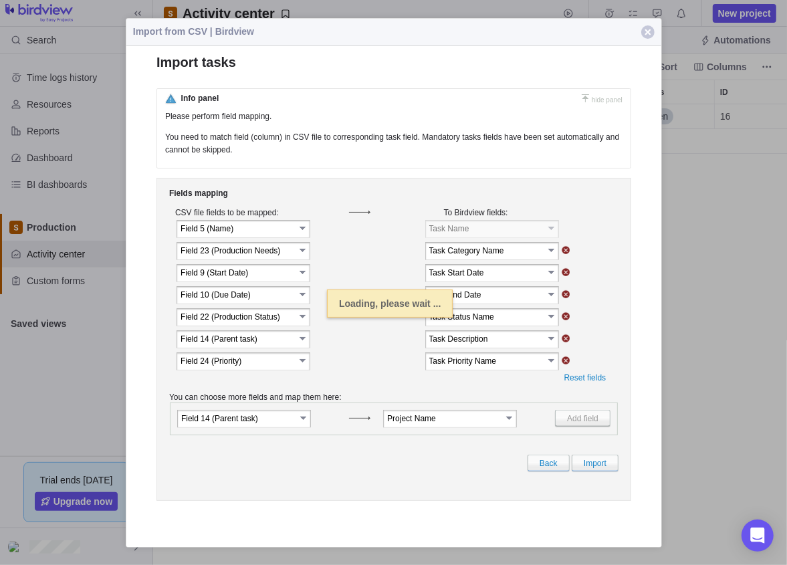
scroll to position [451, 624]
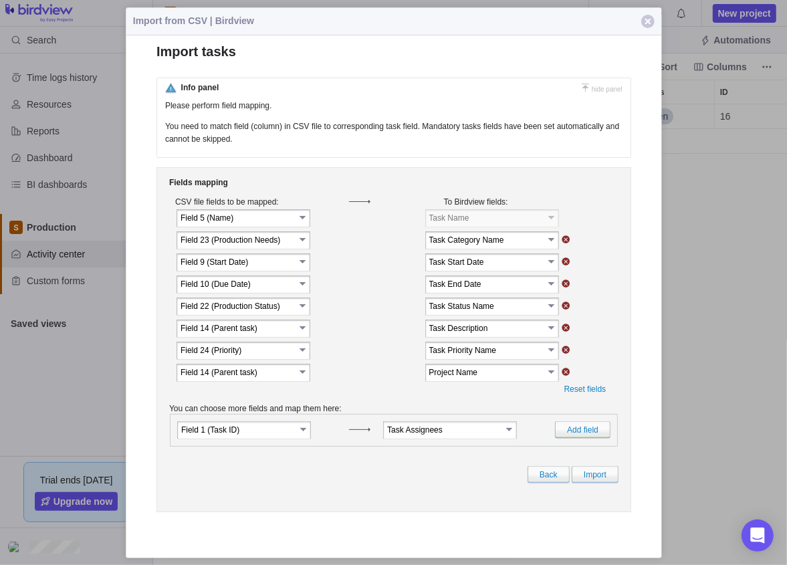
click at [301, 435] on link "select" at bounding box center [304, 428] width 12 height 13
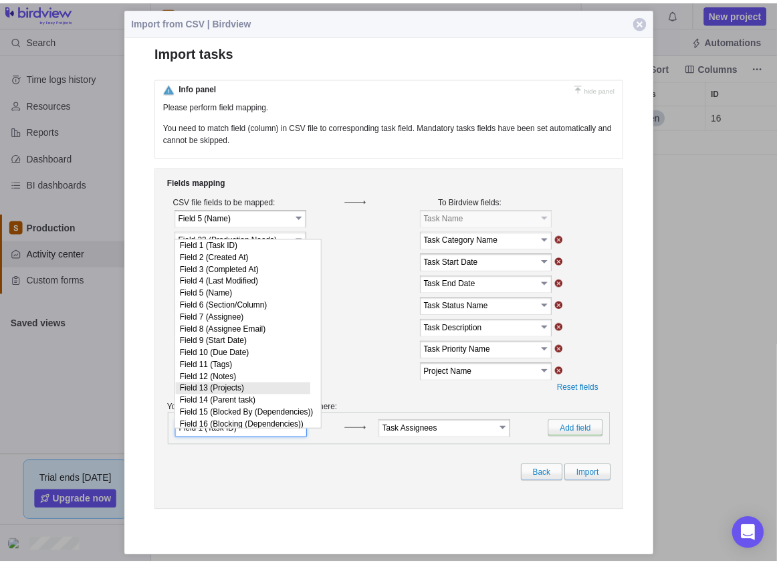
scroll to position [158, 0]
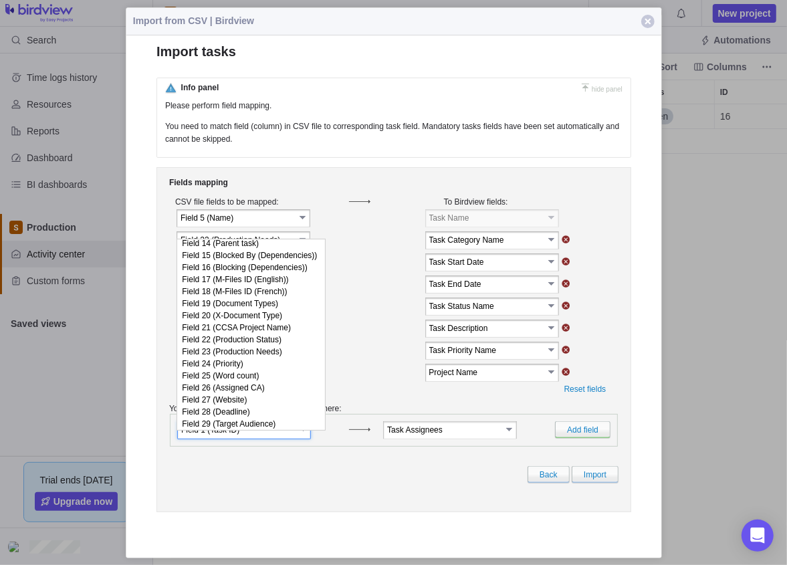
click at [510, 435] on link "select" at bounding box center [510, 428] width 12 height 13
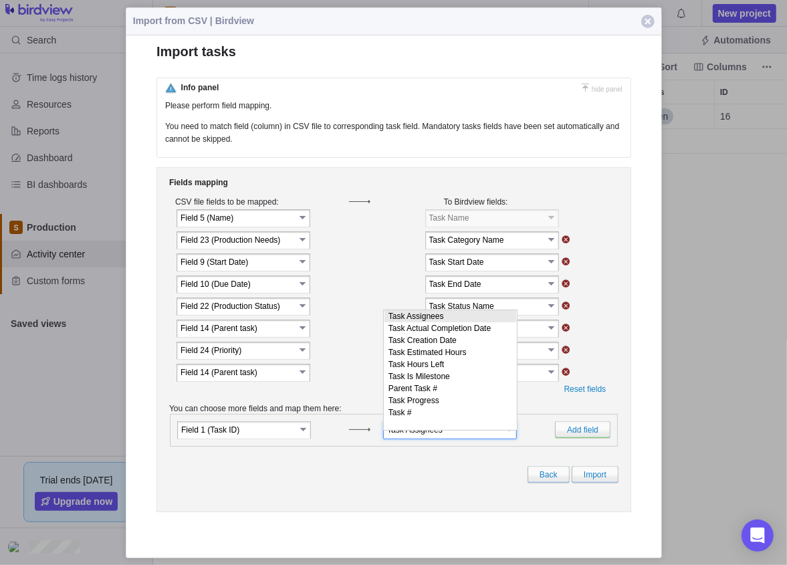
click at [417, 511] on div "Fields mapping CSV file fields to be mapped: To Birdview fields: Field 5 (Name)" at bounding box center [393, 339] width 475 height 345
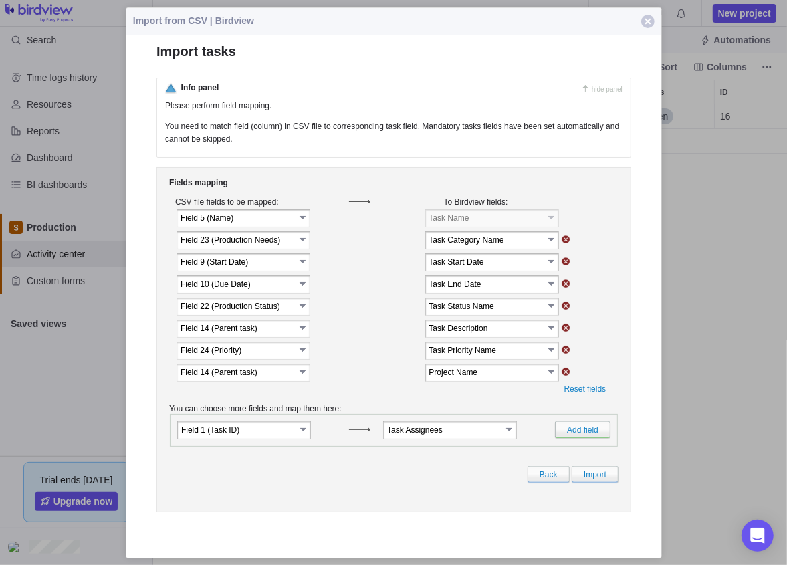
click at [508, 435] on link "select" at bounding box center [510, 428] width 12 height 13
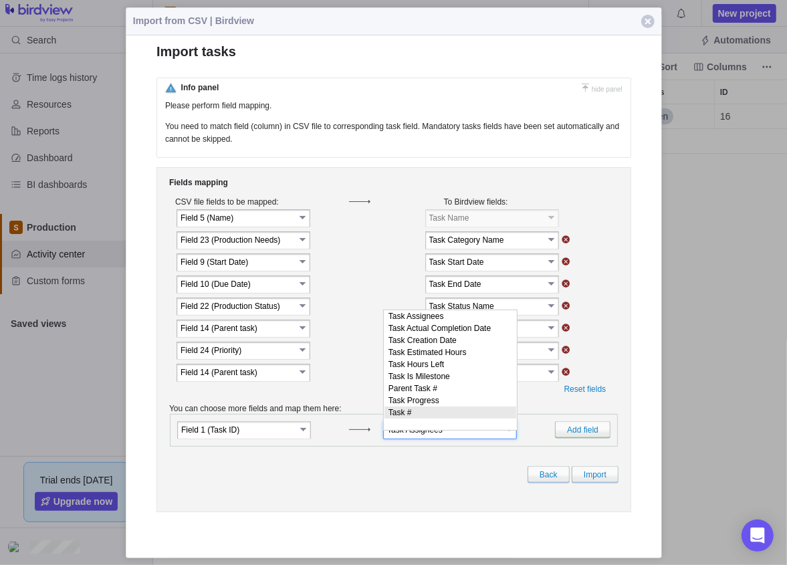
click at [403, 481] on div "Back Import" at bounding box center [393, 473] width 449 height 17
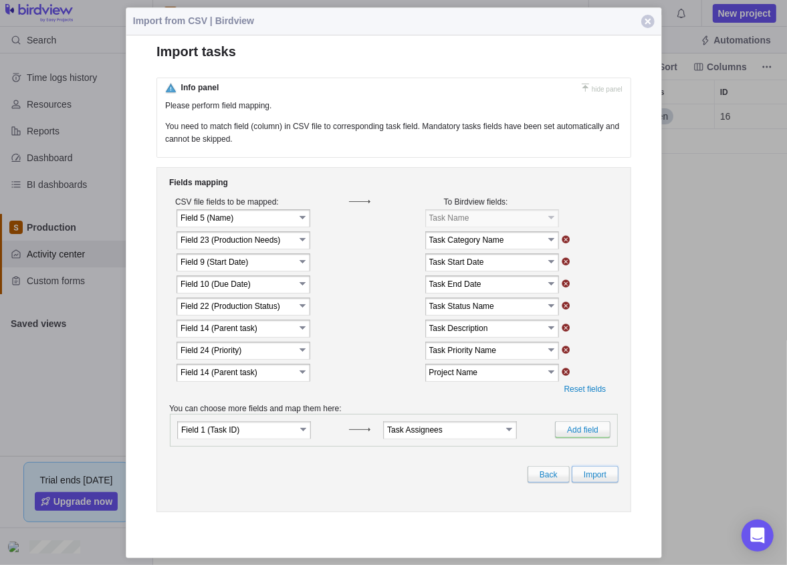
click at [594, 482] on link "Import" at bounding box center [594, 473] width 47 height 17
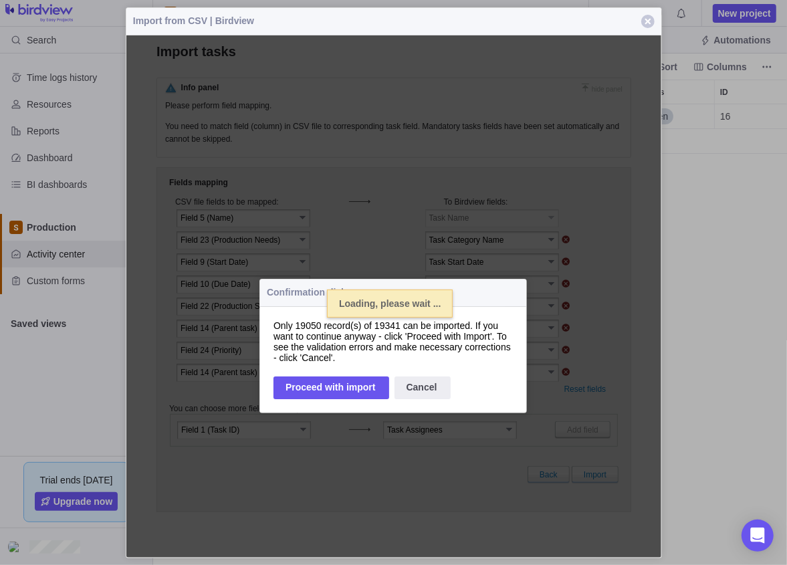
click at [340, 390] on div "Proceed with import" at bounding box center [331, 387] width 116 height 23
select select
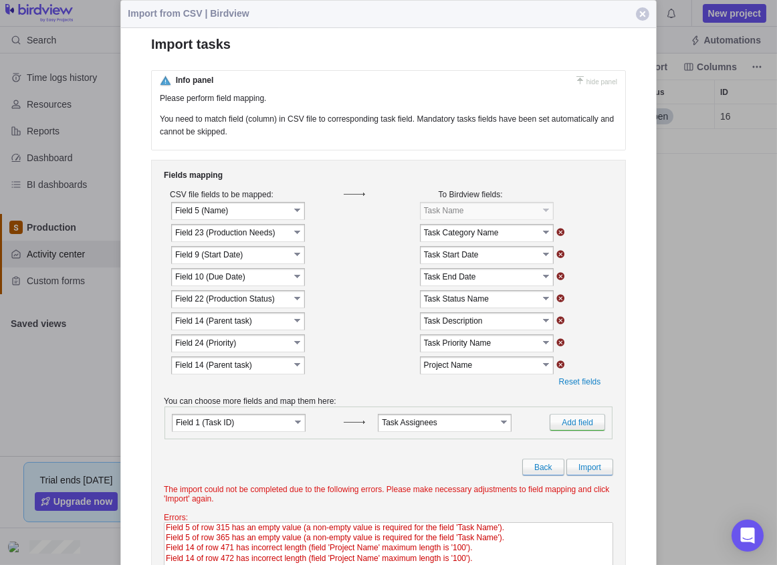
scroll to position [84, 0]
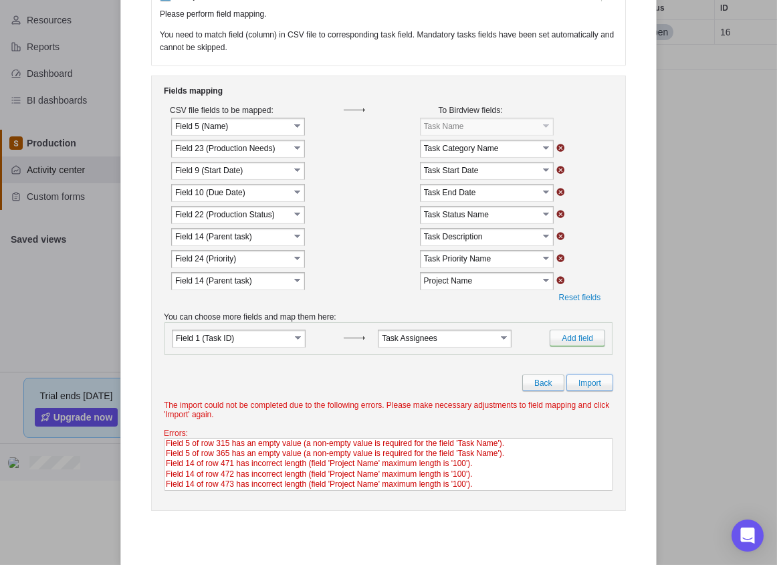
click at [594, 391] on link "Import" at bounding box center [589, 382] width 47 height 17
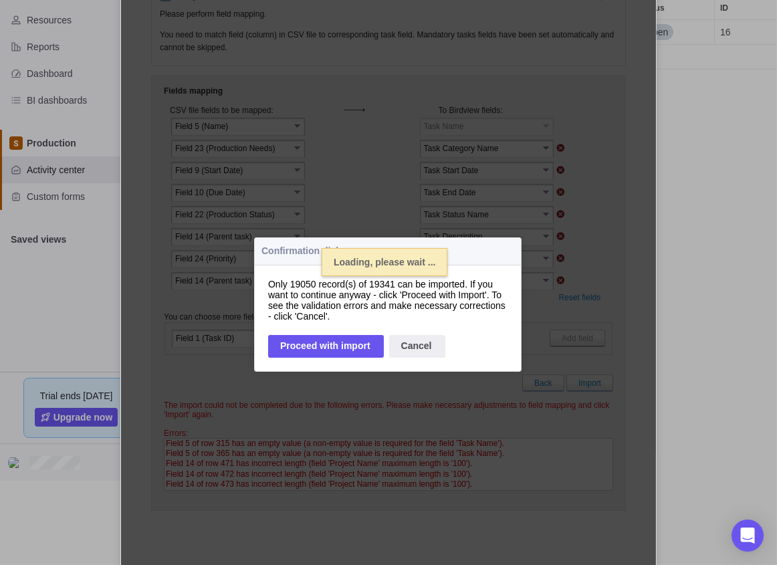
click at [416, 354] on div "Cancel" at bounding box center [417, 346] width 56 height 23
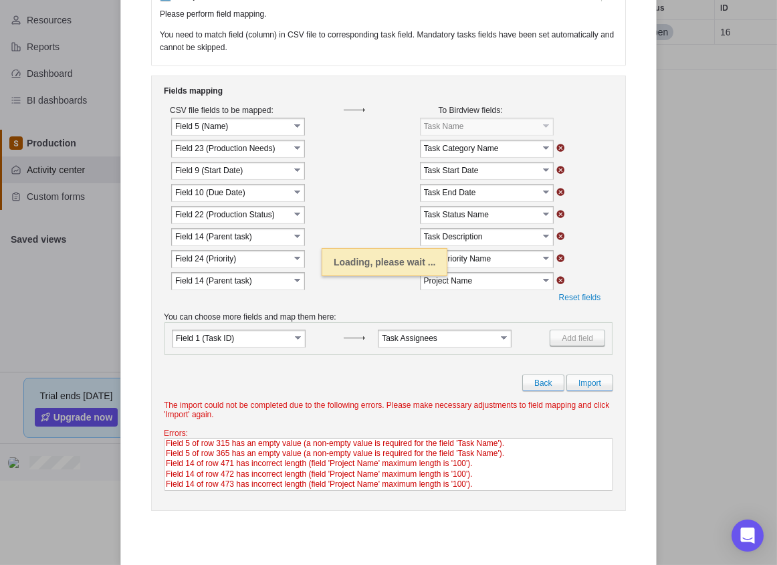
select select
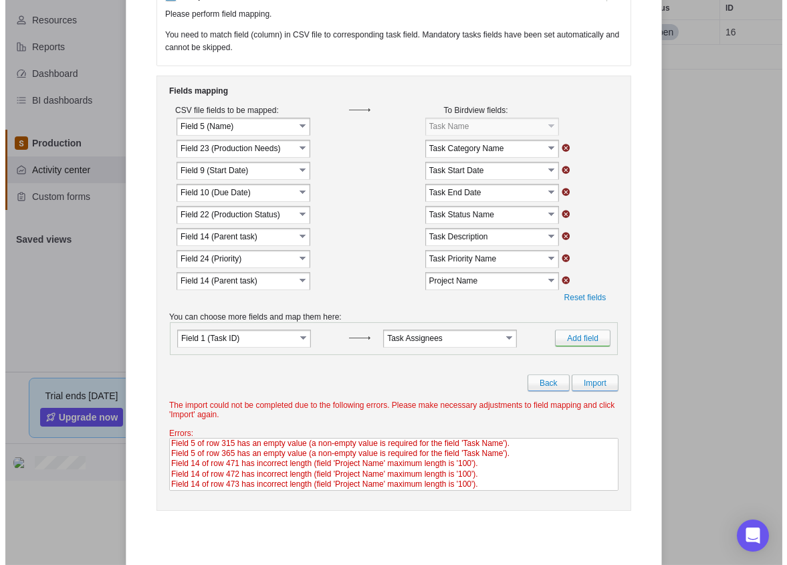
scroll to position [0, 0]
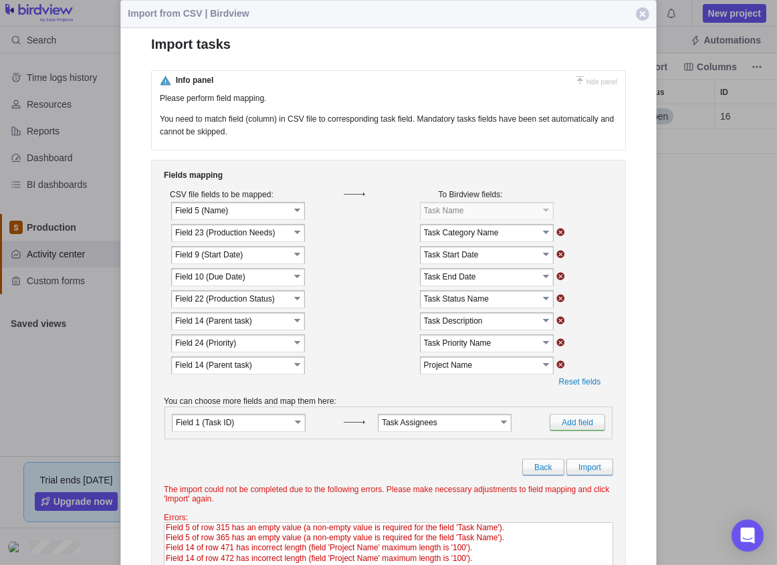
click at [639, 16] on span "button" at bounding box center [642, 13] width 13 height 13
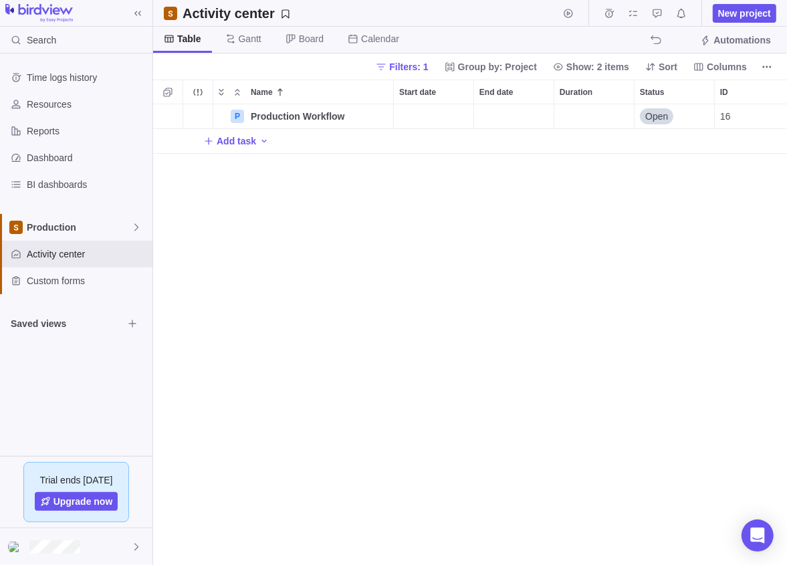
scroll to position [451, 624]
click at [773, 67] on span "More actions" at bounding box center [767, 67] width 19 height 19
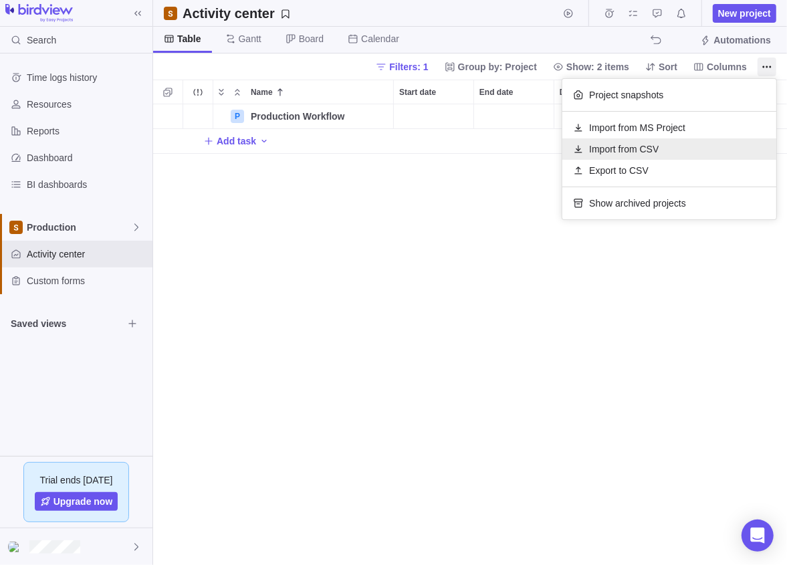
click at [652, 150] on span "Import from CSV" at bounding box center [624, 148] width 70 height 13
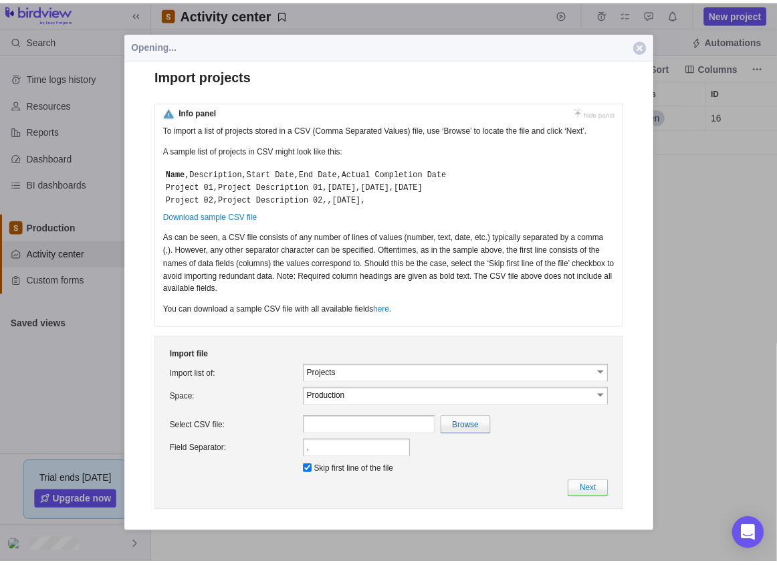
scroll to position [0, 0]
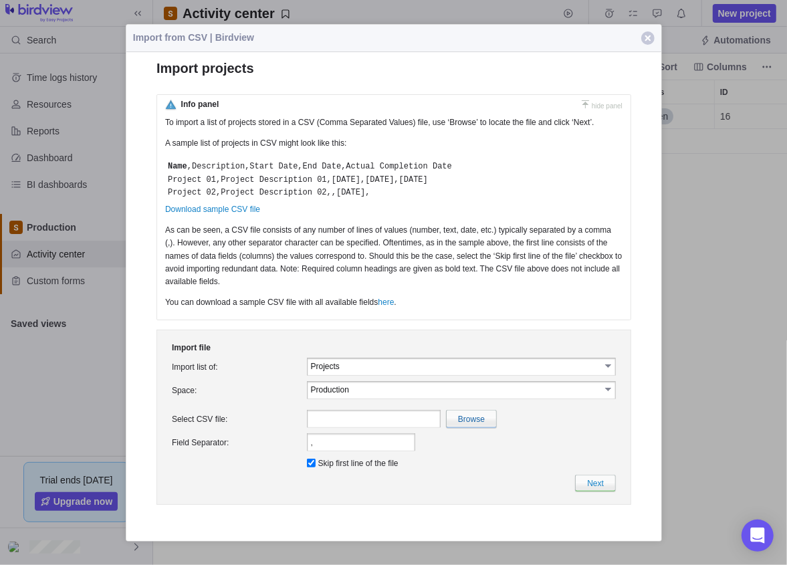
click at [209, 209] on link "Download sample CSV file" at bounding box center [211, 209] width 95 height 9
click at [714, 251] on div at bounding box center [393, 282] width 787 height 565
click at [376, 395] on input "Production" at bounding box center [455, 389] width 290 height 11
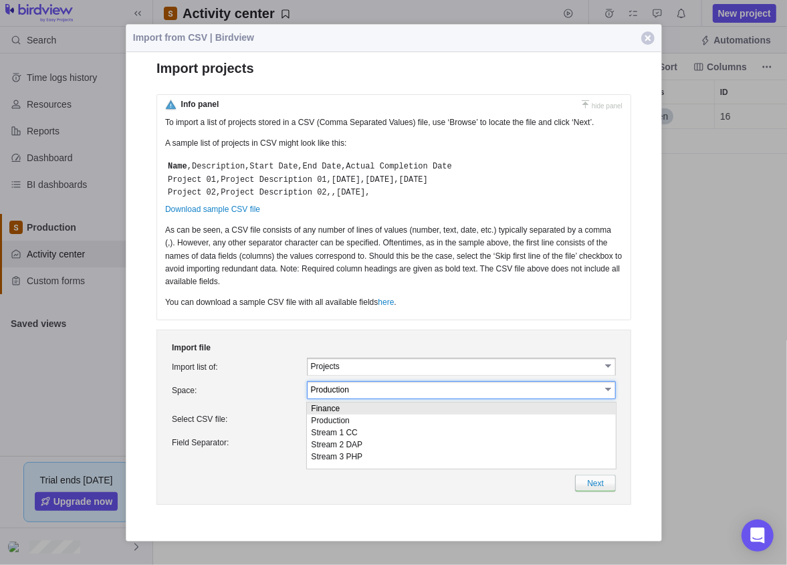
click at [371, 372] on input "Projects" at bounding box center [455, 365] width 290 height 11
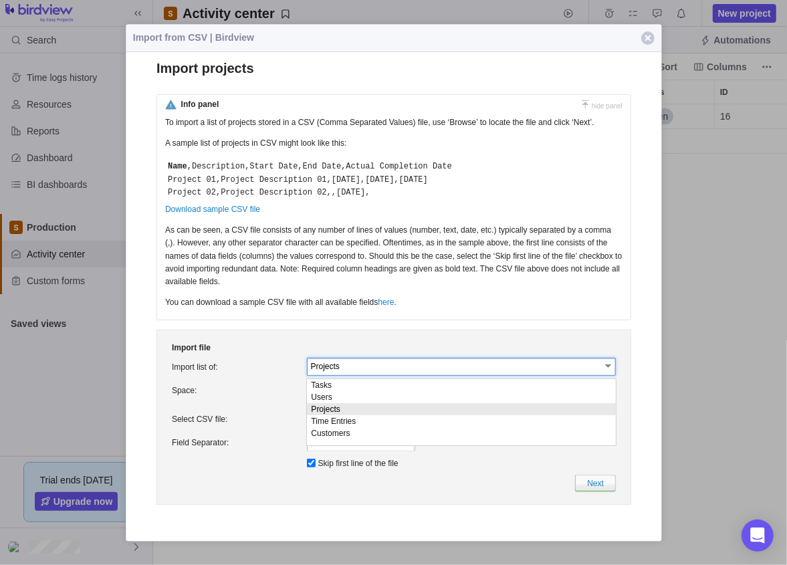
drag, startPoint x: 371, startPoint y: 374, endPoint x: 352, endPoint y: 389, distance: 24.3
click at [352, 389] on li "Tasks" at bounding box center [460, 385] width 309 height 12
type input "Tasks"
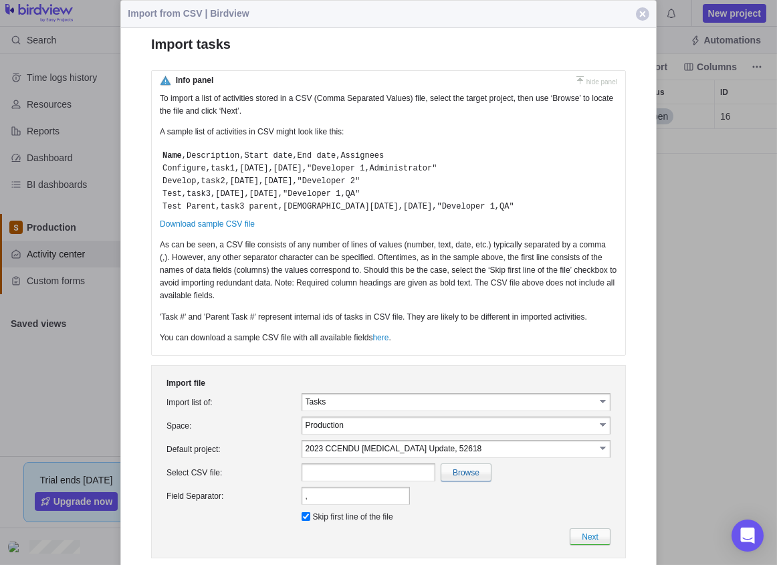
scroll to position [10, 10]
click at [227, 225] on link "Download sample CSV file" at bounding box center [207, 223] width 95 height 9
click at [377, 340] on link "here" at bounding box center [380, 337] width 16 height 9
click at [675, 313] on div at bounding box center [388, 282] width 777 height 565
drag, startPoint x: 760, startPoint y: 44, endPoint x: 496, endPoint y: 249, distance: 334.1
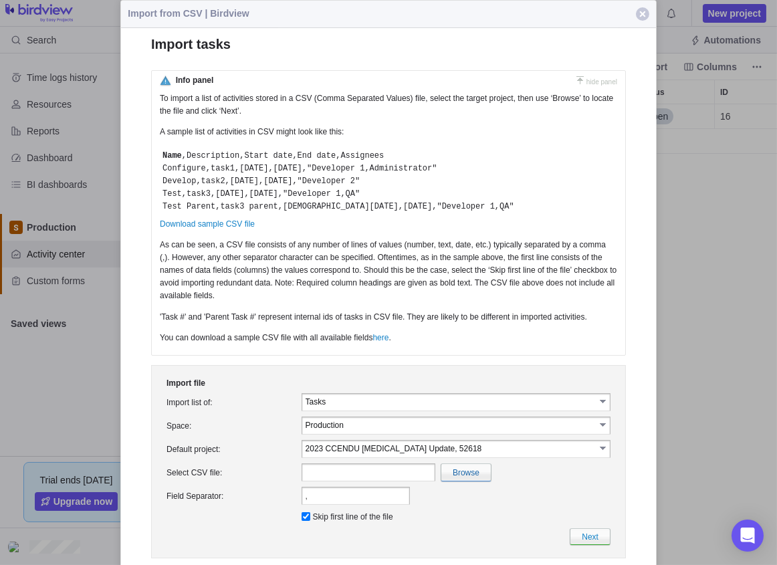
click at [731, 270] on div at bounding box center [388, 282] width 777 height 565
click at [711, 273] on div at bounding box center [388, 282] width 777 height 565
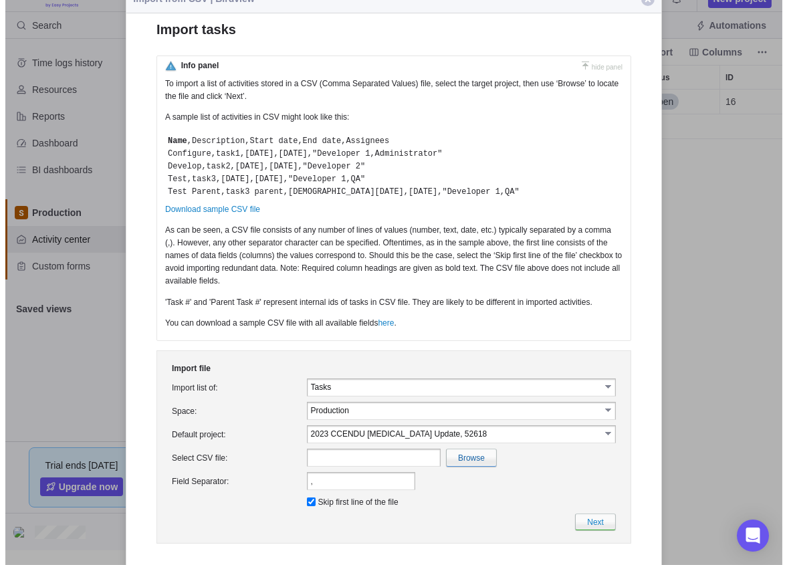
scroll to position [0, 0]
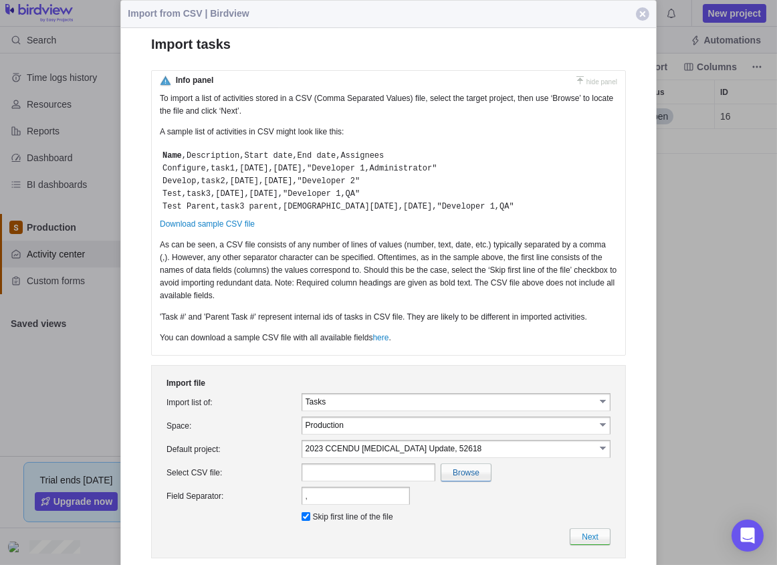
click at [645, 11] on span "button" at bounding box center [642, 13] width 13 height 13
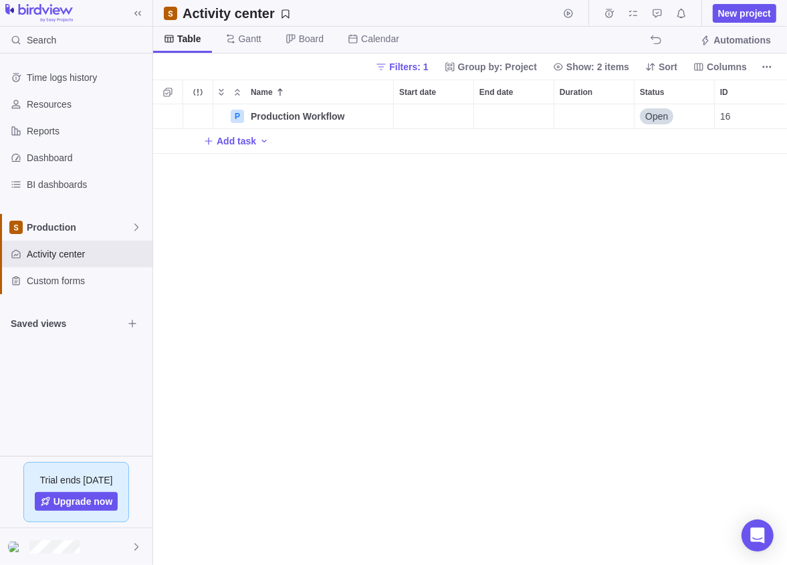
scroll to position [451, 624]
click at [211, 141] on icon "Add New" at bounding box center [208, 141] width 11 height 11
click at [255, 166] on div "P Production Workflow Details Open 16 T Add task" at bounding box center [470, 334] width 635 height 461
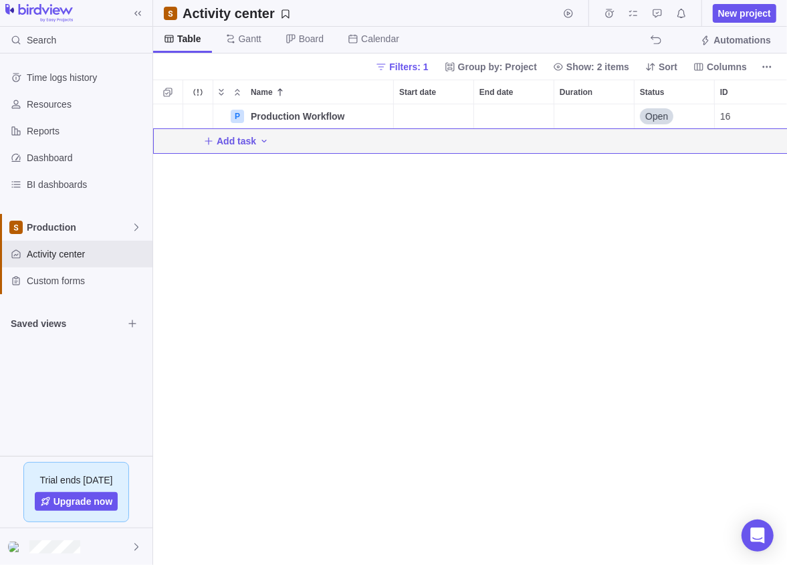
click at [264, 142] on icon "Add activity" at bounding box center [264, 141] width 11 height 11
click at [251, 144] on div "P Production Workflow Details Open 16 Add task" at bounding box center [470, 334] width 635 height 461
click at [236, 141] on span "Add task" at bounding box center [236, 140] width 39 height 13
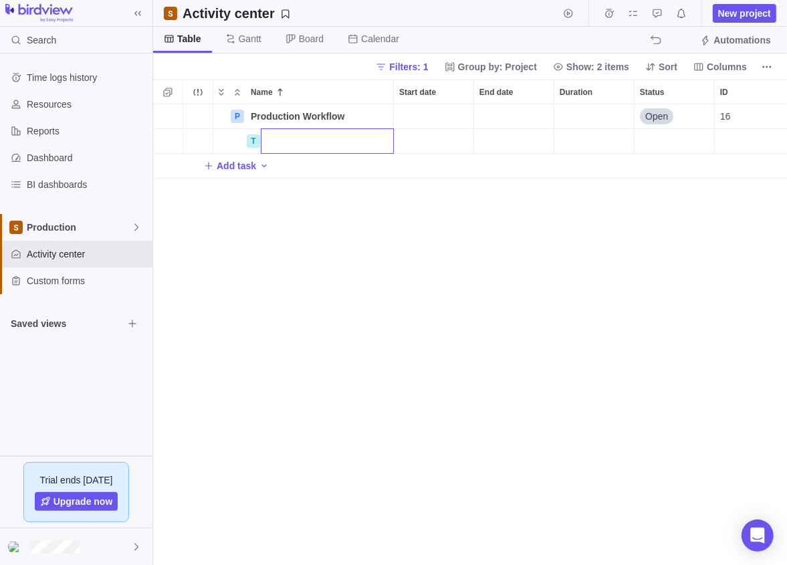
click at [280, 190] on div "P Production Workflow Details Open 16 T Add task" at bounding box center [470, 334] width 635 height 461
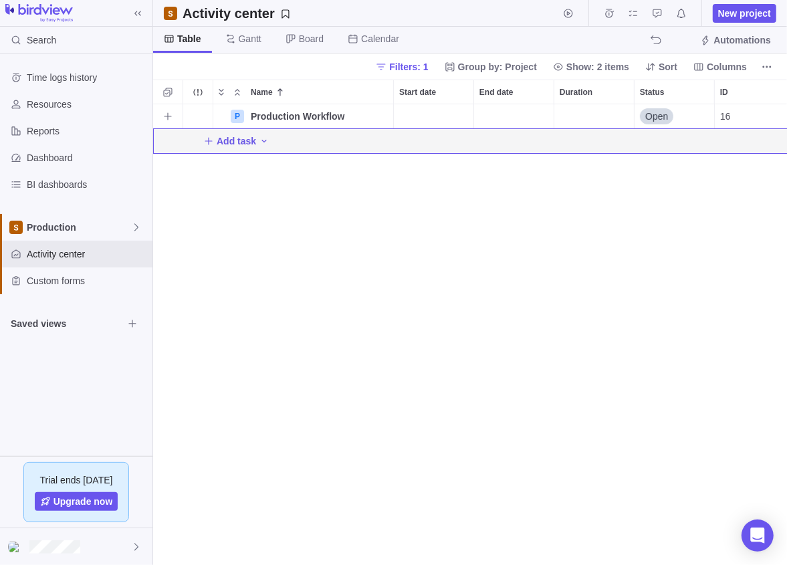
click at [281, 118] on span "Production Workflow" at bounding box center [298, 116] width 94 height 13
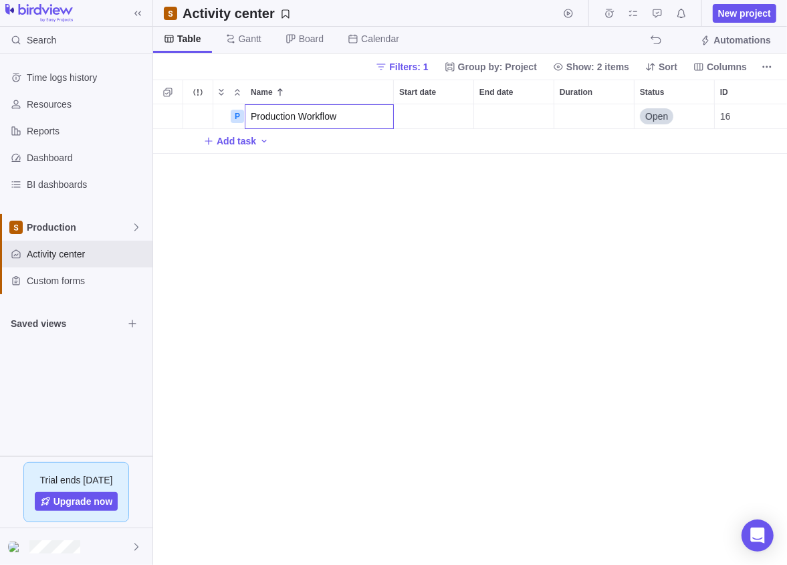
click at [318, 197] on div "P Production Workflow Open 16 Add task" at bounding box center [470, 334] width 635 height 461
click at [263, 136] on icon "Add activity" at bounding box center [264, 141] width 11 height 11
click at [398, 210] on div "P Production Workflow Details Open 16 Add task" at bounding box center [470, 334] width 635 height 461
click at [259, 139] on icon "Add activity" at bounding box center [264, 141] width 11 height 11
click at [298, 171] on span "Task" at bounding box center [296, 169] width 19 height 13
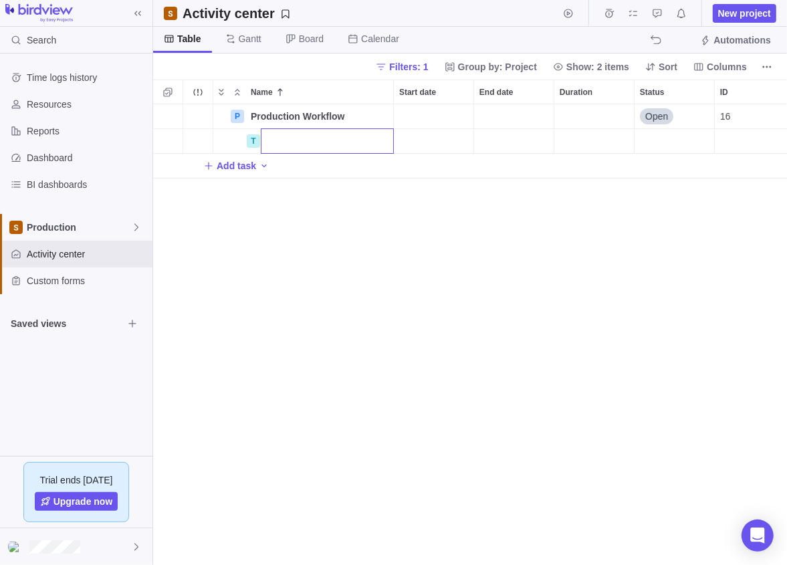
click at [301, 134] on input "Name" at bounding box center [327, 140] width 133 height 25
